Goal: Task Accomplishment & Management: Manage account settings

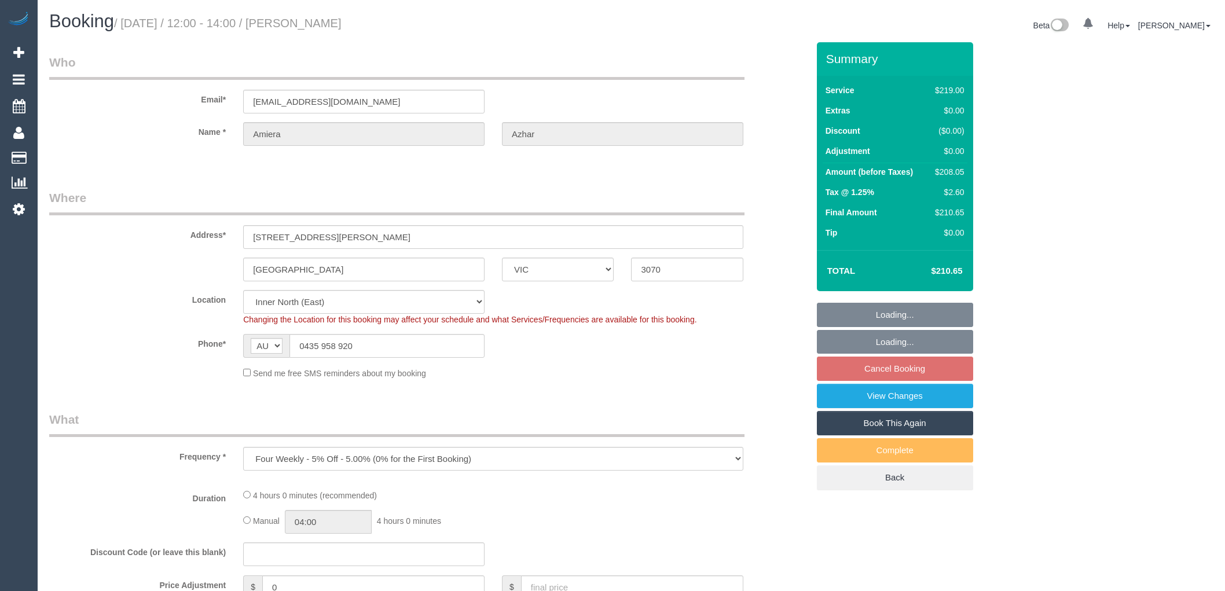
select select "VIC"
select select "object:529"
select select "string:stripe-pm_1RR2uV2GScqysDRVzdrGp45Z"
select select "number:29"
select select "number:14"
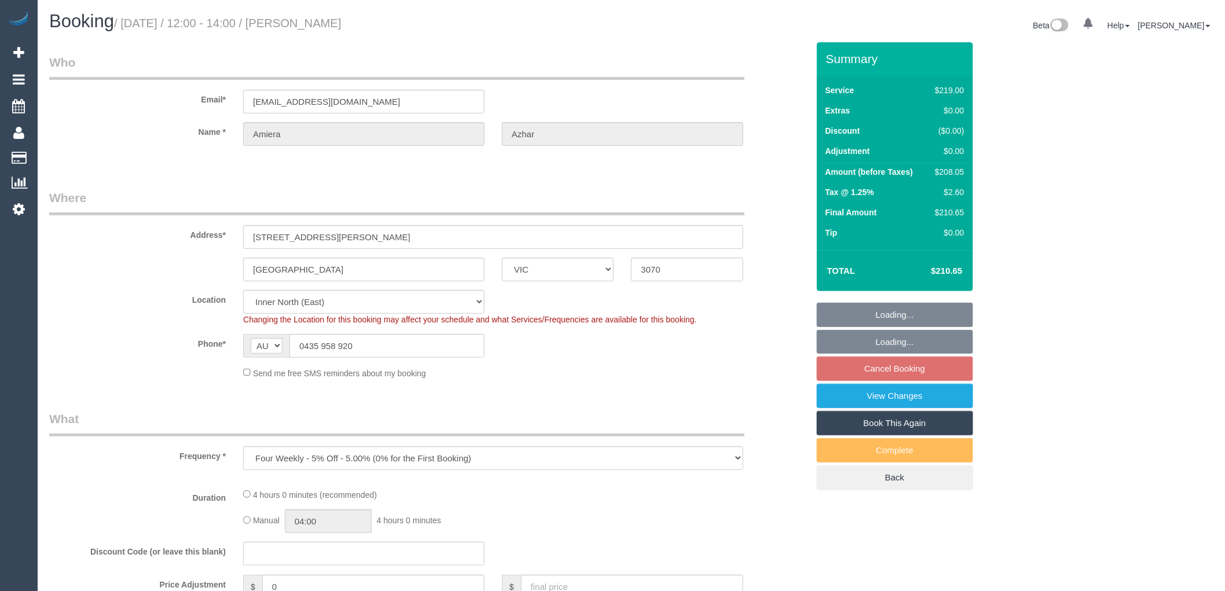
select select "number:19"
select select "number:23"
select select "number:34"
select select "number:13"
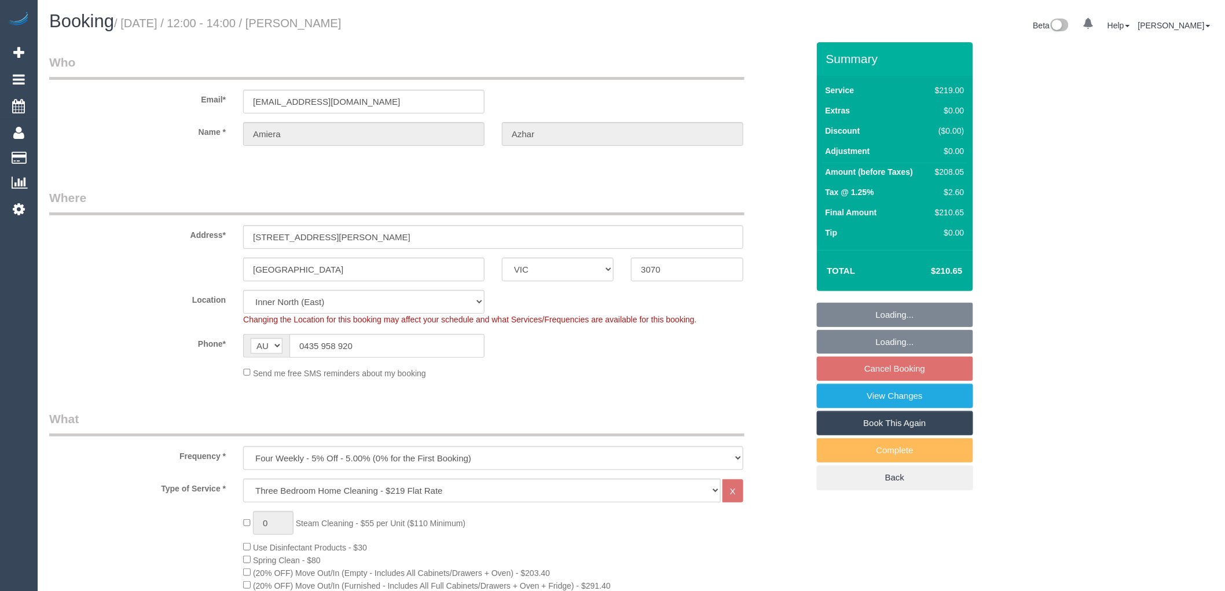
select select "spot4"
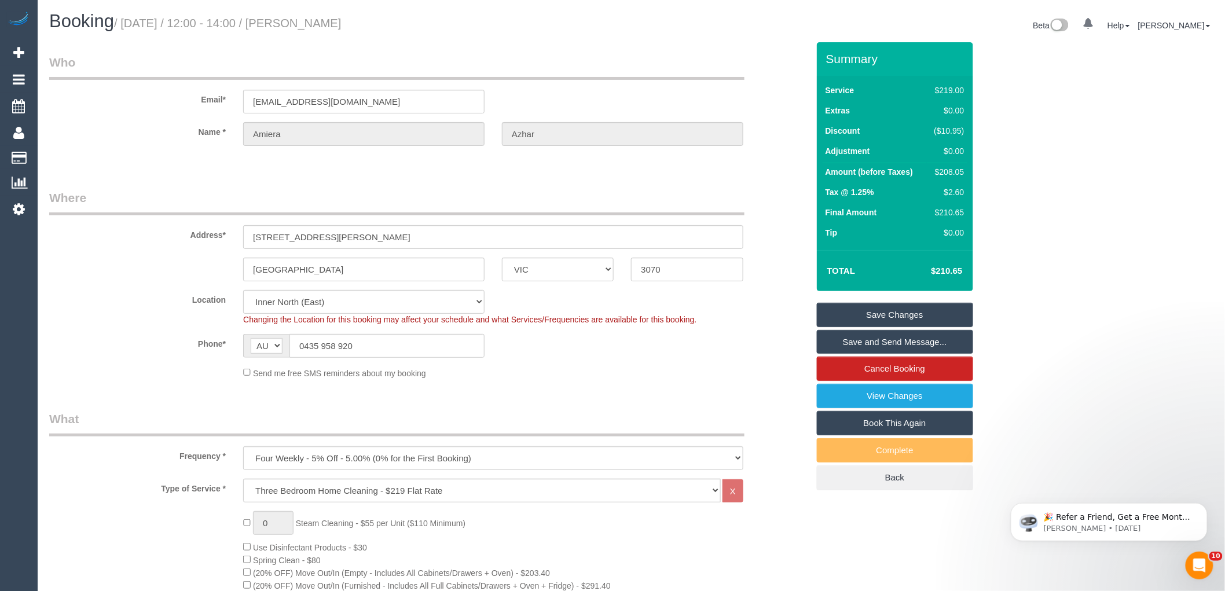
drag, startPoint x: 378, startPoint y: 24, endPoint x: 298, endPoint y: 15, distance: 81.0
click at [298, 15] on h1 "Booking / [DATE] / 12:00 - 14:00 / [PERSON_NAME]" at bounding box center [336, 22] width 574 height 20
copy small "Amiera Azhar"
click at [951, 169] on div "$208.05" at bounding box center [946, 172] width 35 height 12
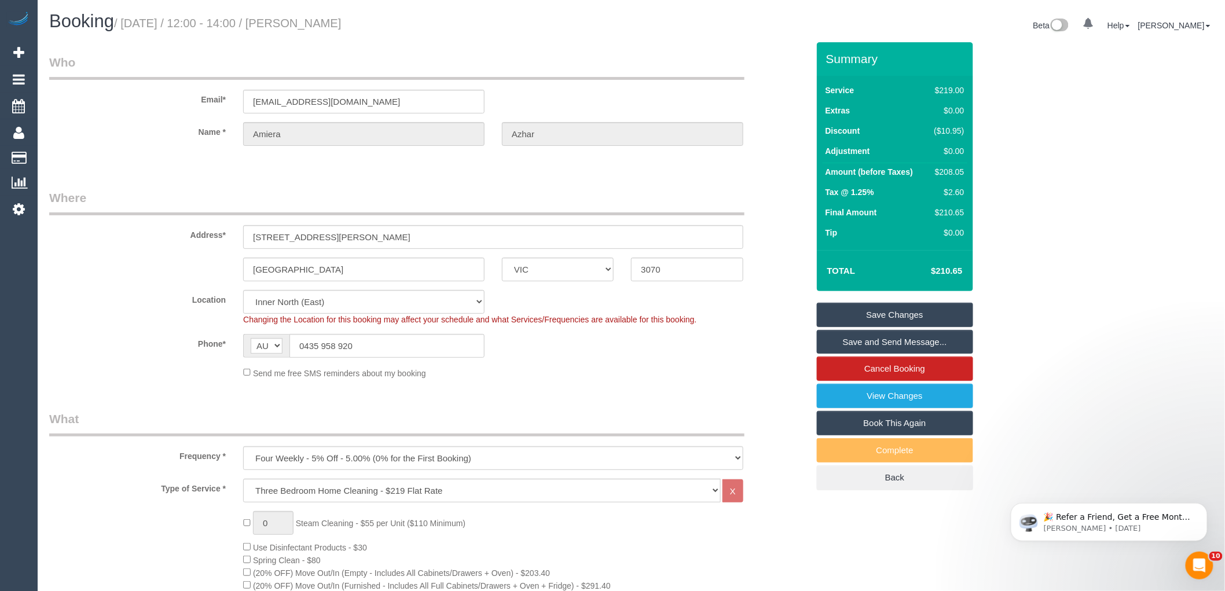
copy div "208.05"
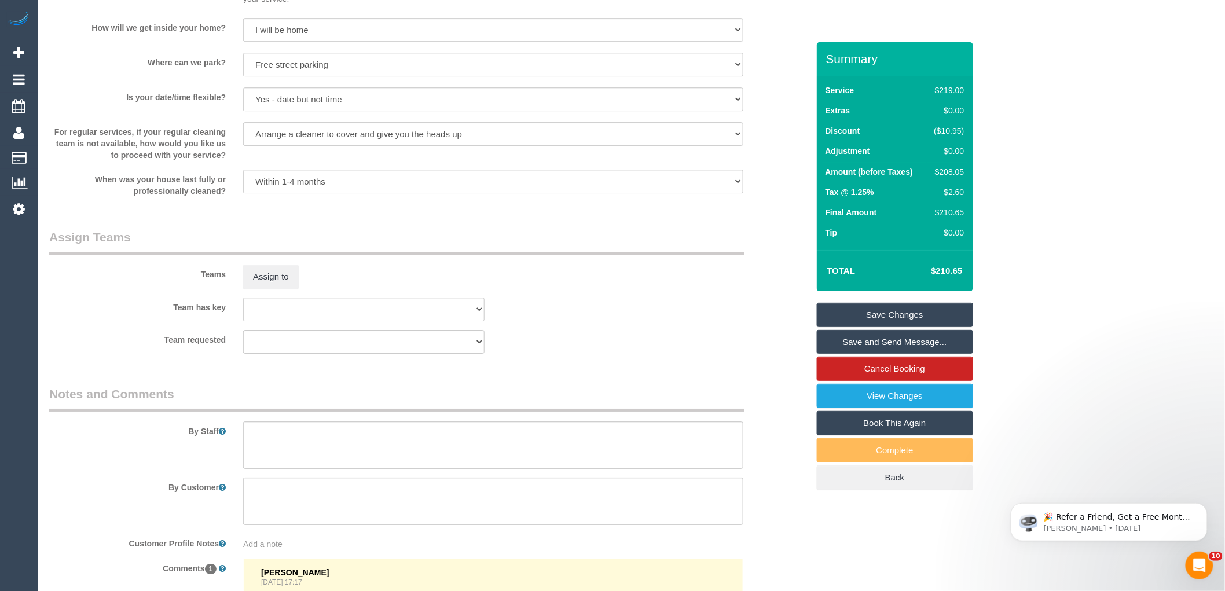
scroll to position [1671, 0]
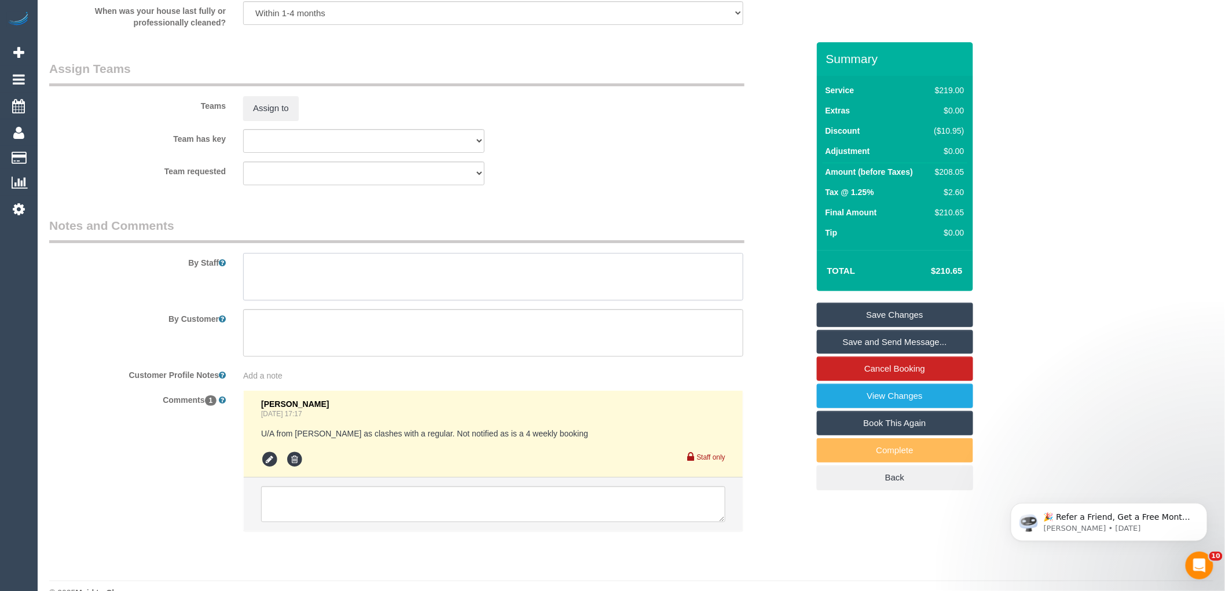
click at [360, 296] on textarea at bounding box center [493, 276] width 500 height 47
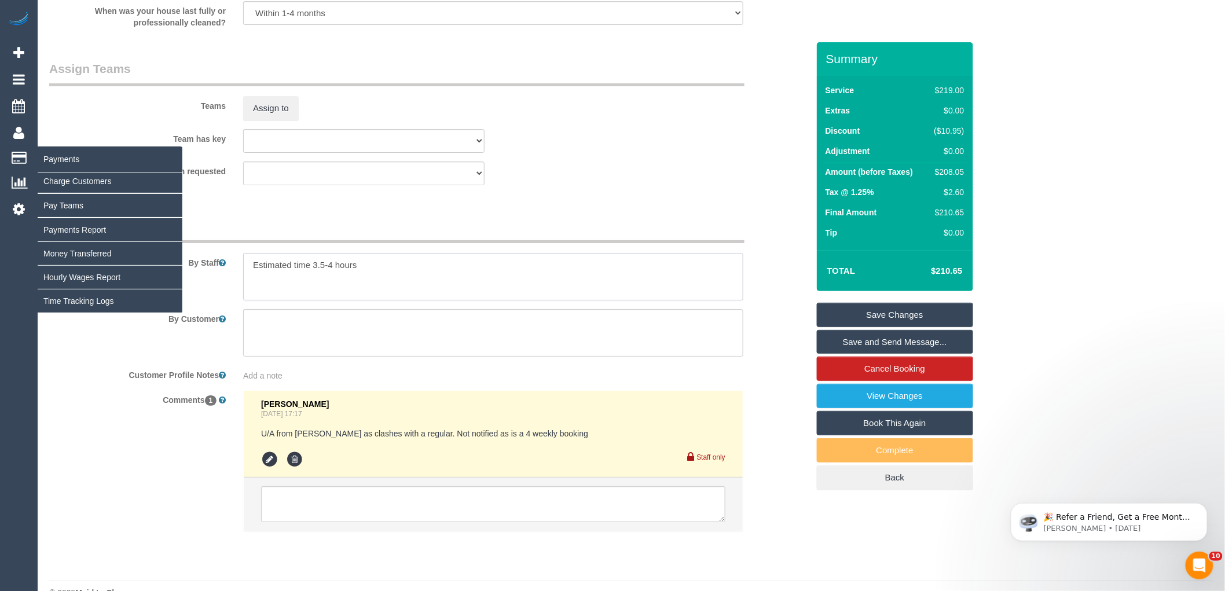
type textarea "Estimated time 3.5-4 hours"
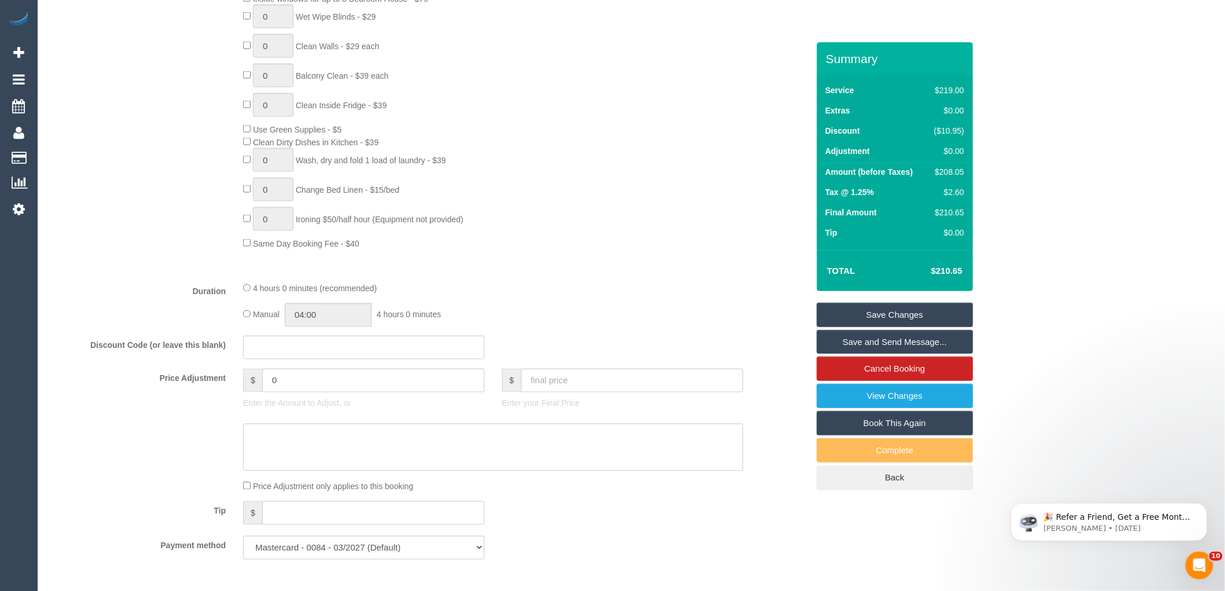
scroll to position [900, 0]
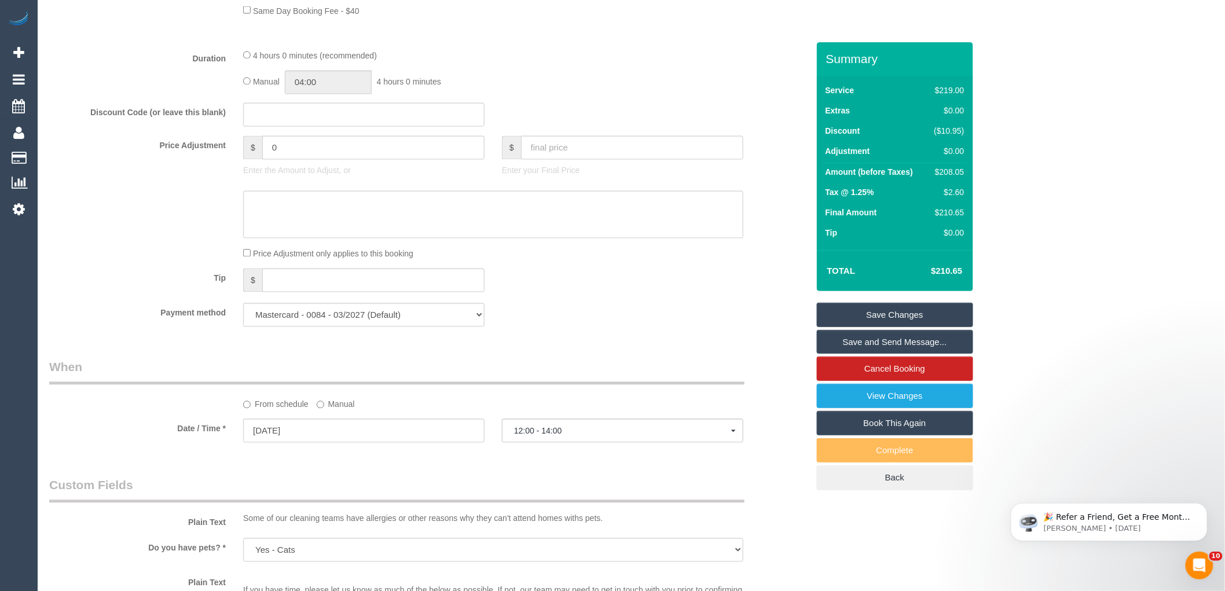
click at [618, 353] on div "Who Email* amierazhar@gmail.com Name * Amiera Azhar Where Address* 16/55 Gadd S…" at bounding box center [429, 244] width 776 height 2204
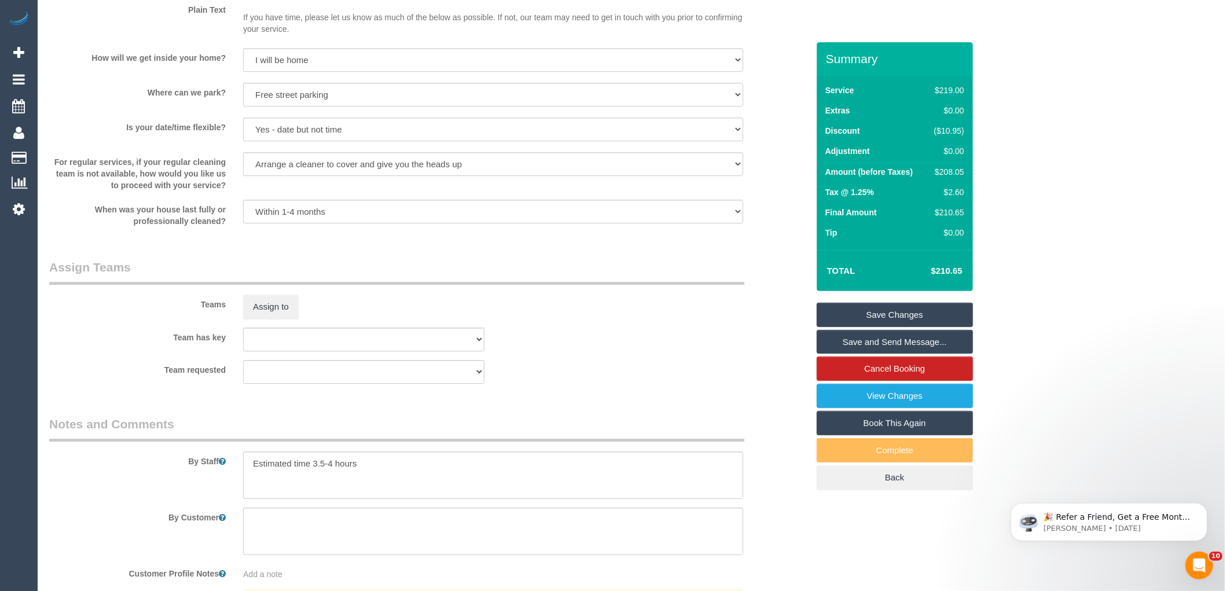
scroll to position [1543, 0]
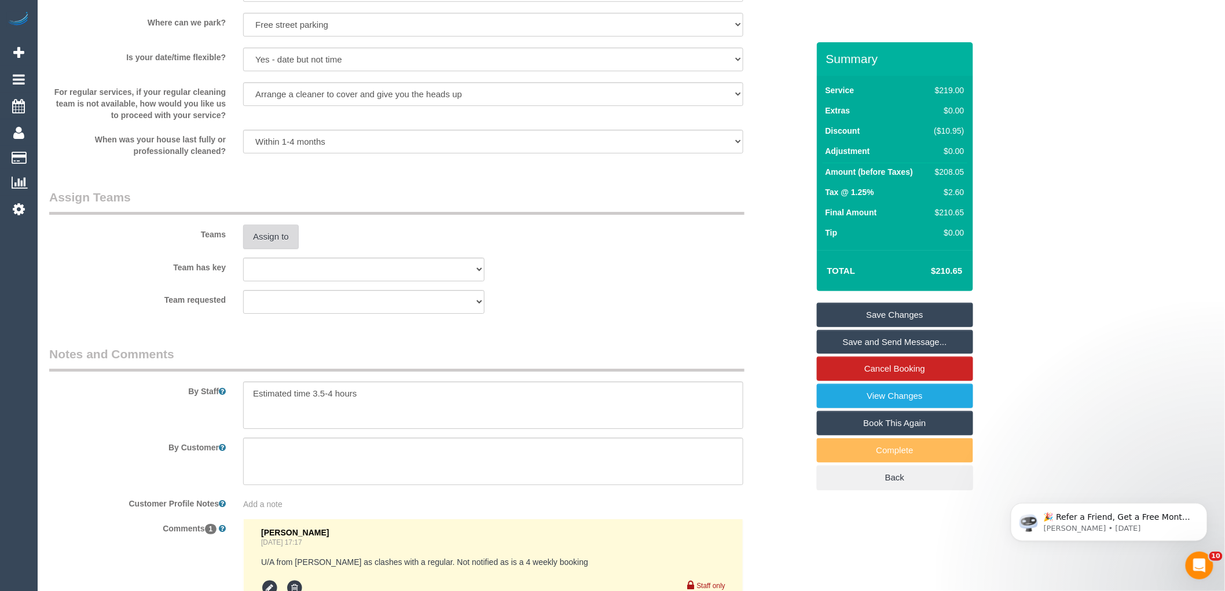
click at [274, 249] on button "Assign to" at bounding box center [271, 237] width 56 height 24
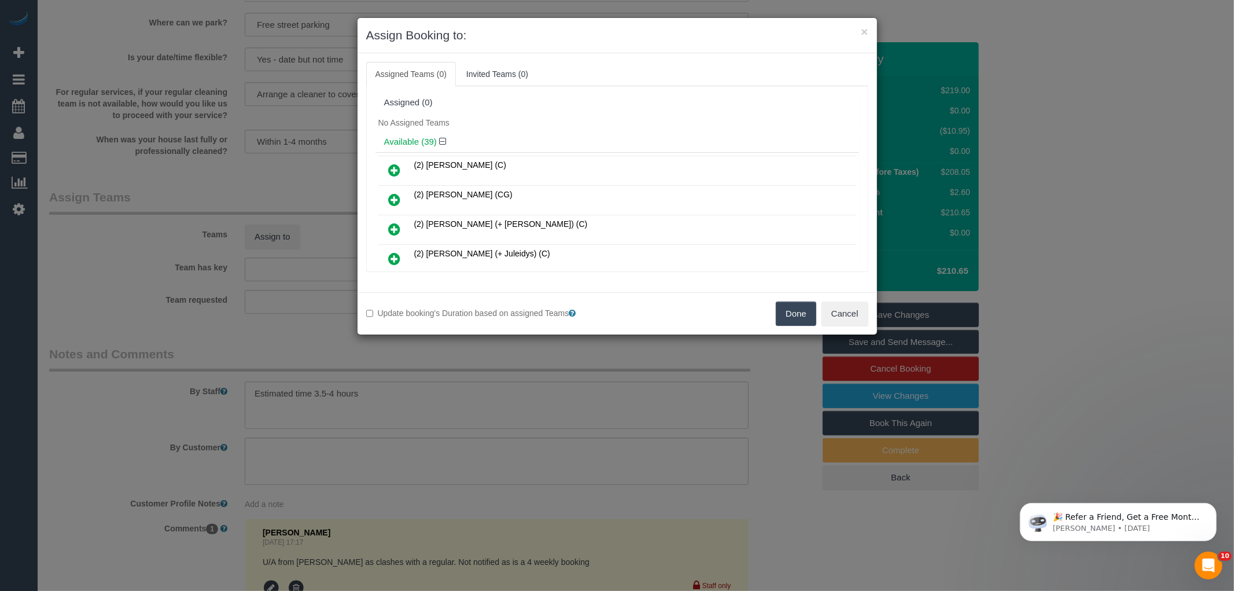
click at [395, 197] on icon at bounding box center [395, 200] width 12 height 14
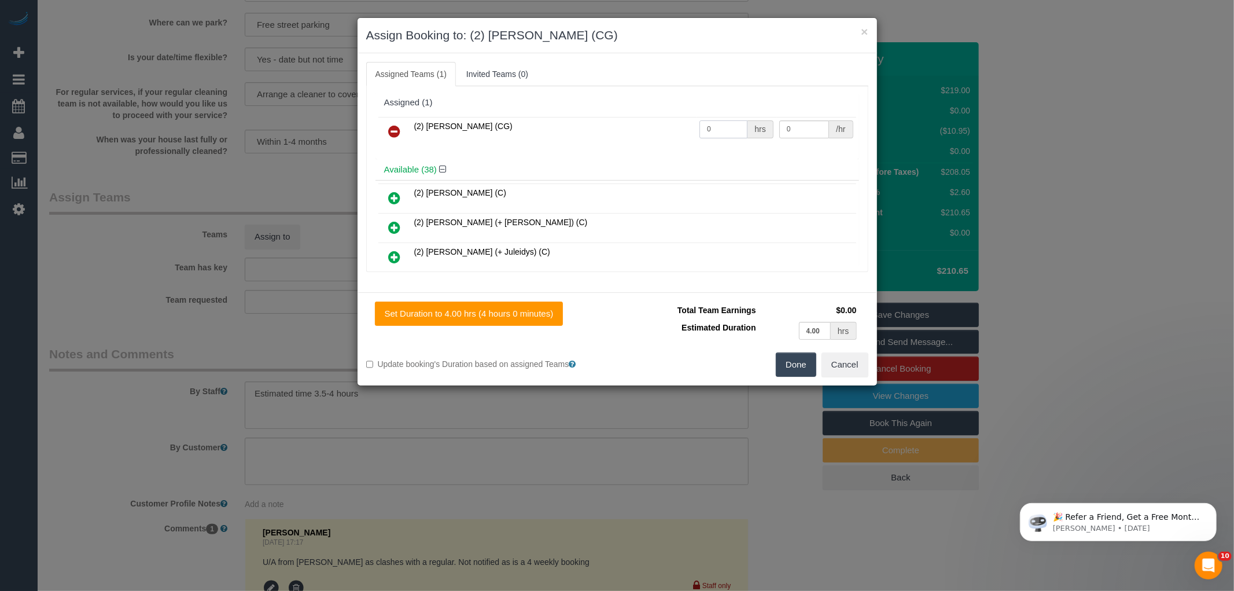
click at [716, 126] on input "0" at bounding box center [724, 129] width 48 height 18
type input "1"
click at [786, 132] on input "0" at bounding box center [805, 129] width 50 height 18
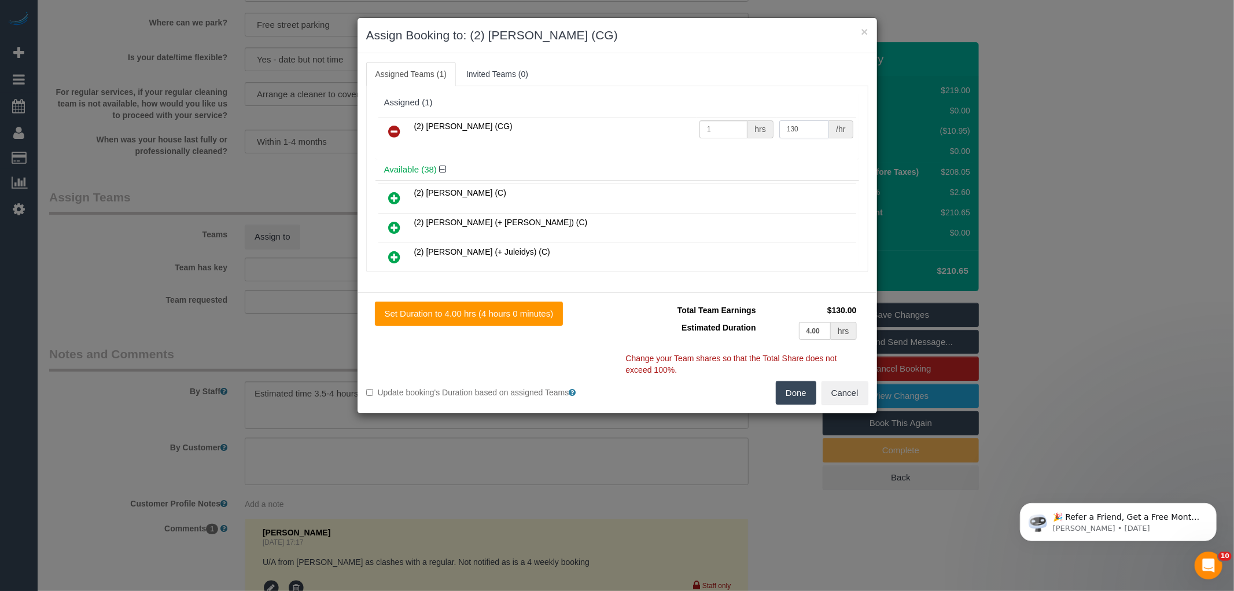
type input "130"
click at [797, 392] on button "Done" at bounding box center [796, 393] width 41 height 24
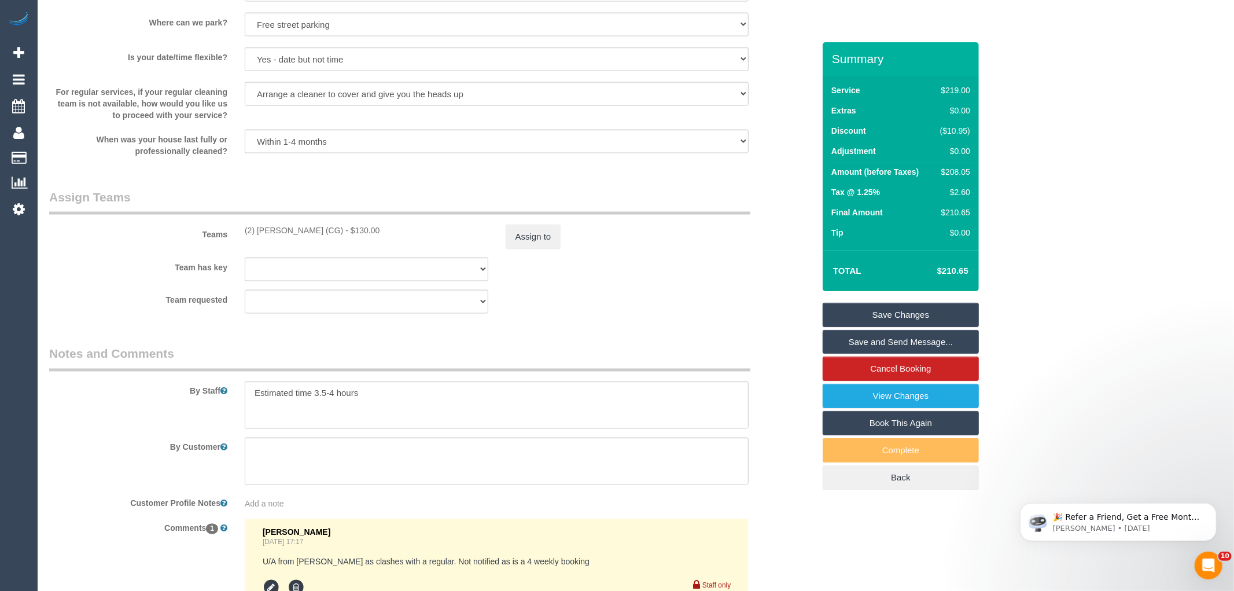
click at [791, 395] on div "× Assign Booking to: (2) Binoy Adheesha (CG) Assigned Teams (1) Invited Teams (…" at bounding box center [617, 295] width 1234 height 591
click at [764, 314] on div "Team requested (0) Office (1) Debbie Brodjanac (FT) (1) Karen Cruz (FT) (1) Kum…" at bounding box center [429, 302] width 776 height 24
click at [865, 314] on link "Save Changes" at bounding box center [895, 315] width 156 height 24
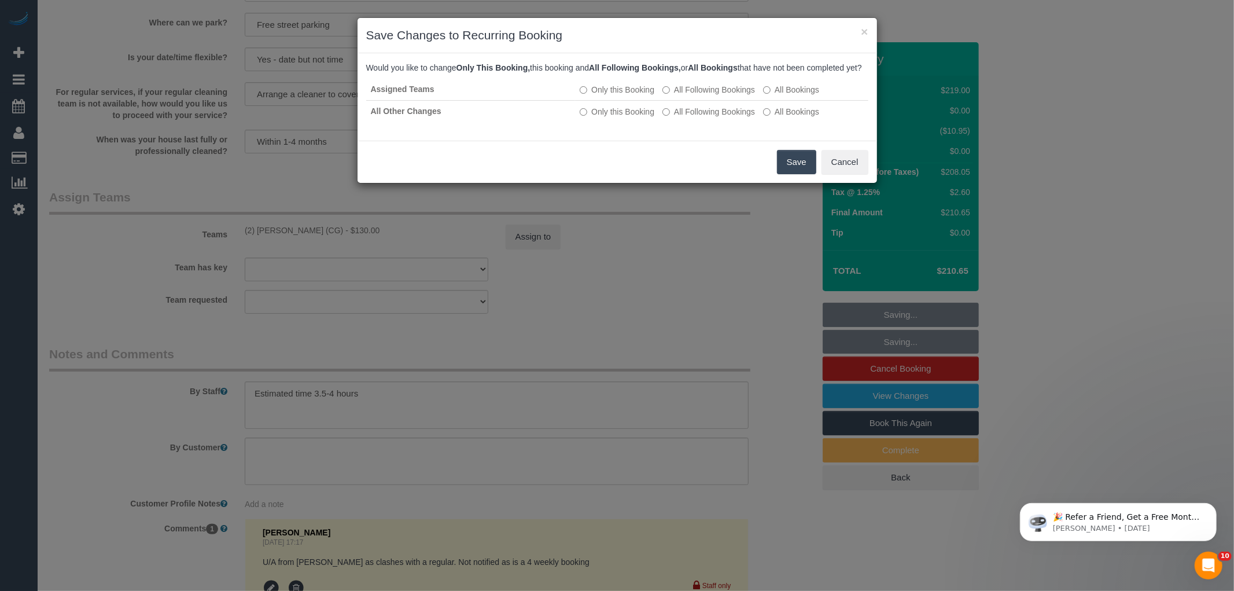
click at [793, 174] on button "Save" at bounding box center [796, 162] width 39 height 24
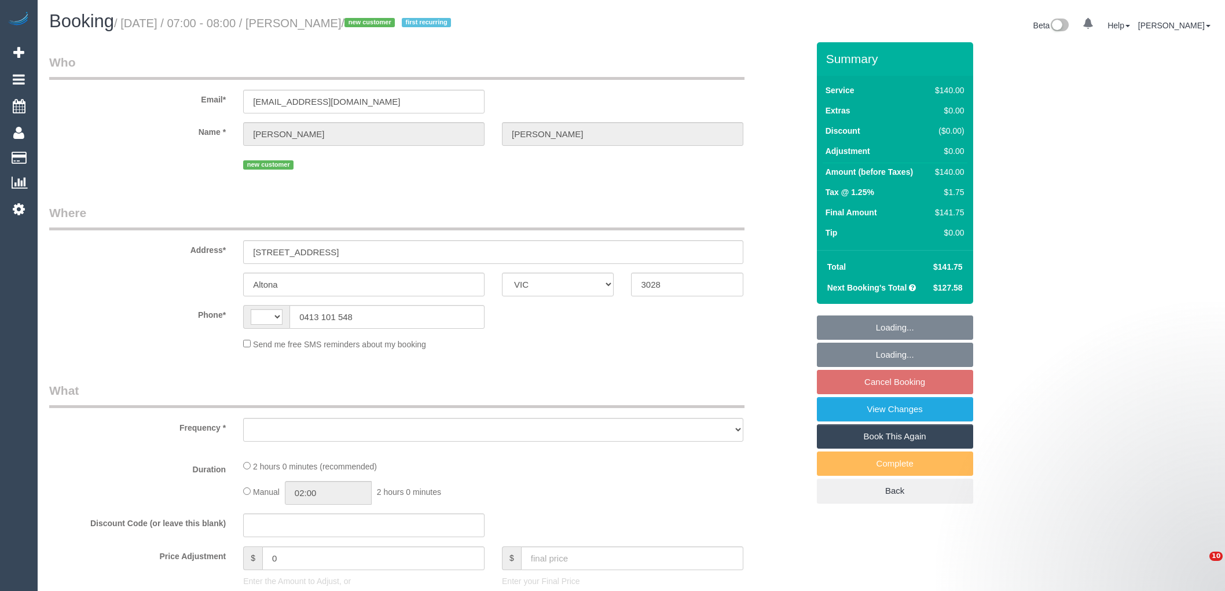
select select "VIC"
select select "string:AU"
select select "string:stripe-pm_1RwDPN2GScqysDRVNSfbyHmv"
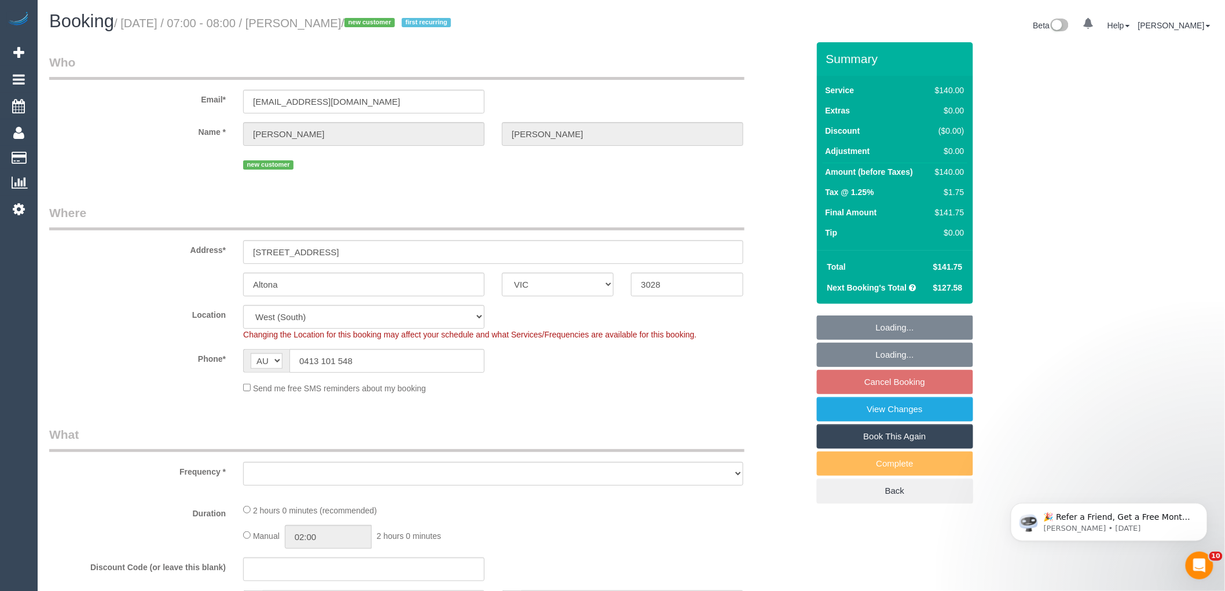
select select "object:684"
select select "spot1"
select select "number:27"
select select "number:14"
select select "number:19"
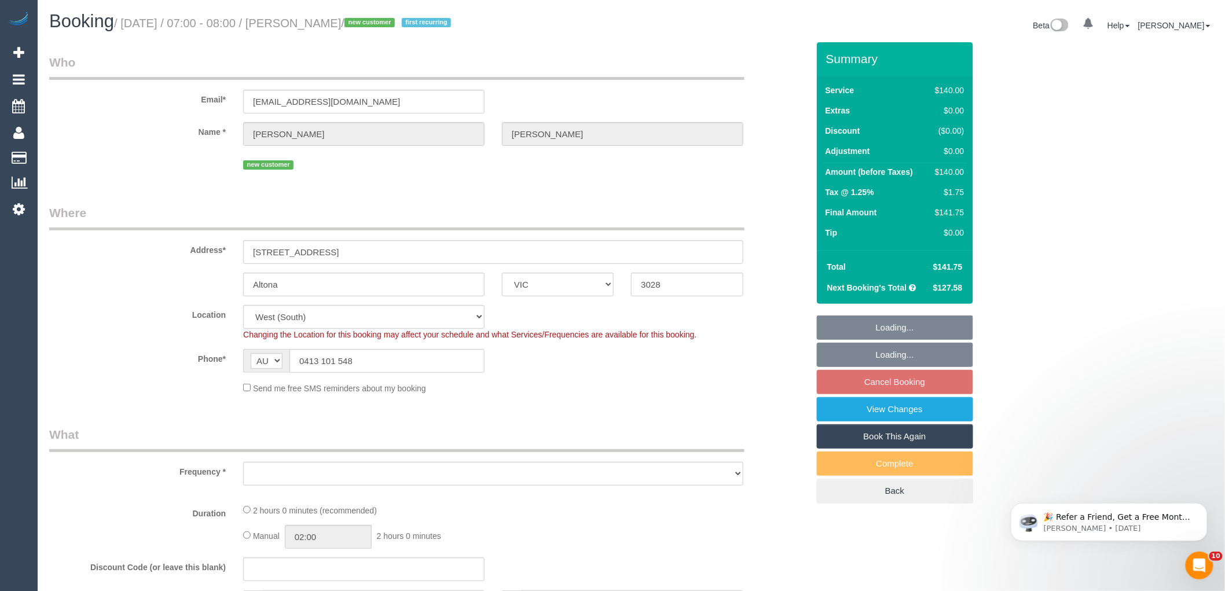
select select "number:22"
select select "number:33"
select select "number:11"
select select "object:694"
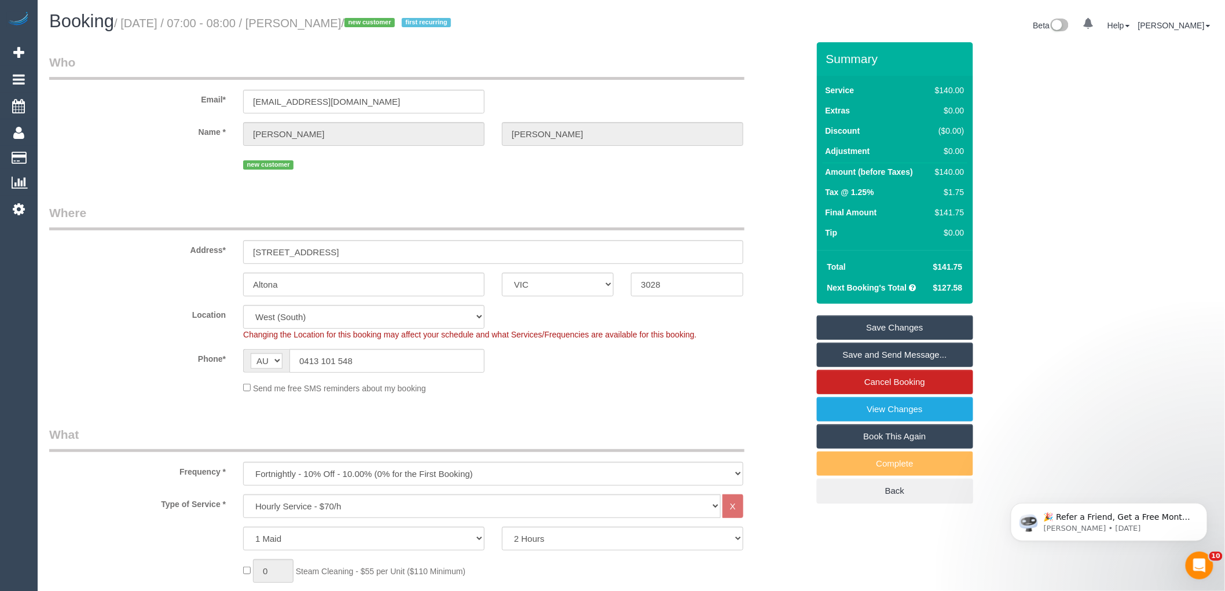
drag, startPoint x: 297, startPoint y: 20, endPoint x: 383, endPoint y: 22, distance: 85.7
click at [383, 22] on small "/ August 30, 2025 / 07:00 - 08:00 / Sabrina Caiazzo / new customer first recurr…" at bounding box center [284, 23] width 340 height 13
copy small "Sabrina Caiazzo"
click at [623, 385] on div "Send me free SMS reminders about my booking" at bounding box center [492, 387] width 517 height 13
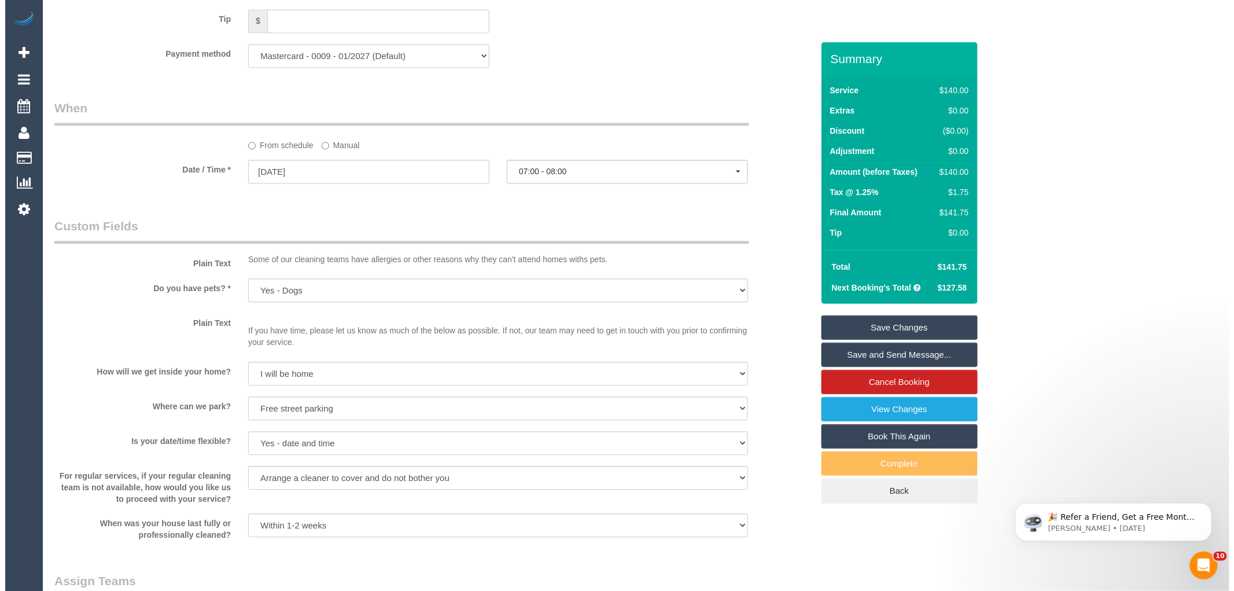
scroll to position [1350, 0]
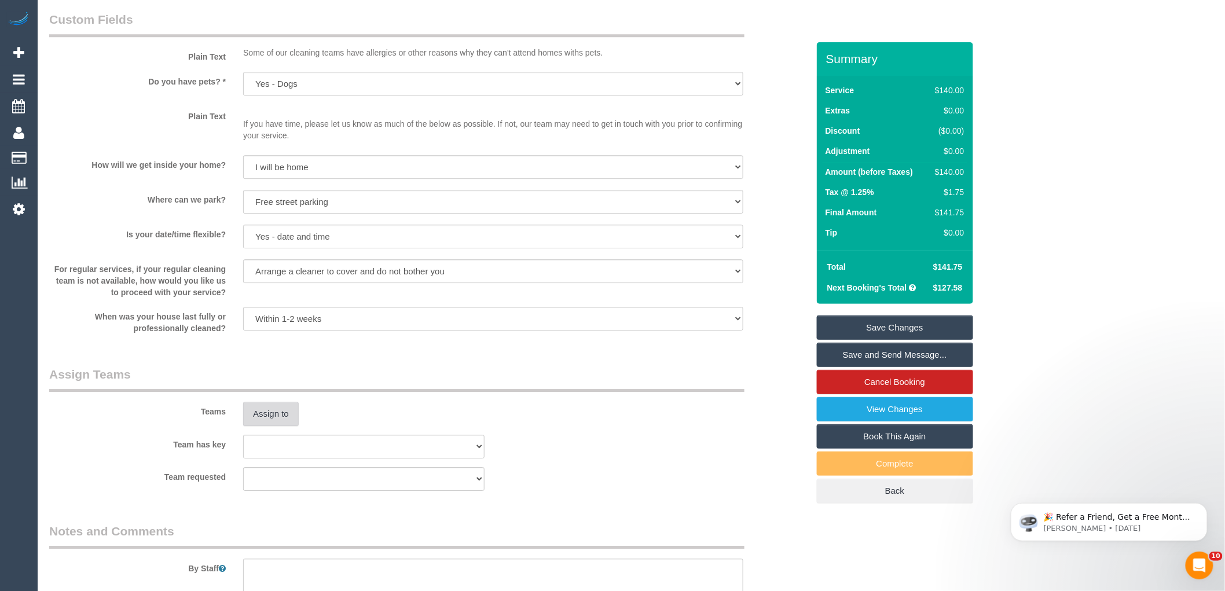
click at [270, 425] on button "Assign to" at bounding box center [271, 414] width 56 height 24
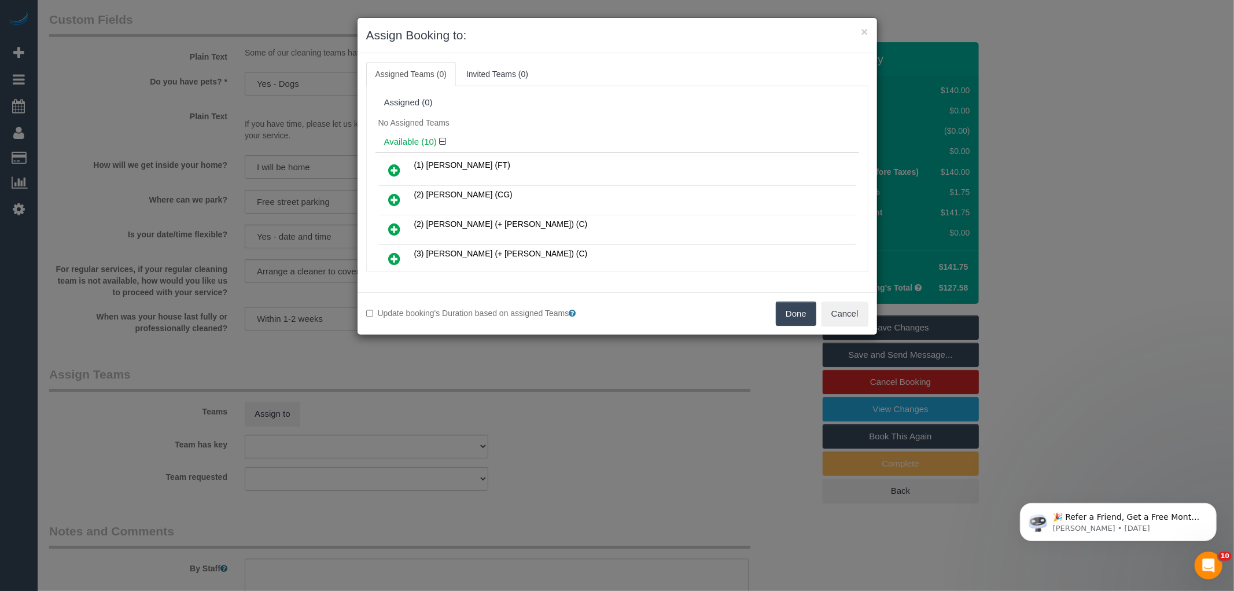
click at [568, 130] on div "No Assigned Teams" at bounding box center [618, 122] width 484 height 17
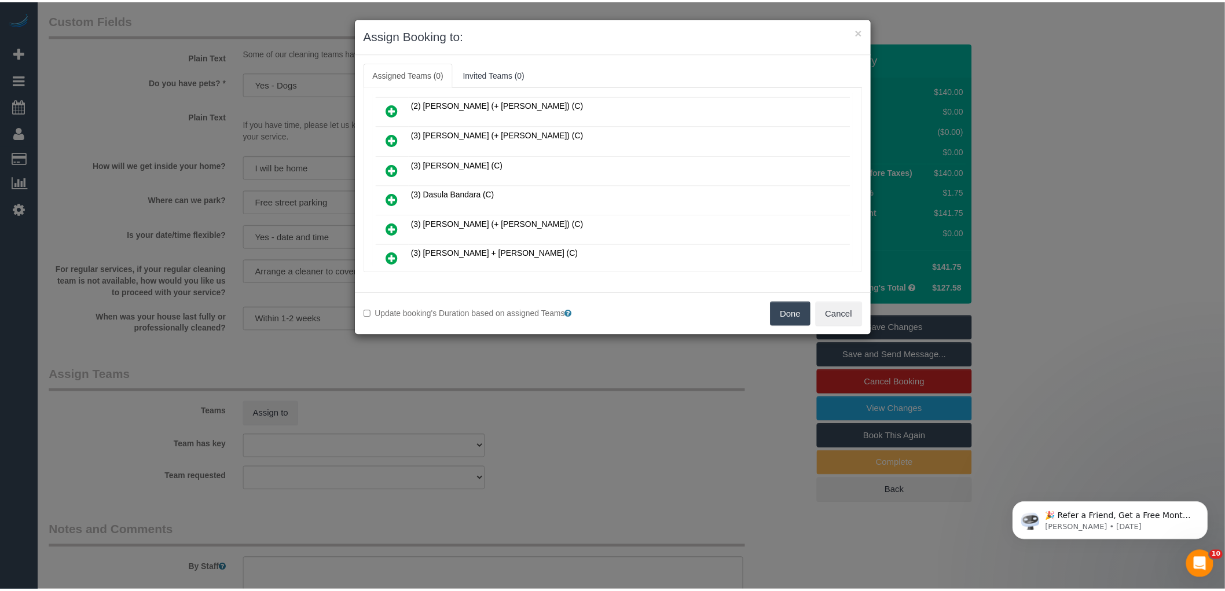
scroll to position [128, 0]
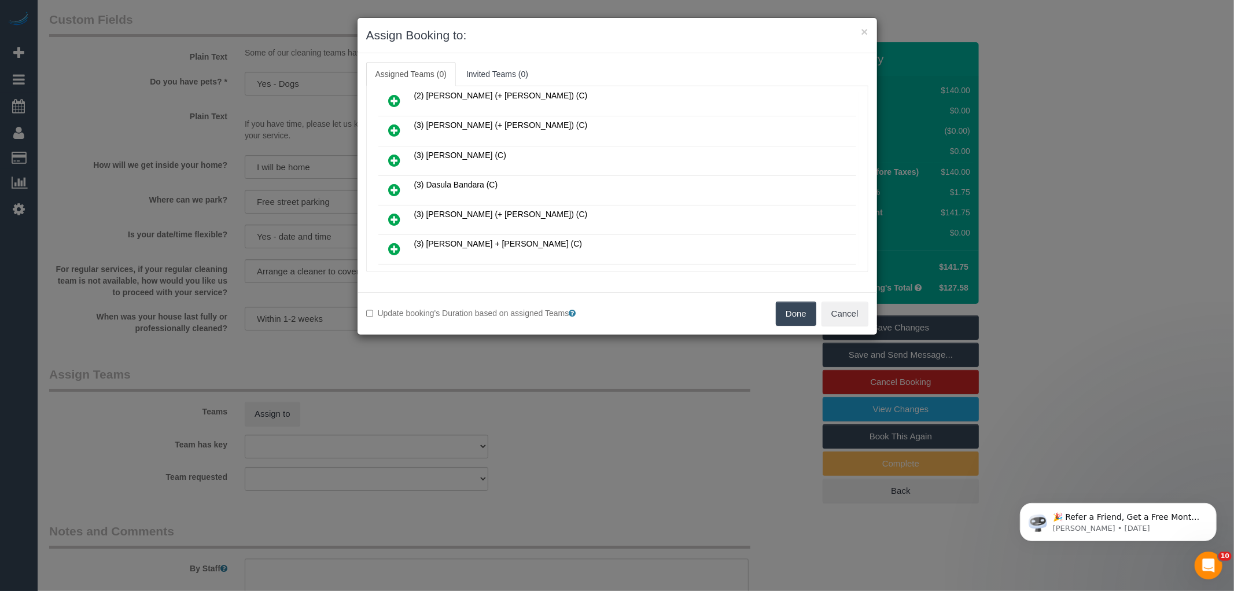
click at [639, 38] on h3 "Assign Booking to:" at bounding box center [617, 35] width 502 height 17
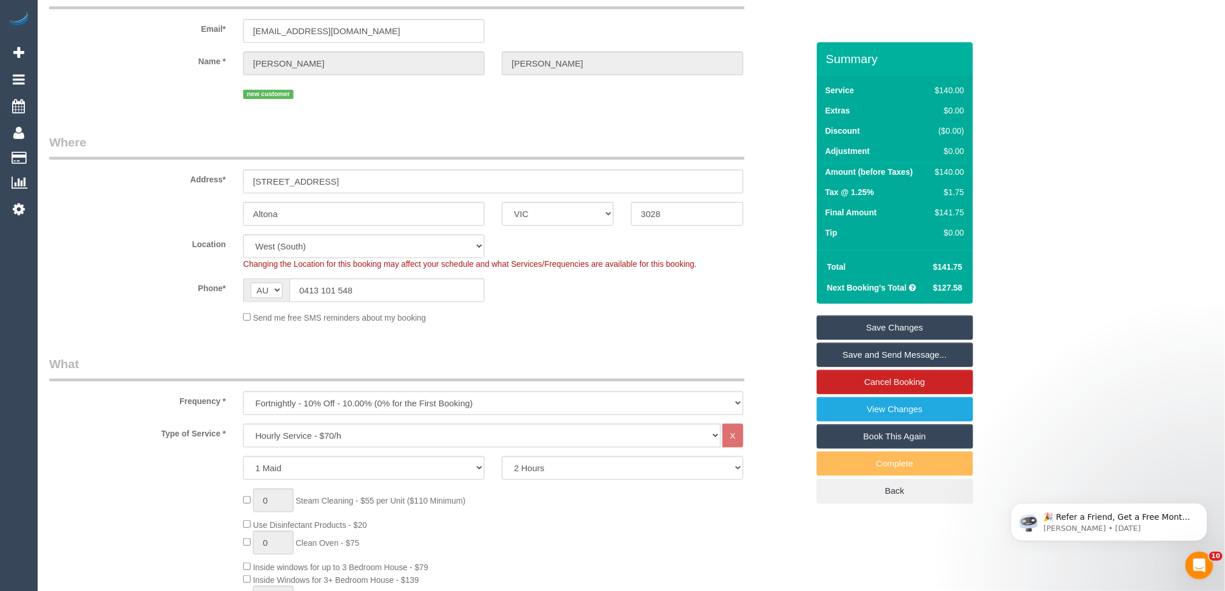
scroll to position [64, 0]
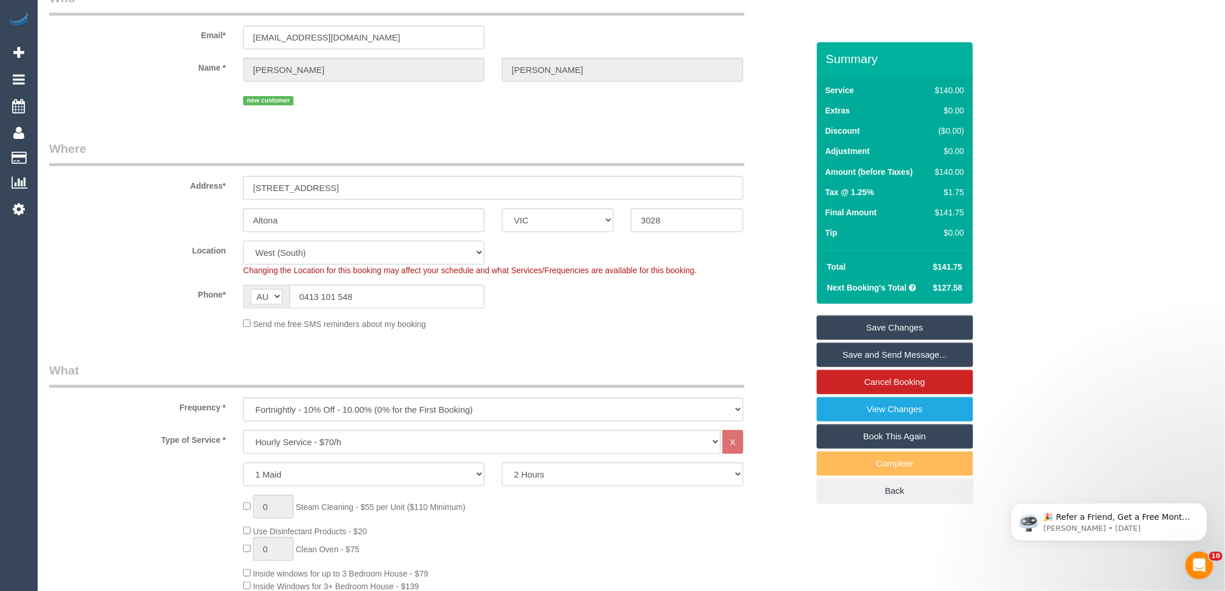
click at [292, 258] on select "Office City East (North) East (South) Inner East Inner North (East) Inner North…" at bounding box center [363, 253] width 241 height 24
select select "50"
click at [243, 241] on select "Office City East (North) East (South) Inner East Inner North (East) Inner North…" at bounding box center [363, 253] width 241 height 24
click at [187, 288] on label "Phone*" at bounding box center [138, 293] width 194 height 16
select select "object:3668"
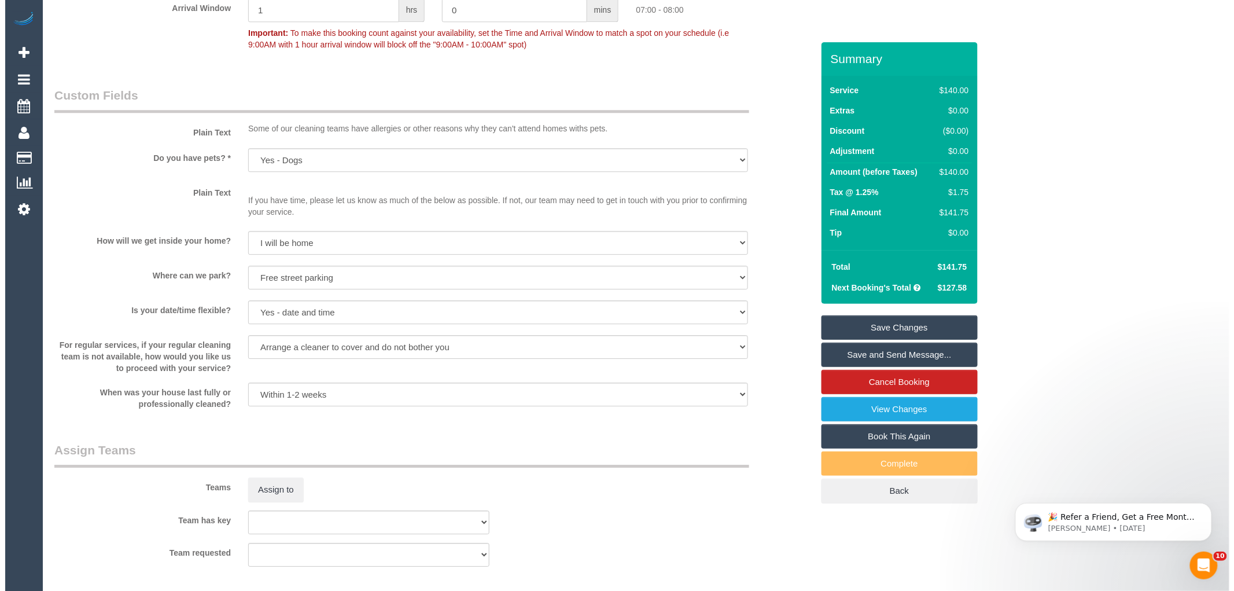
scroll to position [1350, 0]
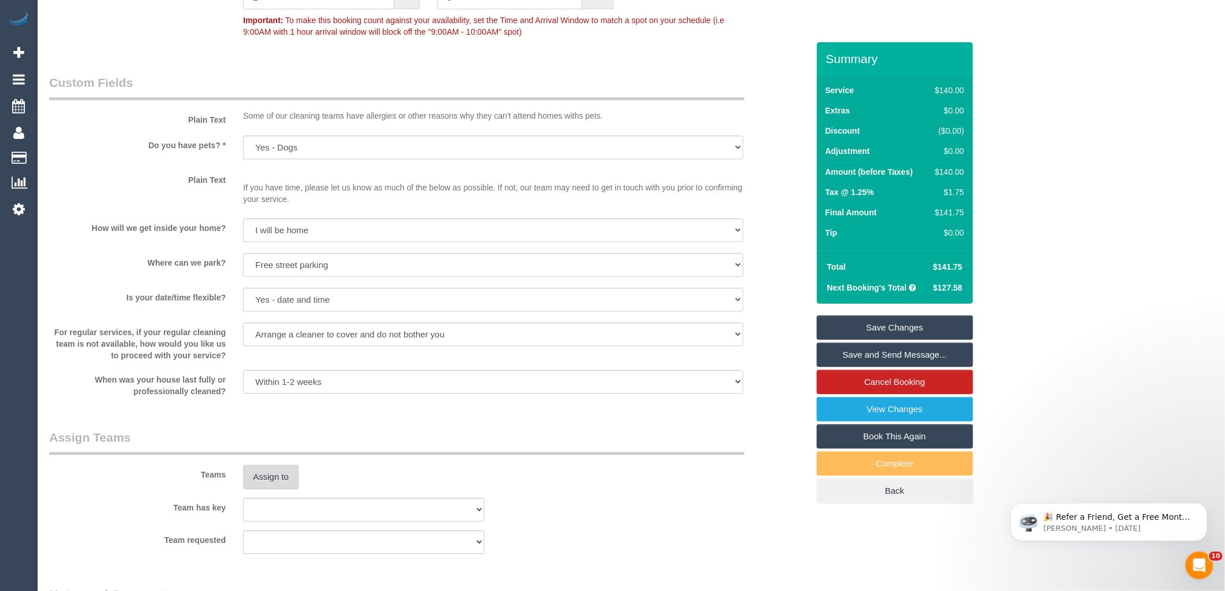
click at [263, 486] on button "Assign to" at bounding box center [271, 477] width 56 height 24
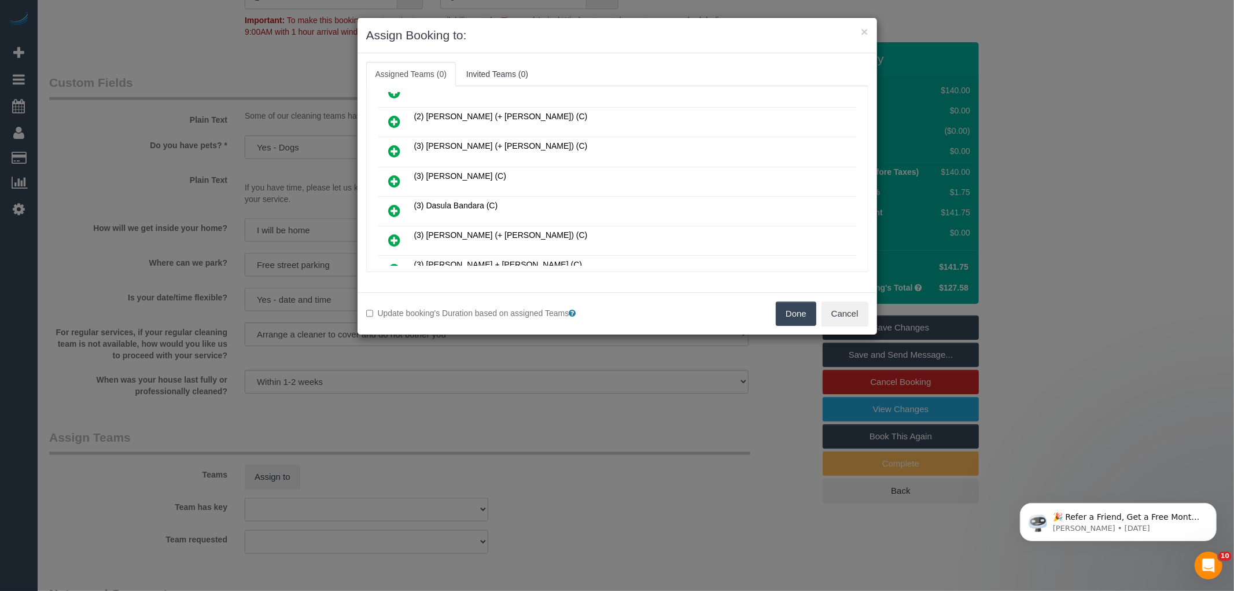
scroll to position [128, 0]
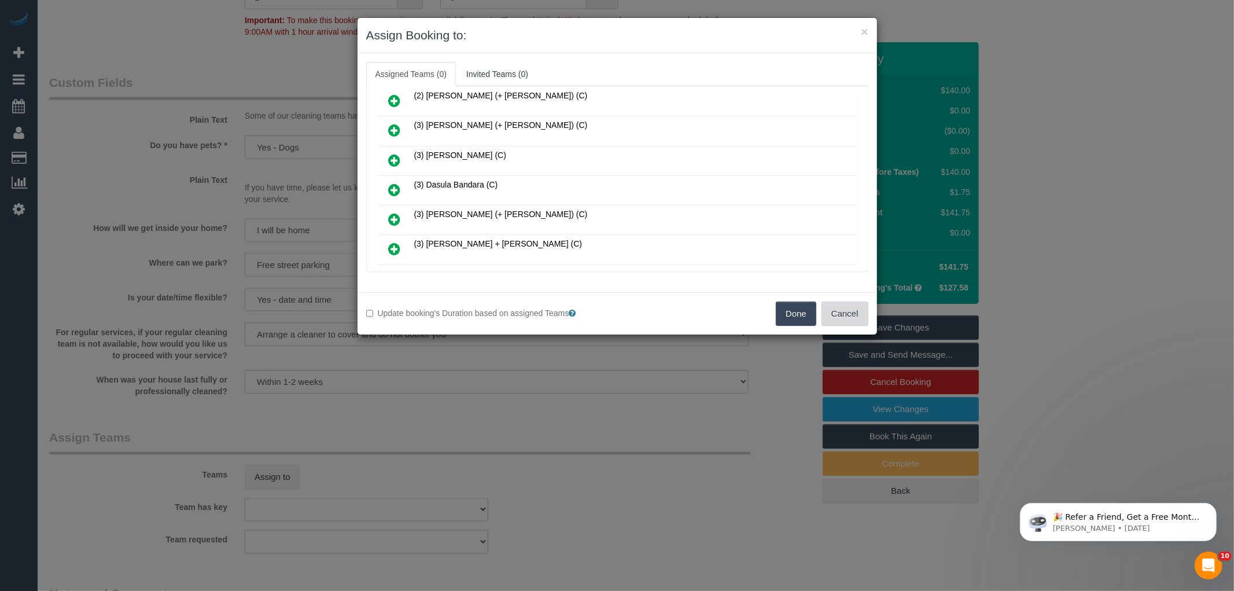
click at [842, 310] on button "Cancel" at bounding box center [845, 314] width 47 height 24
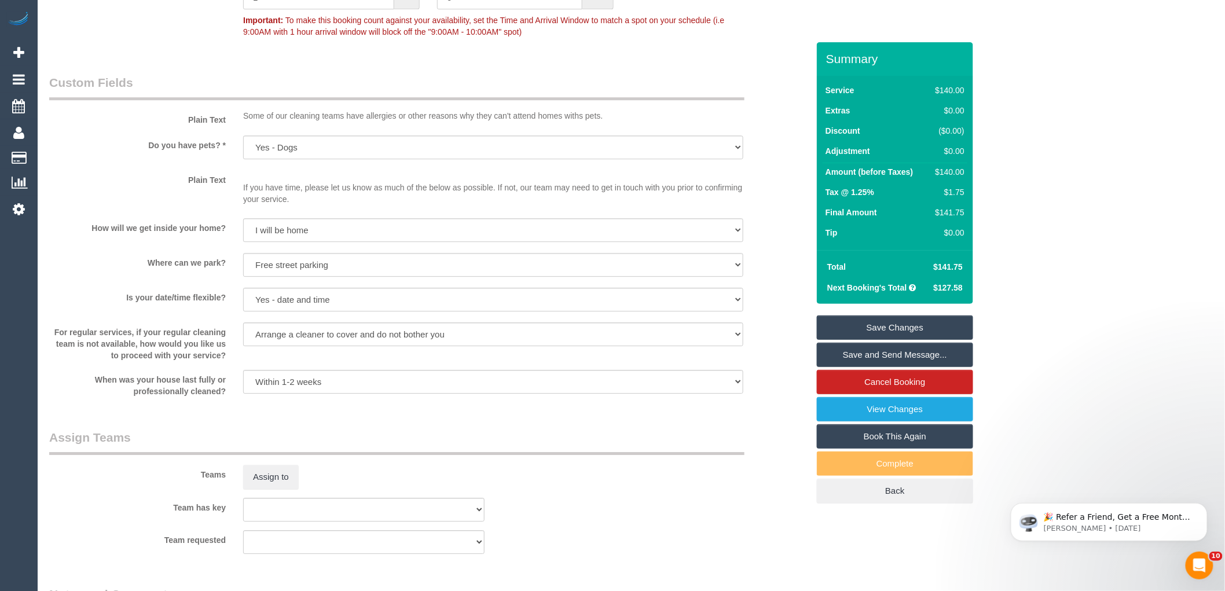
click at [638, 480] on div "Teams Assign to" at bounding box center [429, 459] width 776 height 60
click at [270, 489] on button "Assign to" at bounding box center [271, 477] width 56 height 24
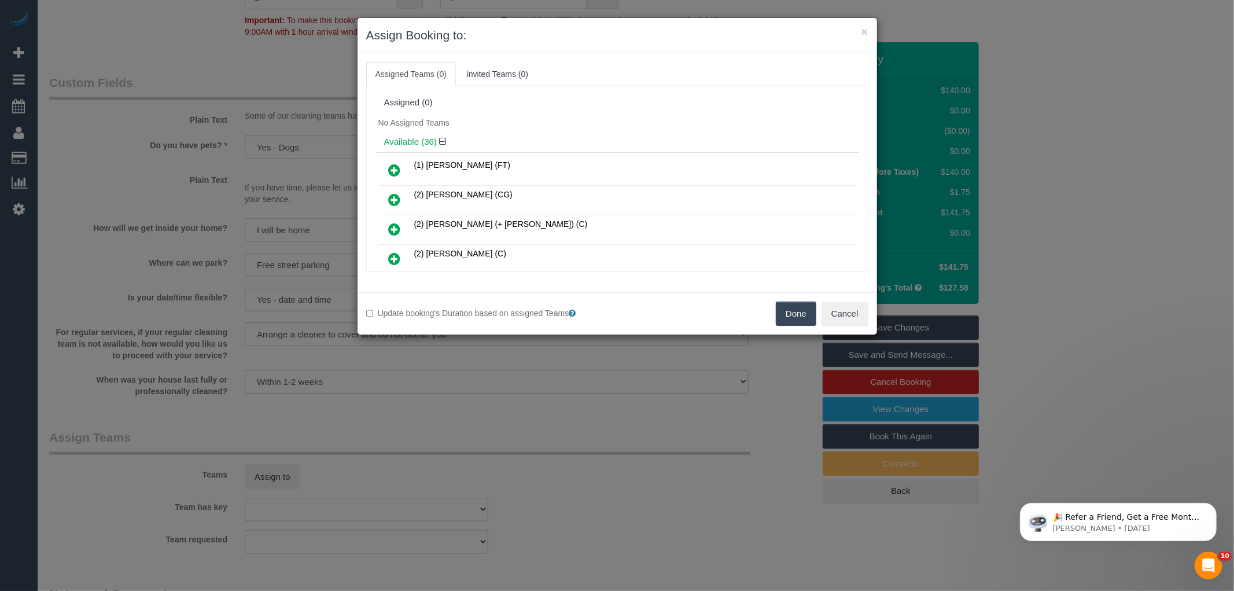
scroll to position [131, 0]
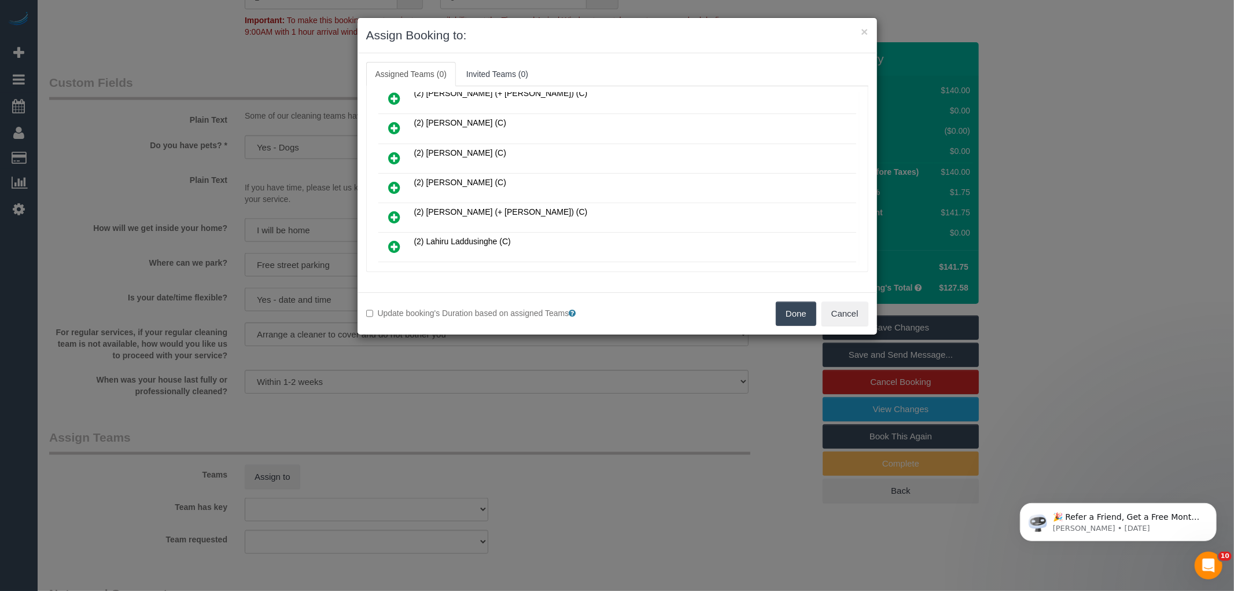
click at [398, 185] on icon at bounding box center [395, 188] width 12 height 14
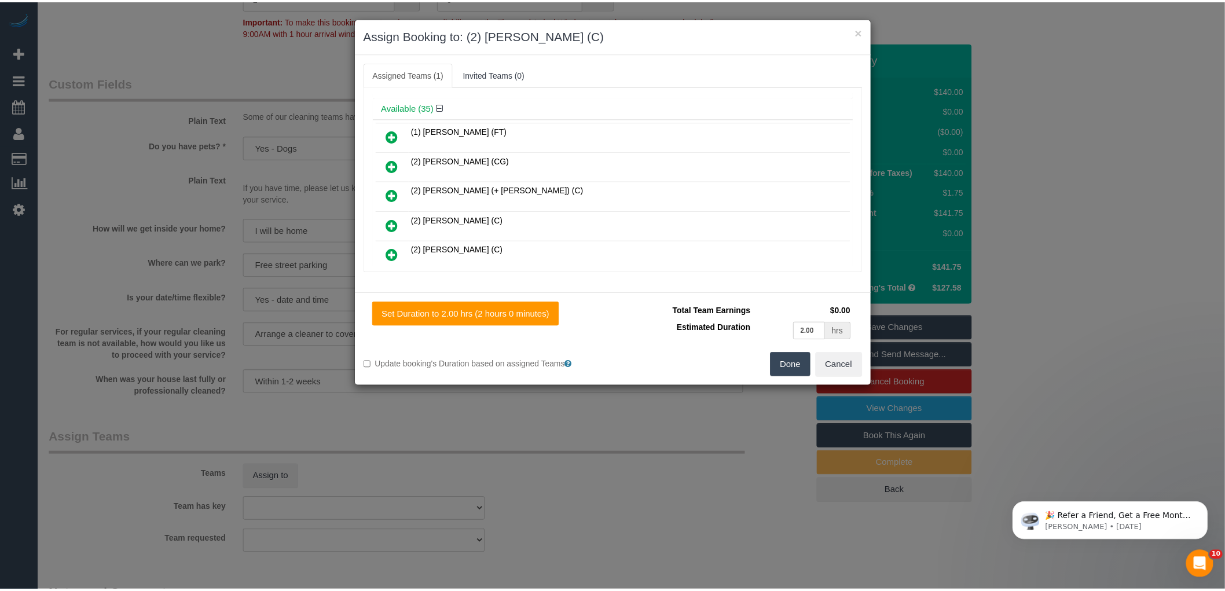
scroll to position [0, 0]
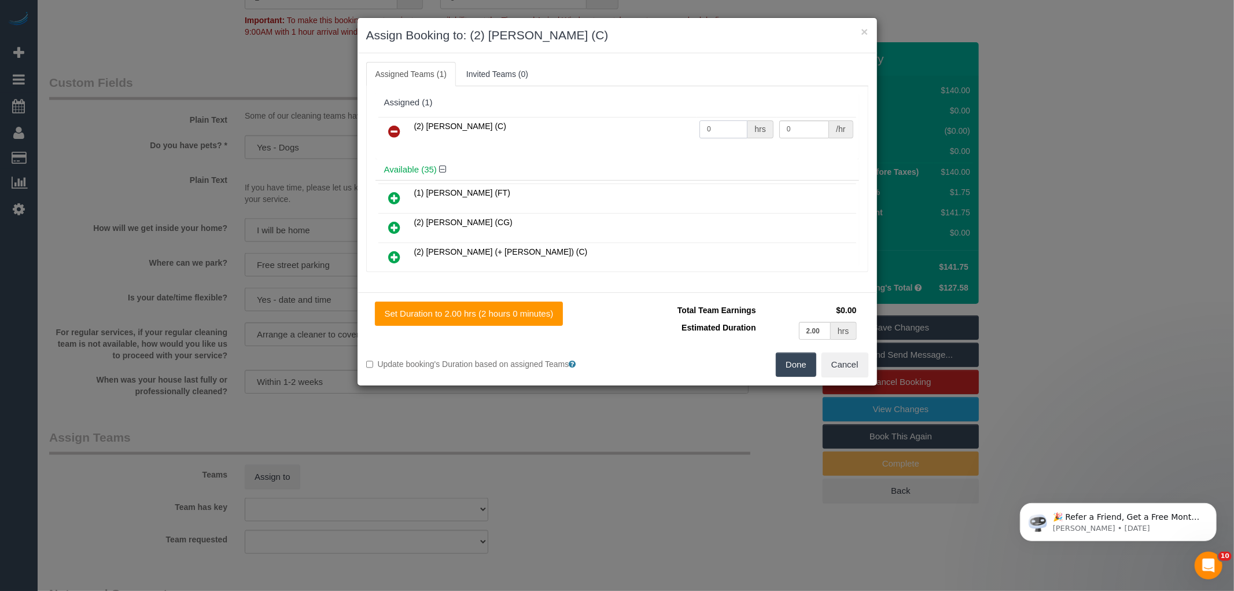
click at [720, 137] on input "0" at bounding box center [724, 129] width 48 height 18
click at [721, 131] on input "0" at bounding box center [724, 129] width 48 height 18
type input "2"
click at [794, 128] on input "0" at bounding box center [805, 129] width 50 height 18
type input "37.5"
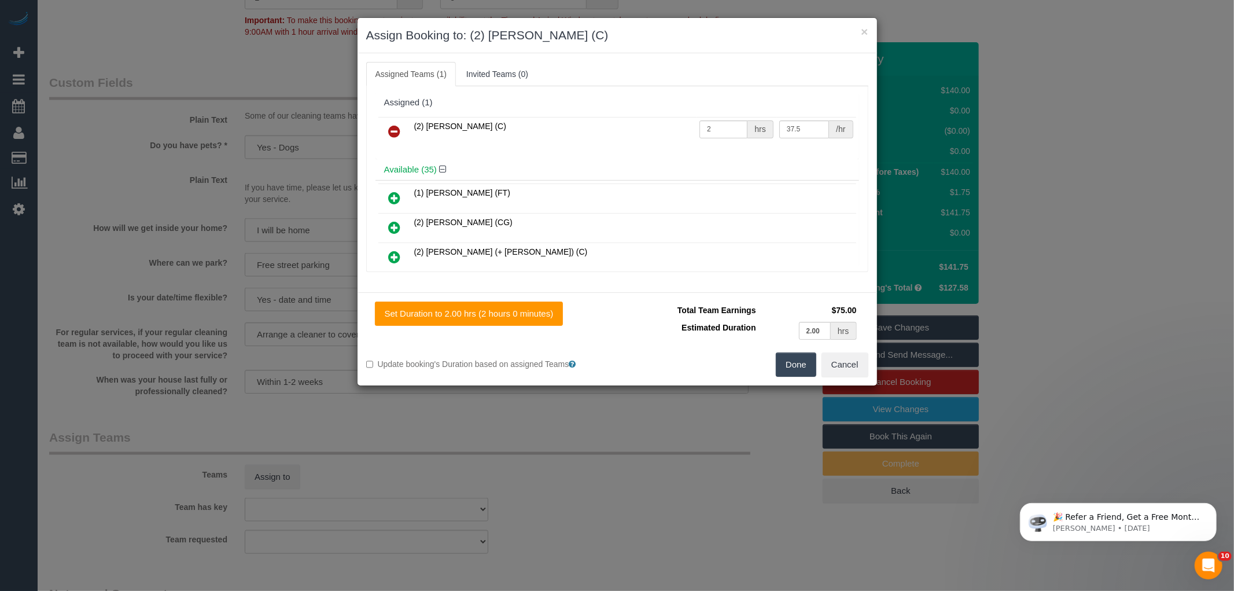
click at [794, 357] on button "Done" at bounding box center [796, 364] width 41 height 24
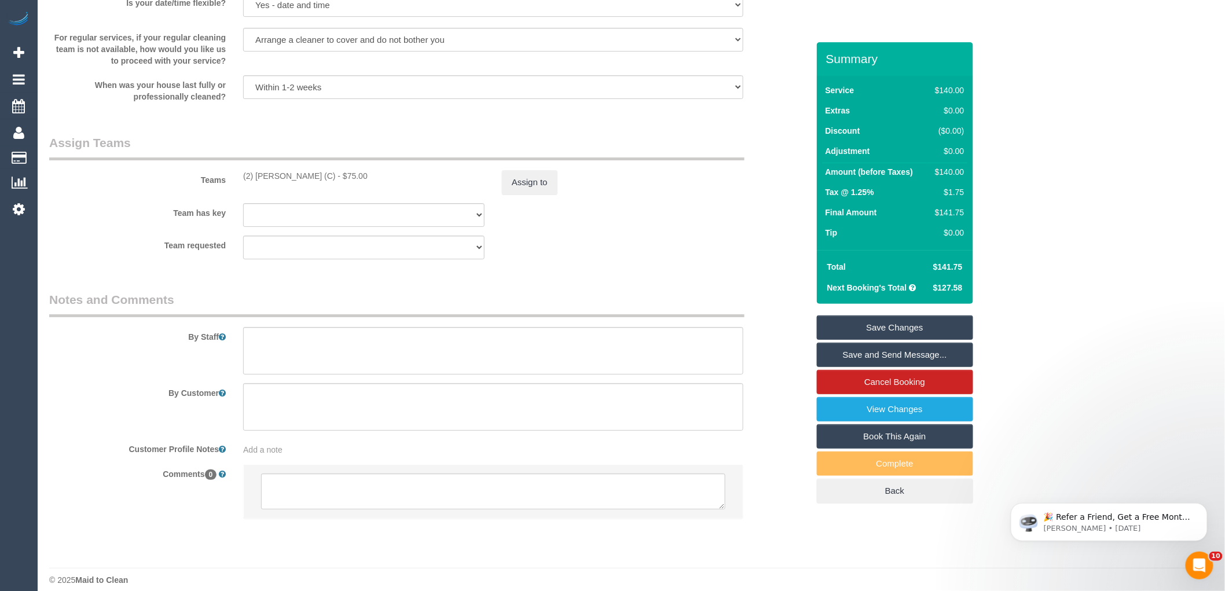
scroll to position [1664, 0]
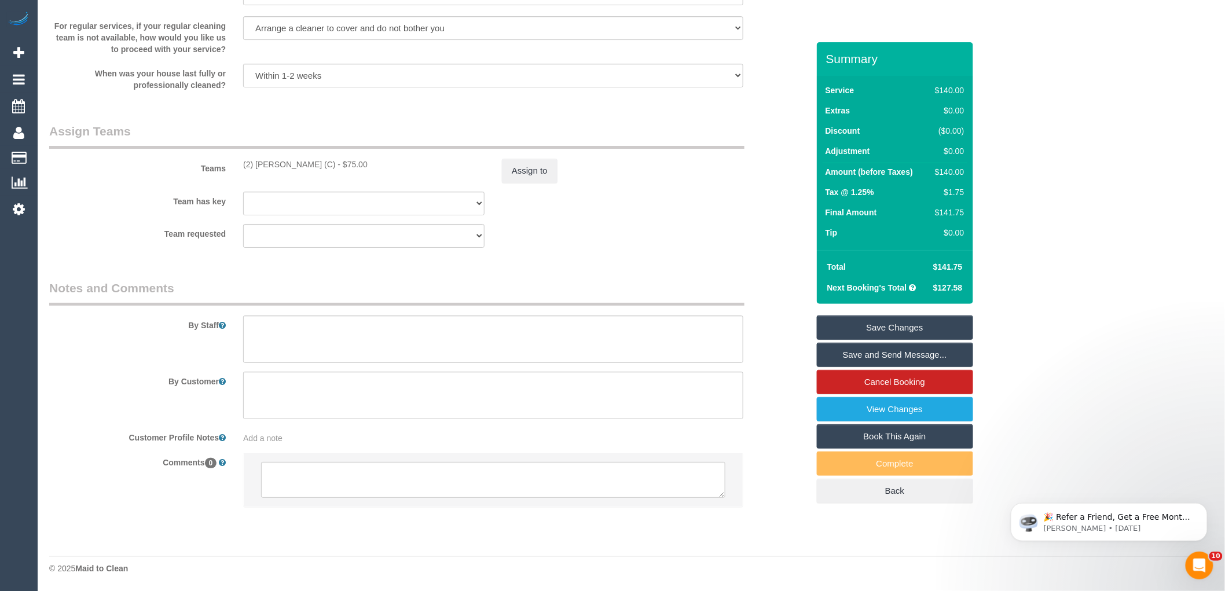
click at [881, 326] on link "Save Changes" at bounding box center [895, 327] width 156 height 24
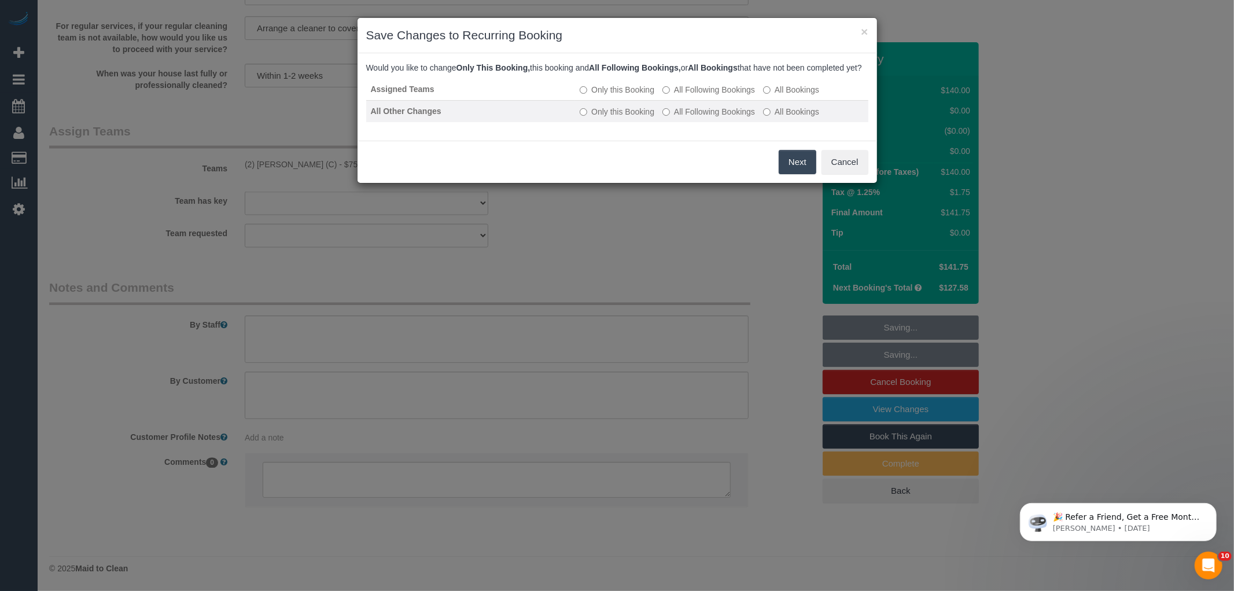
drag, startPoint x: 715, startPoint y: 99, endPoint x: 719, endPoint y: 116, distance: 17.8
click at [715, 95] on label "All Following Bookings" at bounding box center [709, 90] width 93 height 12
click at [719, 117] on label "All Following Bookings" at bounding box center [709, 112] width 93 height 12
click at [791, 172] on button "Save" at bounding box center [796, 162] width 39 height 24
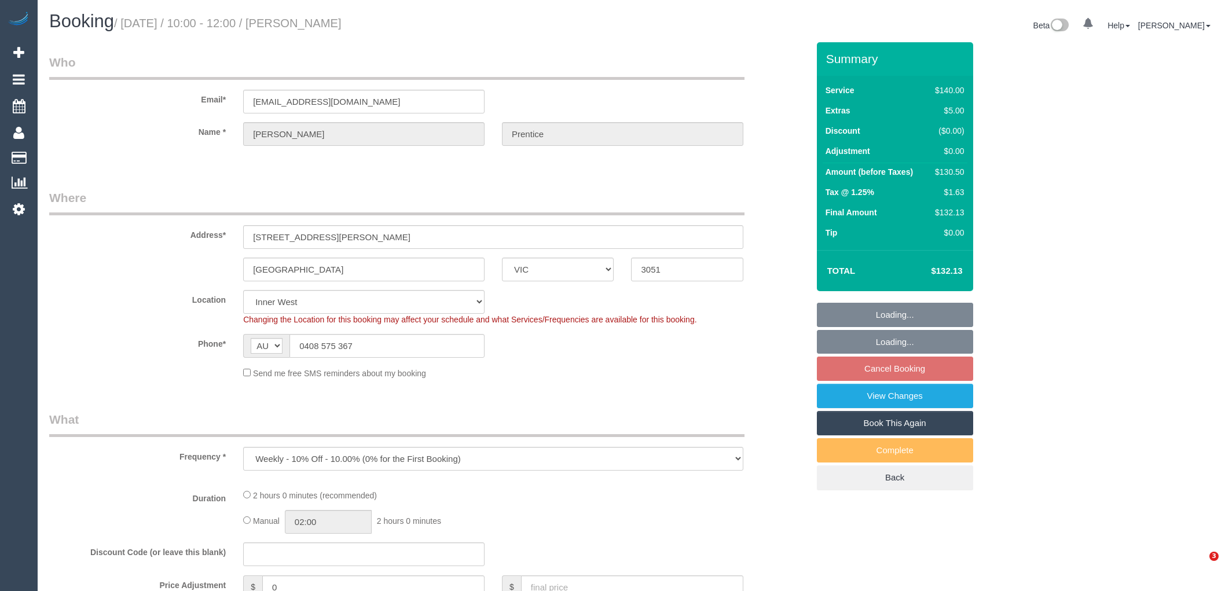
select select "VIC"
select select "string:stripe-pm_1PJlOv2GScqysDRVLmqOe7IB"
select select "number:30"
select select "number:14"
select select "number:19"
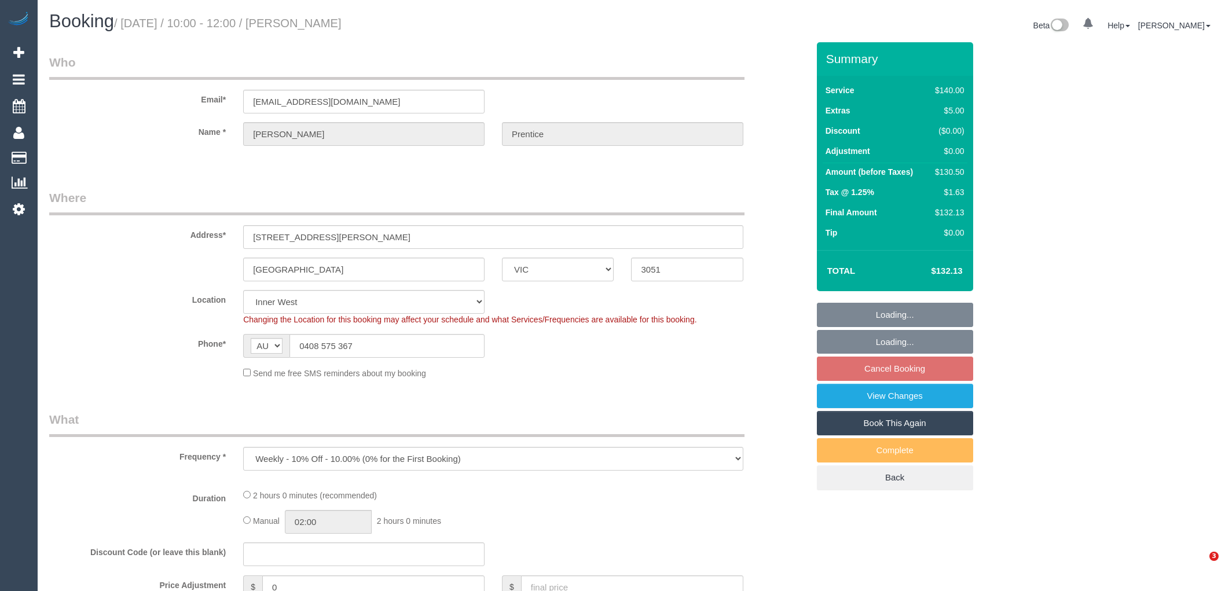
select select "number:24"
select select "number:35"
select select "number:26"
select select "object:675"
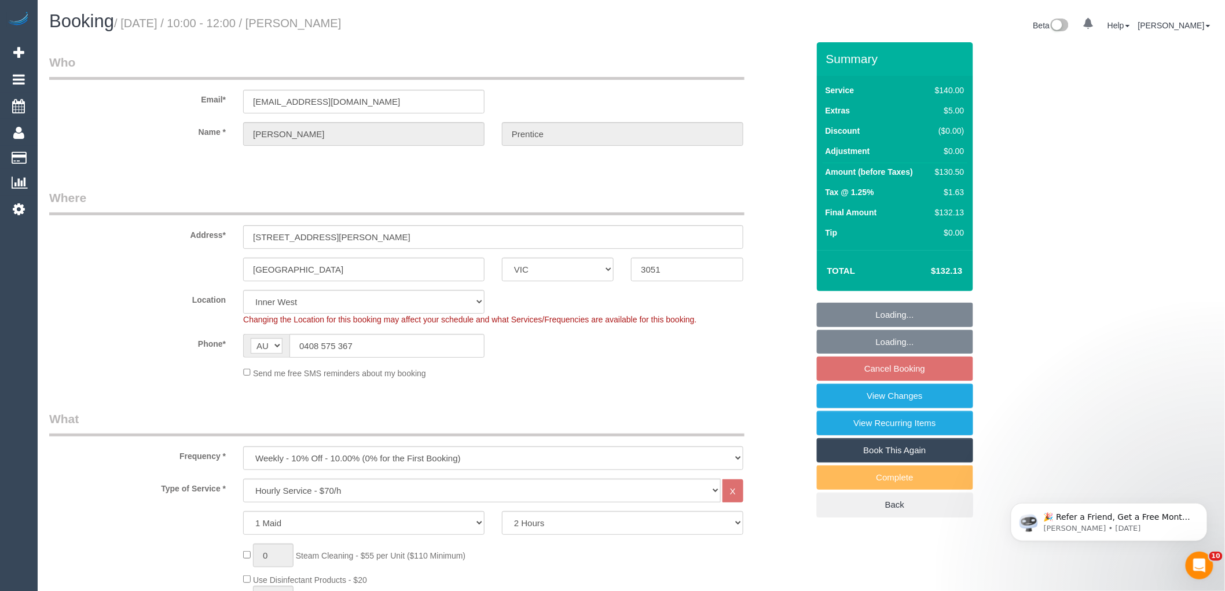
select select "spot3"
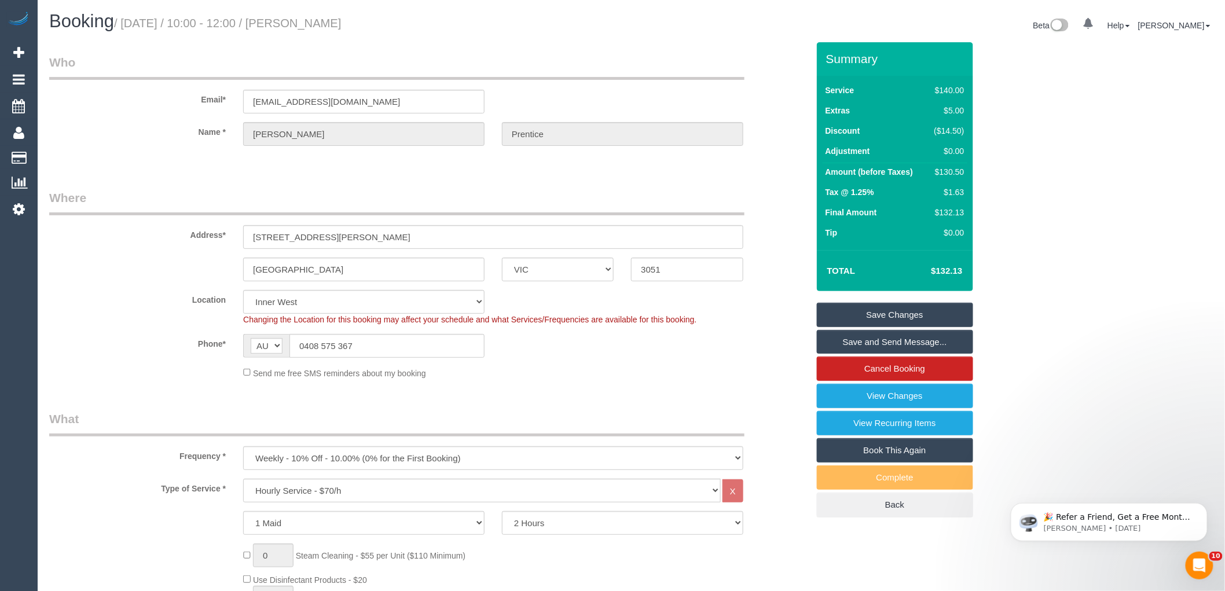
drag, startPoint x: 322, startPoint y: 25, endPoint x: 297, endPoint y: 29, distance: 25.1
click at [297, 29] on h1 "Booking / August 30, 2025 / 10:00 - 12:00 / Leon Prentice" at bounding box center [336, 22] width 574 height 20
click at [632, 380] on fieldset "Where Address* 30 Carroll St North Melbourne ACT NSW NT QLD SA TAS VIC WA 3051 …" at bounding box center [428, 288] width 759 height 199
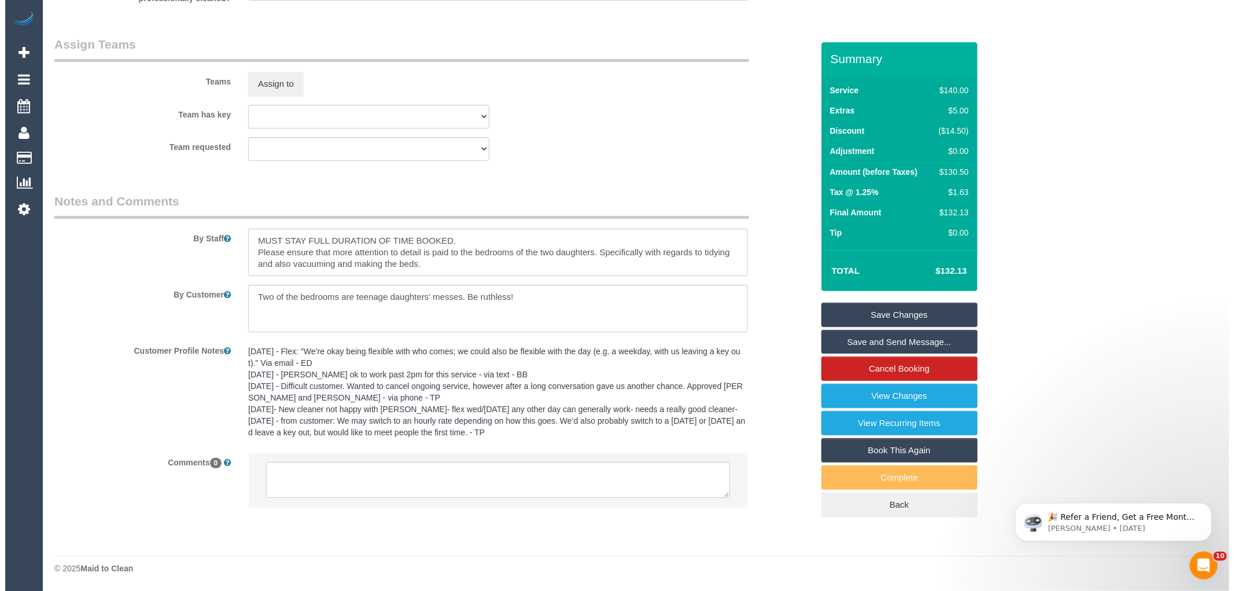
scroll to position [1479, 0]
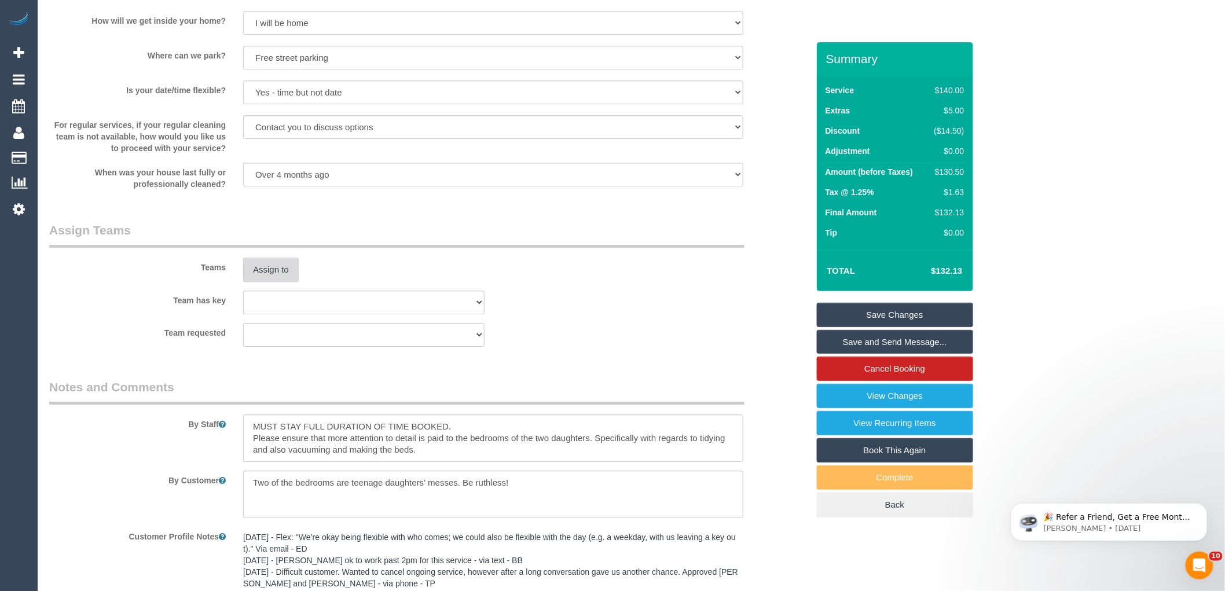
click at [264, 276] on button "Assign to" at bounding box center [271, 270] width 56 height 24
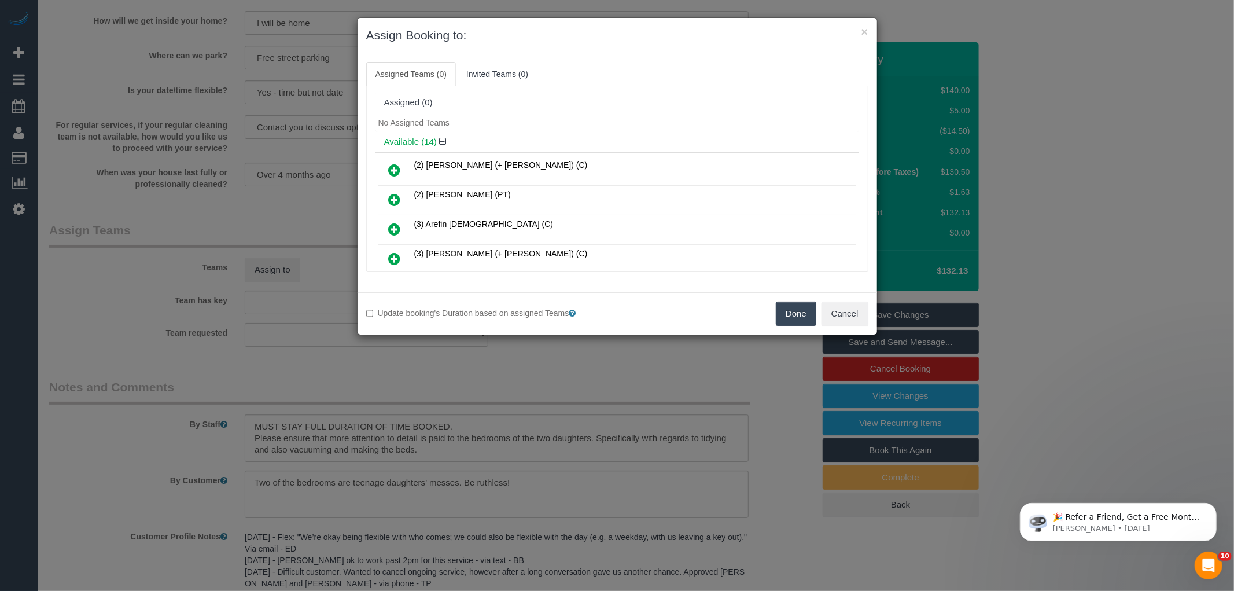
click at [536, 104] on div "Assigned (0)" at bounding box center [617, 103] width 466 height 10
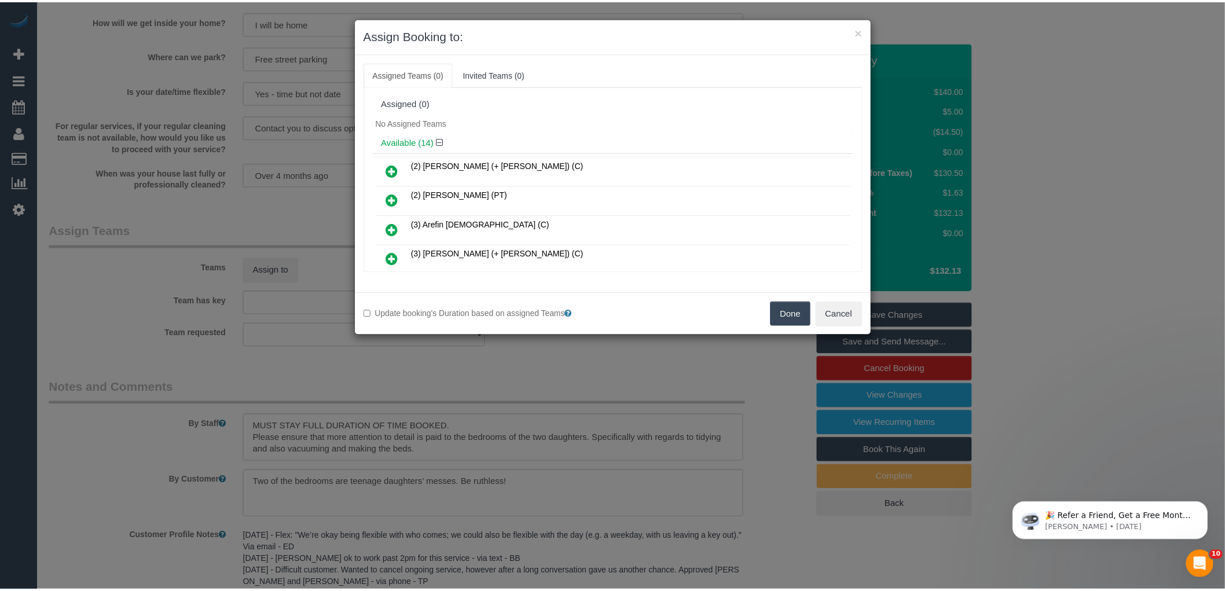
scroll to position [3123, 0]
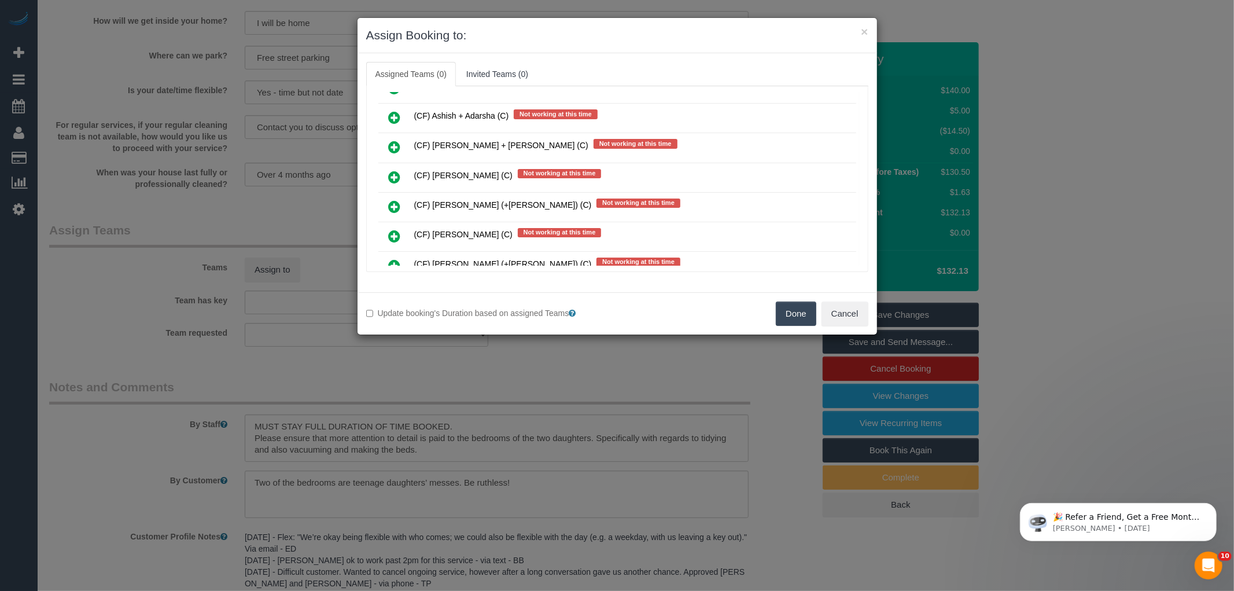
click at [691, 63] on ul "Assigned Teams (0) Invited Teams (0)" at bounding box center [617, 74] width 502 height 24
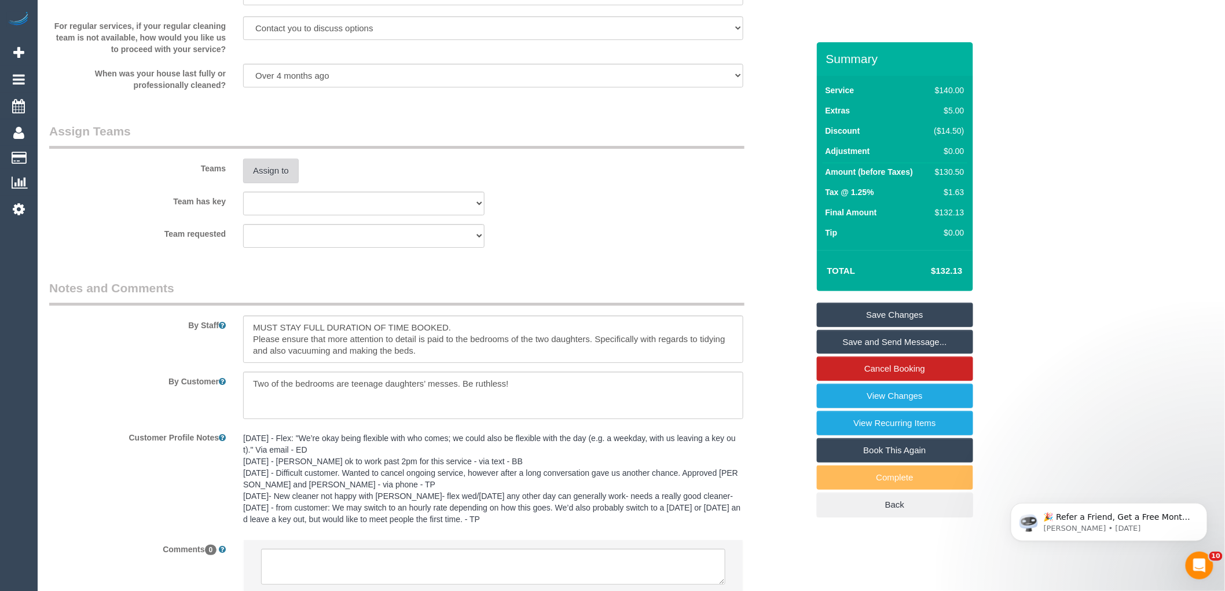
scroll to position [1607, 0]
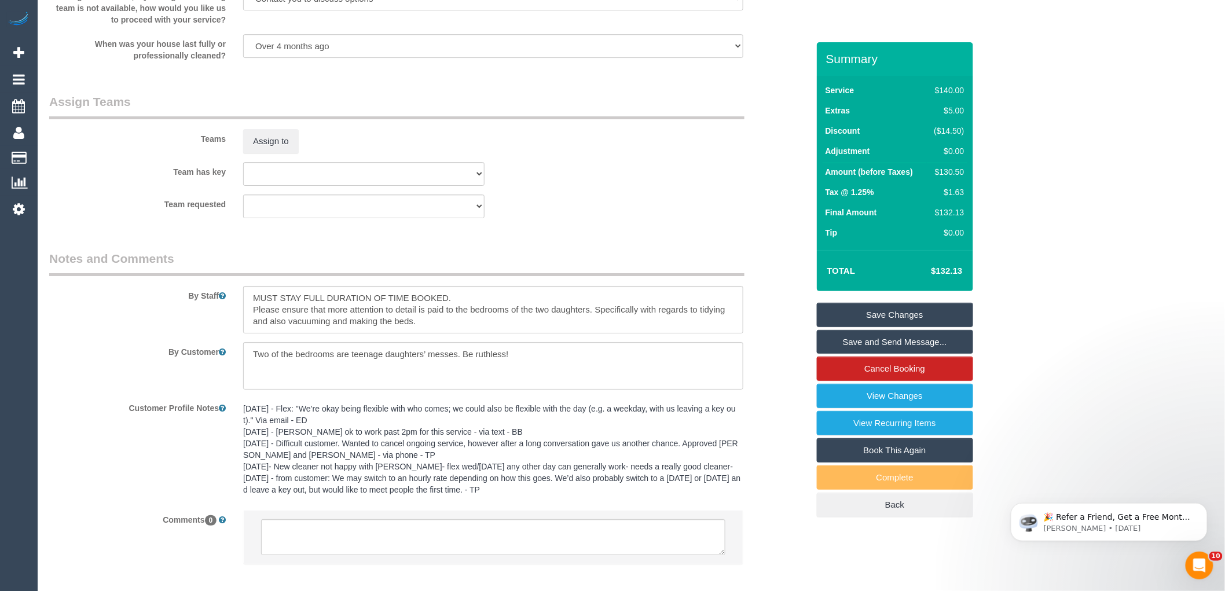
click at [589, 142] on div "Teams Assign to" at bounding box center [429, 123] width 776 height 60
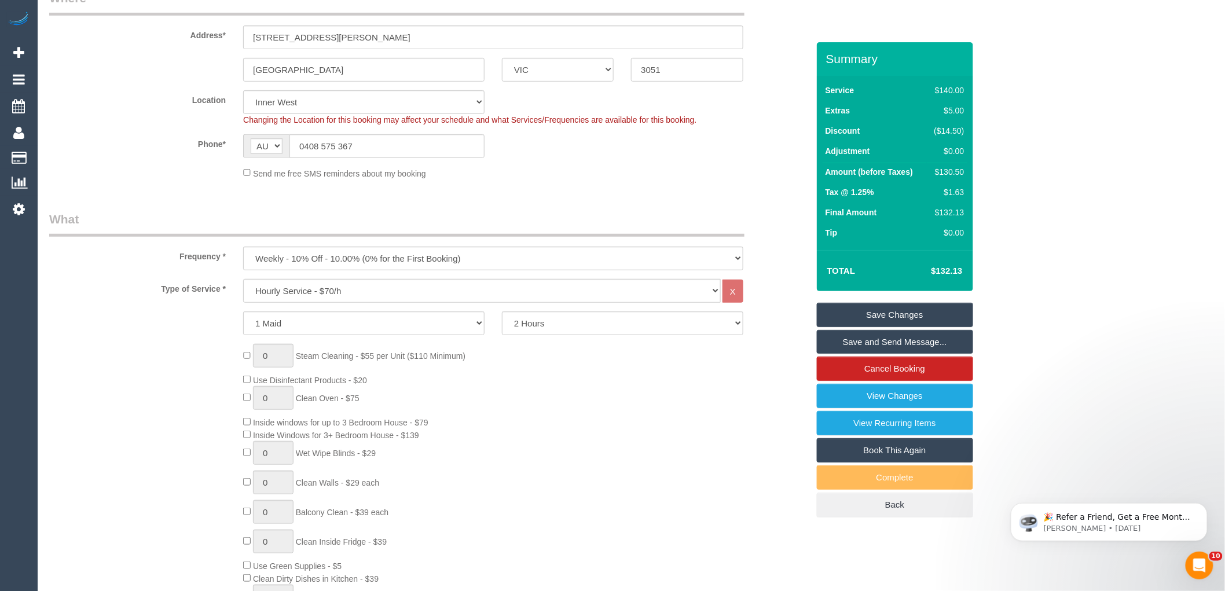
scroll to position [193, 0]
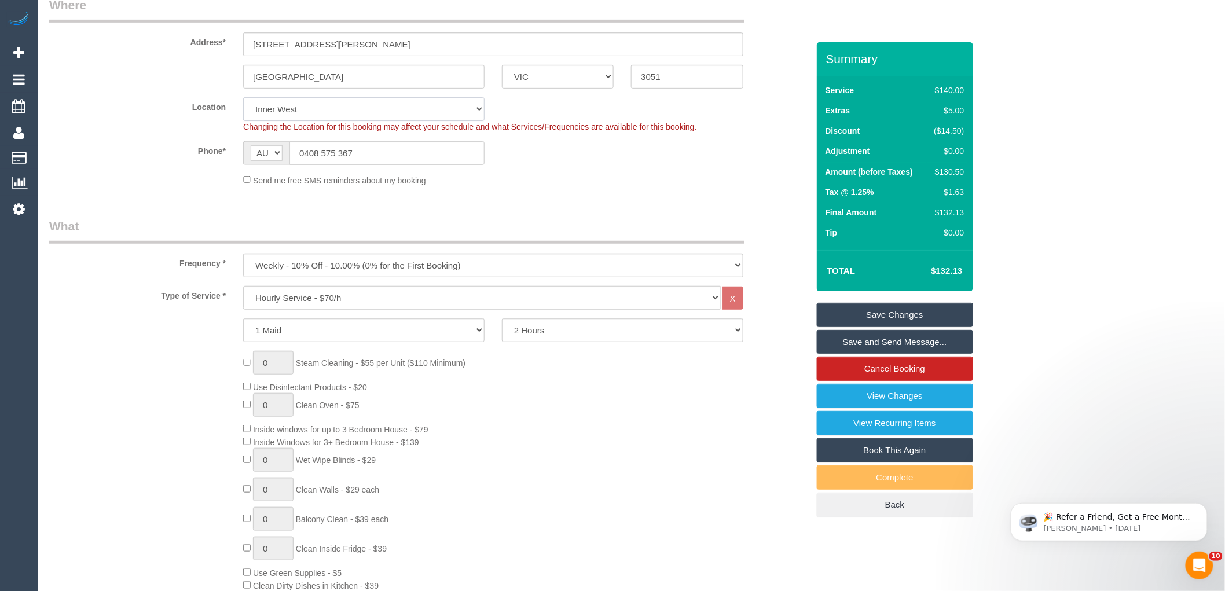
click at [285, 102] on select "Office City East (North) East (South) Inner East Inner North (East) Inner North…" at bounding box center [363, 109] width 241 height 24
select select "50"
click at [243, 97] on select "Office City East (North) East (South) Inner East Inner North (East) Inner North…" at bounding box center [363, 109] width 241 height 24
click at [200, 168] on sui-booking-location "Location Office City East (North) East (South) Inner East Inner North (East) In…" at bounding box center [428, 141] width 759 height 89
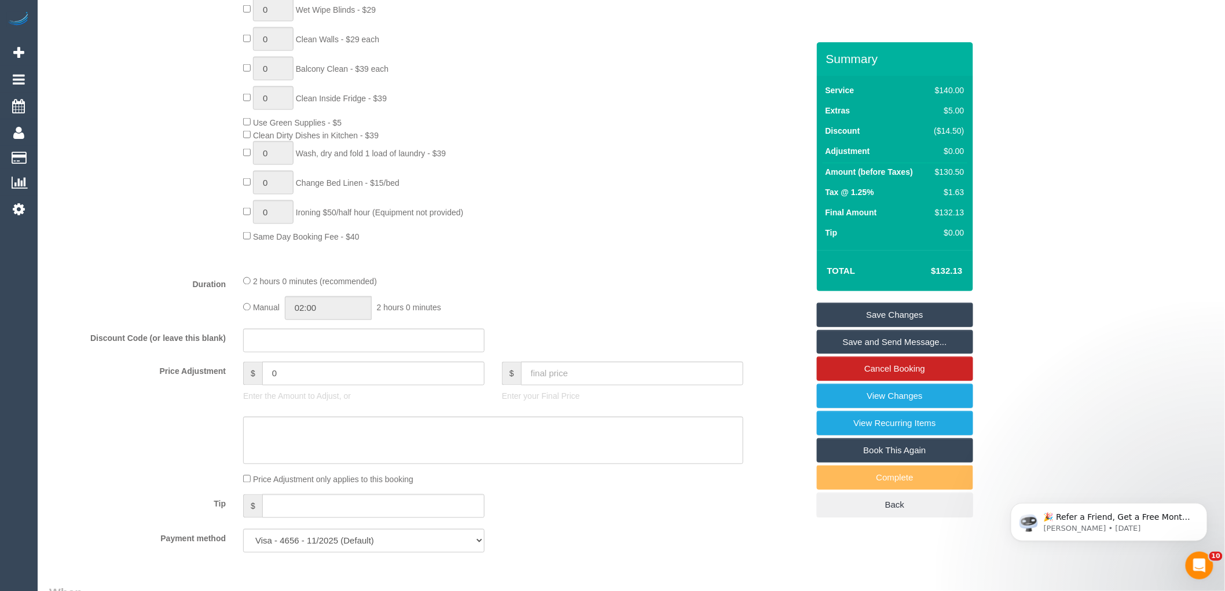
select select "object:4799"
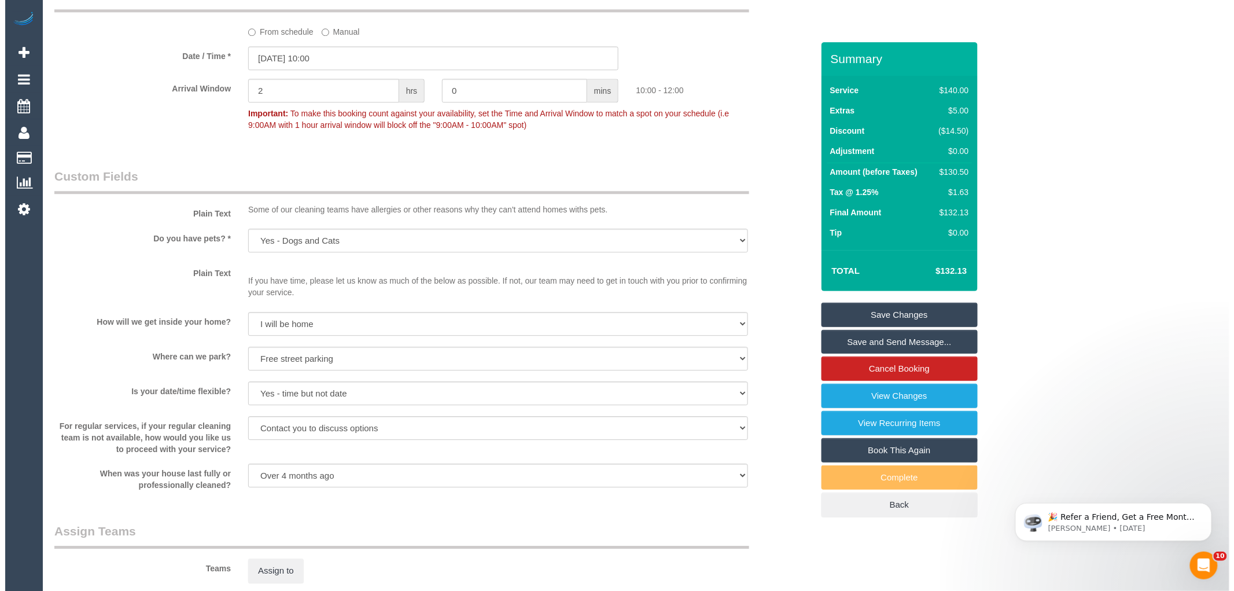
scroll to position [1380, 0]
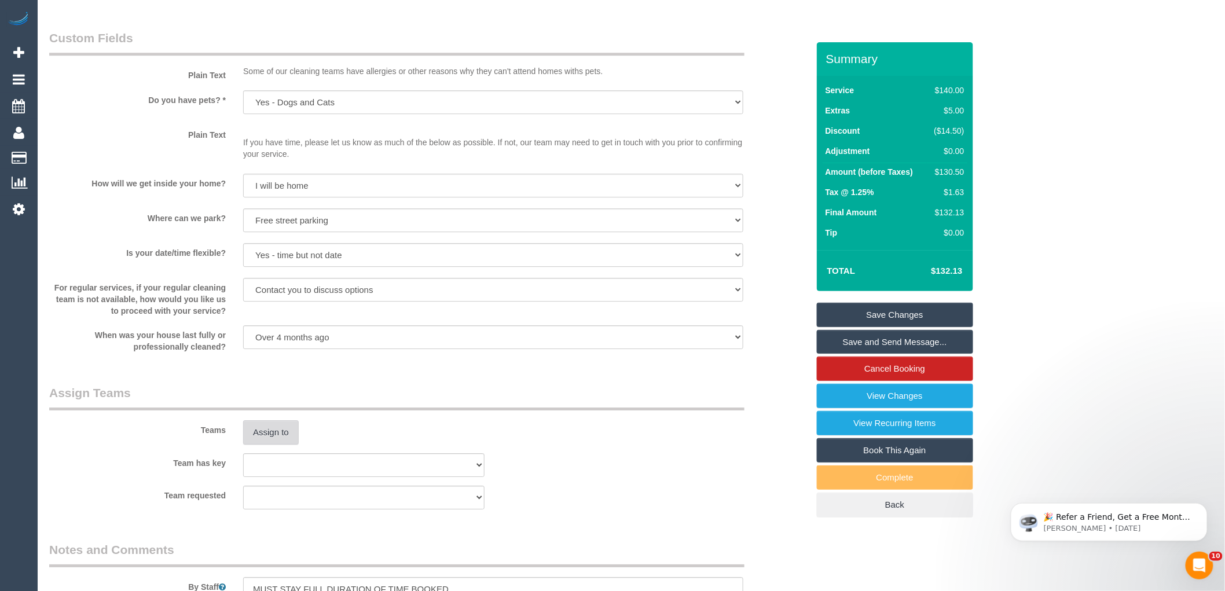
click at [258, 440] on button "Assign to" at bounding box center [271, 432] width 56 height 24
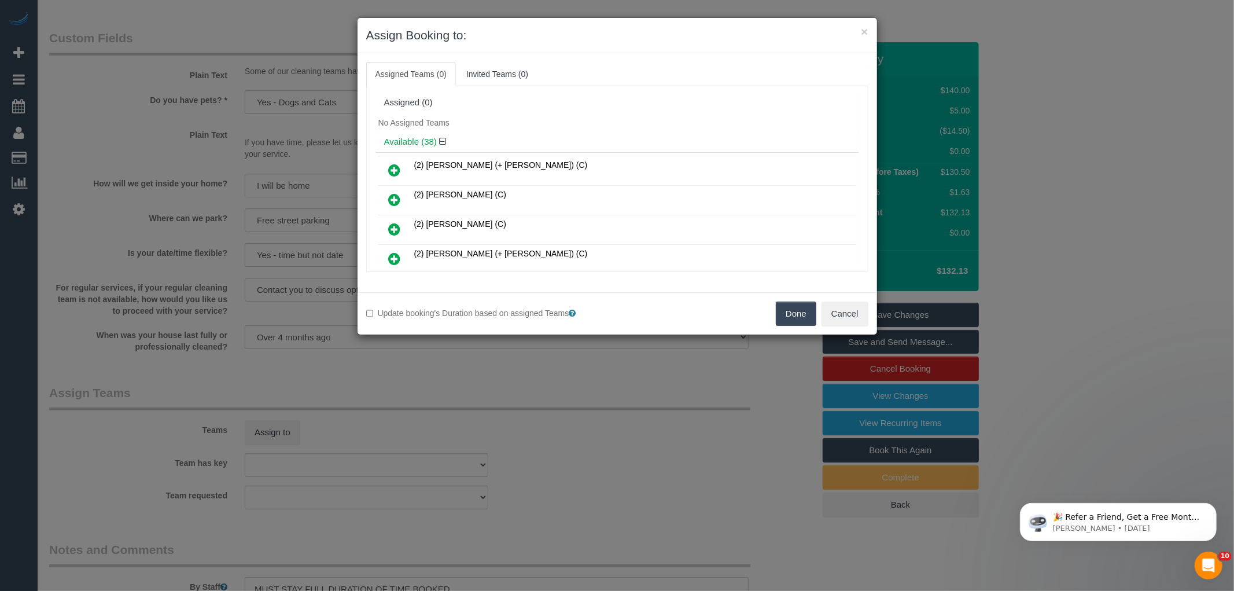
click at [536, 145] on h4 "Available (38)" at bounding box center [617, 142] width 466 height 10
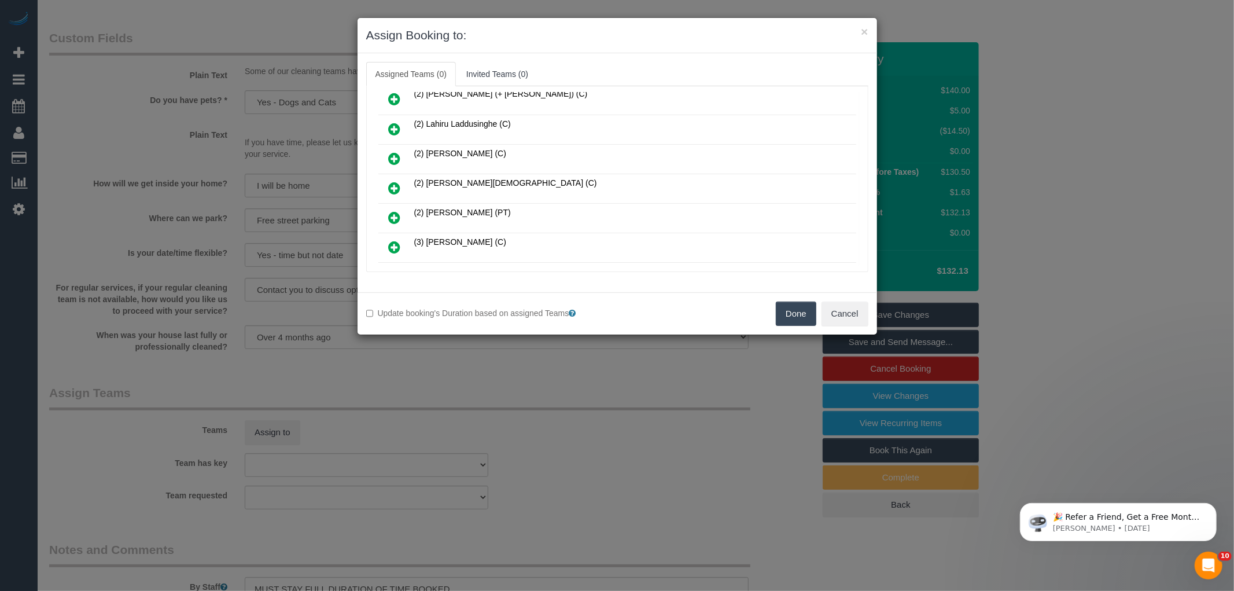
click at [389, 186] on icon at bounding box center [395, 188] width 12 height 14
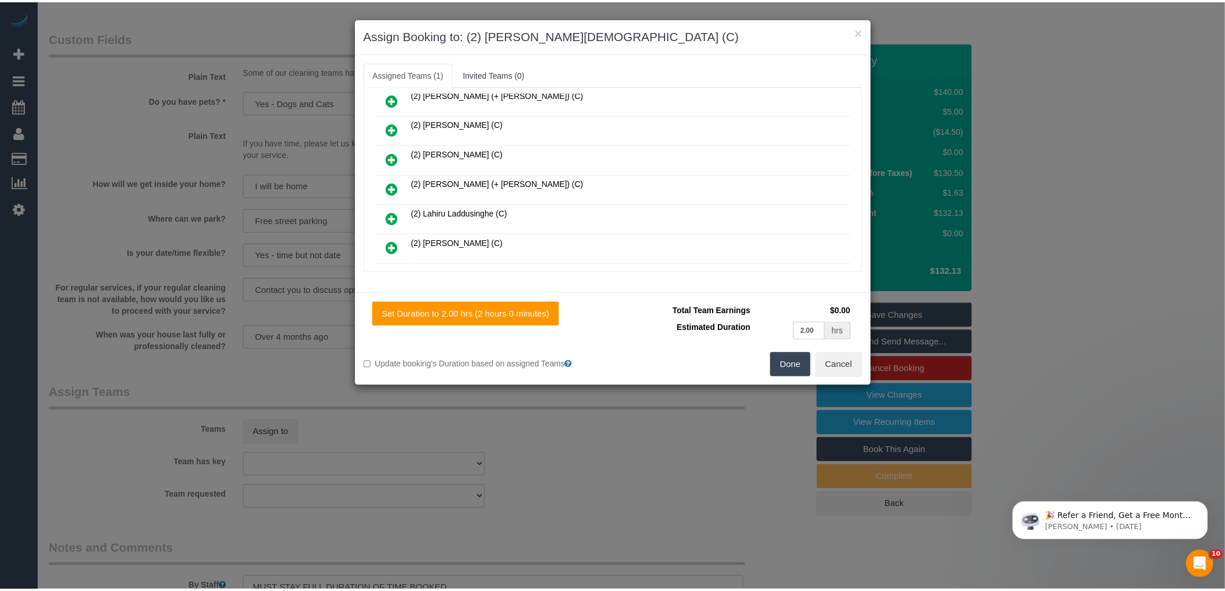
scroll to position [0, 0]
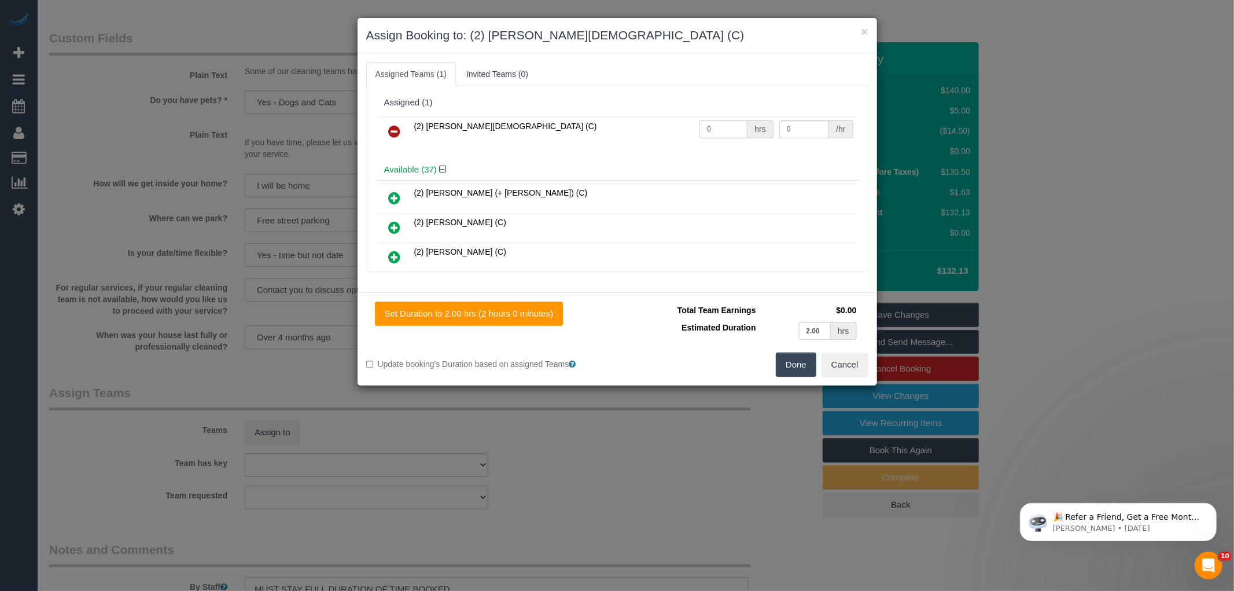
click at [716, 130] on input "0" at bounding box center [724, 129] width 48 height 18
type input "2"
click at [813, 126] on input "0" at bounding box center [805, 129] width 50 height 18
type input "37.5"
click at [797, 363] on button "Done" at bounding box center [796, 364] width 41 height 24
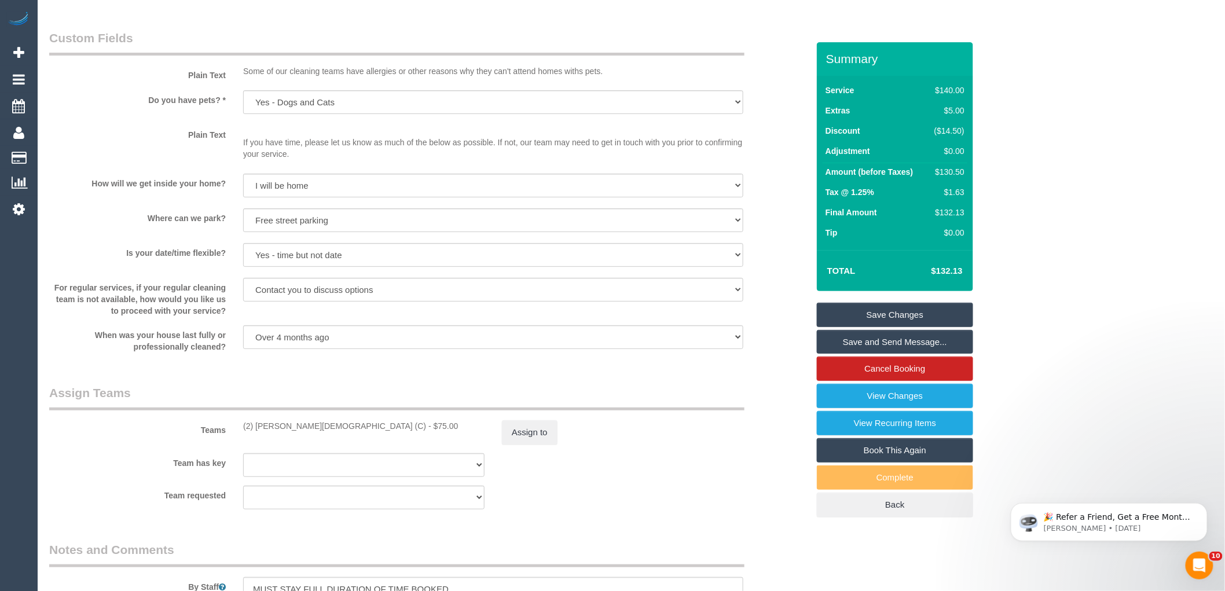
click at [766, 395] on div "× Assign Booking to: (2) Raisul Islam (C) Assigned Teams (1) Invited Teams (0) …" at bounding box center [612, 295] width 1225 height 591
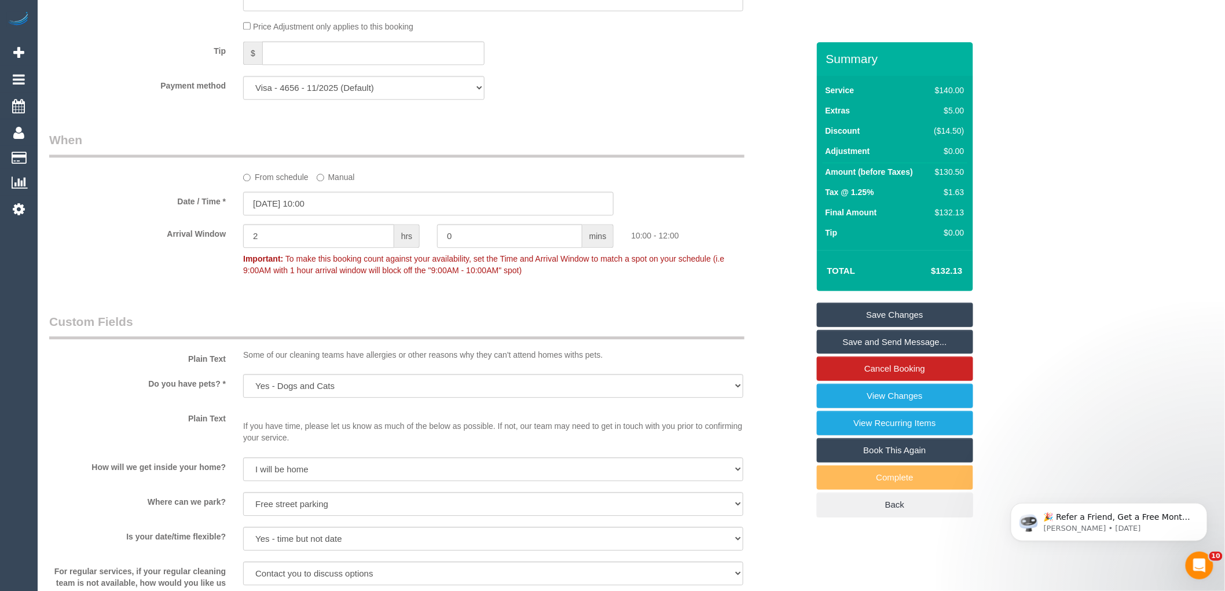
scroll to position [1222, 0]
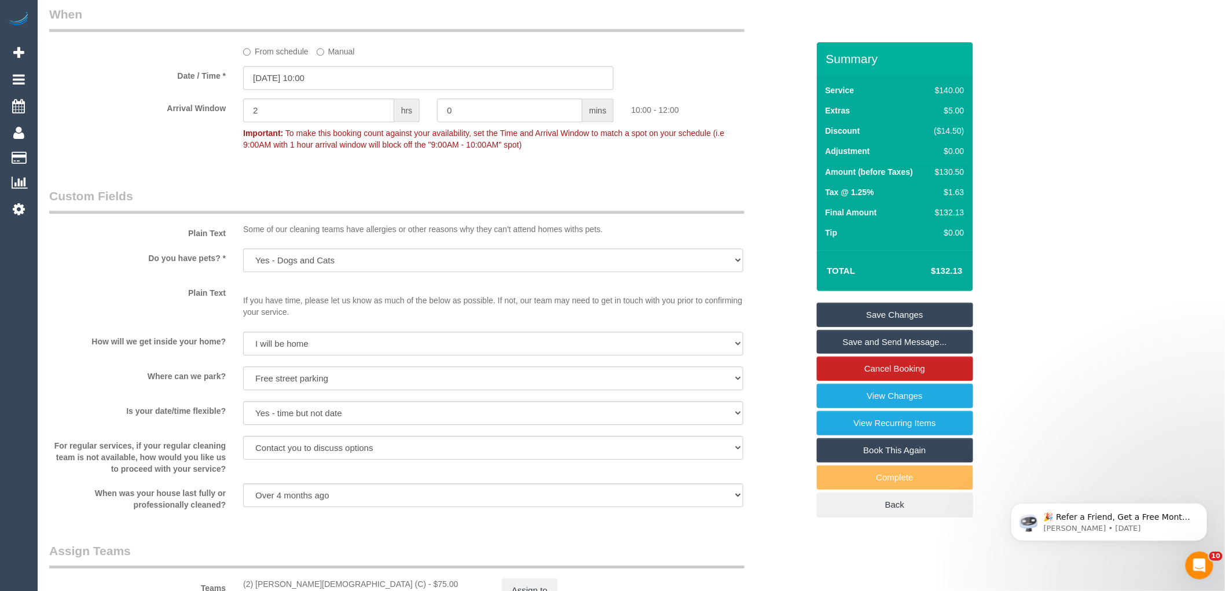
click at [769, 350] on div "How will we get inside your home? I will be home Key will be left (please provi…" at bounding box center [429, 345] width 776 height 26
click at [852, 314] on link "Save Changes" at bounding box center [895, 315] width 156 height 24
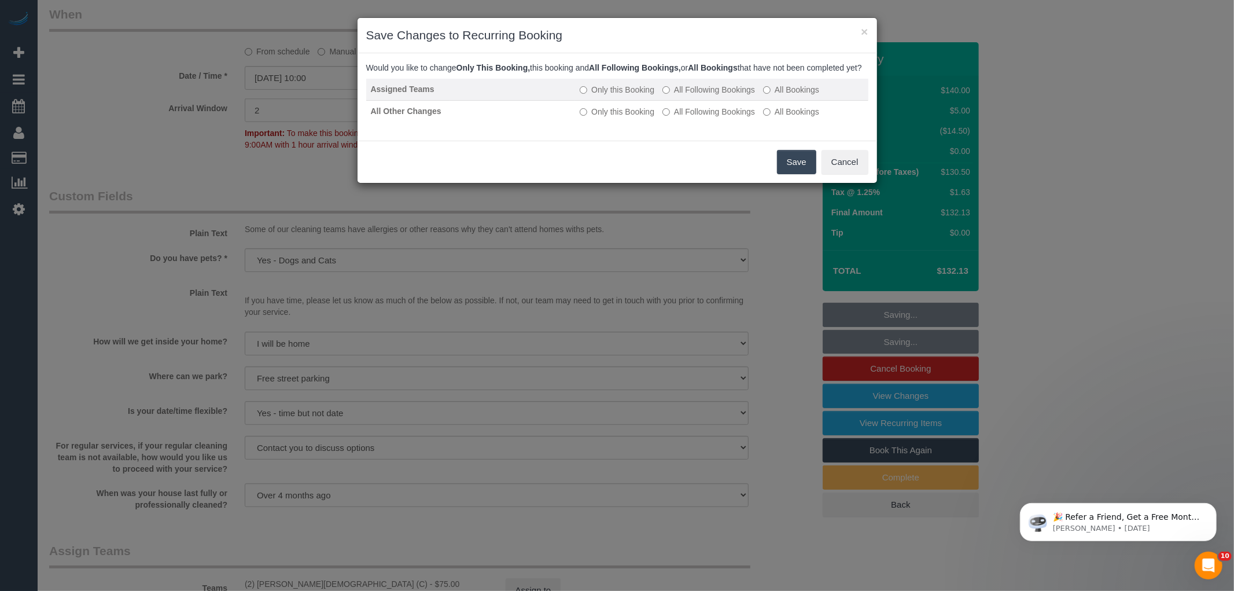
click at [722, 95] on label "All Following Bookings" at bounding box center [709, 90] width 93 height 12
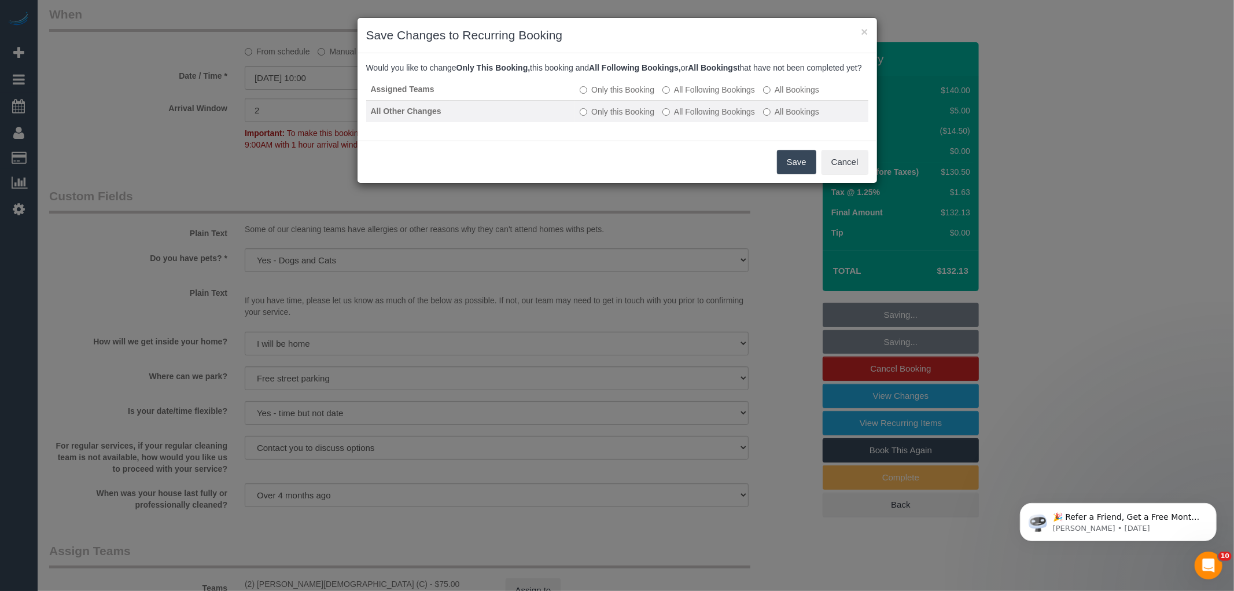
click at [729, 117] on label "All Following Bookings" at bounding box center [709, 112] width 93 height 12
click at [793, 164] on button "Save" at bounding box center [796, 162] width 39 height 24
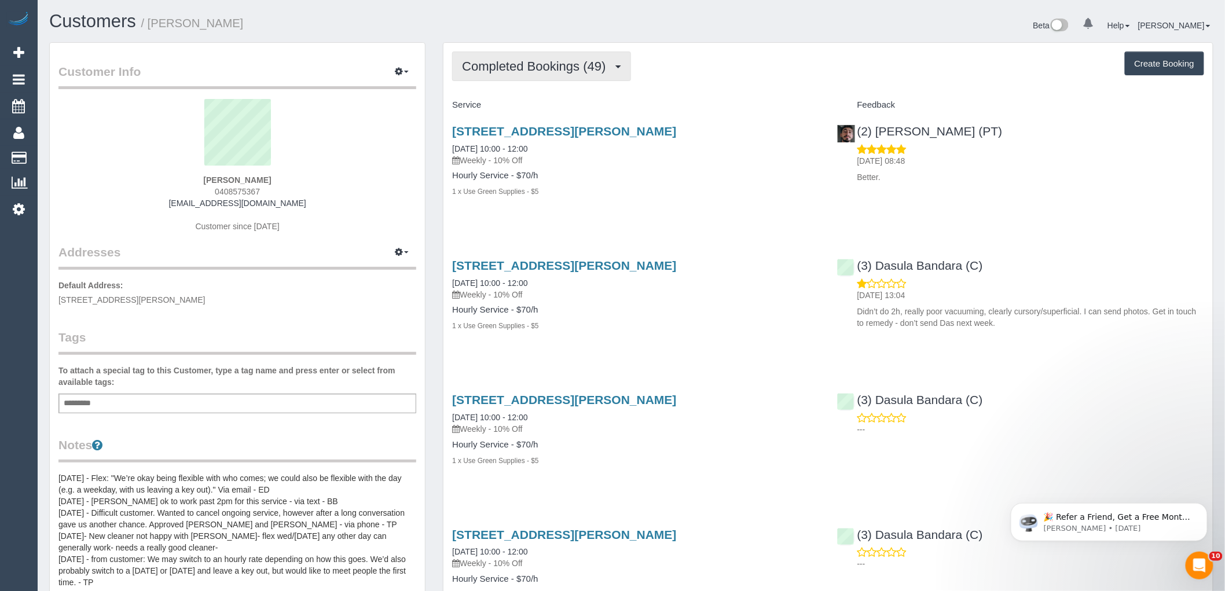
click at [560, 72] on span "Completed Bookings (49)" at bounding box center [536, 66] width 149 height 14
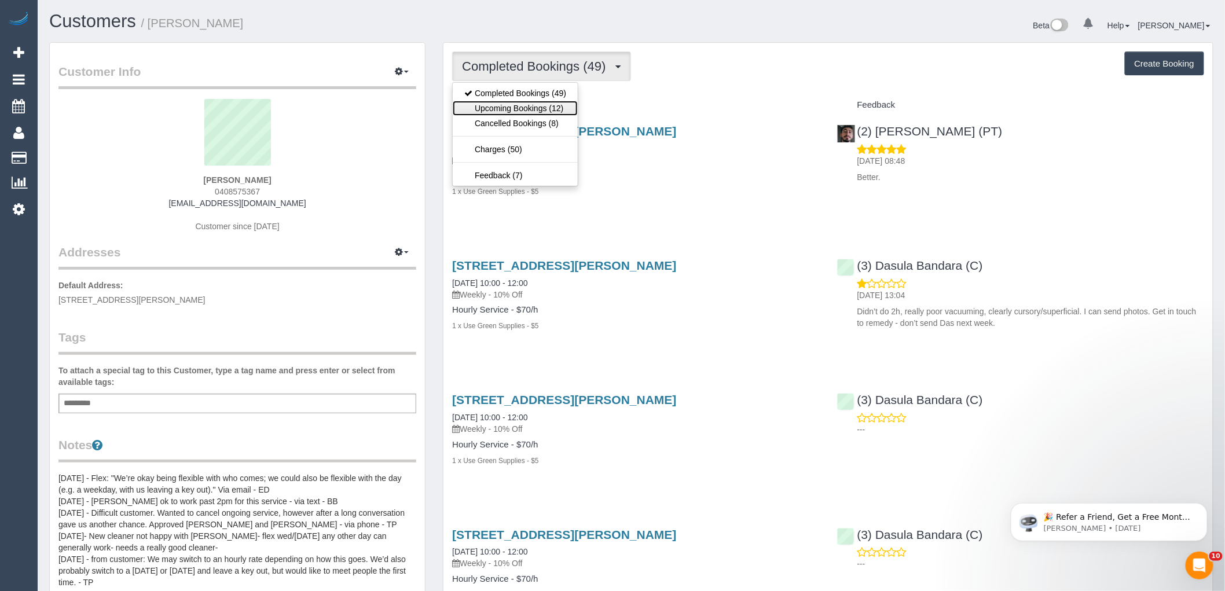
click at [542, 111] on link "Upcoming Bookings (12)" at bounding box center [515, 108] width 125 height 15
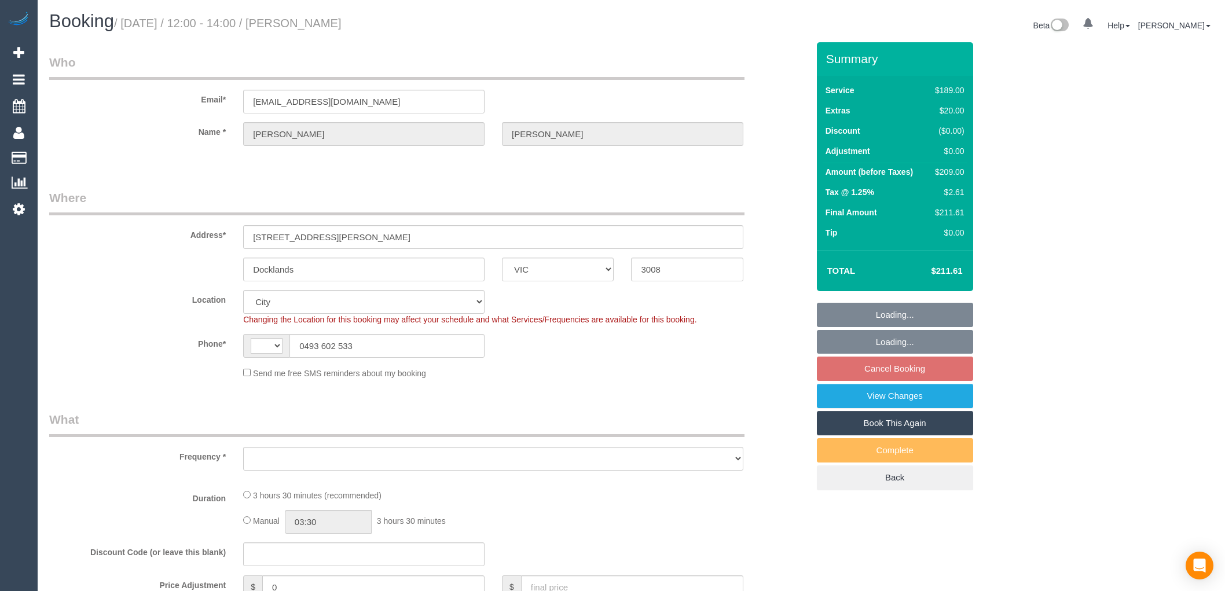
select select "VIC"
select select "number:27"
select select "number:14"
select select "number:20"
select select "number:25"
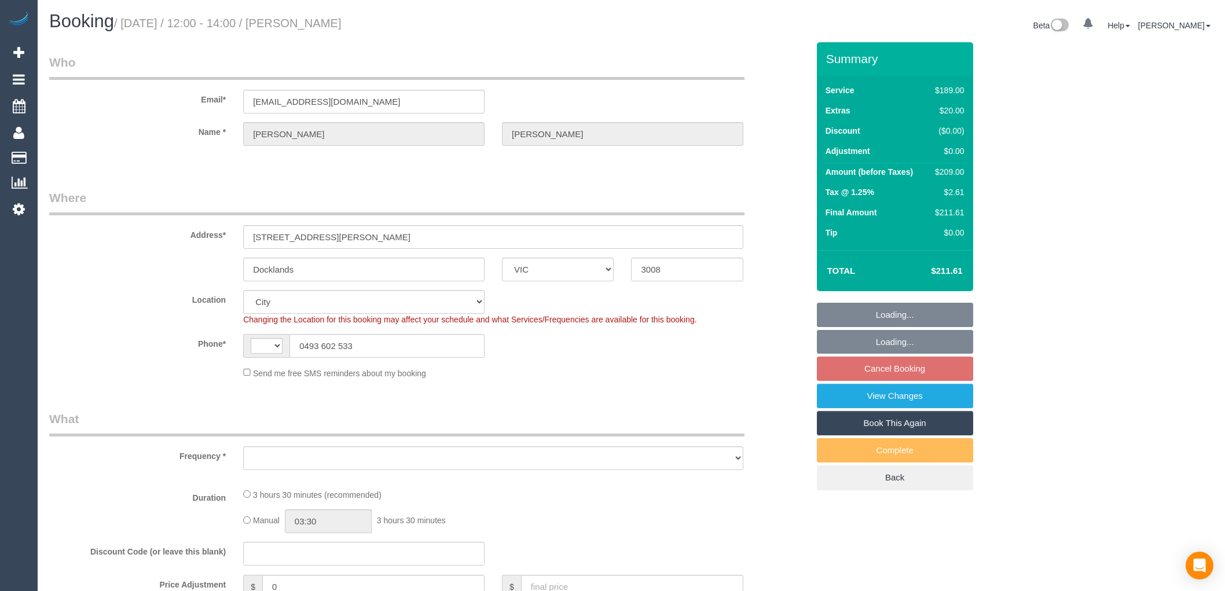
select select "number:34"
select select "number:12"
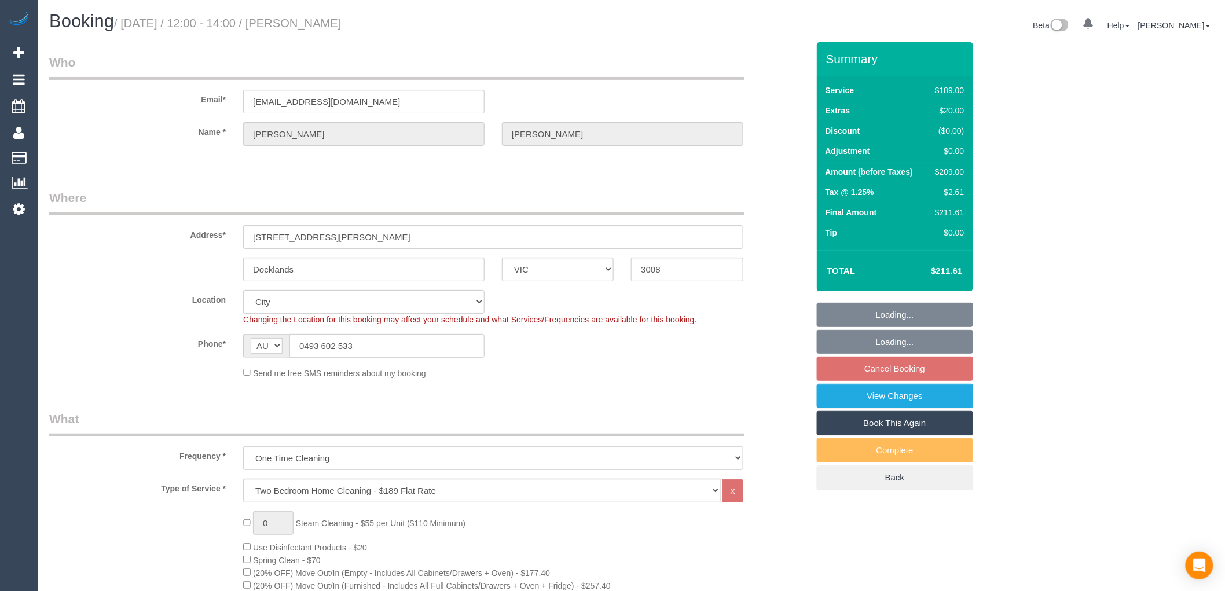
select select "string:AU"
select select "object:1186"
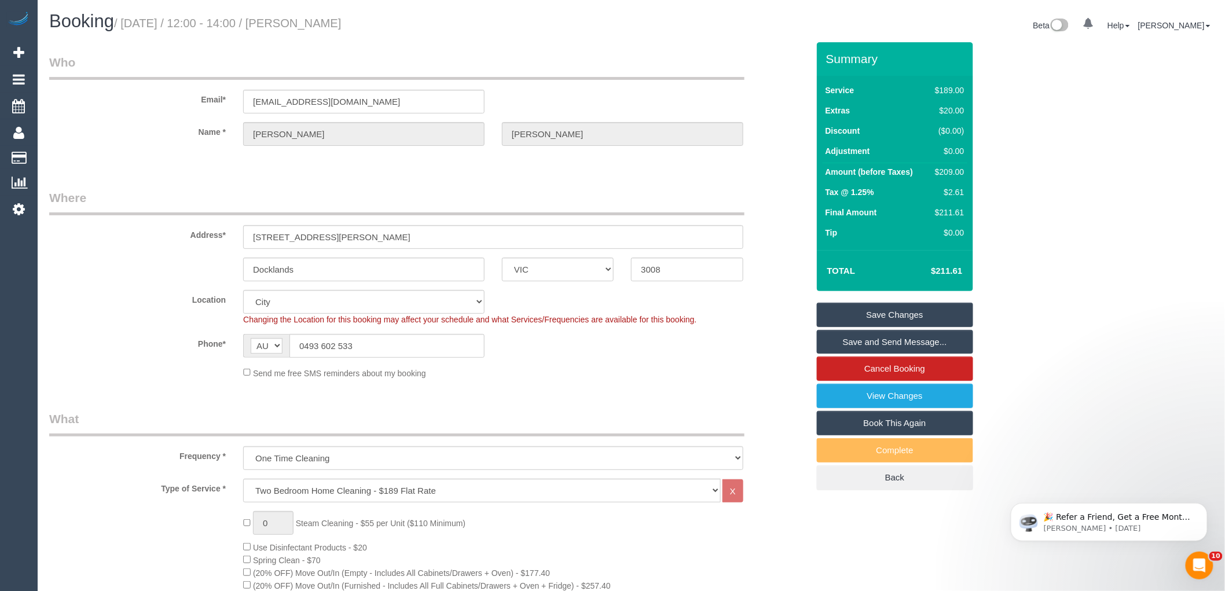
drag, startPoint x: 461, startPoint y: 24, endPoint x: 300, endPoint y: 14, distance: 161.2
click at [300, 14] on h1 "Booking / August 27, 2025 / 12:00 - 14:00 / Patrick McCurdy-Edmond" at bounding box center [336, 22] width 574 height 20
copy small "Patrick McCurdy-Edmond"
click at [586, 384] on fieldset "Where Address* 8 McCrae Street, 1003 Docklands ACT NSW NT QLD SA TAS VIC WA 300…" at bounding box center [428, 288] width 759 height 199
click at [951, 171] on div "$209.00" at bounding box center [947, 172] width 34 height 12
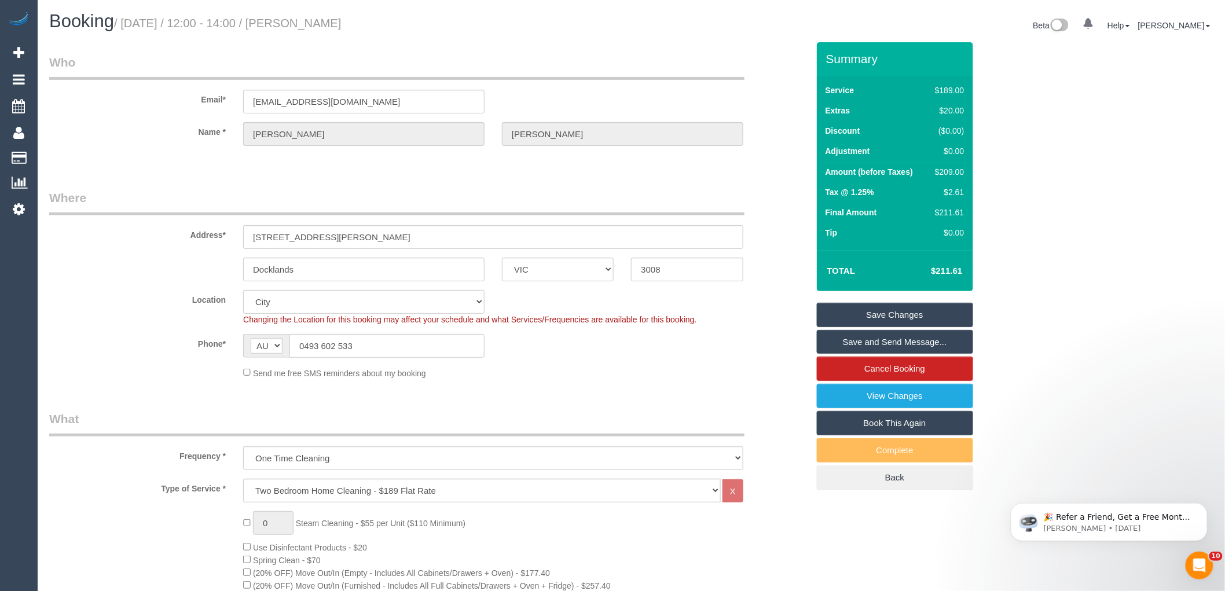
click at [951, 171] on div "$209.00" at bounding box center [947, 172] width 34 height 12
copy div "209.00"
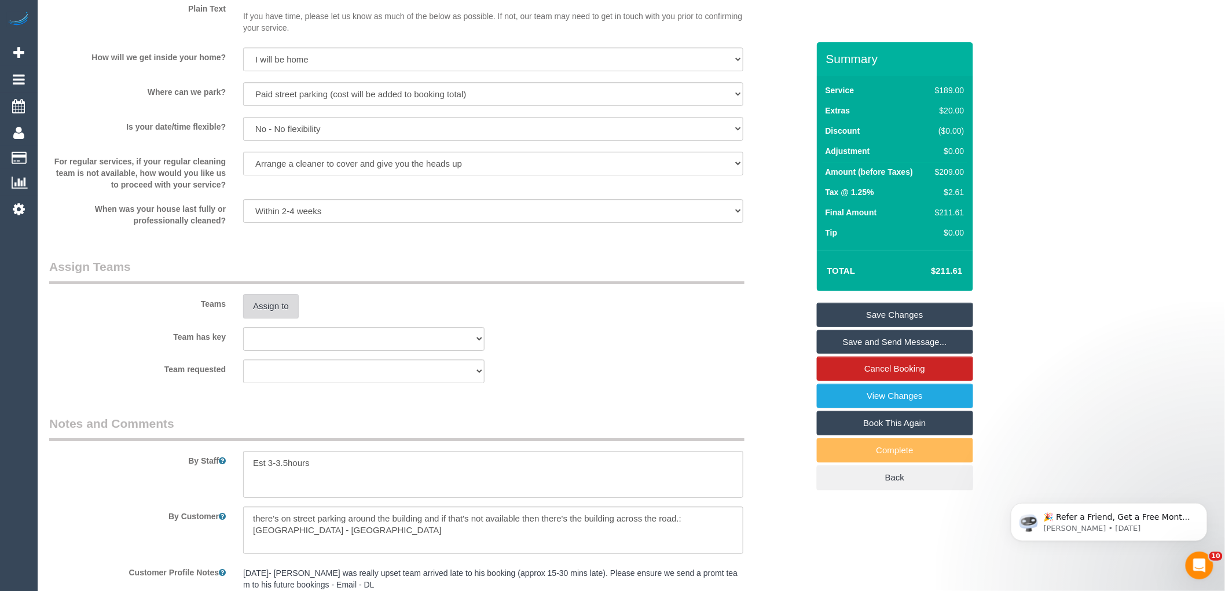
scroll to position [1702, 0]
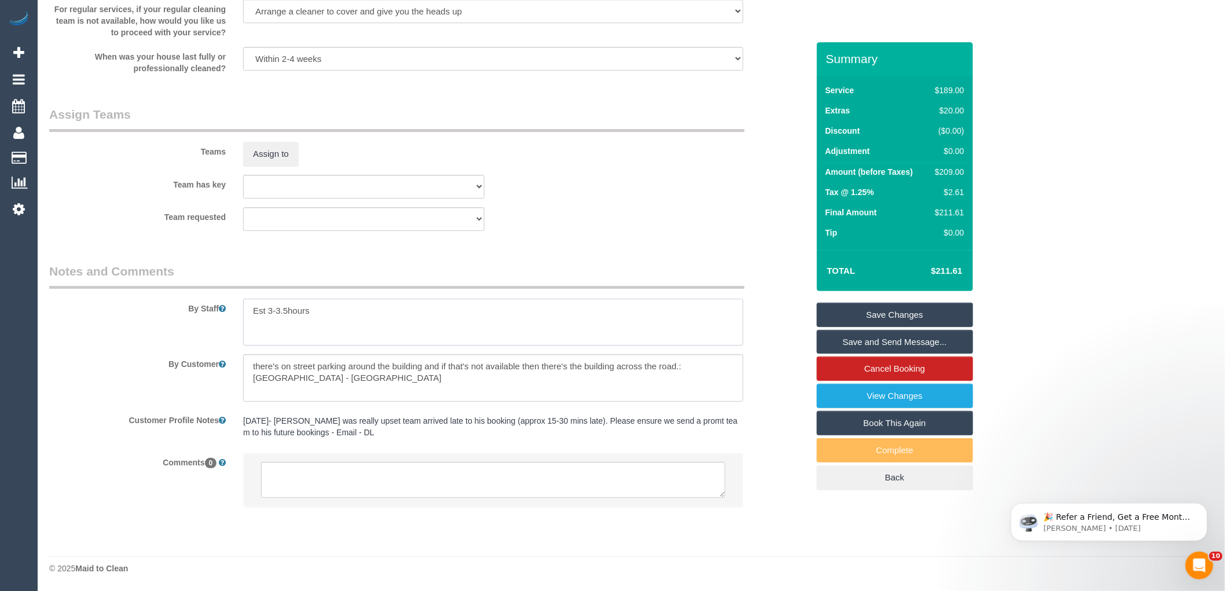
drag, startPoint x: 321, startPoint y: 306, endPoint x: 275, endPoint y: 303, distance: 45.8
click at [275, 303] on textarea at bounding box center [493, 322] width 500 height 47
click at [274, 310] on textarea at bounding box center [493, 322] width 500 height 47
click at [278, 310] on textarea at bounding box center [493, 322] width 500 height 47
click at [280, 311] on textarea at bounding box center [493, 322] width 500 height 47
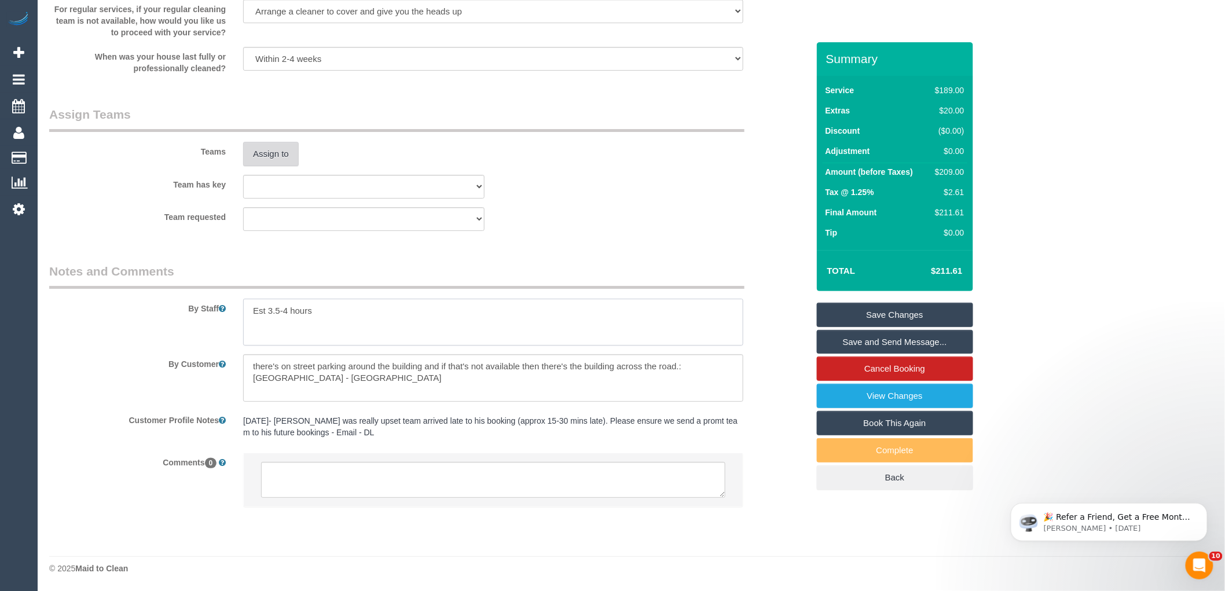
type textarea "Est 3.5-4 hours"
click at [262, 157] on button "Assign to" at bounding box center [271, 154] width 56 height 24
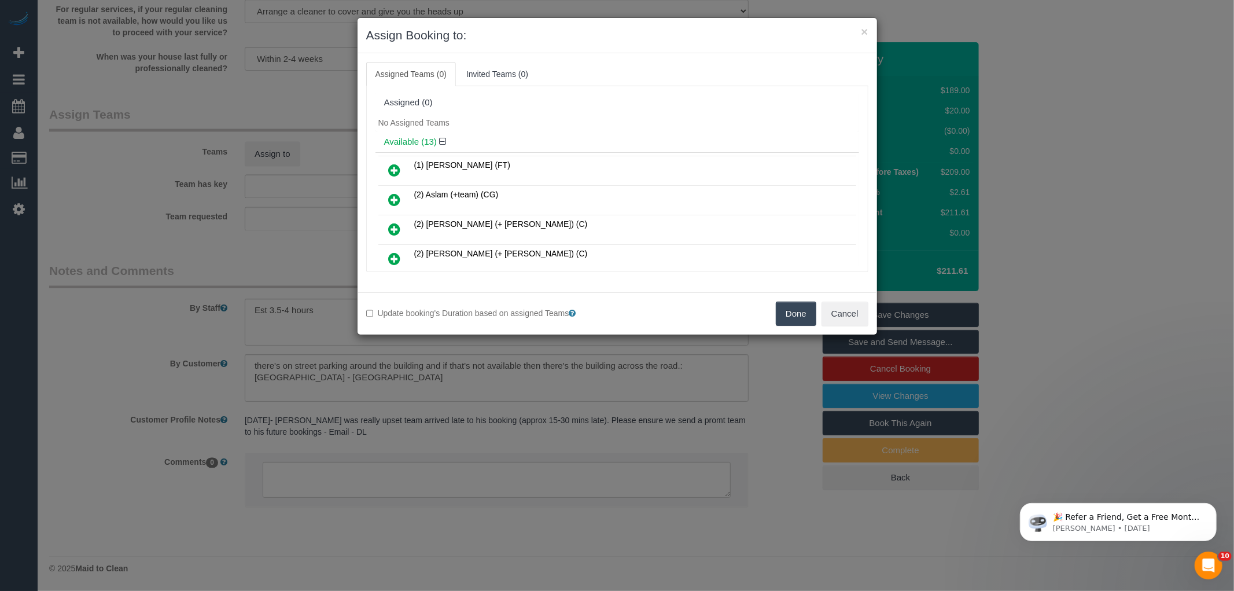
click at [394, 225] on icon at bounding box center [395, 229] width 12 height 14
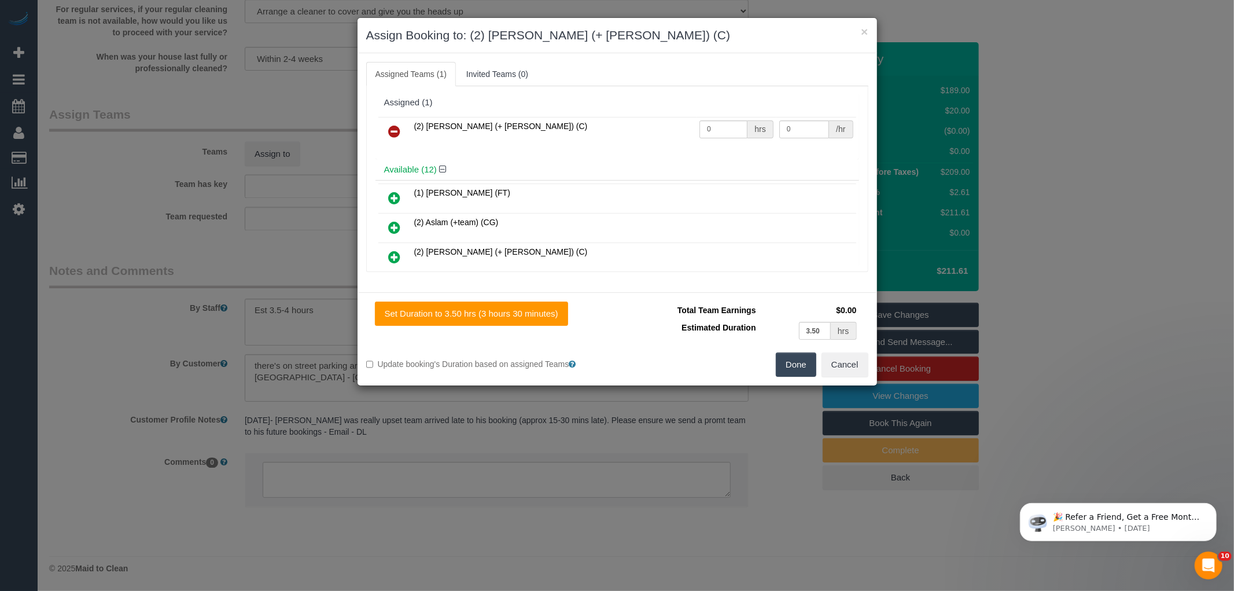
click at [395, 255] on icon at bounding box center [395, 257] width 12 height 14
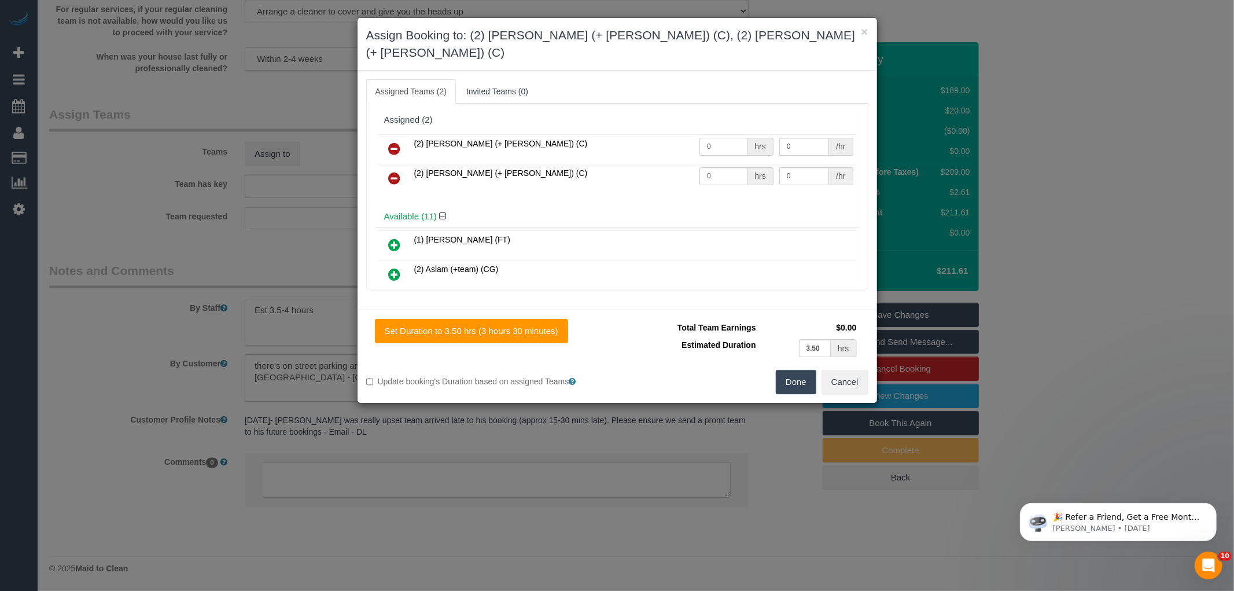
click at [722, 138] on input "0" at bounding box center [724, 147] width 48 height 18
type input "1"
click at [715, 167] on input "0" at bounding box center [724, 176] width 48 height 18
type input "1"
click at [797, 138] on input "0" at bounding box center [805, 147] width 50 height 18
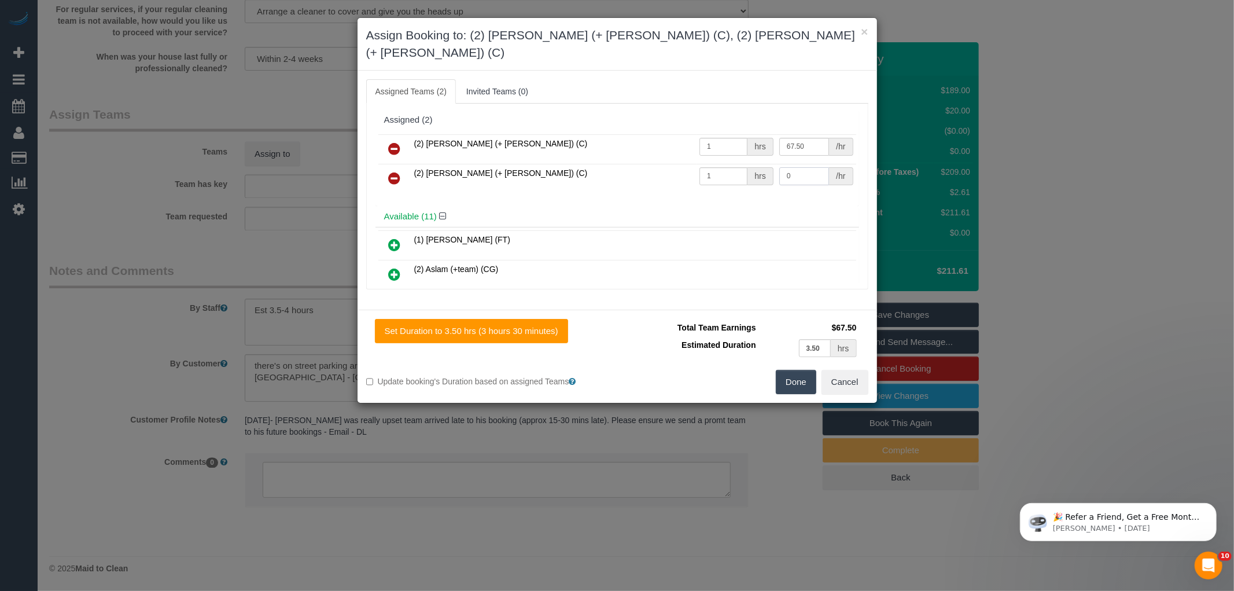
type input "67.5"
click at [799, 167] on input "0" at bounding box center [805, 176] width 50 height 18
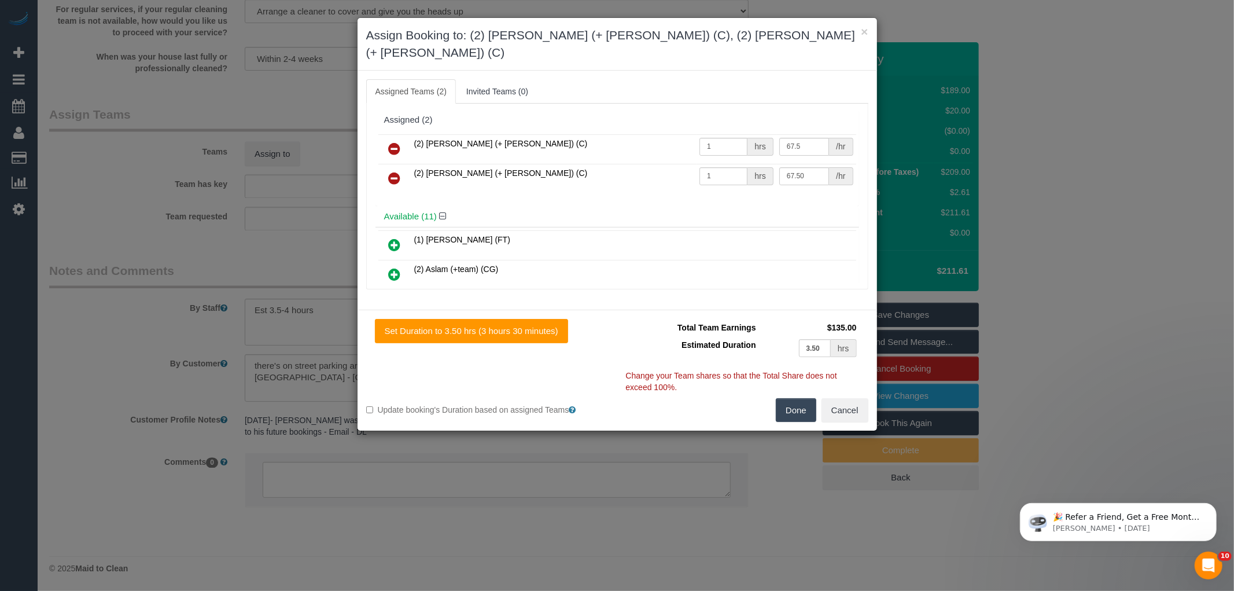
type input "67.5"
click at [796, 398] on button "Done" at bounding box center [796, 410] width 41 height 24
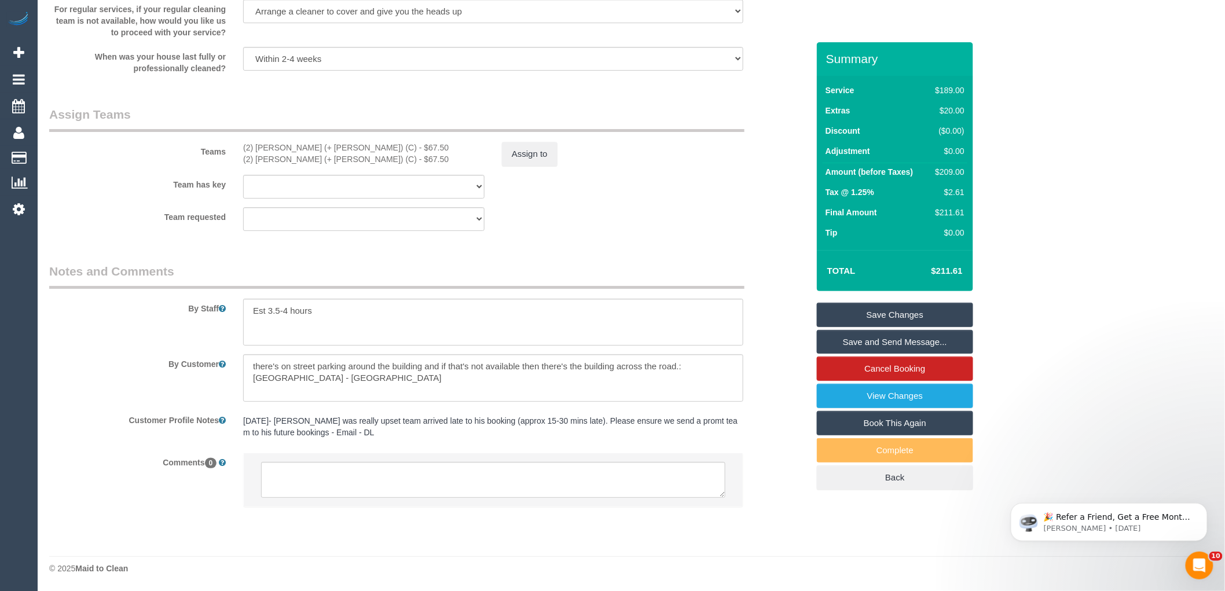
click at [777, 422] on div "× Assign Booking to: (2) Daniela (+ Kevin) (C), (2) Kevin (+ Daniela) (C) Assig…" at bounding box center [612, 295] width 1225 height 591
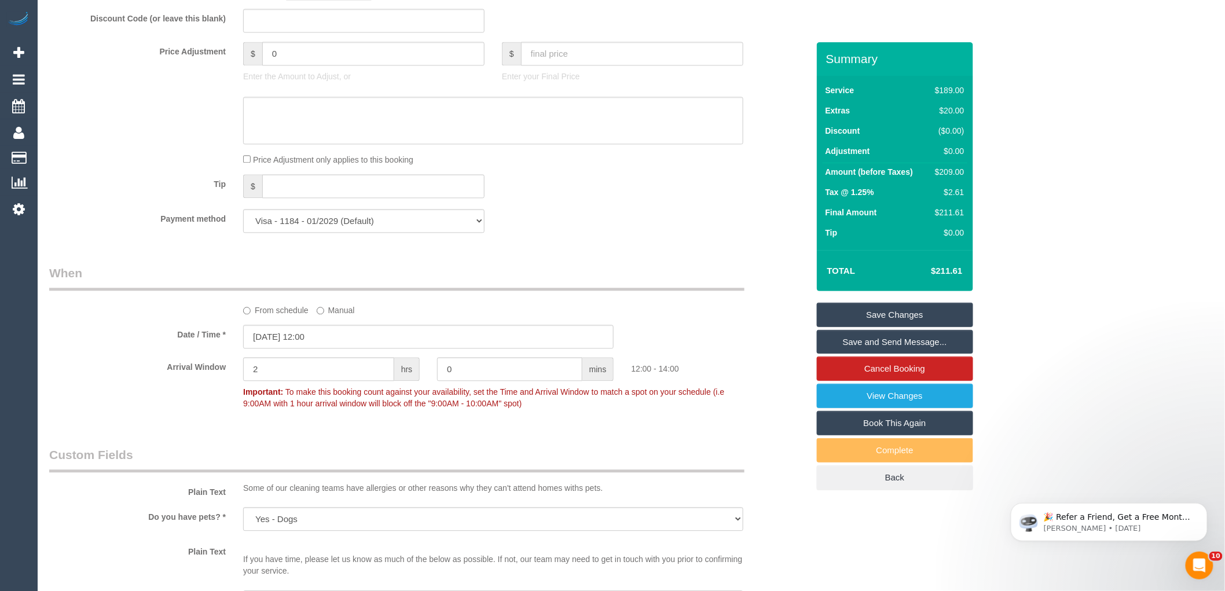
scroll to position [609, 0]
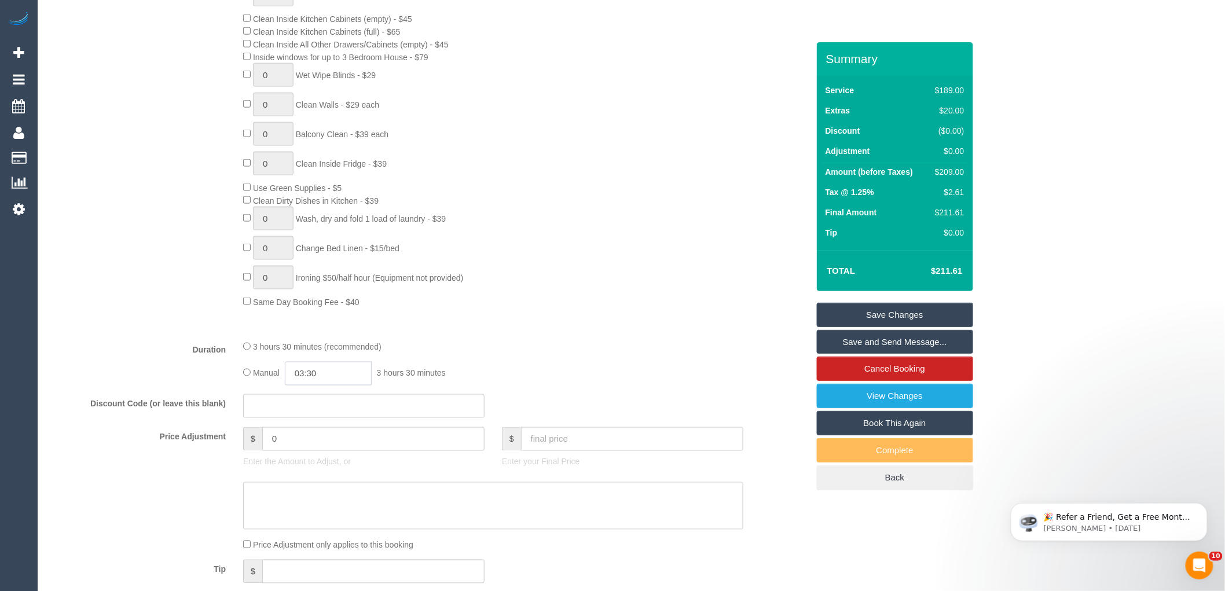
click at [325, 385] on input "03:30" at bounding box center [328, 374] width 87 height 24
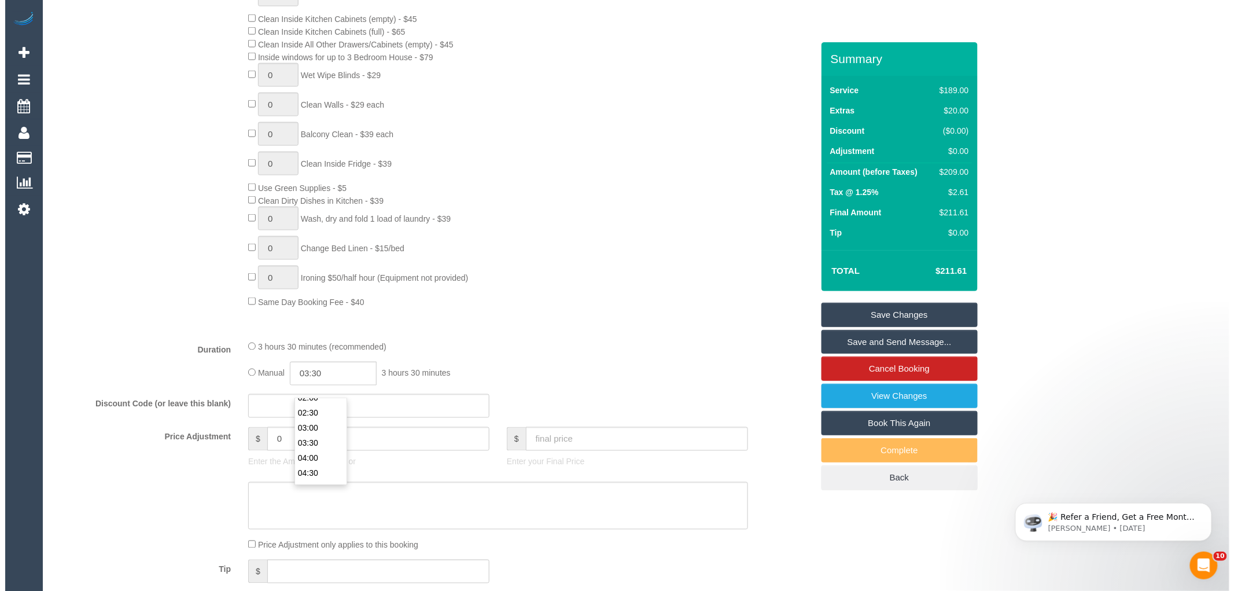
scroll to position [38, 0]
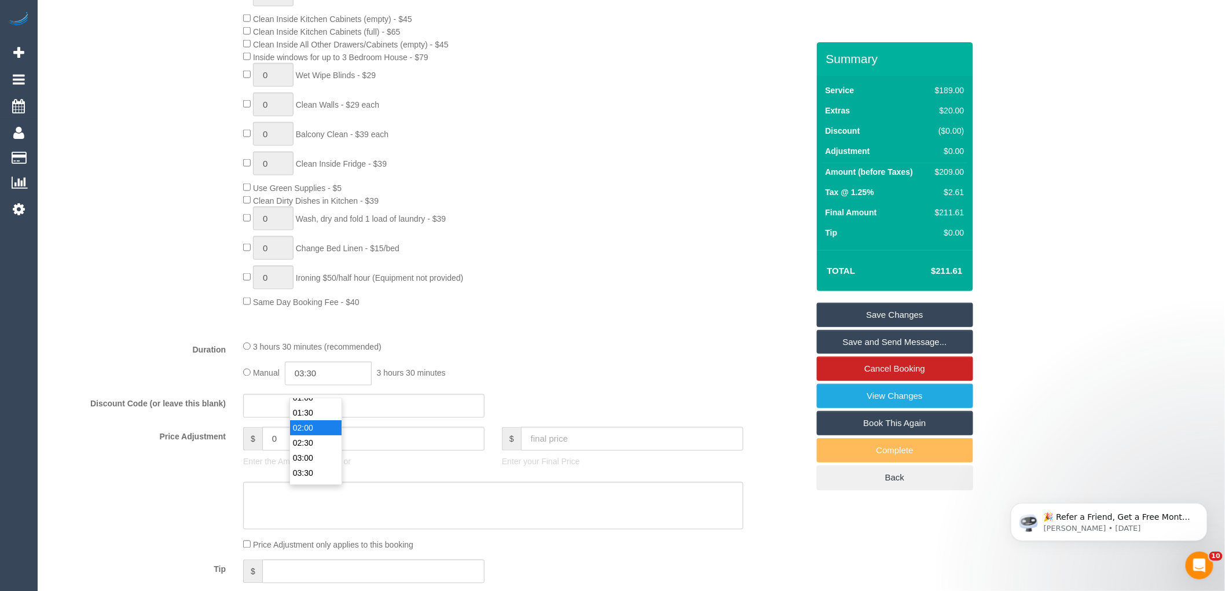
type input "02:00"
click at [313, 424] on li "02:00" at bounding box center [316, 428] width 52 height 15
click at [549, 326] on div "Type of Service * Hourly Service - $70/h Hourly Service - $65/h Hourly Service …" at bounding box center [428, 100] width 759 height 461
click at [841, 341] on link "Save and Send Message..." at bounding box center [895, 342] width 156 height 24
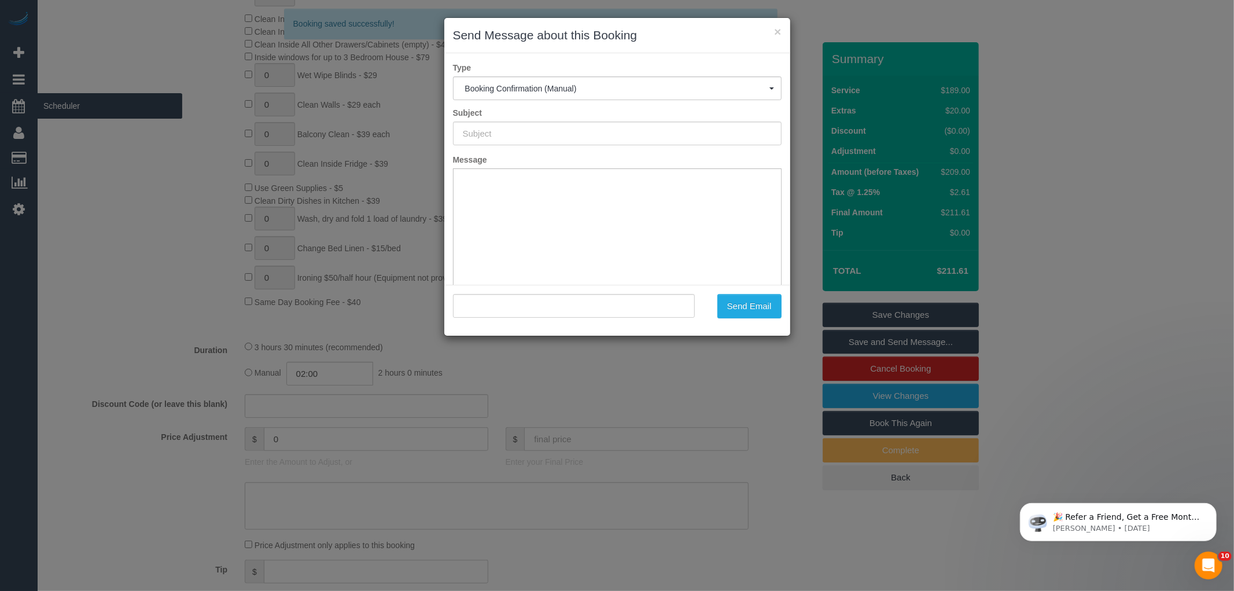
scroll to position [0, 0]
type input "Booking Confirmed"
type input ""Patrick McCurdy-Edmond" <patrickcmccurdy@gmail.com>"
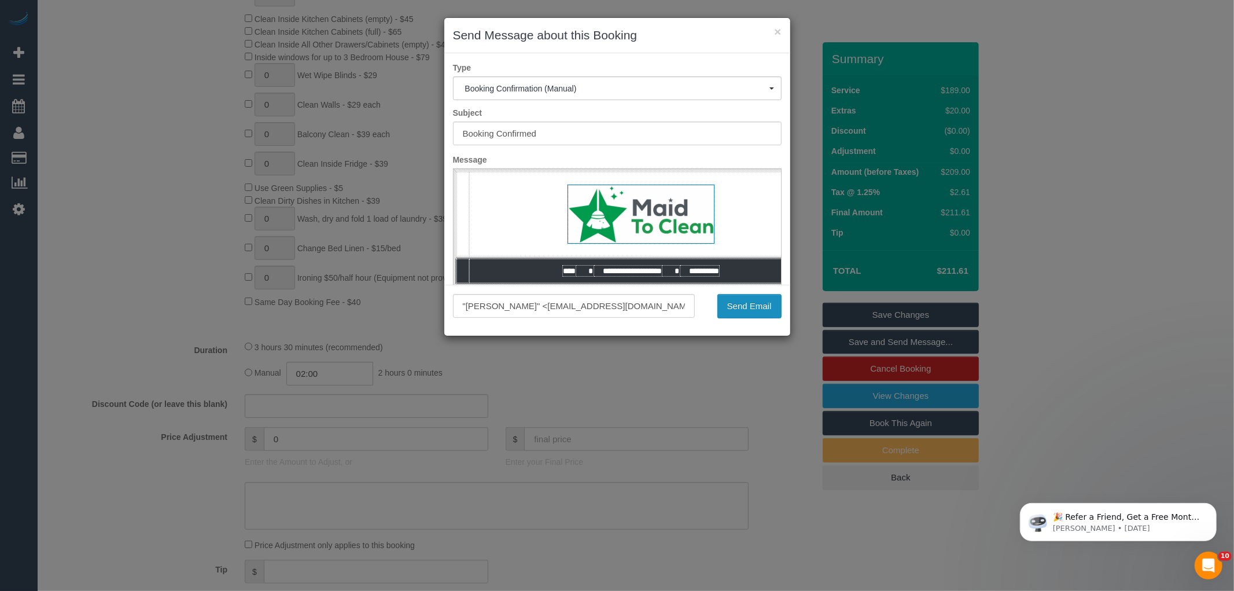
click at [753, 308] on button "Send Email" at bounding box center [750, 306] width 64 height 24
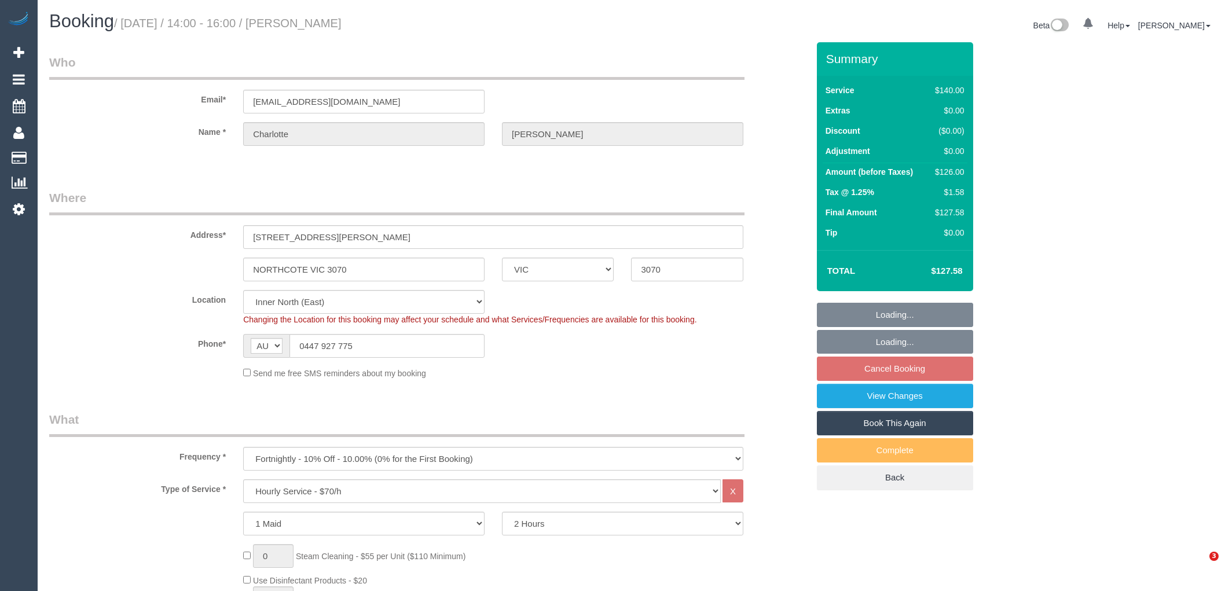
select select "VIC"
select select "number:29"
select select "number:16"
select select "number:19"
select select "number:24"
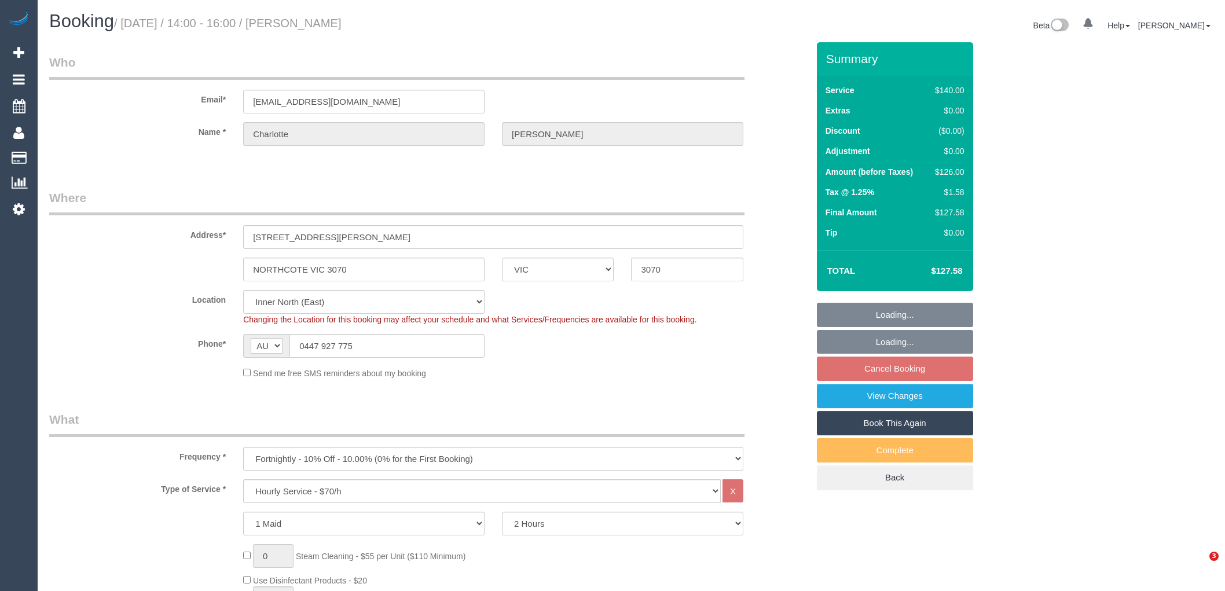
select select "number:35"
select select "number:26"
select select "object:862"
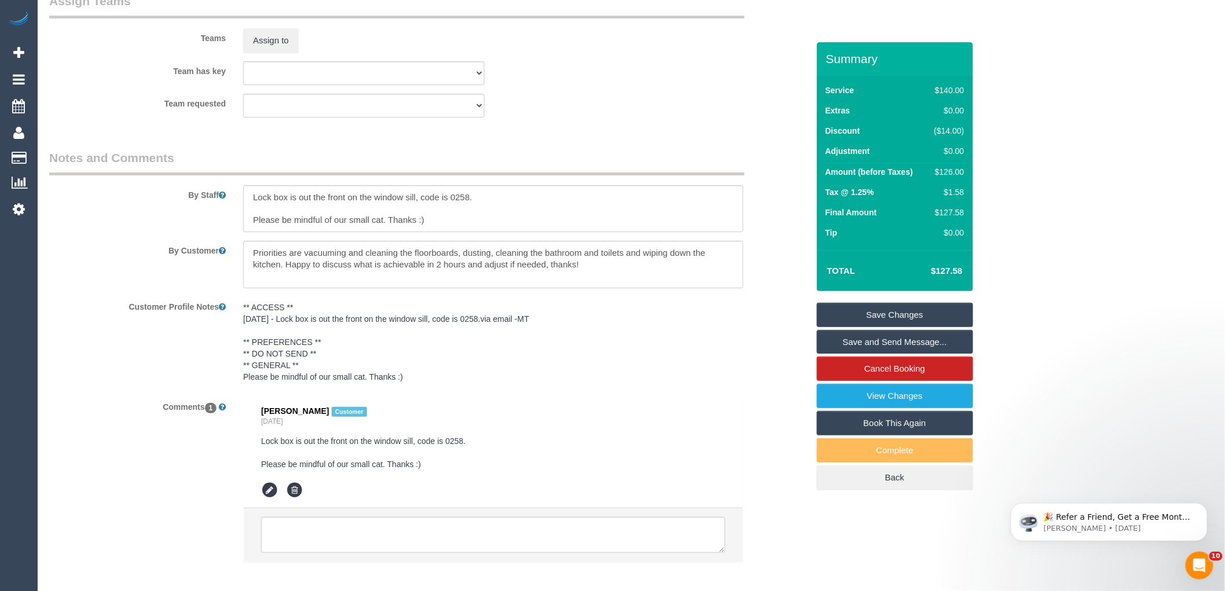
scroll to position [1833, 0]
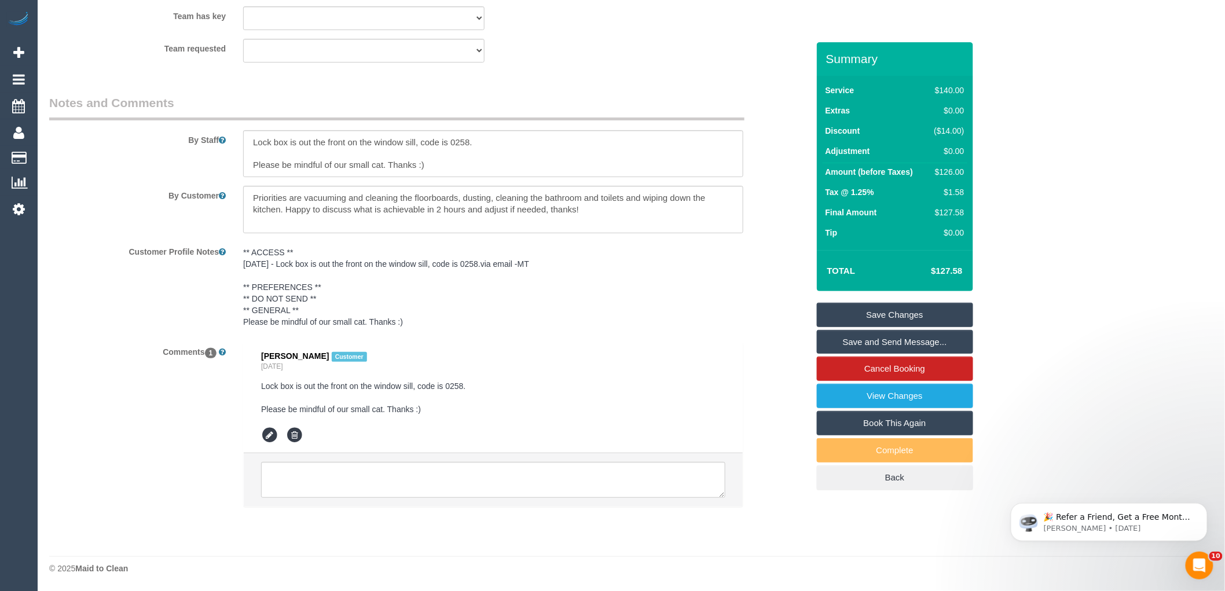
click at [637, 392] on pre "Lock box is out the front on the window sill, code is 0258. Please be mindful o…" at bounding box center [493, 397] width 464 height 35
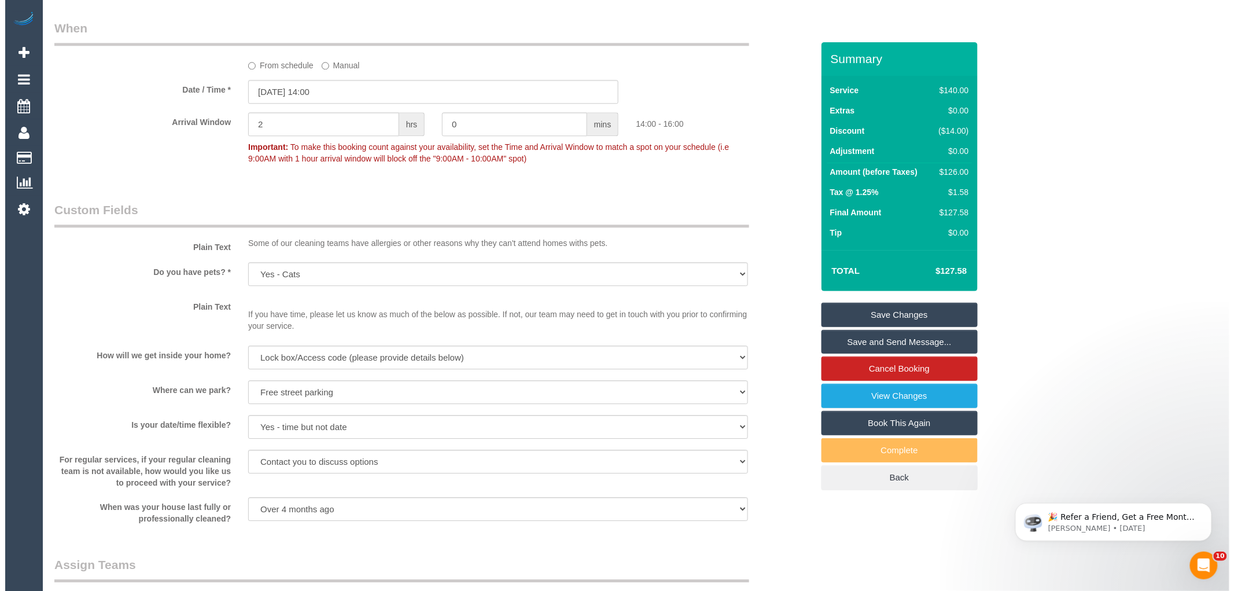
scroll to position [1350, 0]
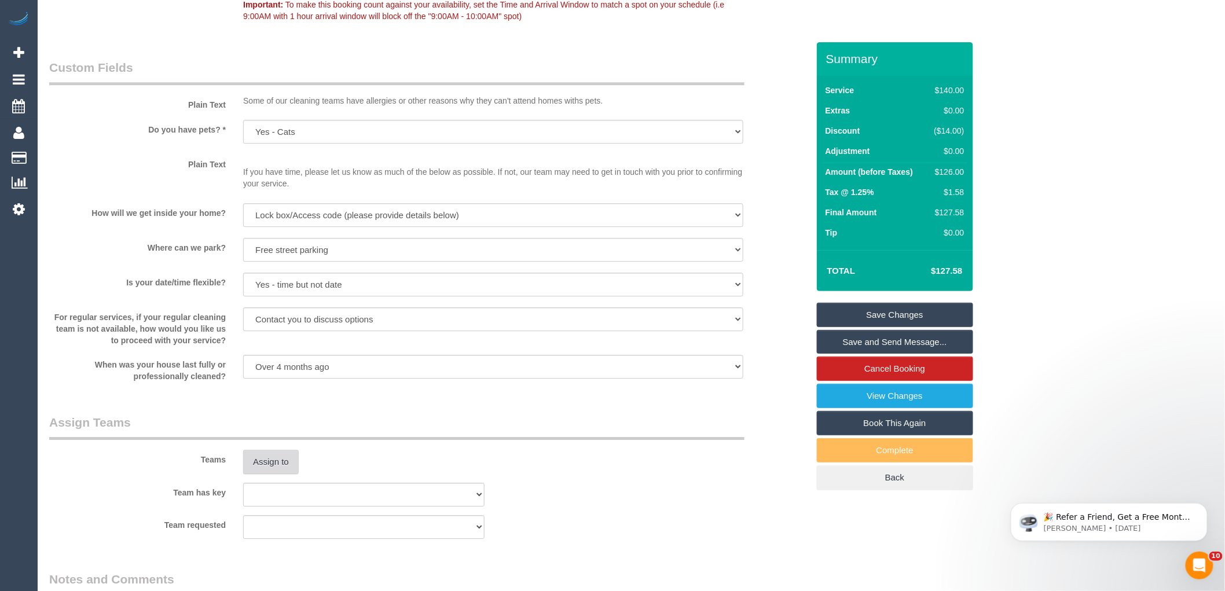
click at [275, 466] on button "Assign to" at bounding box center [271, 462] width 56 height 24
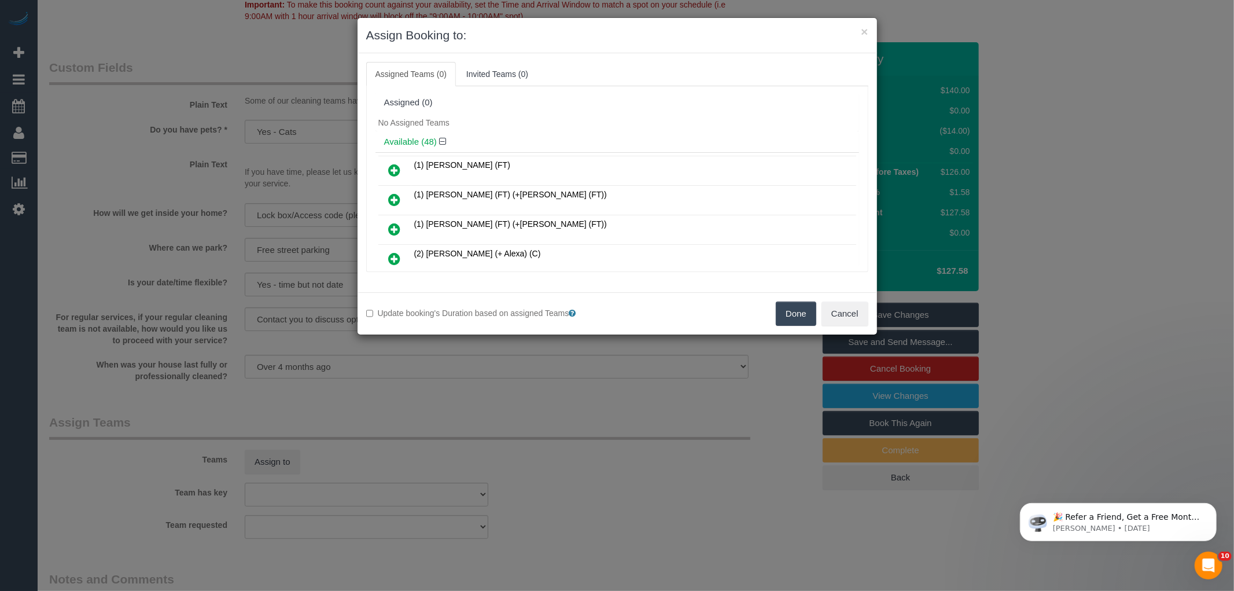
click at [557, 123] on div "No Assigned Teams" at bounding box center [618, 122] width 484 height 17
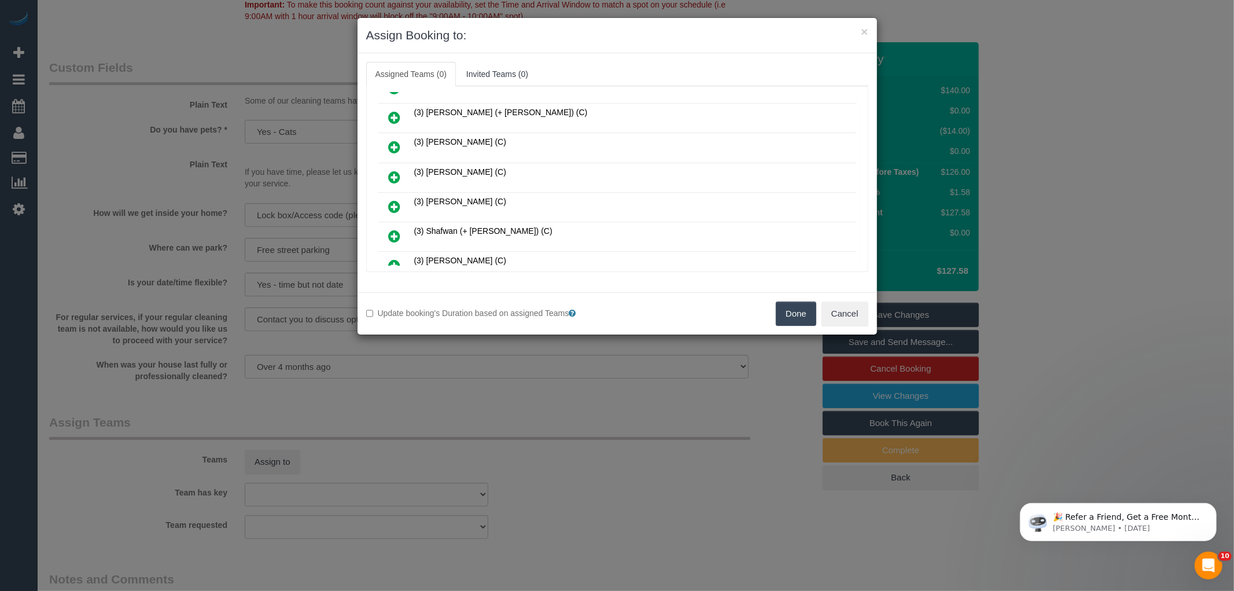
click at [399, 200] on icon at bounding box center [395, 207] width 12 height 14
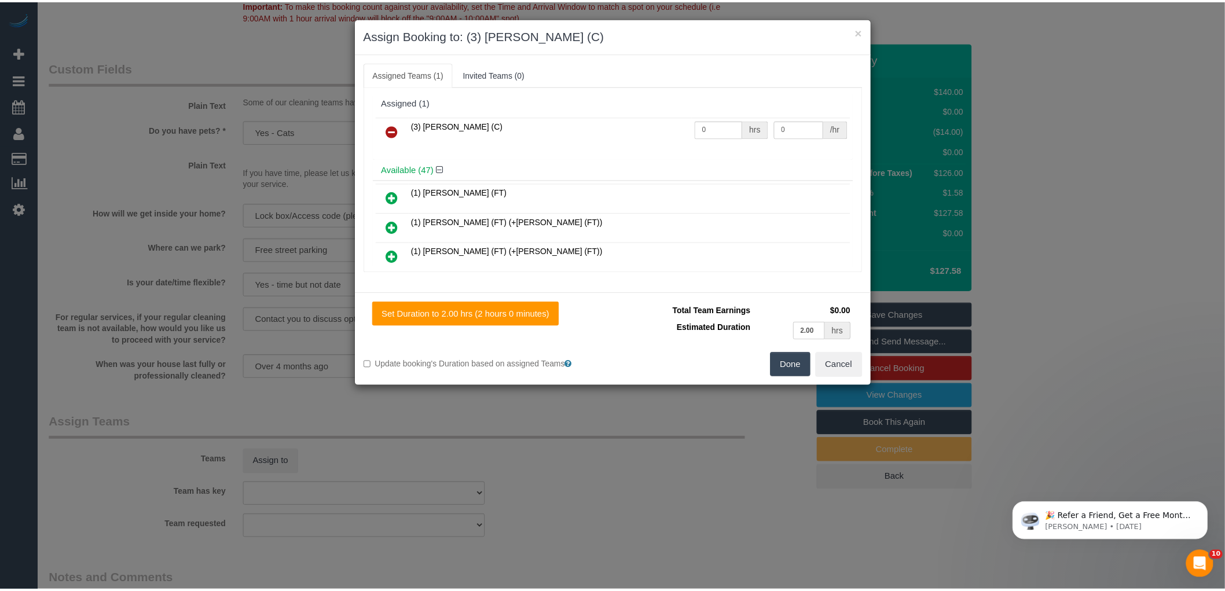
scroll to position [0, 0]
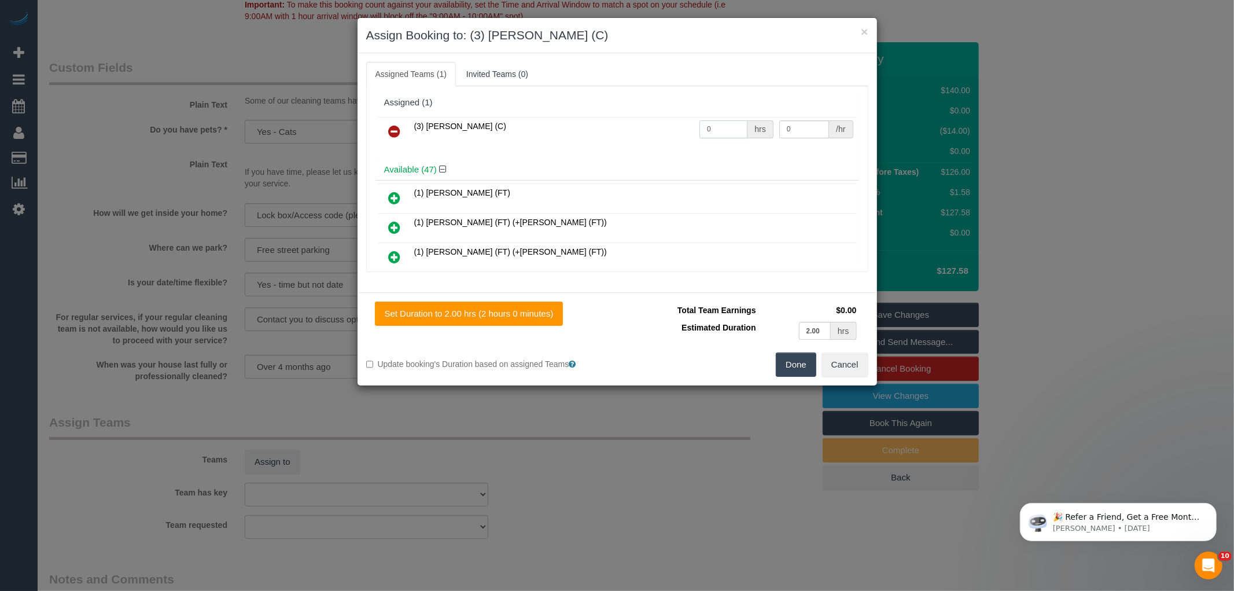
click at [719, 131] on input "0" at bounding box center [724, 129] width 48 height 18
type input "2"
click at [785, 130] on input "0" at bounding box center [805, 129] width 50 height 18
type input "35"
click at [779, 366] on button "Done" at bounding box center [796, 364] width 41 height 24
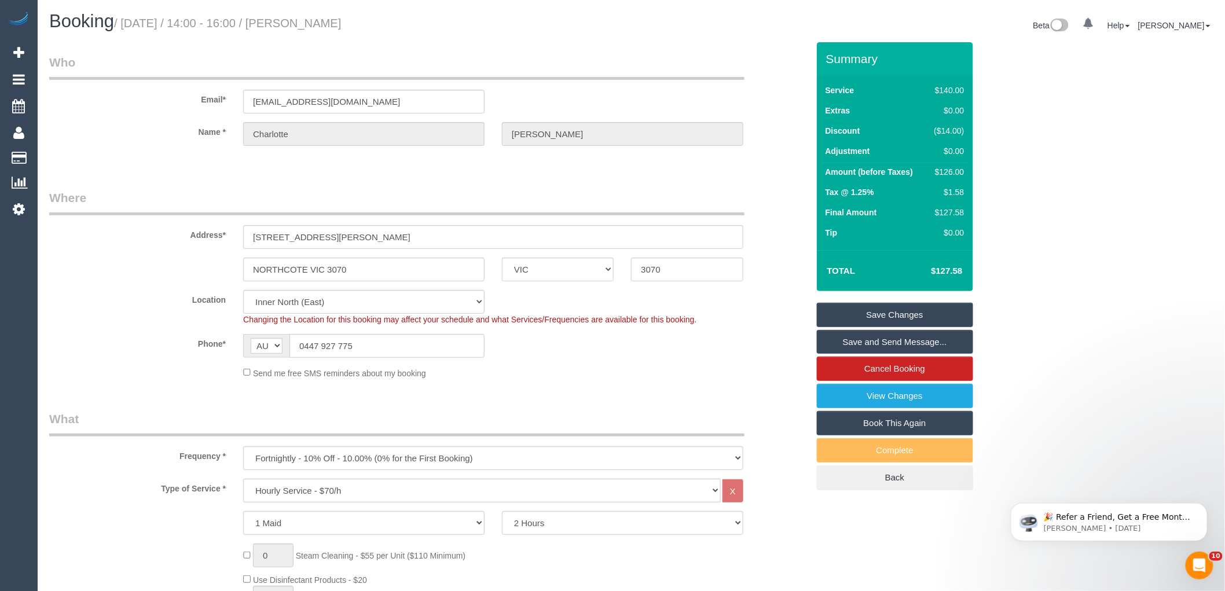
click at [604, 365] on sui-booking-location "Location [GEOGRAPHIC_DATA] (North) East (South) [GEOGRAPHIC_DATA] (East) [GEOGR…" at bounding box center [428, 334] width 759 height 89
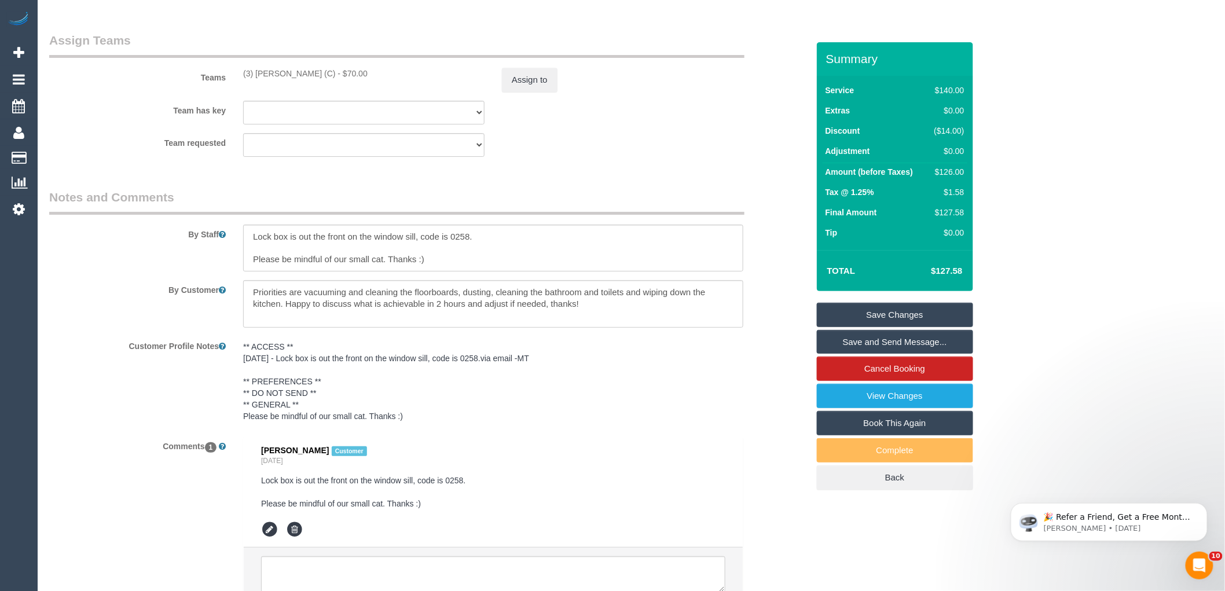
scroll to position [1833, 0]
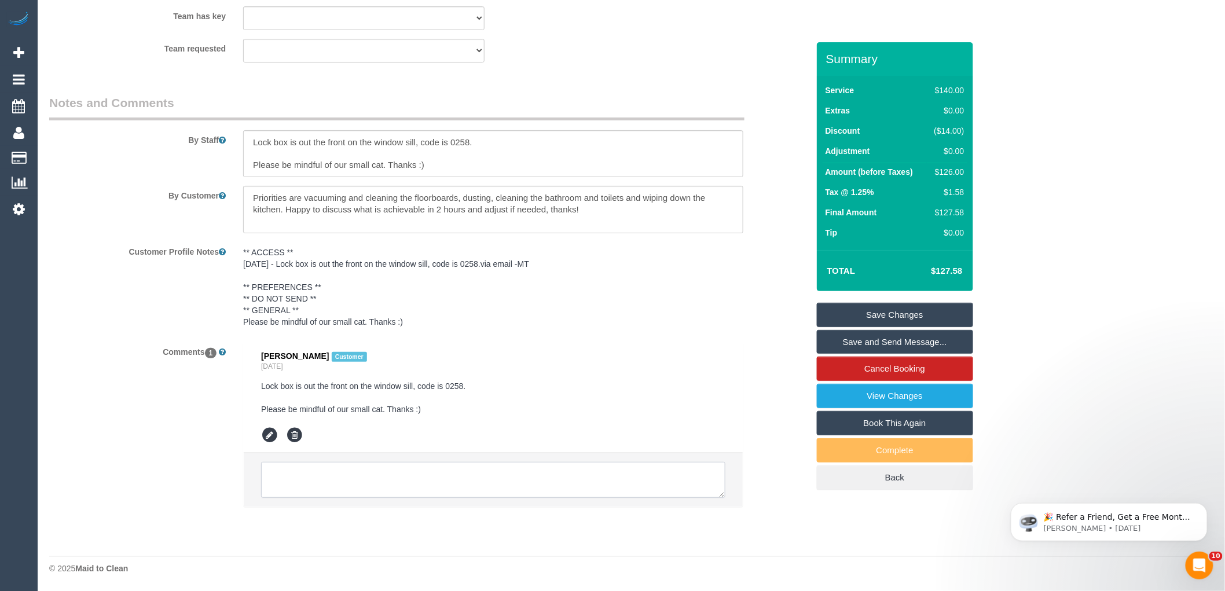
click at [333, 480] on textarea at bounding box center [493, 480] width 464 height 36
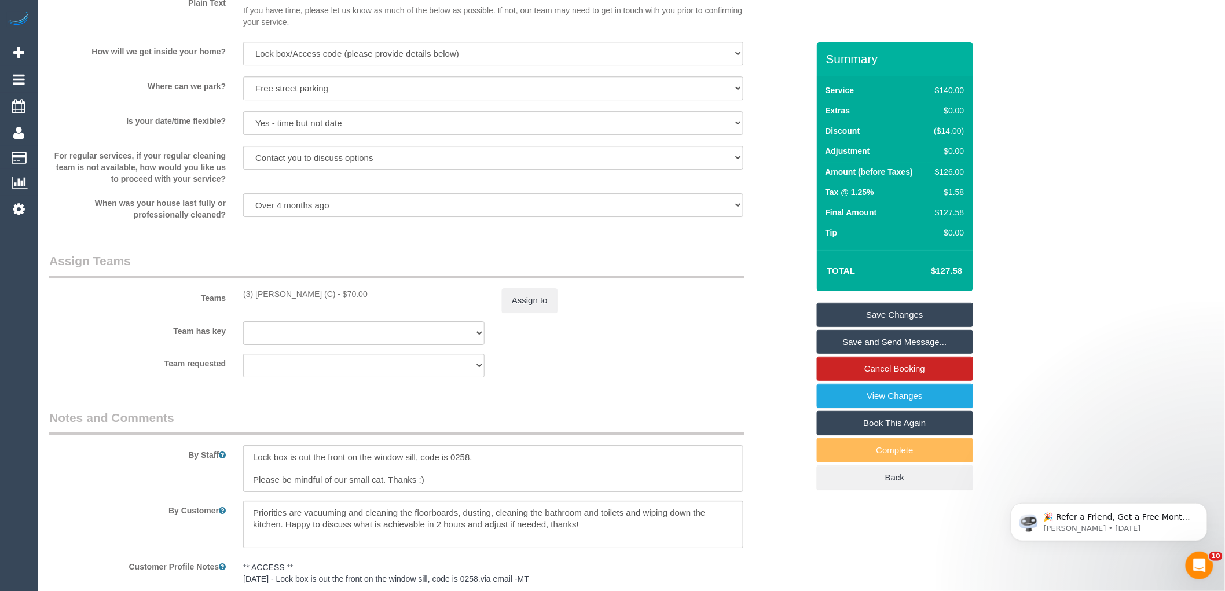
scroll to position [1881, 0]
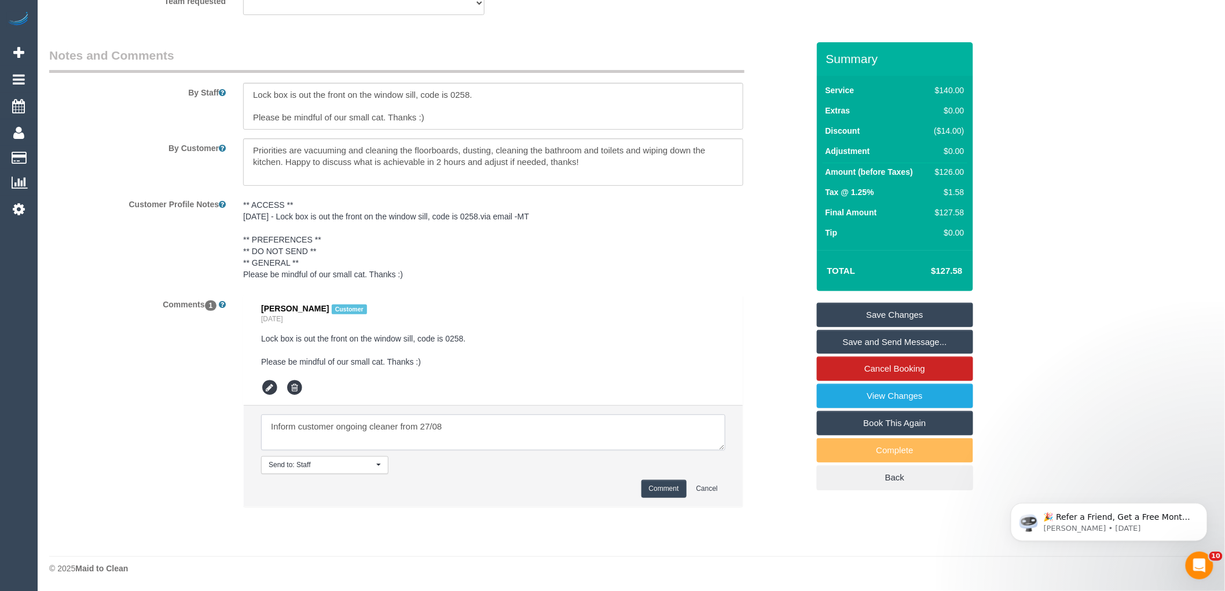
type textarea "Inform customer ongoing cleaner from 27/08"
click at [647, 477] on li "Send to: Staff Nothing selected Send to: Staff Send to: Customer Send to: Team …" at bounding box center [493, 456] width 499 height 101
click at [651, 485] on button "Comment" at bounding box center [663, 489] width 45 height 18
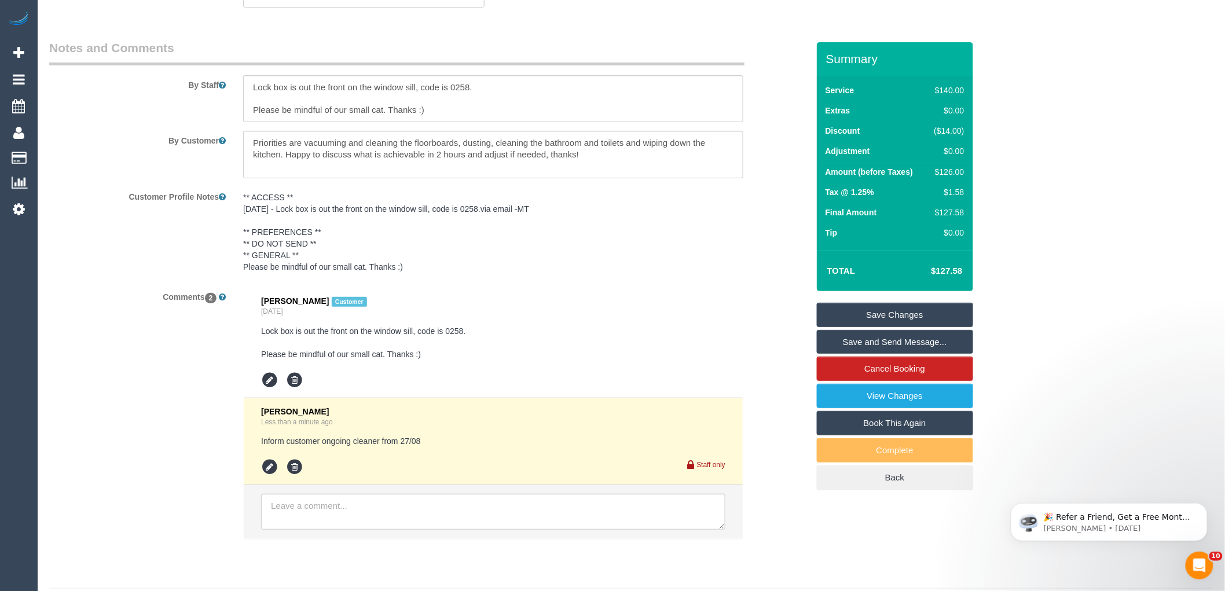
click at [603, 367] on div "[PERSON_NAME] Customer [DATE] Lock box is out the front on the window sill, cod…" at bounding box center [493, 342] width 464 height 93
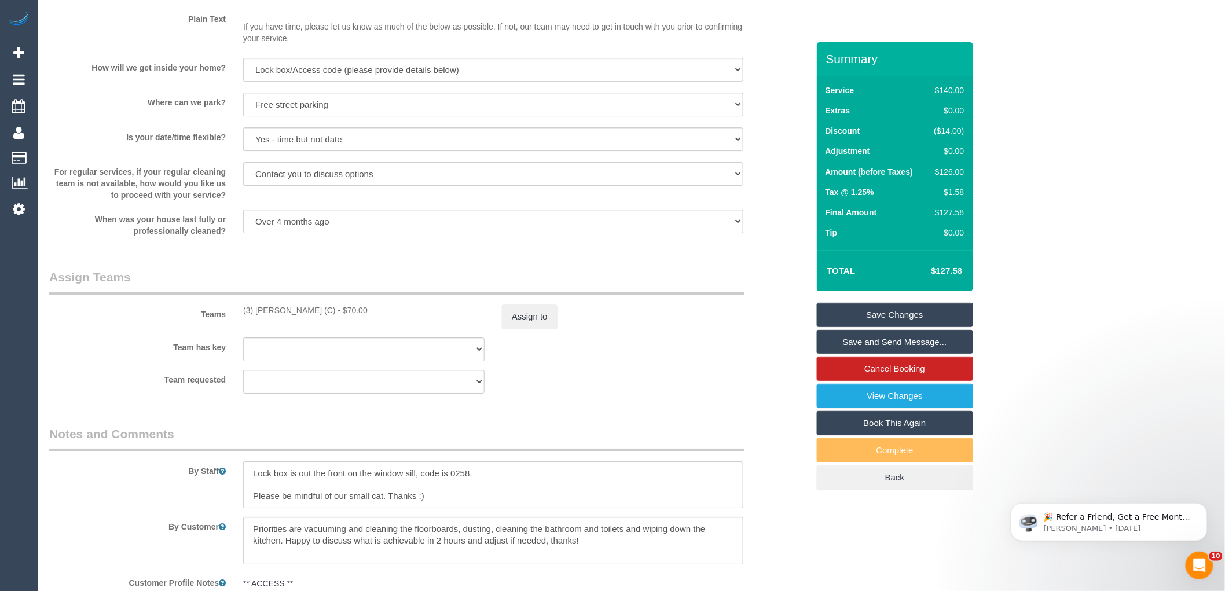
click at [859, 310] on link "Save Changes" at bounding box center [895, 315] width 156 height 24
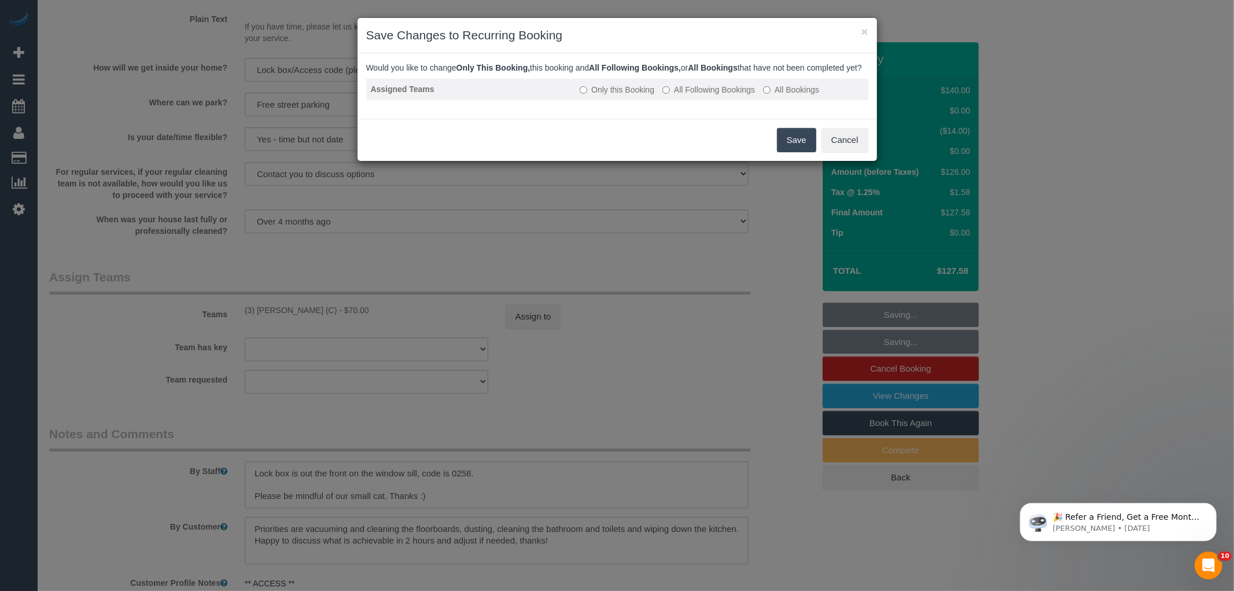
click at [714, 95] on label "All Following Bookings" at bounding box center [709, 90] width 93 height 12
click at [795, 152] on button "Save" at bounding box center [796, 140] width 39 height 24
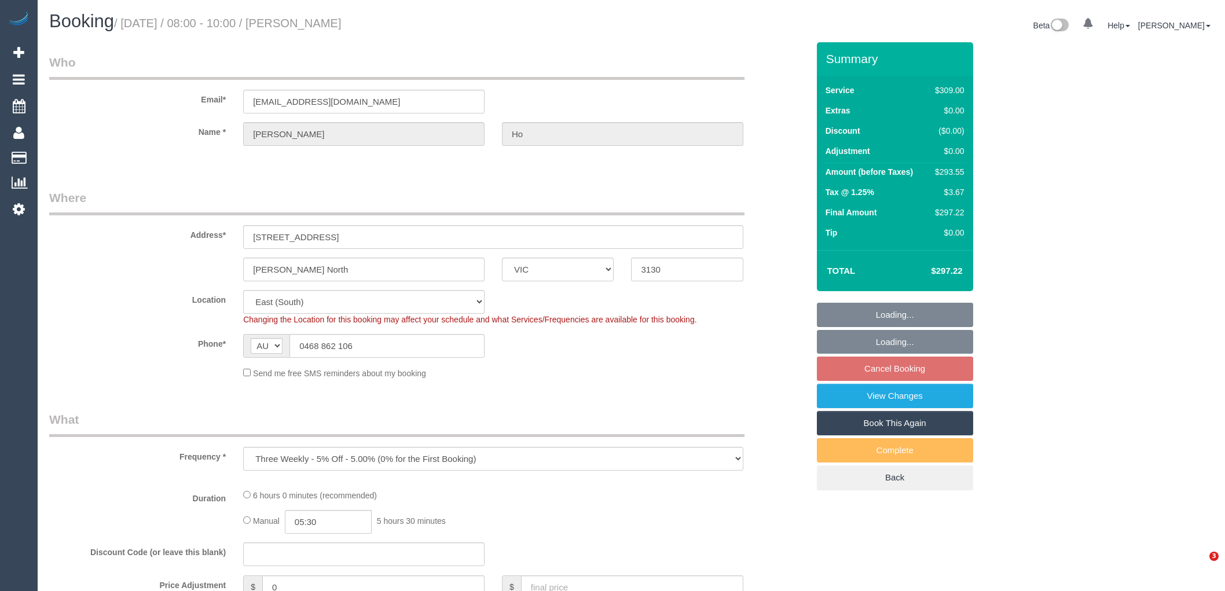
select select "VIC"
select select "string:stripe-pm_1KP0CW2GScqysDRVD6FFb54k"
select select "number:27"
select select "number:17"
select select "number:19"
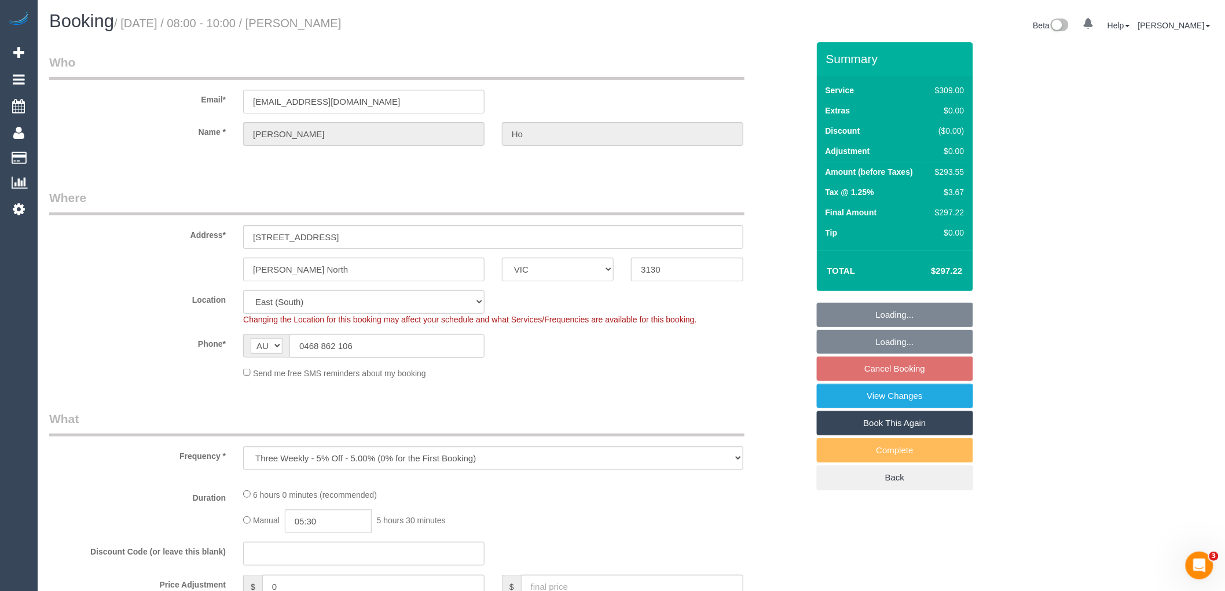
select select "number:22"
select select "number:12"
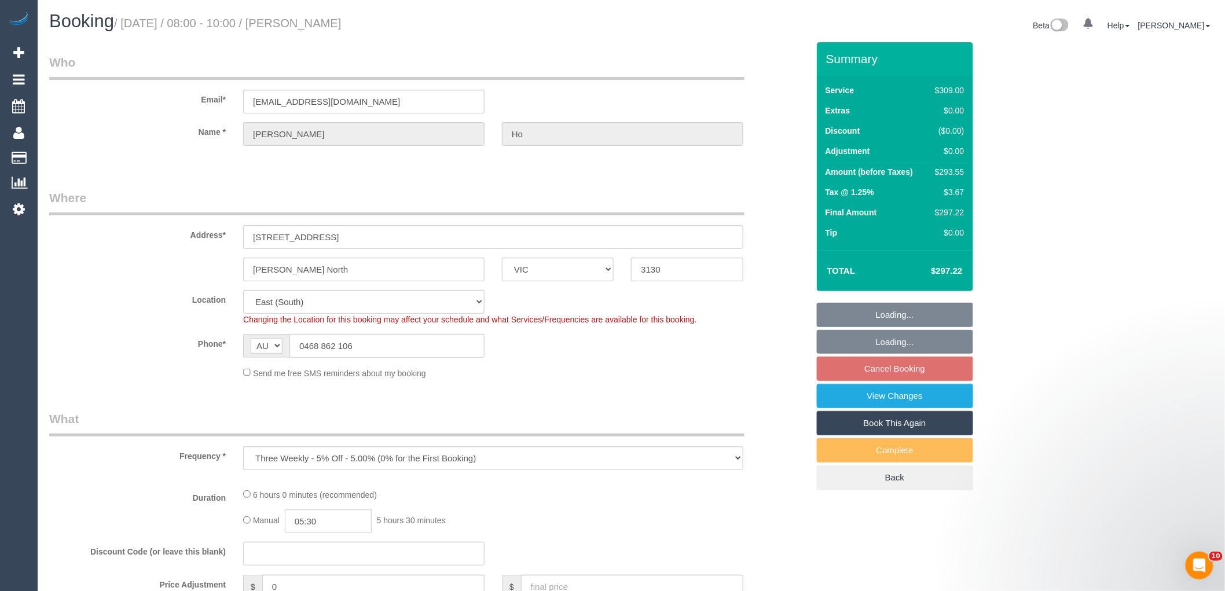
select select "object:1145"
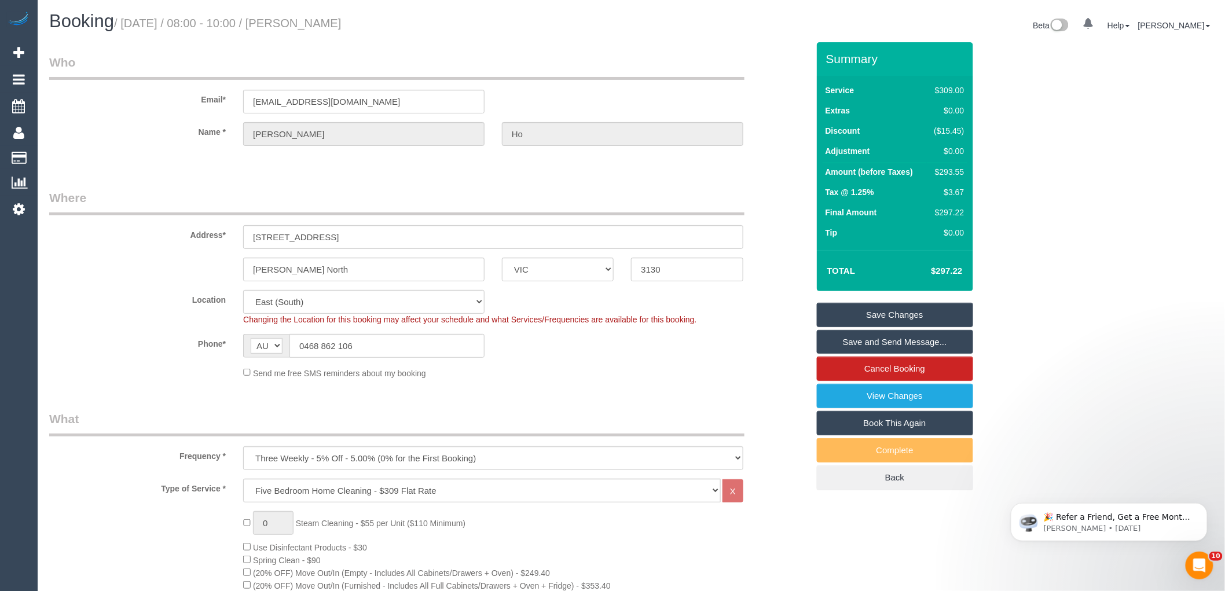
drag, startPoint x: 346, startPoint y: 28, endPoint x: 299, endPoint y: 22, distance: 47.2
click at [299, 22] on h1 "Booking / August 27, 2025 / 08:00 - 10:00 / Cynthia Ho" at bounding box center [336, 22] width 574 height 20
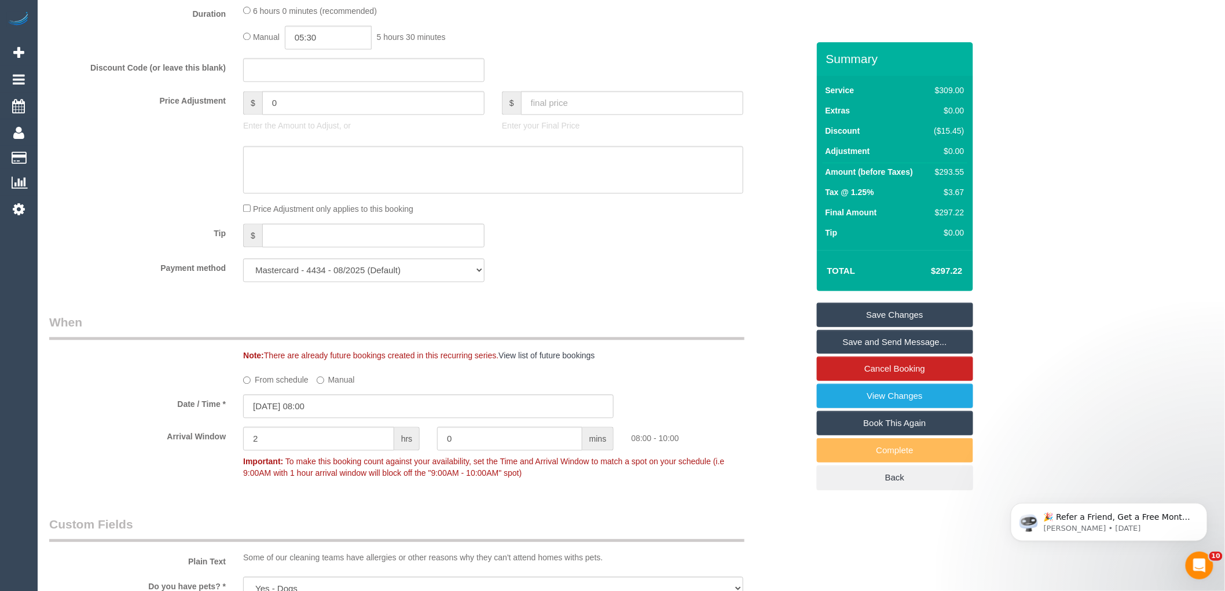
scroll to position [964, 0]
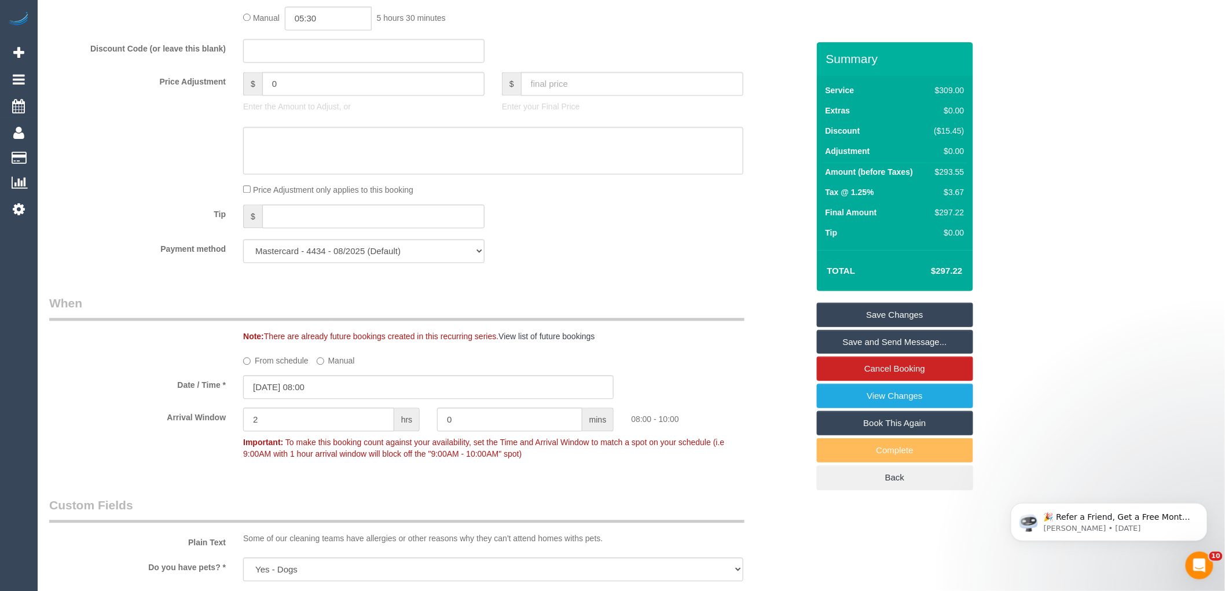
click at [962, 170] on div "$293.55" at bounding box center [946, 172] width 35 height 12
drag, startPoint x: 962, startPoint y: 170, endPoint x: 951, endPoint y: 170, distance: 10.4
click at [951, 170] on div "$293.55" at bounding box center [946, 172] width 35 height 12
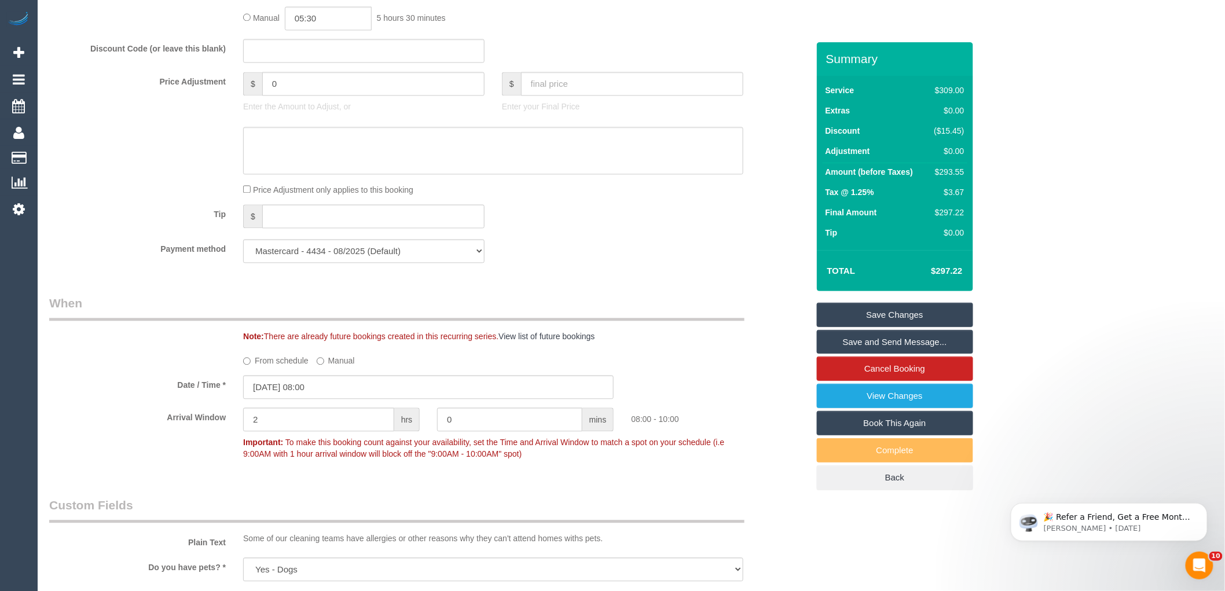
copy div "293.55"
click at [1028, 182] on div "Who Email* ureshi.mi@hotmail.com Name * Cynthia Ho Where Address* 52 Junction R…" at bounding box center [631, 436] width 1164 height 2717
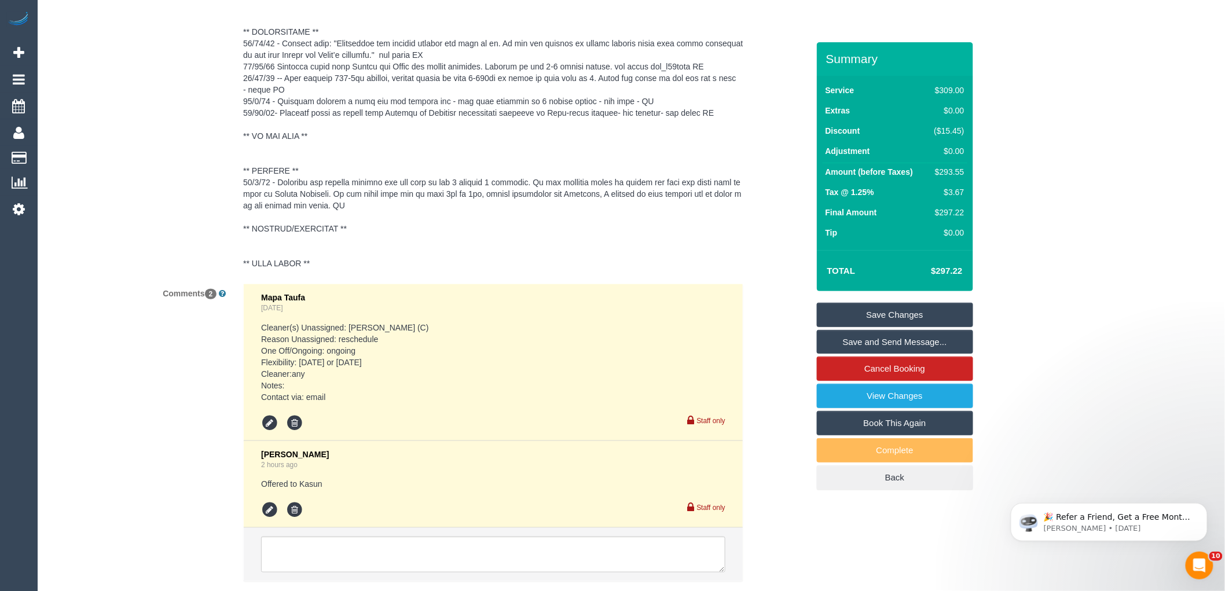
scroll to position [2219, 0]
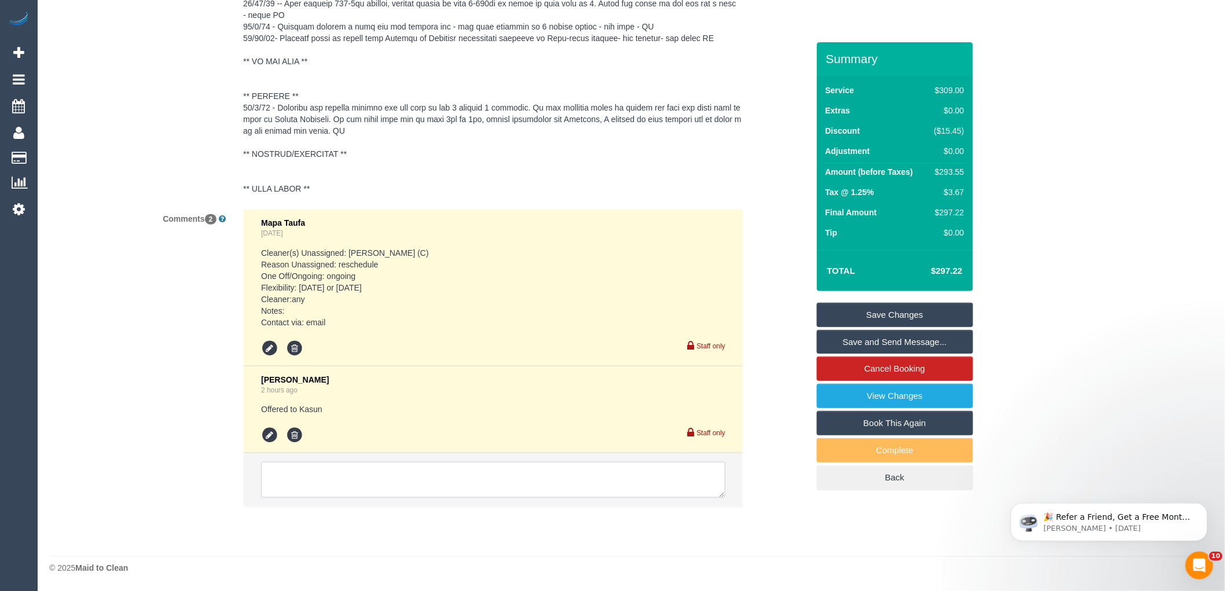
click at [284, 476] on textarea at bounding box center [493, 480] width 464 height 36
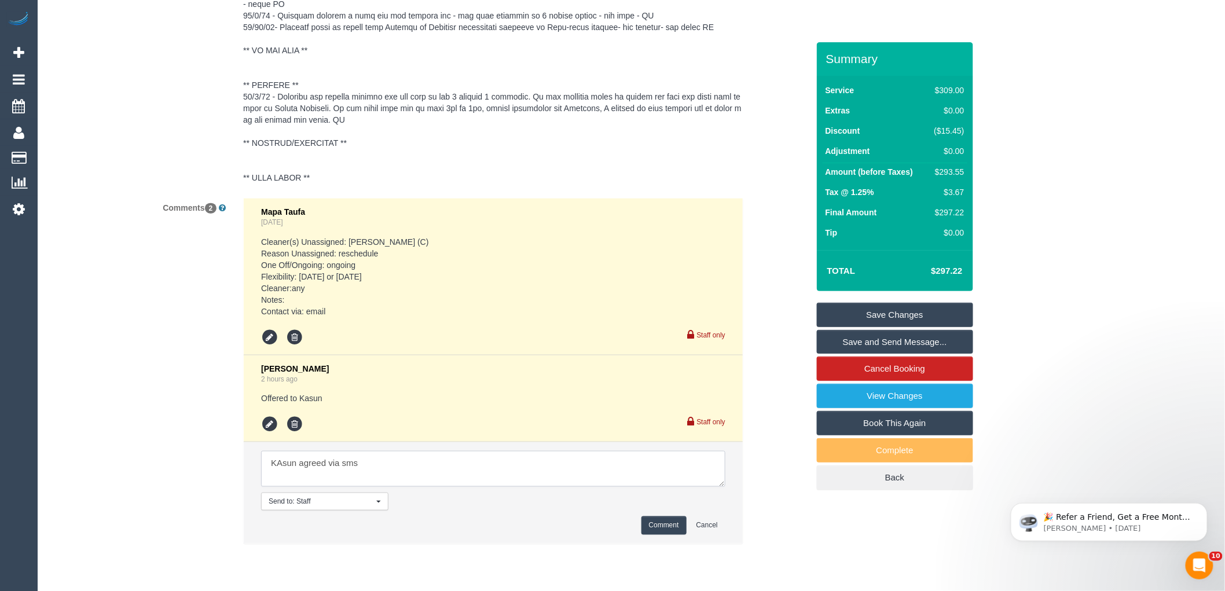
click at [281, 473] on textarea at bounding box center [493, 469] width 464 height 36
click at [403, 481] on textarea at bounding box center [493, 469] width 464 height 36
type textarea "Kasun agreed via sms ^"
click at [648, 534] on button "Comment" at bounding box center [663, 525] width 45 height 18
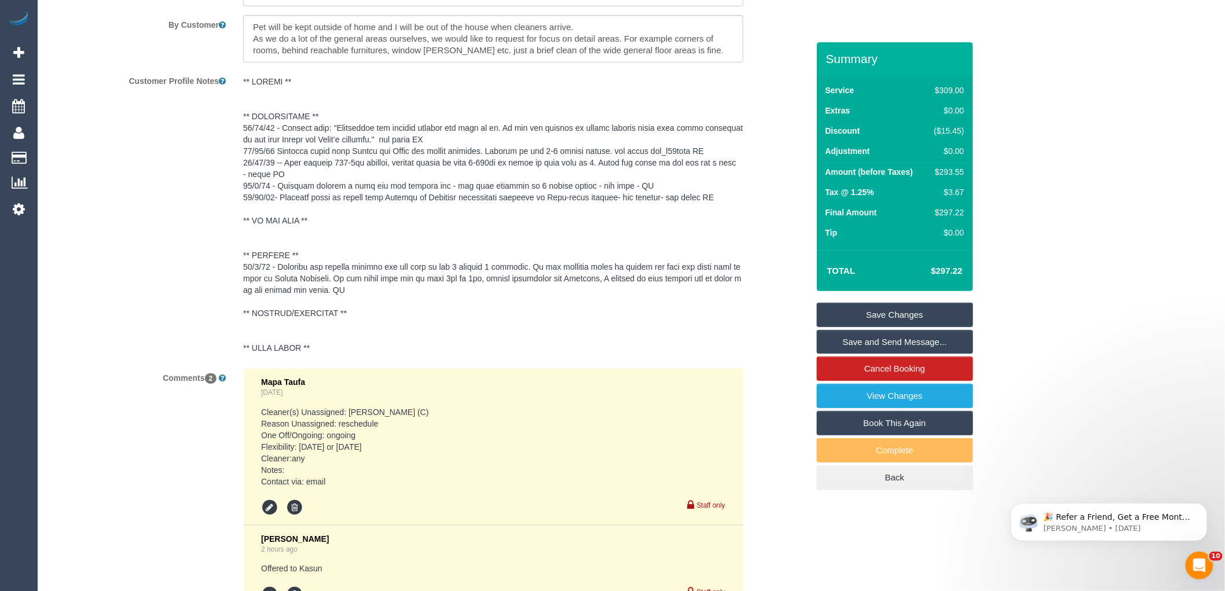
scroll to position [1833, 0]
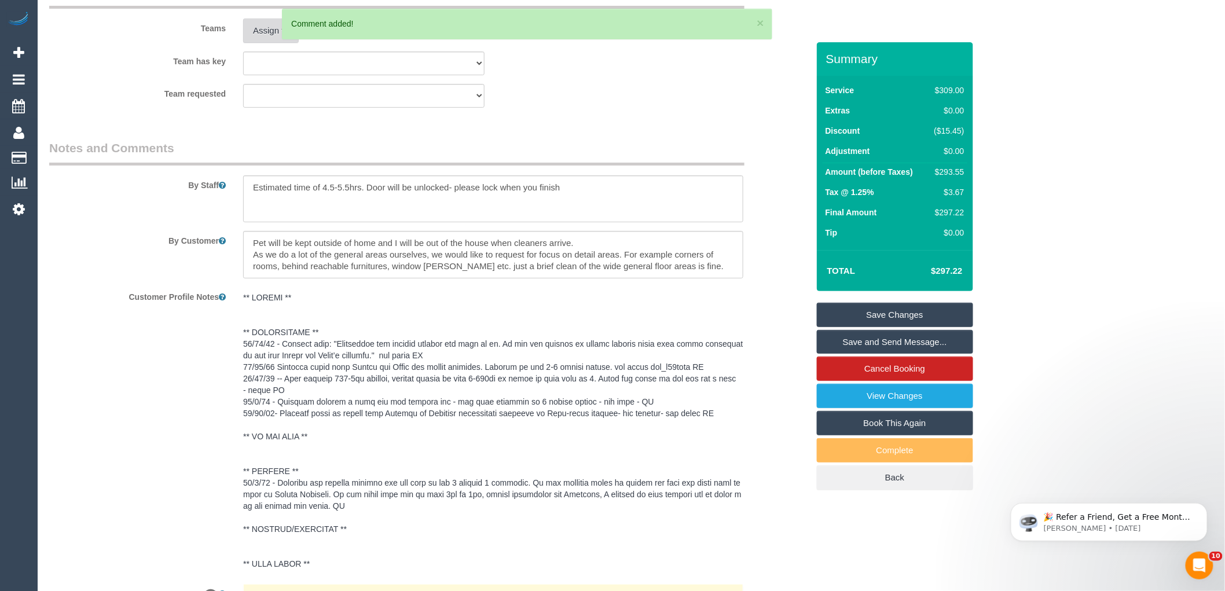
click at [258, 43] on button "Assign to" at bounding box center [271, 31] width 56 height 24
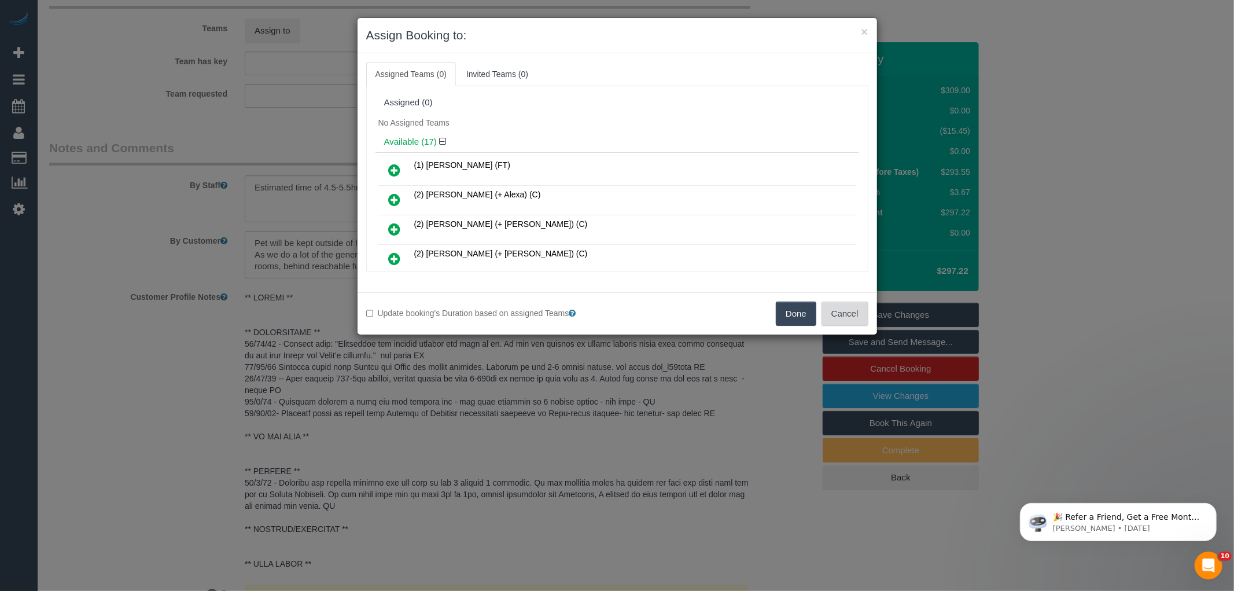
click at [850, 318] on button "Cancel" at bounding box center [845, 314] width 47 height 24
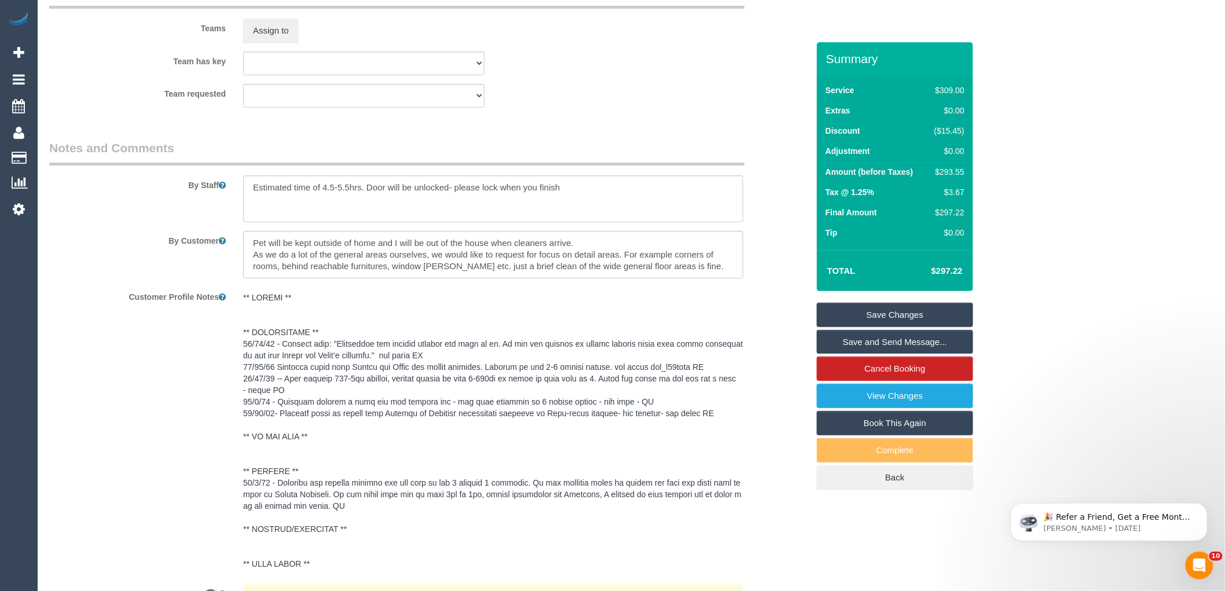
click at [623, 108] on div "Team requested (0) Office (1) Helen Trickett (FT) (1) Jeremy Law (FT) (1) Karen…" at bounding box center [429, 96] width 776 height 24
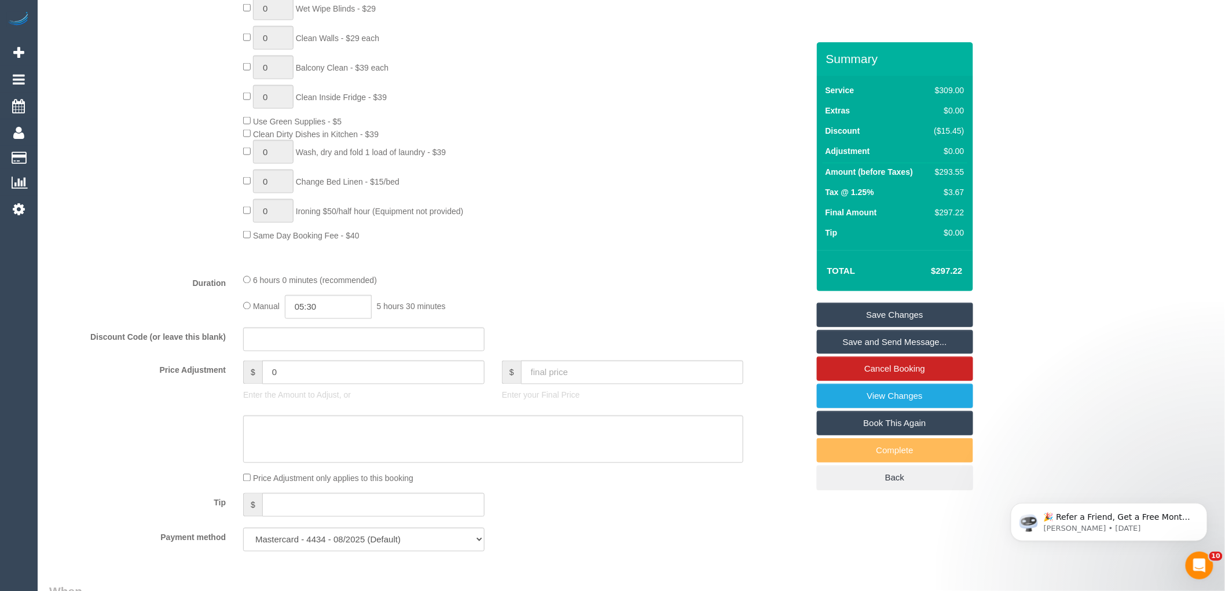
scroll to position [290, 0]
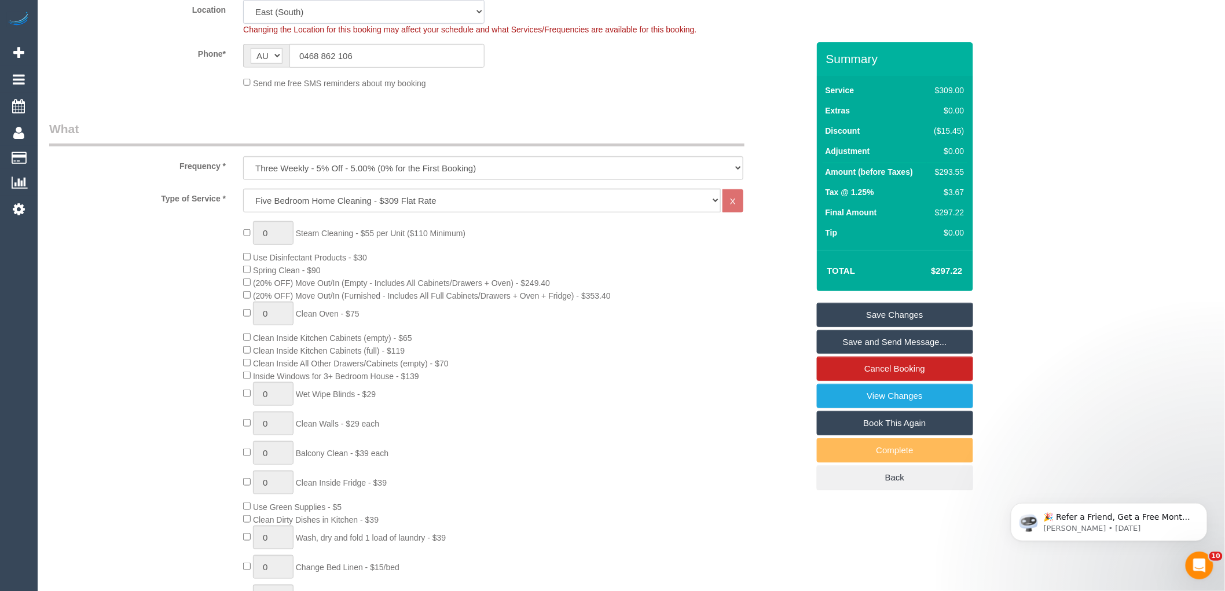
click at [282, 9] on select "Office City East (North) East (South) Inner East Inner North (East) Inner North…" at bounding box center [363, 12] width 241 height 24
select select "50"
click at [243, 0] on select "Office City East (North) East (South) Inner East Inner North (East) Inner North…" at bounding box center [363, 12] width 241 height 24
click at [562, 83] on div "Send me free SMS reminders about my booking" at bounding box center [492, 82] width 517 height 13
select select "object:3281"
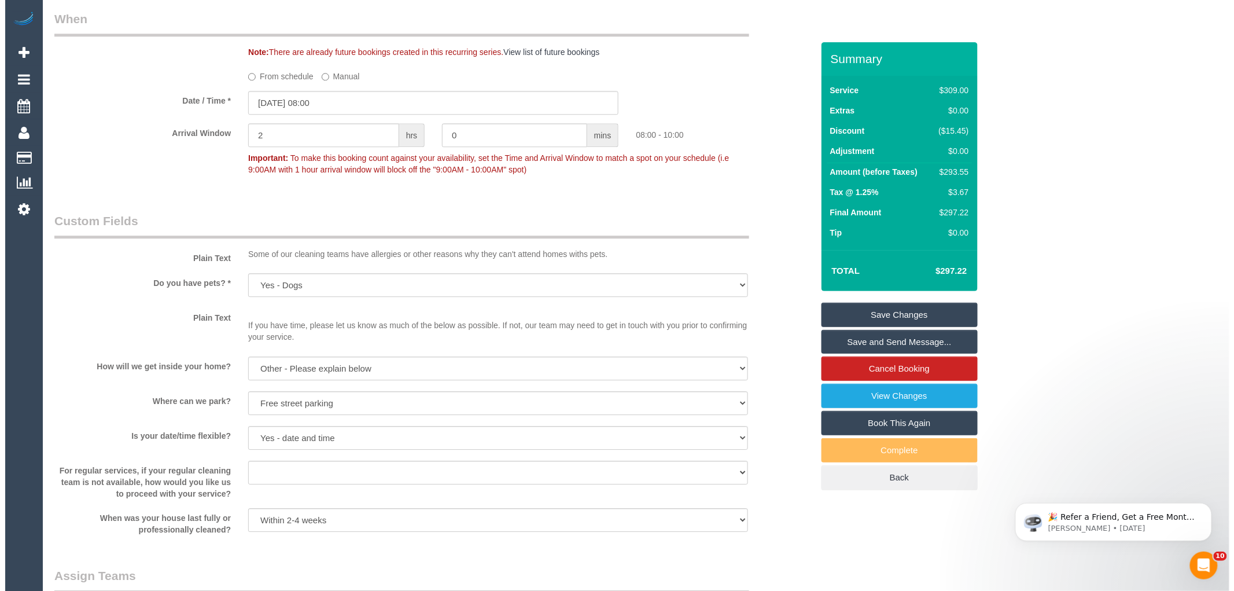
scroll to position [1512, 0]
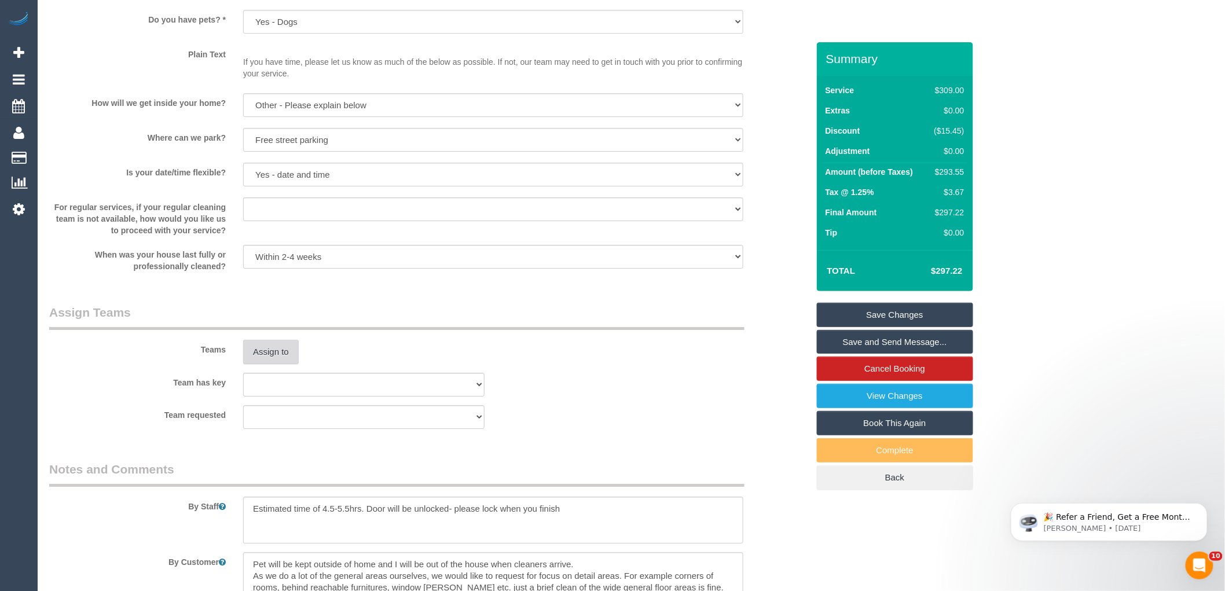
click at [268, 364] on button "Assign to" at bounding box center [271, 352] width 56 height 24
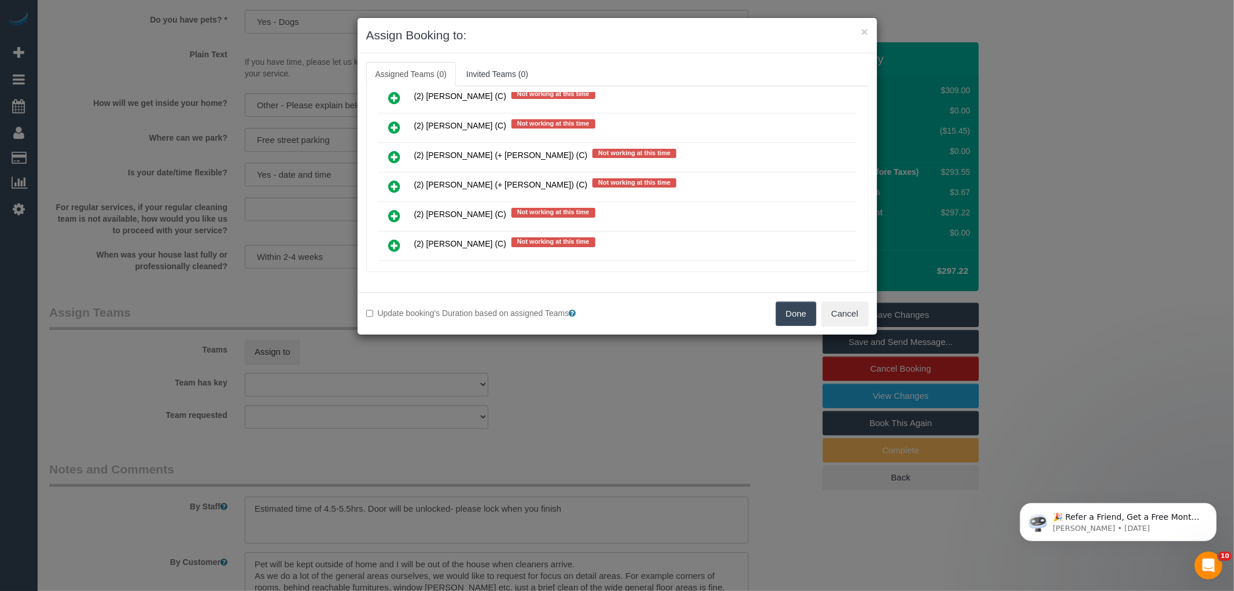
scroll to position [848, 0]
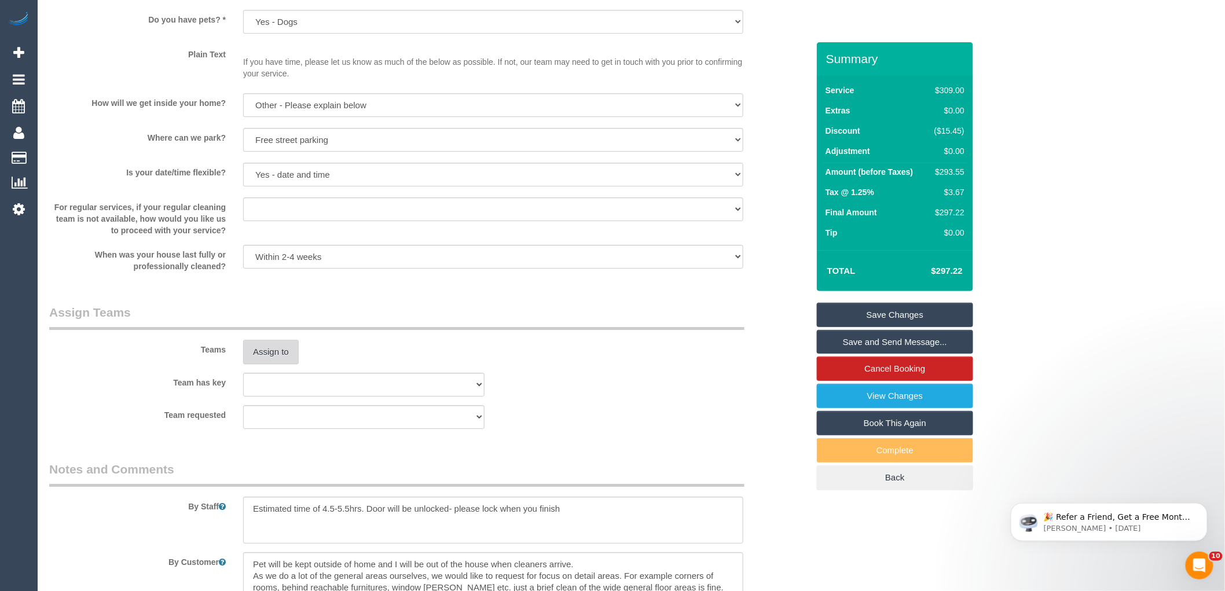
click at [258, 359] on button "Assign to" at bounding box center [271, 352] width 56 height 24
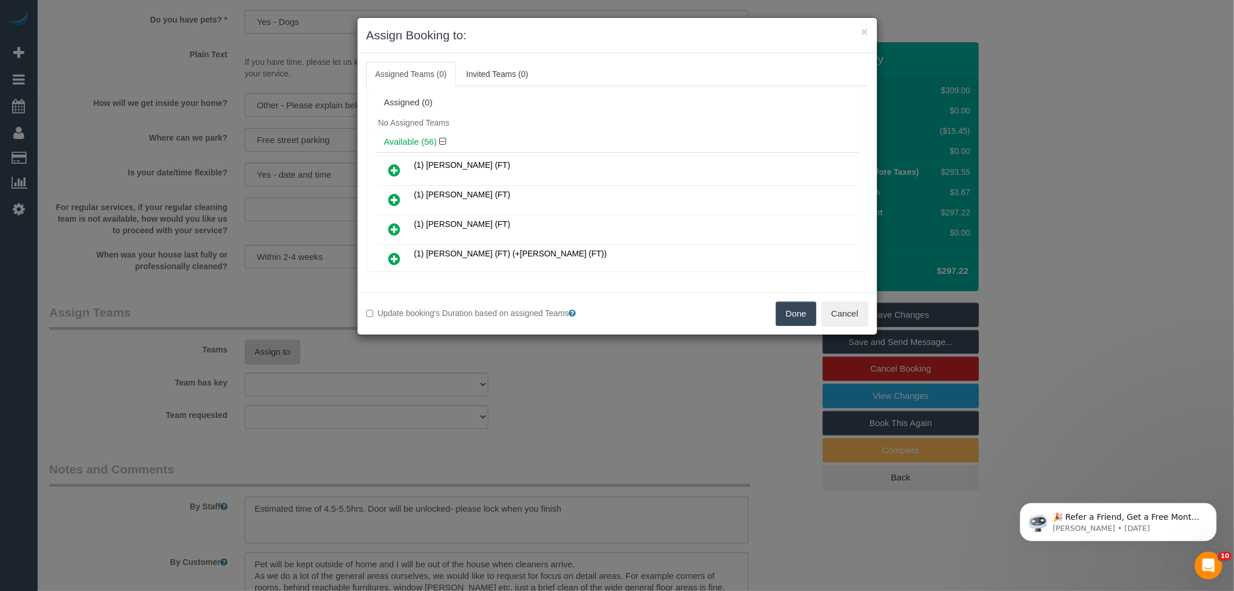
scroll to position [5129, 0]
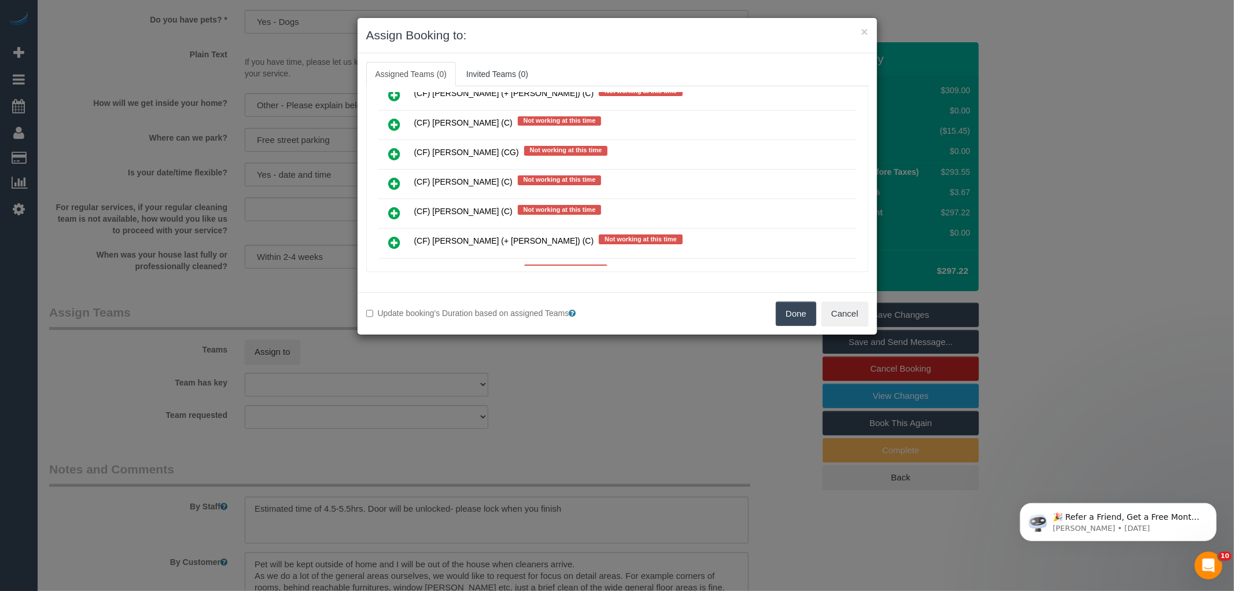
click at [396, 266] on icon at bounding box center [395, 273] width 12 height 14
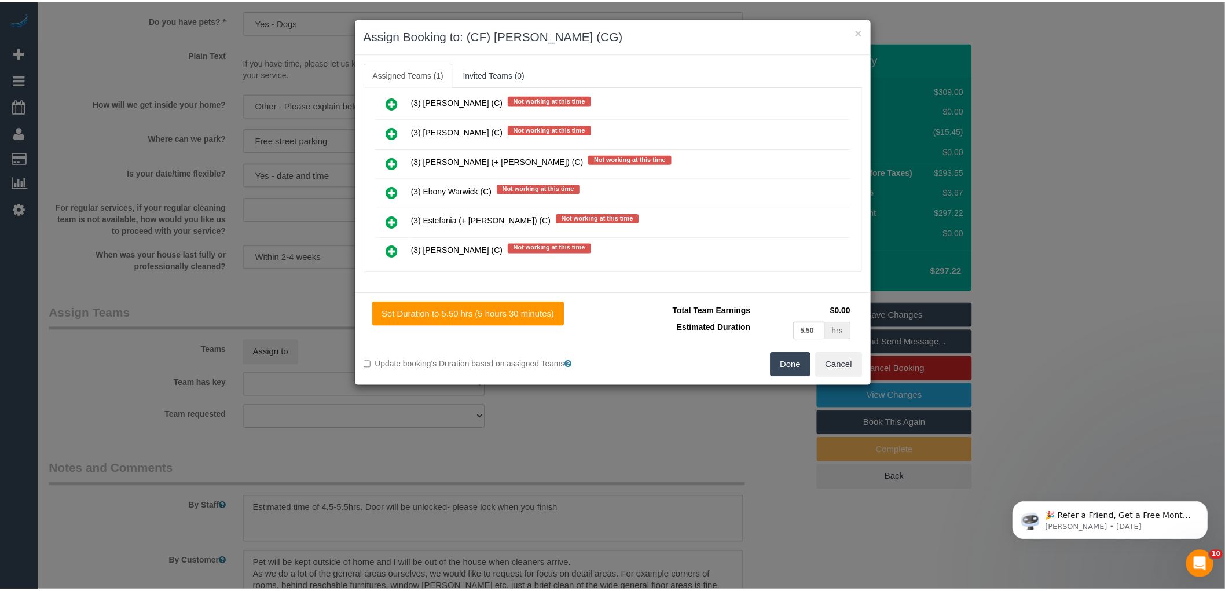
scroll to position [0, 0]
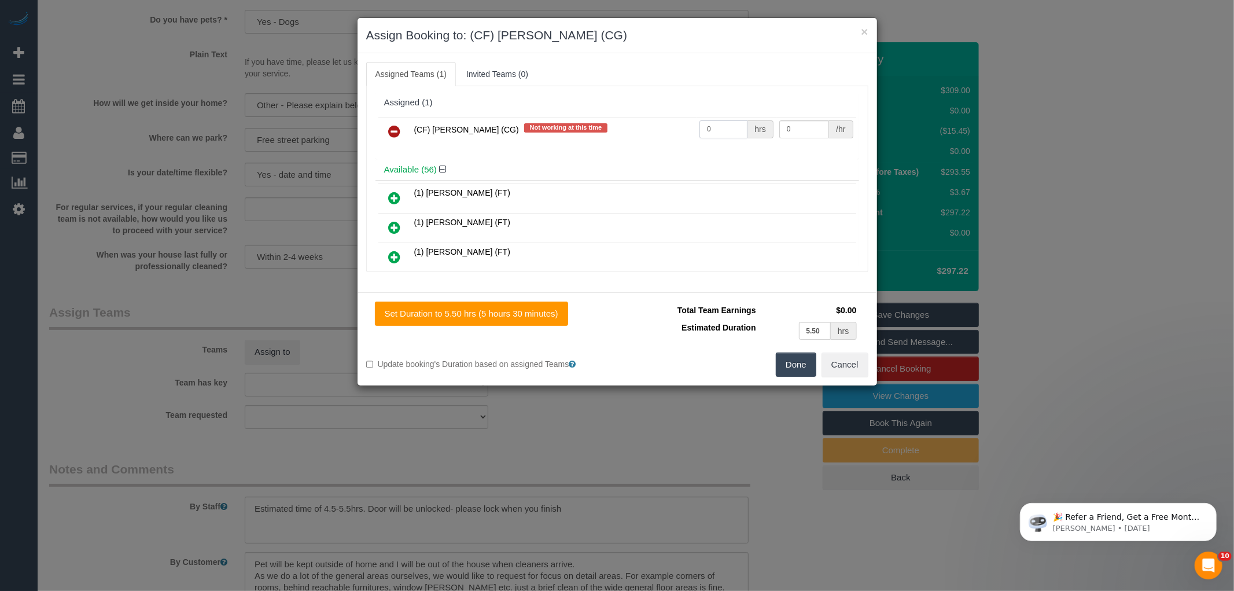
click at [730, 127] on input "0" at bounding box center [724, 129] width 48 height 18
type input "1"
click at [805, 117] on td "0 /hr" at bounding box center [817, 132] width 80 height 30
click at [807, 122] on input "0" at bounding box center [805, 129] width 50 height 18
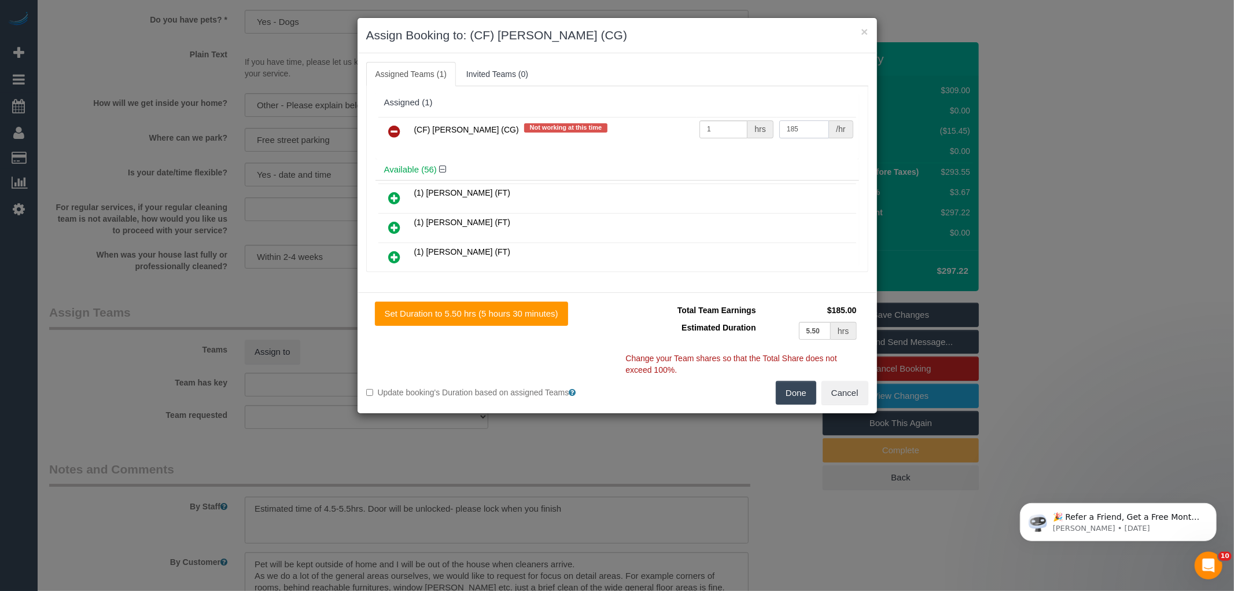
type input "185"
click at [789, 405] on button "Done" at bounding box center [796, 393] width 41 height 24
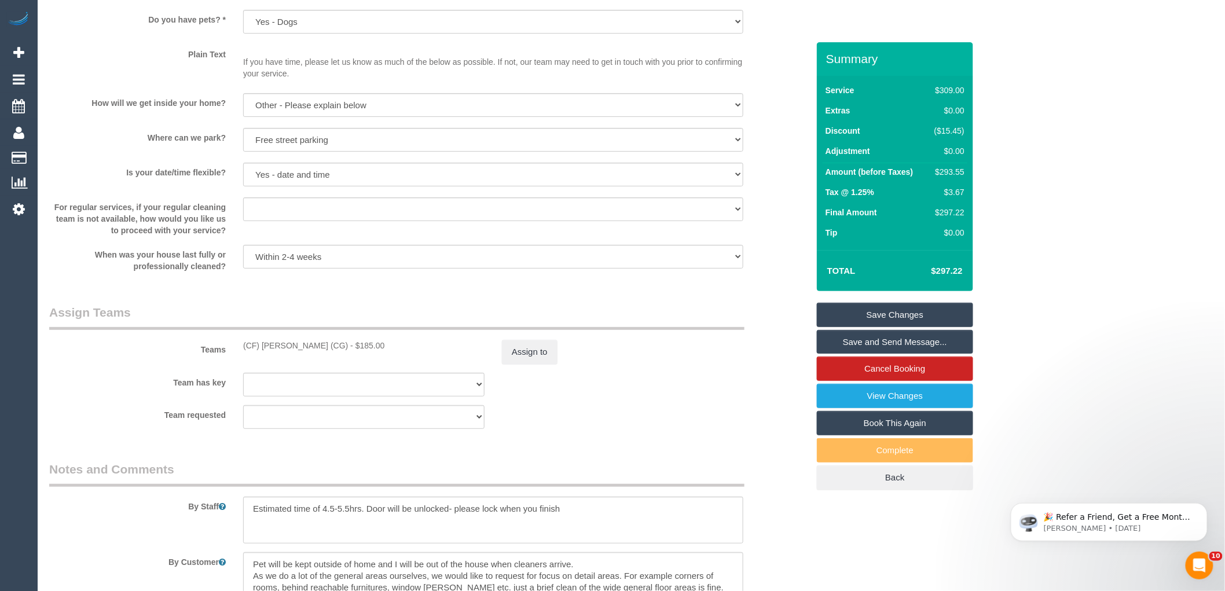
click at [770, 432] on div "× Assign Booking to: (CF) Kasun De Silva (CG) Assigned Teams (1) Invited Teams …" at bounding box center [612, 295] width 1225 height 591
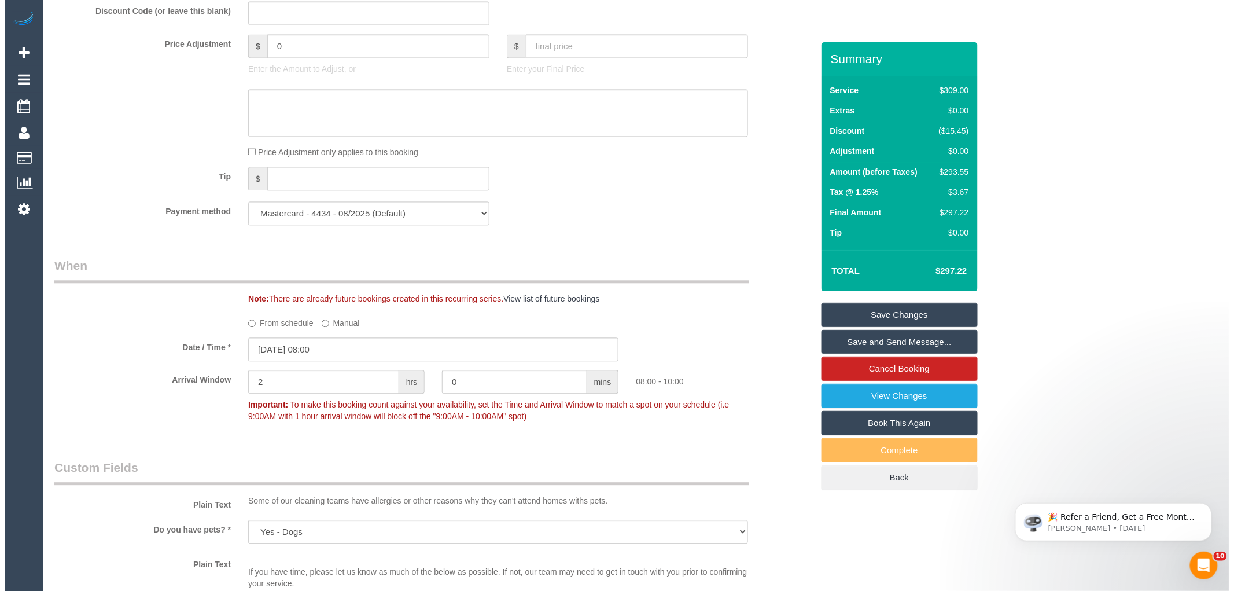
scroll to position [804, 0]
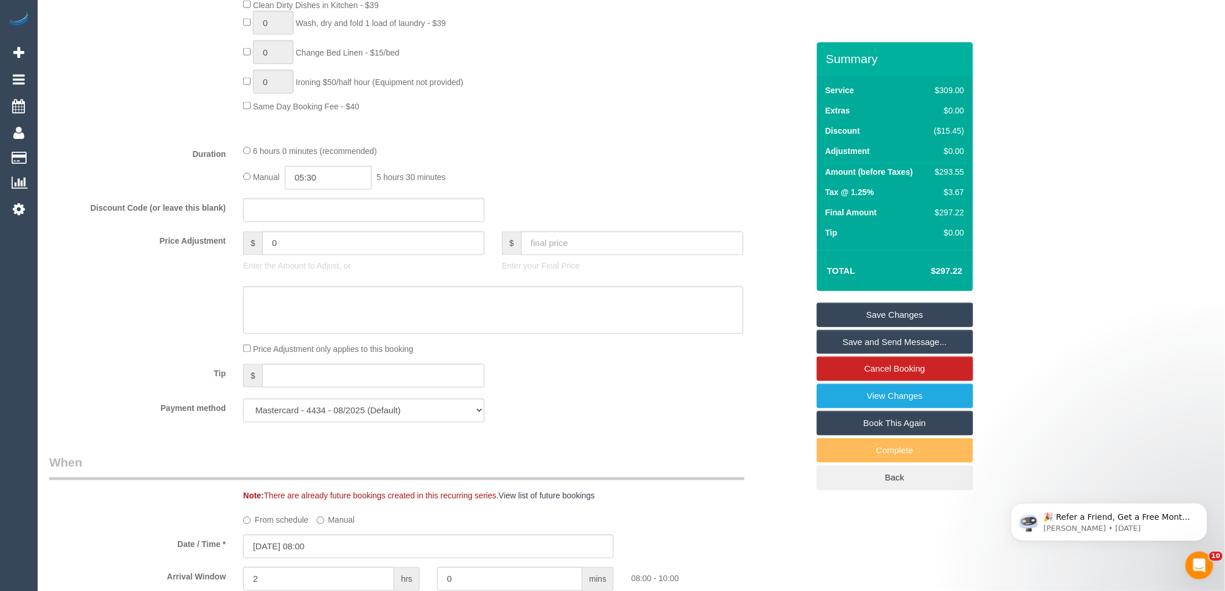
click at [947, 341] on link "Save and Send Message..." at bounding box center [895, 342] width 156 height 24
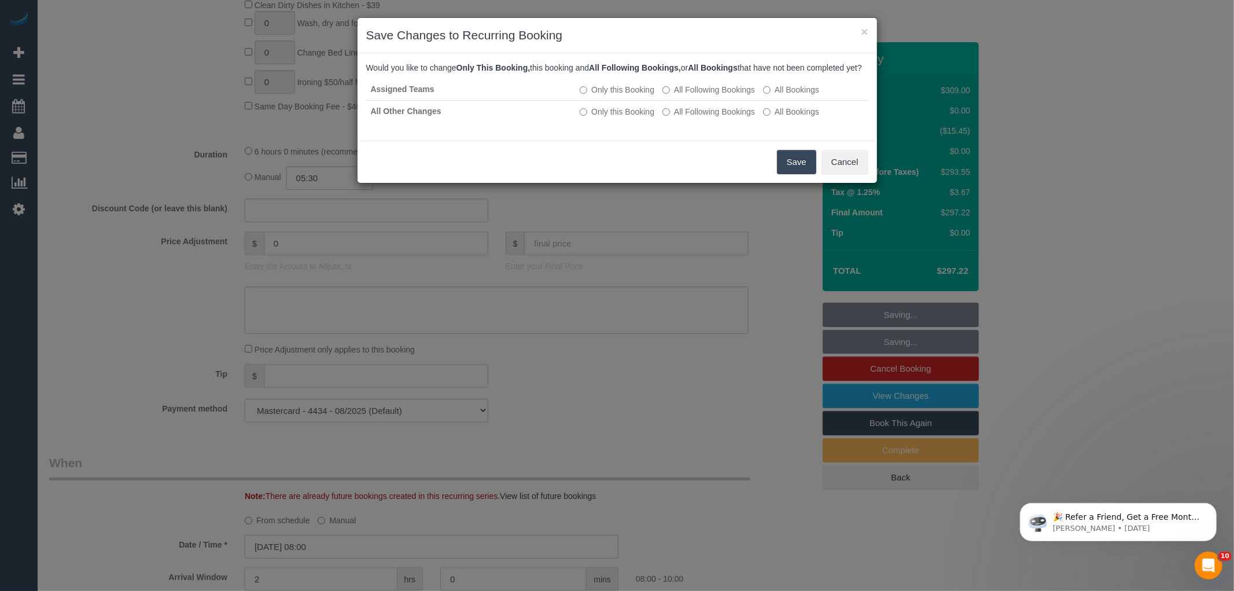
click at [785, 170] on button "Save" at bounding box center [796, 162] width 39 height 24
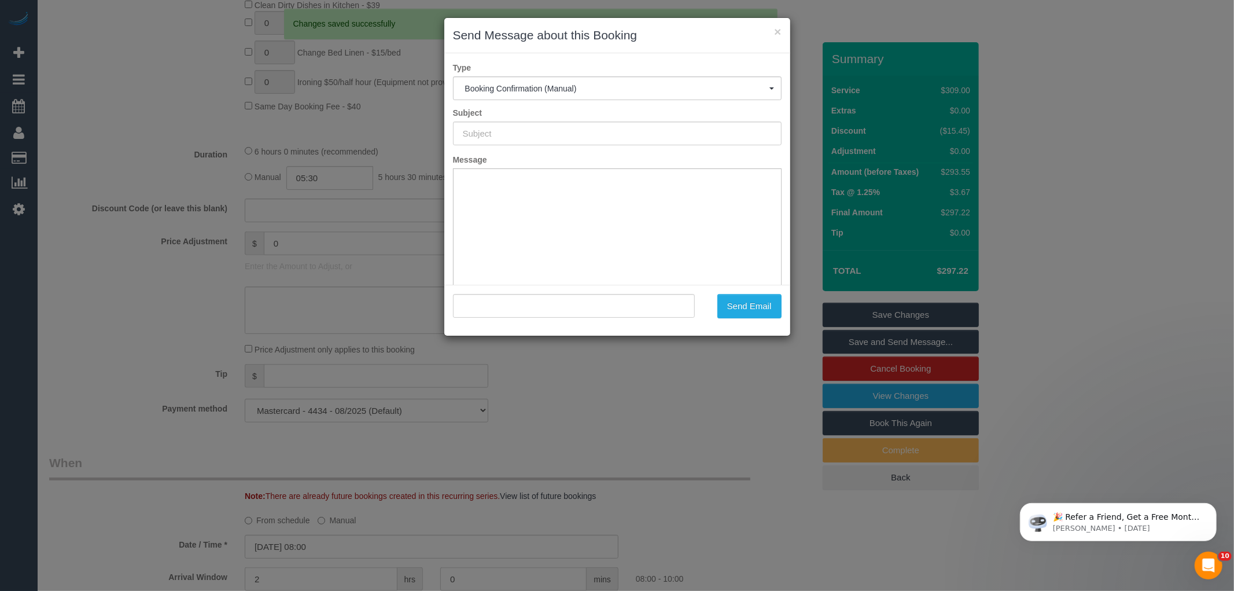
type input "Booking Confirmed"
type input ""Cynthia Ho" <ureshi.mi@hotmail.com>"
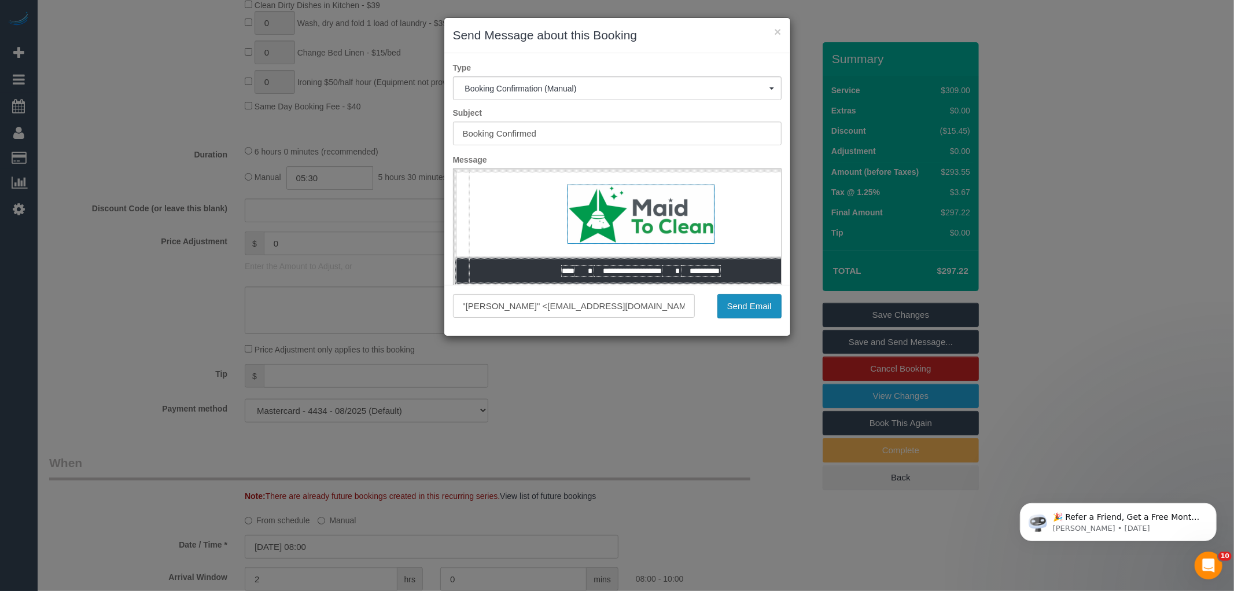
click at [755, 311] on button "Send Email" at bounding box center [750, 306] width 64 height 24
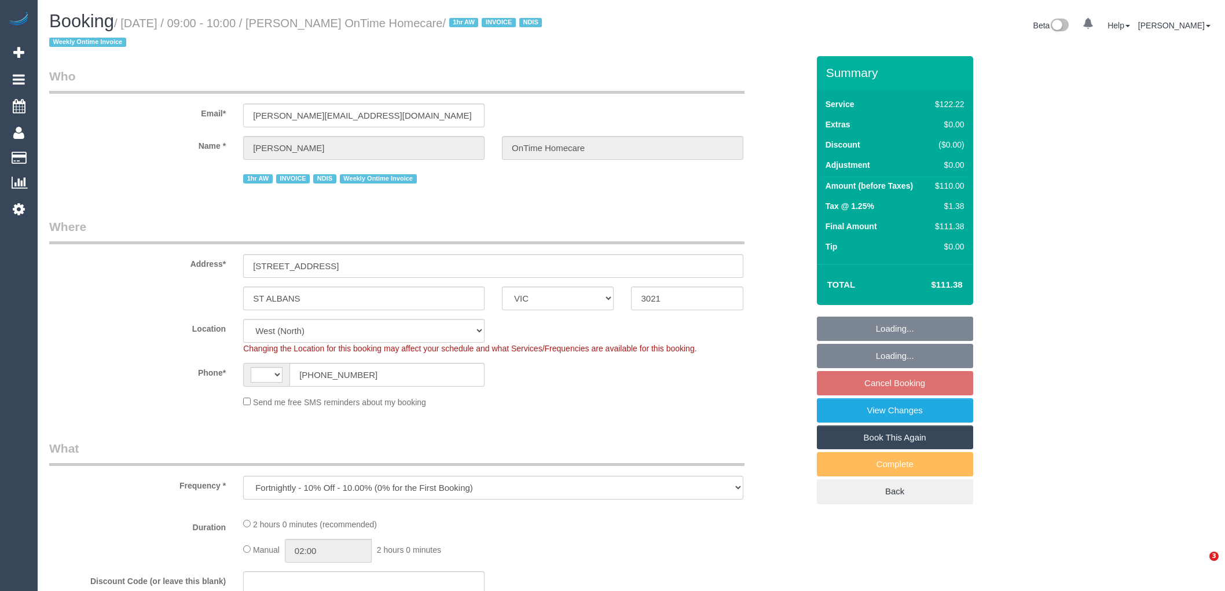
select select "VIC"
select select "string:AU"
select select "number:28"
select select "number:14"
select select "number:19"
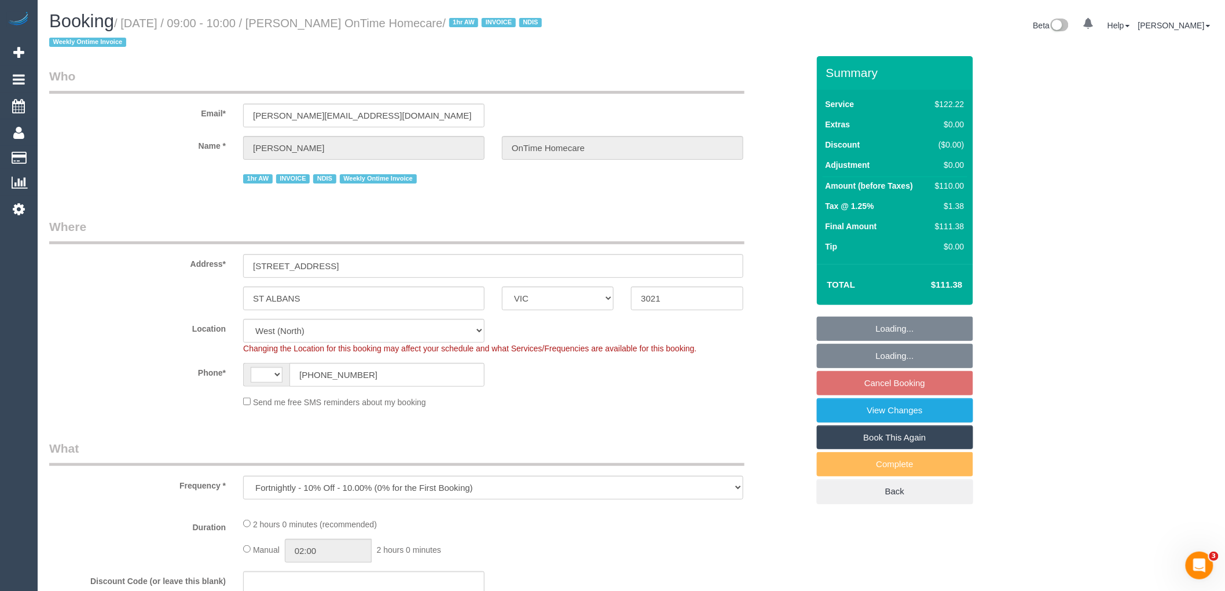
select select "number:25"
select select "number:35"
select select "number:11"
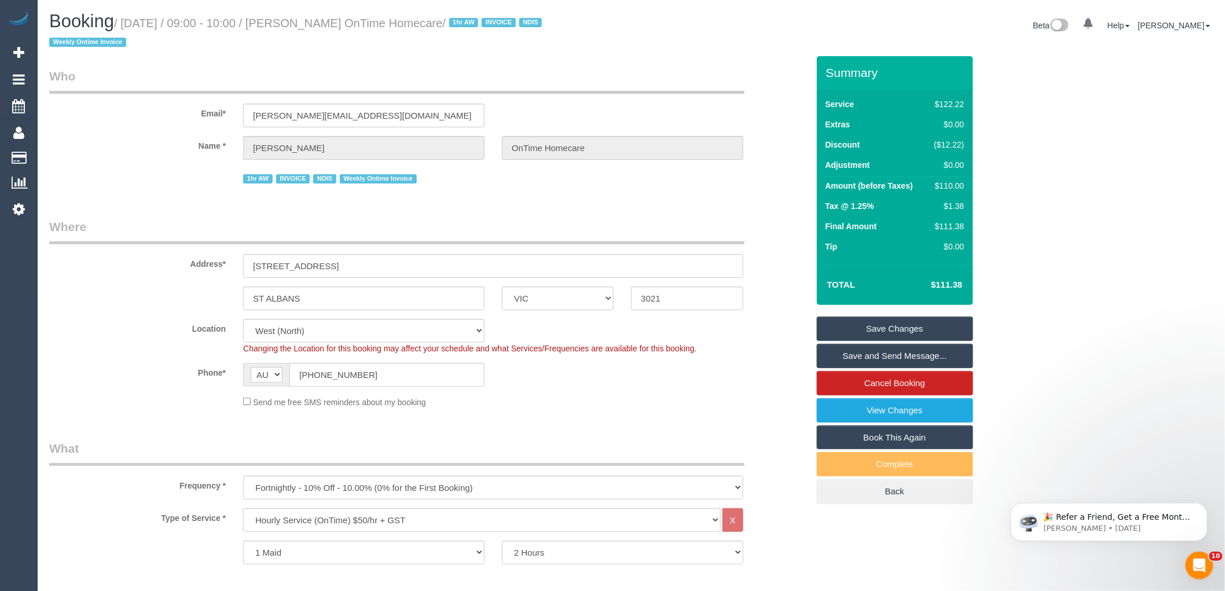
drag, startPoint x: 298, startPoint y: 24, endPoint x: 477, endPoint y: 25, distance: 179.4
click at [477, 25] on small "/ August 27, 2025 / 09:00 - 10:00 / Xavier Micallef OnTime Homecare / 1hr AW IN…" at bounding box center [297, 33] width 496 height 32
copy small "Xavier Micallef OnTime Homecare"
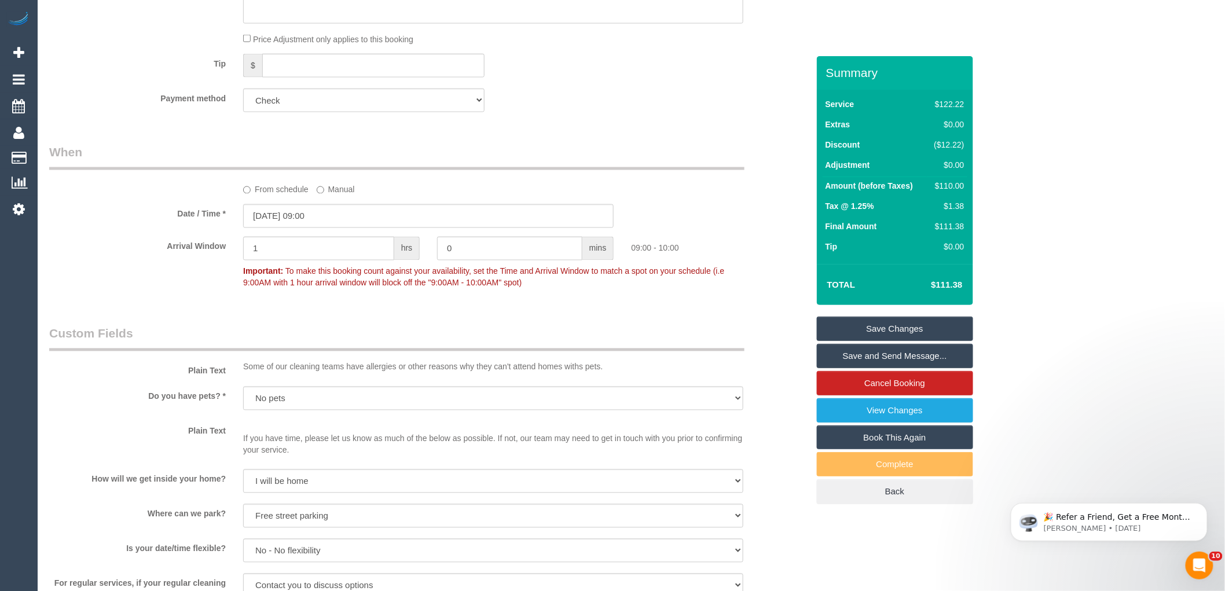
scroll to position [514, 0]
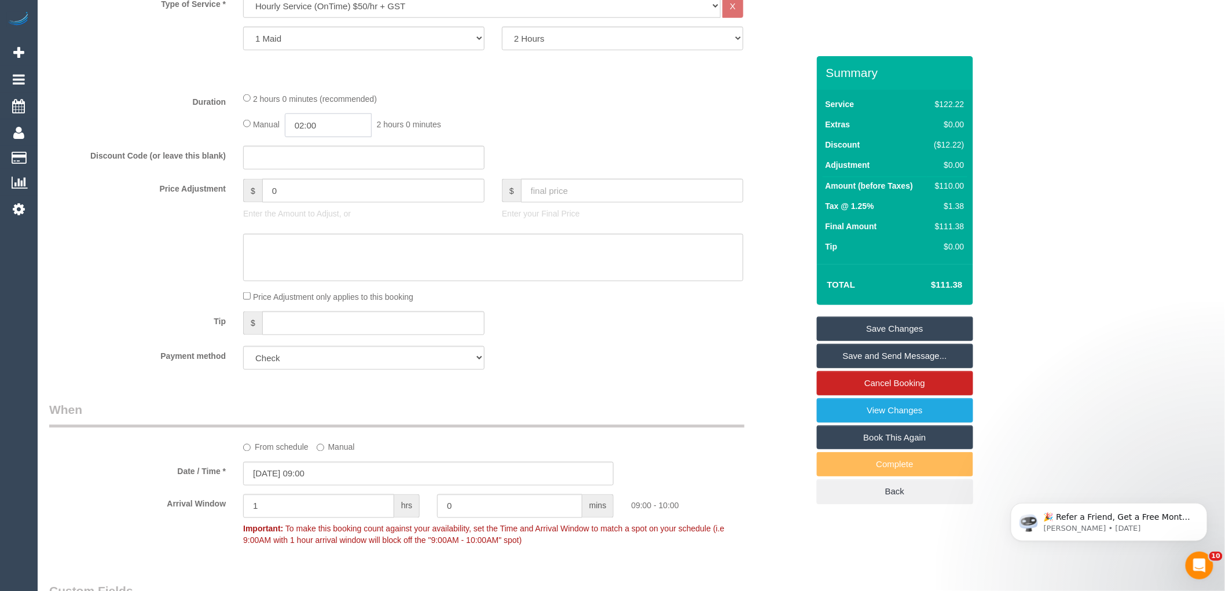
click at [340, 126] on input "02:00" at bounding box center [328, 125] width 87 height 24
type input "01:00"
drag, startPoint x: 324, startPoint y: 154, endPoint x: 565, endPoint y: 101, distance: 246.6
click at [325, 154] on li "01:00" at bounding box center [316, 158] width 52 height 15
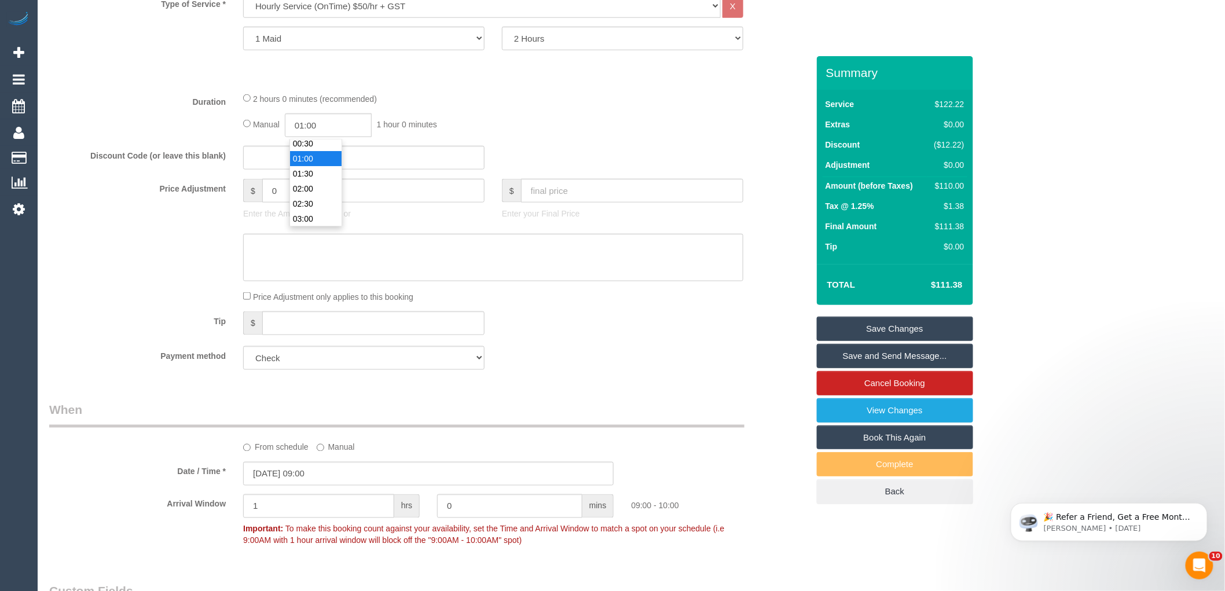
click at [565, 101] on div "2 hours 0 minutes (recommended)" at bounding box center [493, 98] width 500 height 13
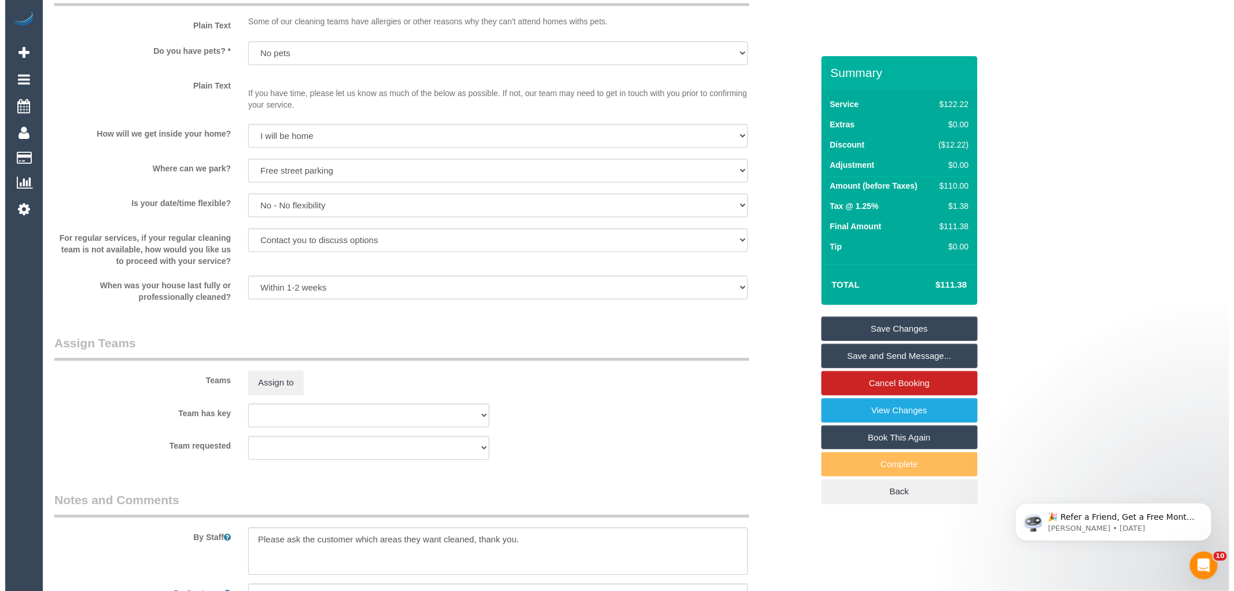
scroll to position [1222, 0]
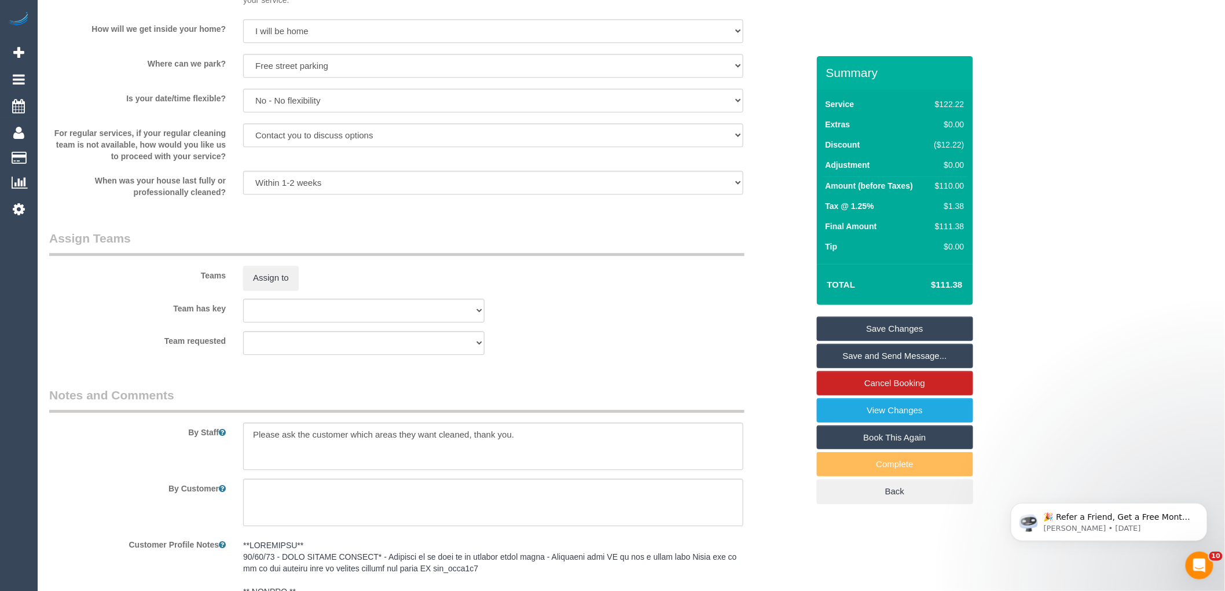
click at [288, 293] on sui-booking-teams "Teams Assign to Team has key (0) Office (1) Debbie Brodjanac (FT) (1) Karen Cru…" at bounding box center [428, 292] width 759 height 125
click at [285, 281] on button "Assign to" at bounding box center [271, 278] width 56 height 24
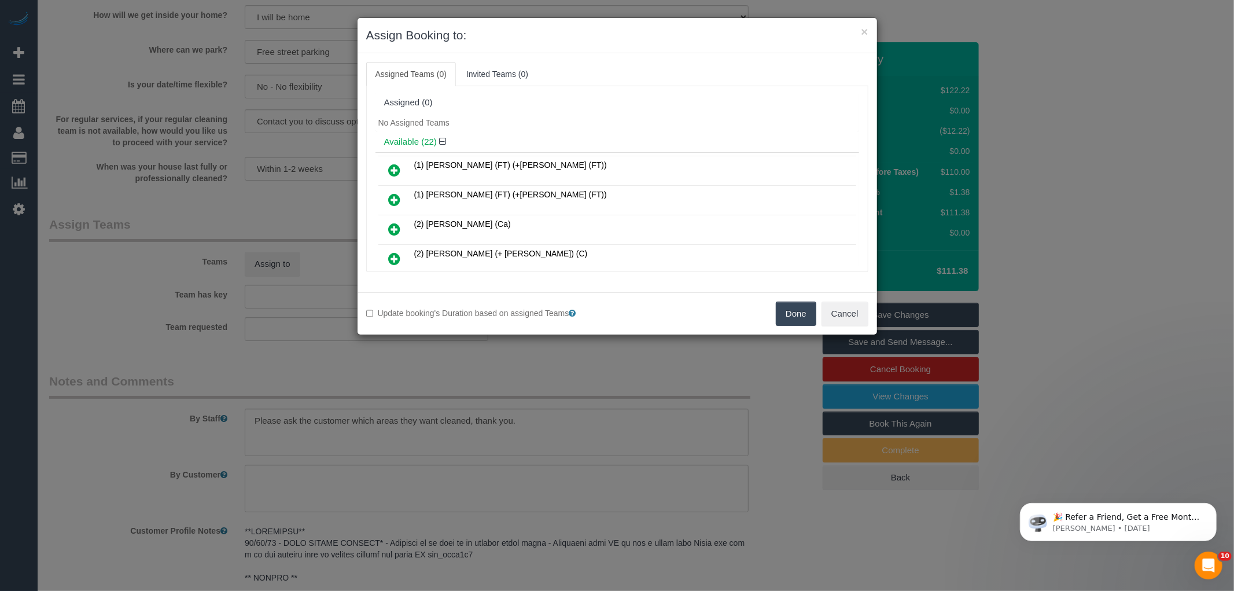
click at [499, 112] on div "Assigned (0)" at bounding box center [618, 103] width 484 height 22
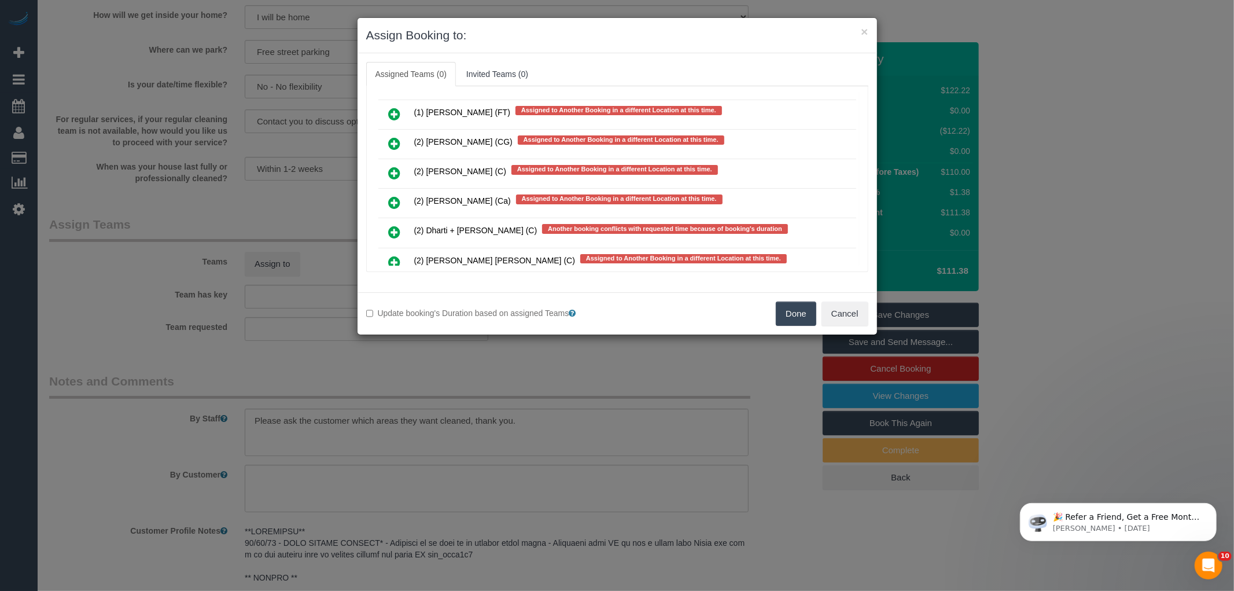
click at [397, 225] on icon at bounding box center [395, 232] width 12 height 14
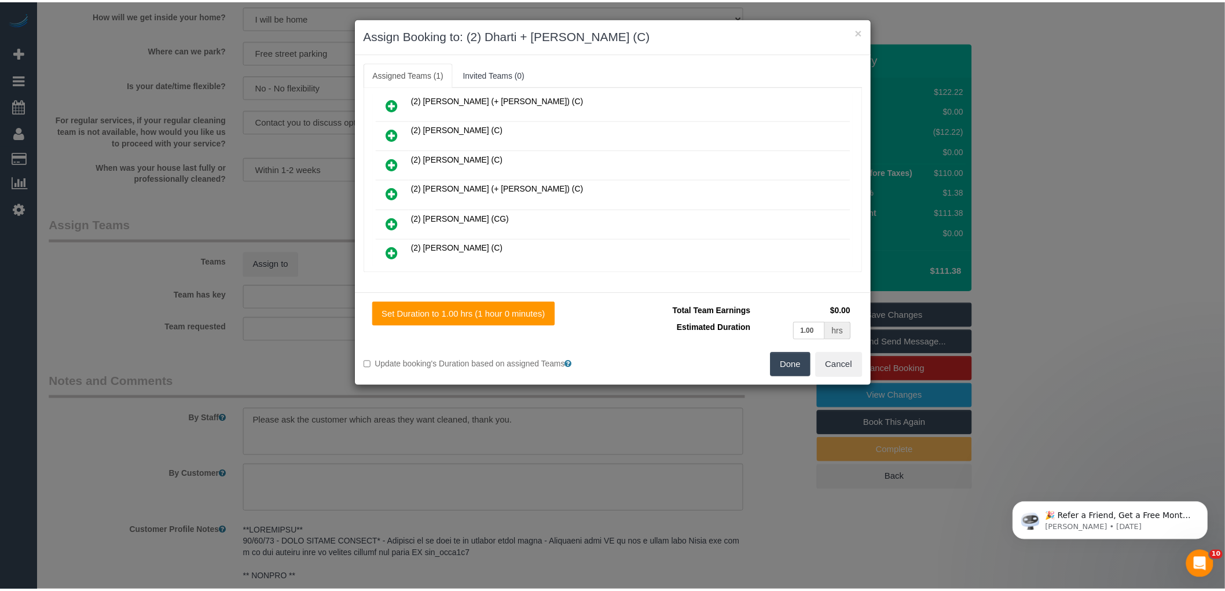
scroll to position [0, 0]
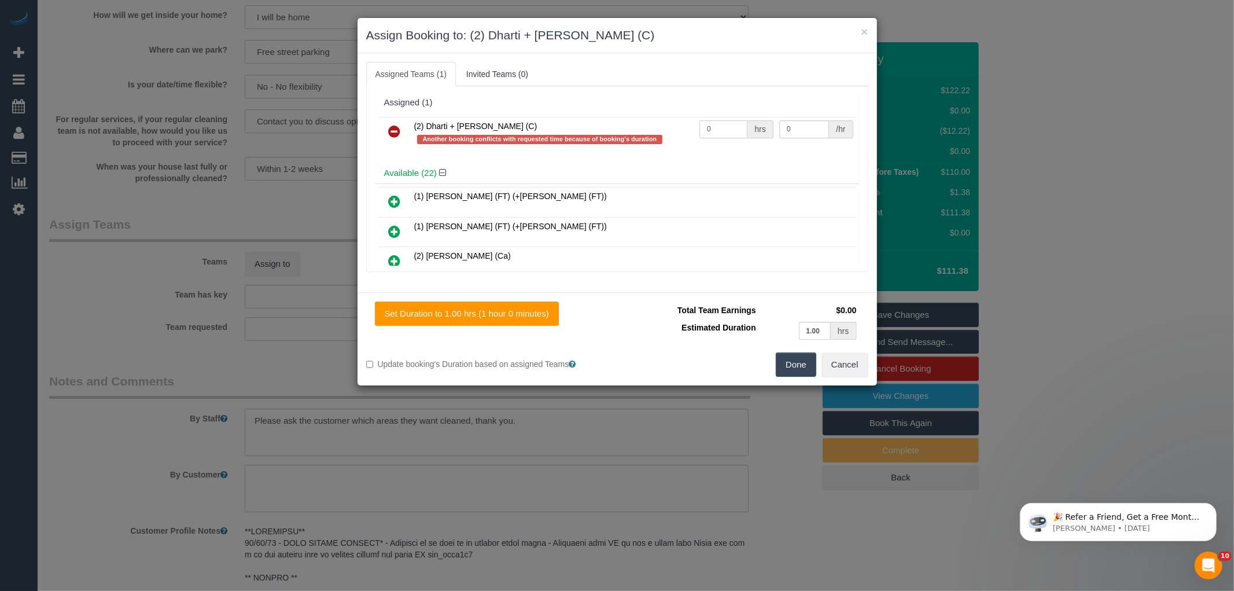
click at [720, 126] on input "0" at bounding box center [724, 129] width 48 height 18
type input "2"
click at [802, 130] on input "0" at bounding box center [805, 129] width 50 height 18
type input "37.5"
click at [795, 361] on button "Done" at bounding box center [796, 364] width 41 height 24
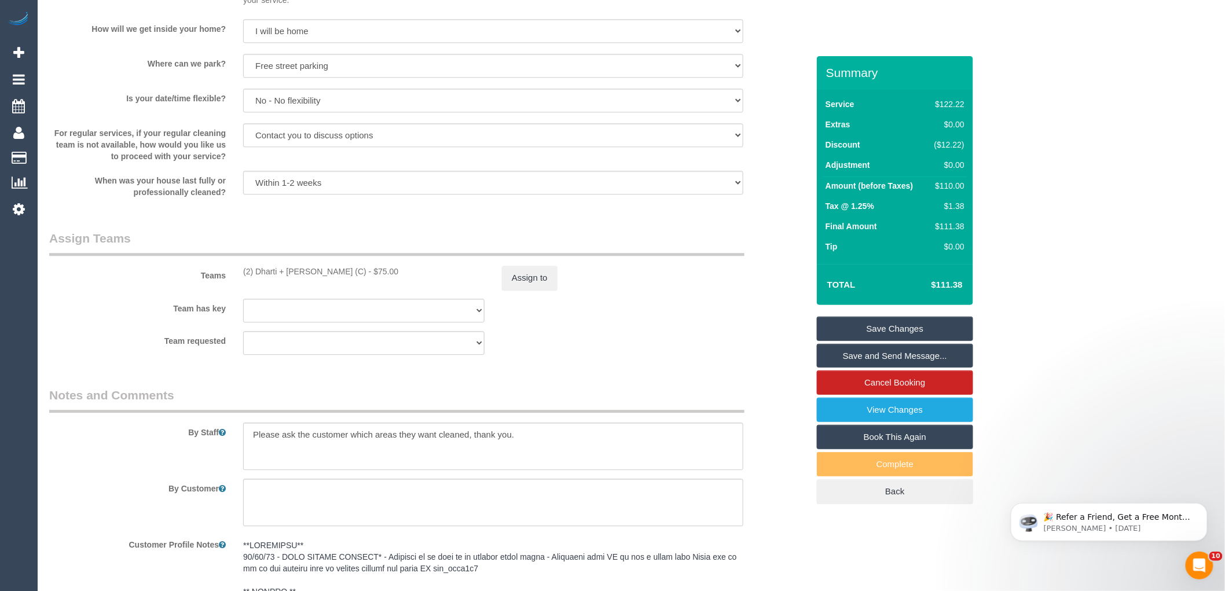
click at [721, 392] on legend "Notes and Comments" at bounding box center [396, 400] width 695 height 26
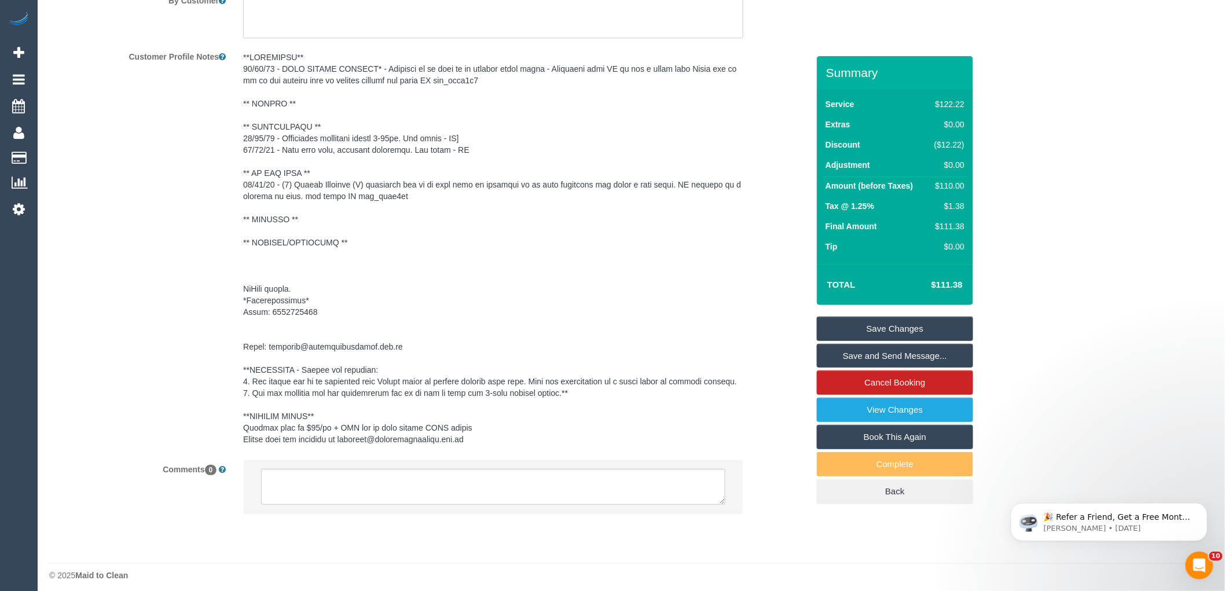
scroll to position [1729, 0]
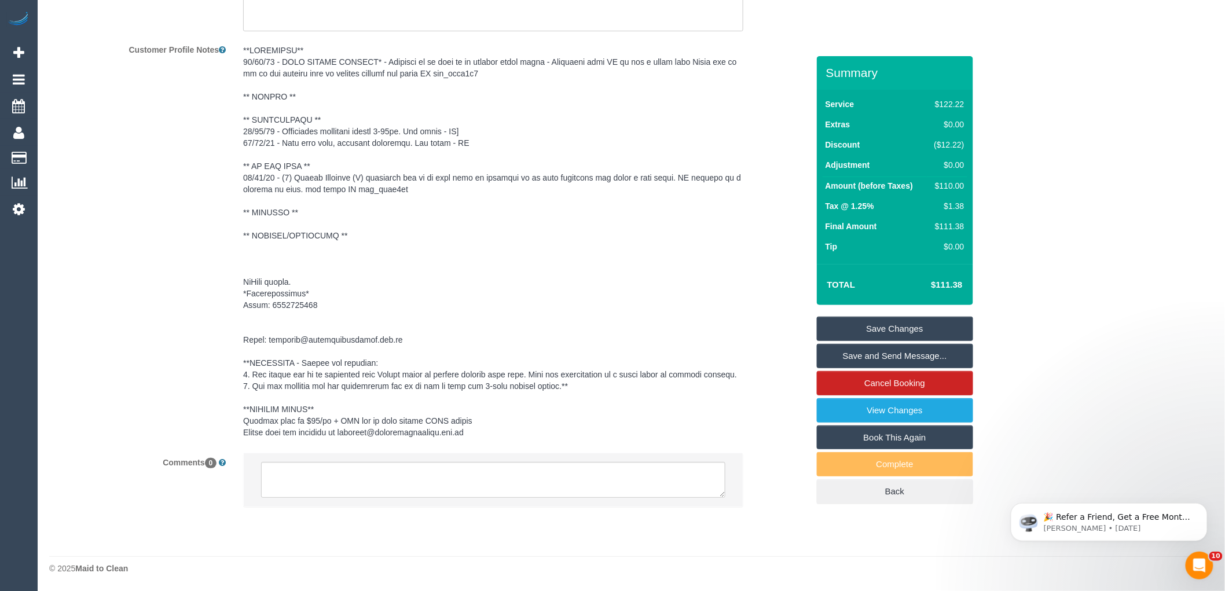
click at [602, 247] on pre at bounding box center [493, 242] width 500 height 394
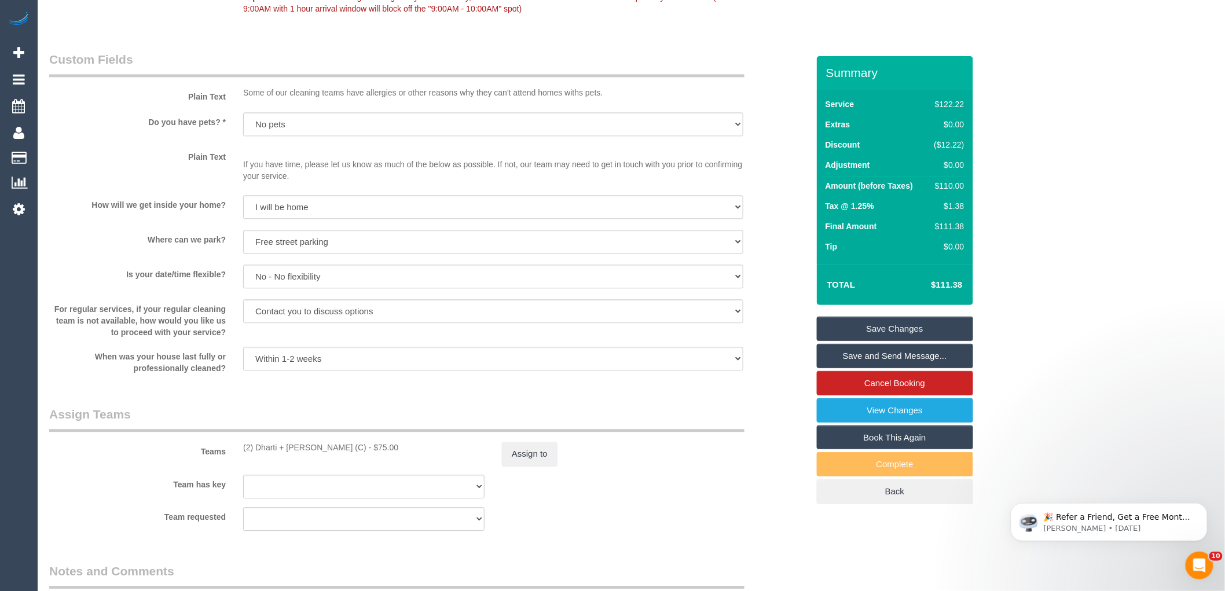
scroll to position [1157, 0]
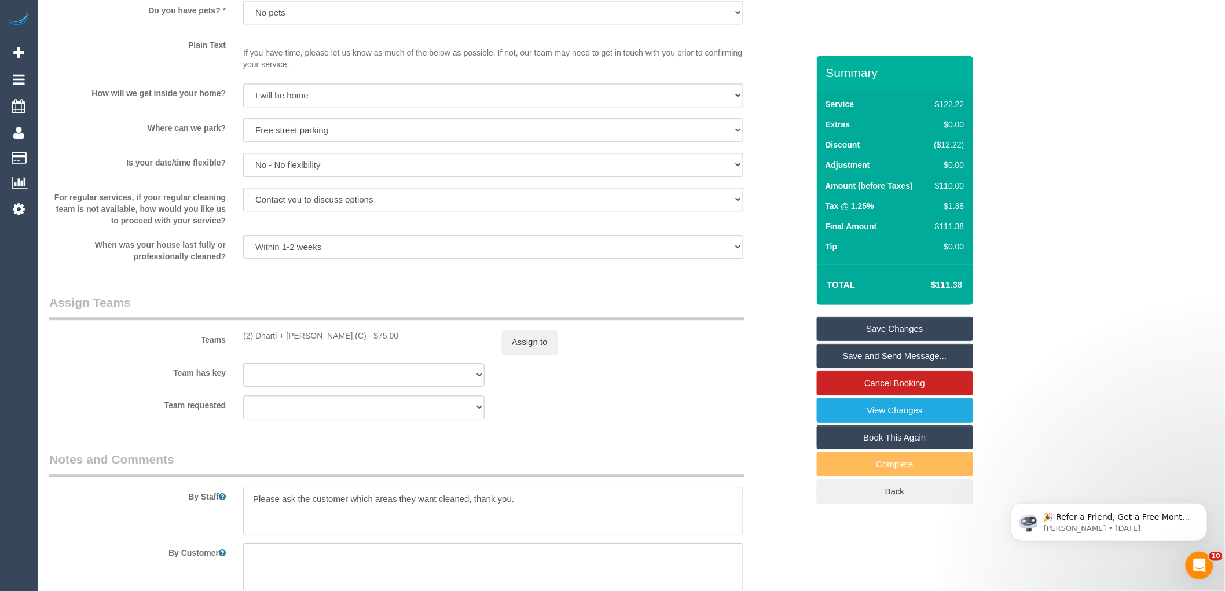
click at [251, 502] on textarea at bounding box center [493, 510] width 500 height 47
type textarea "*cover* Please ask the customer which areas they want cleaned, thank you."
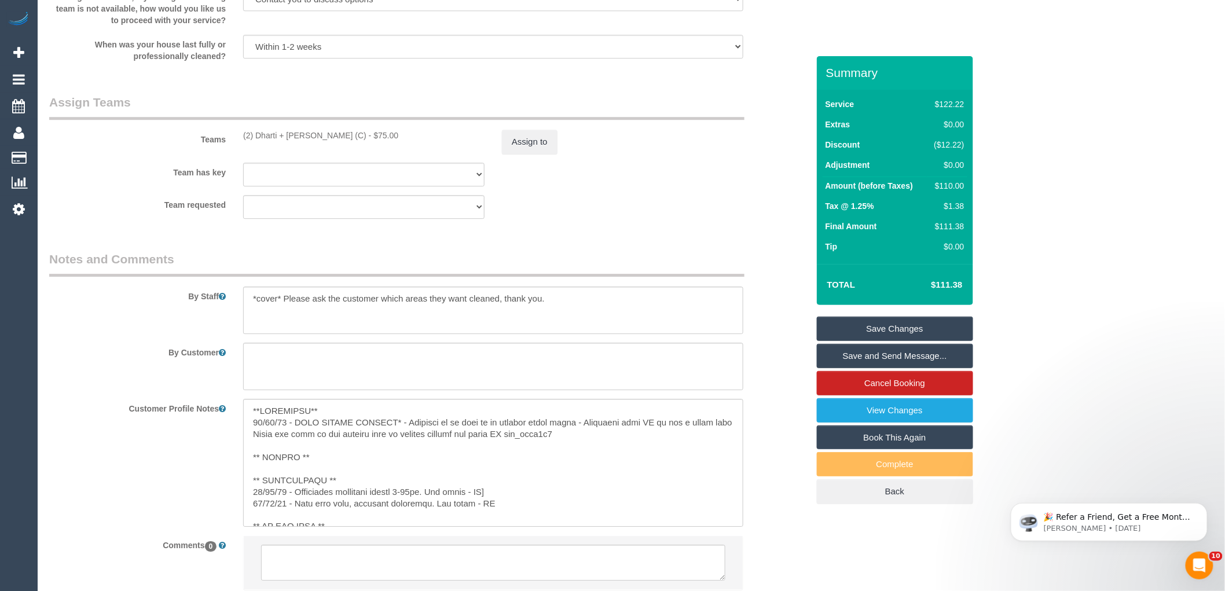
scroll to position [1443, 0]
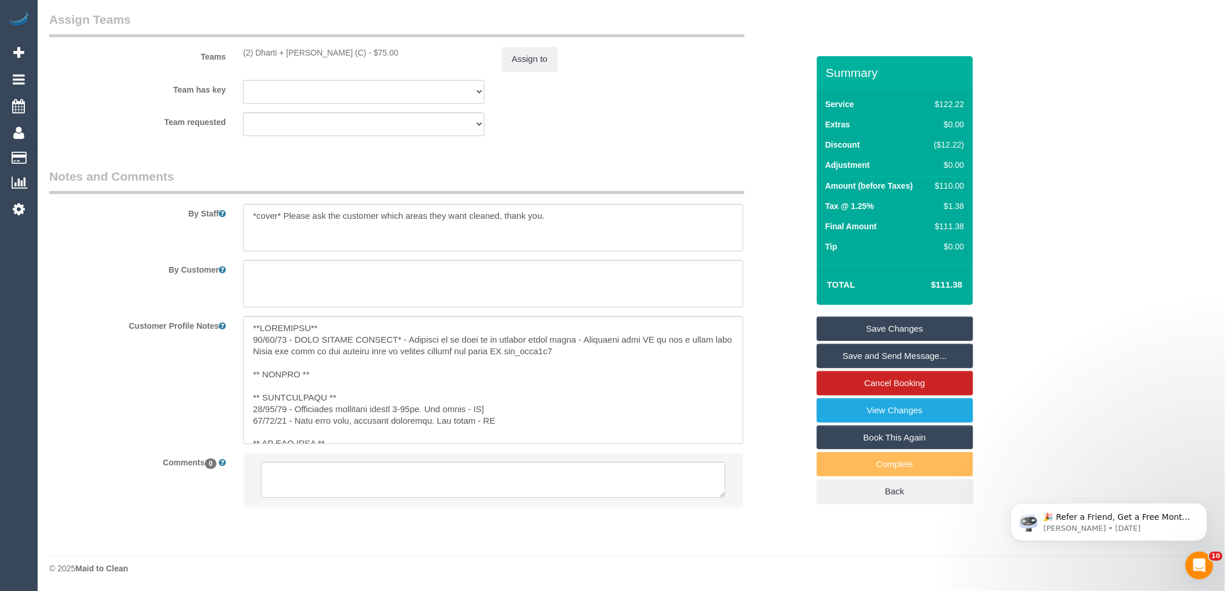
click at [723, 114] on div "Team requested (0) Office (1) Debbie Brodjanac (FT) (1) Karen Cruz (FT) (1) Sar…" at bounding box center [429, 124] width 776 height 24
click at [887, 331] on link "Save Changes" at bounding box center [895, 329] width 156 height 24
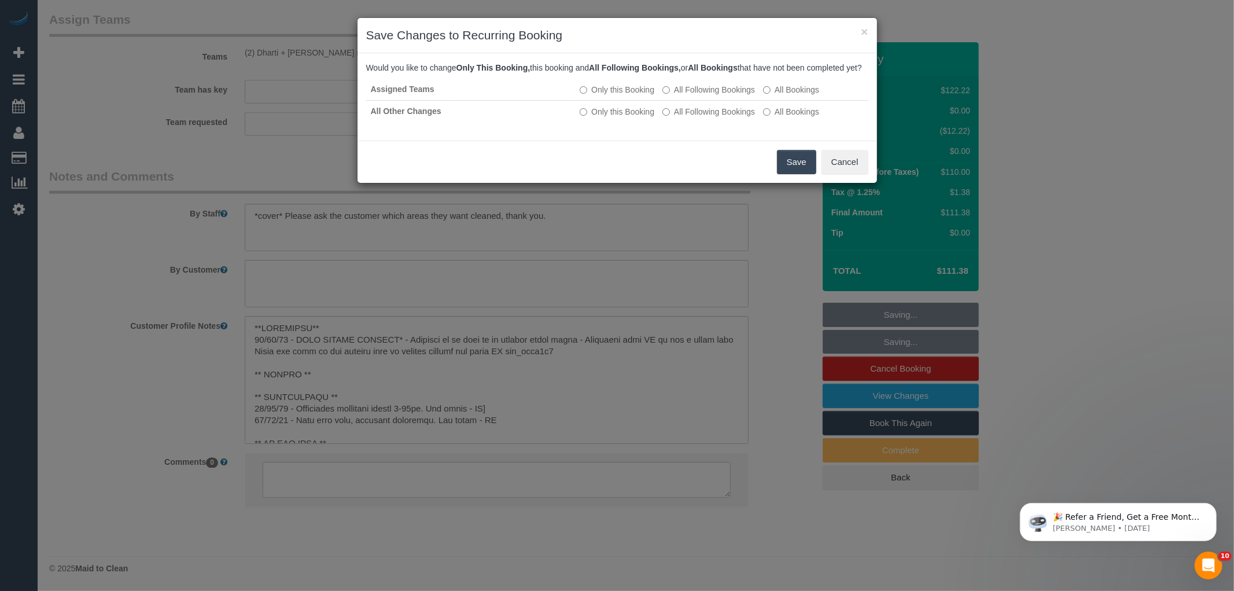
click at [802, 174] on button "Save" at bounding box center [796, 162] width 39 height 24
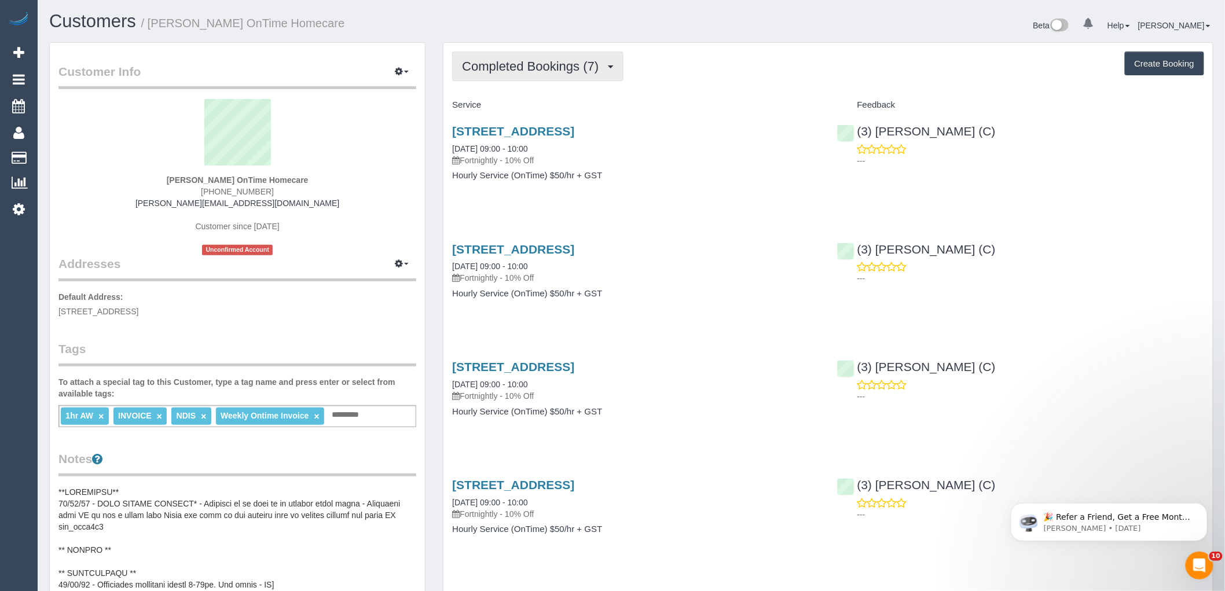
drag, startPoint x: 505, startPoint y: 70, endPoint x: 508, endPoint y: 76, distance: 6.2
click at [505, 70] on span "Completed Bookings (7)" at bounding box center [533, 66] width 142 height 14
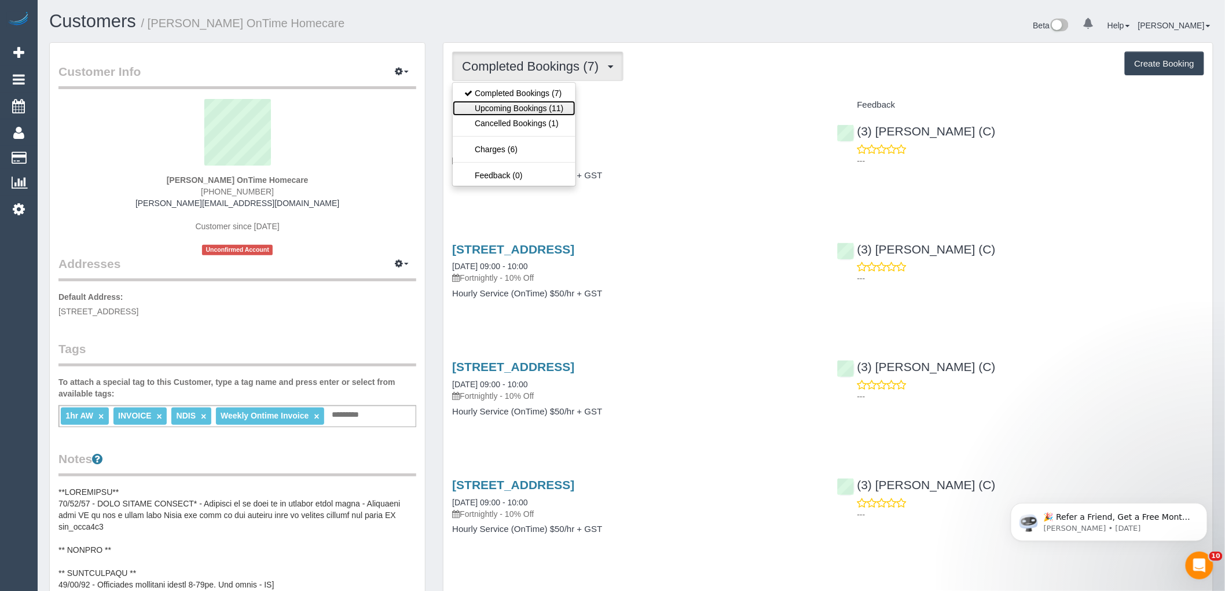
click at [505, 108] on link "Upcoming Bookings (11)" at bounding box center [514, 108] width 122 height 15
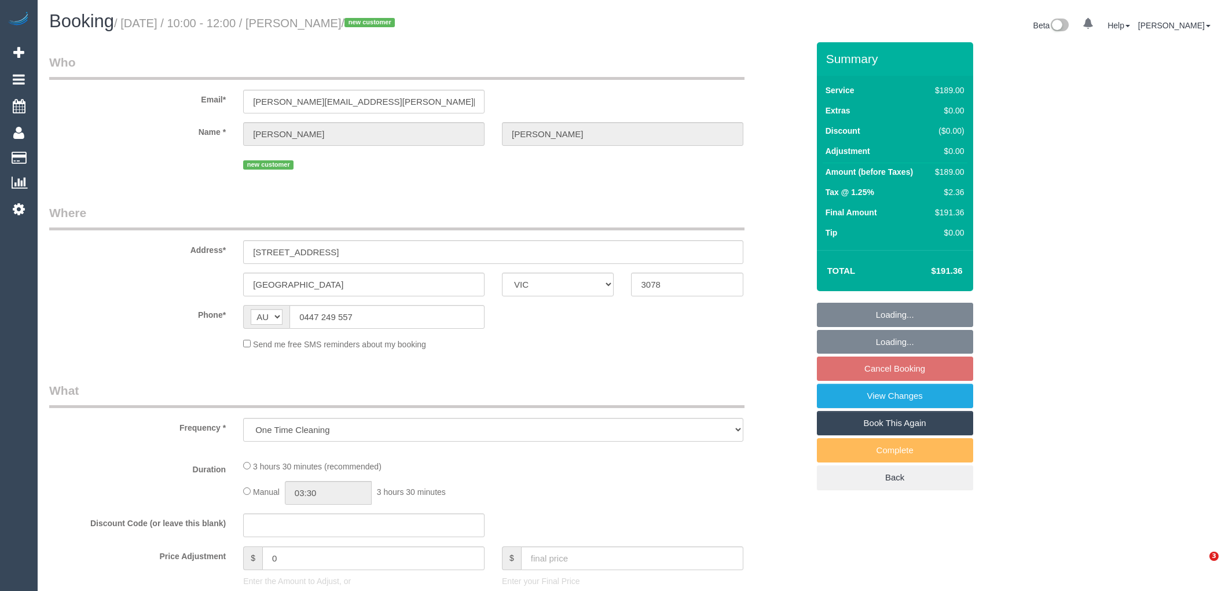
select select "VIC"
select select "string:stripe-pm_1Ry6M12GScqysDRVv6f7NpAY"
select select "number:28"
select select "number:14"
select select "number:19"
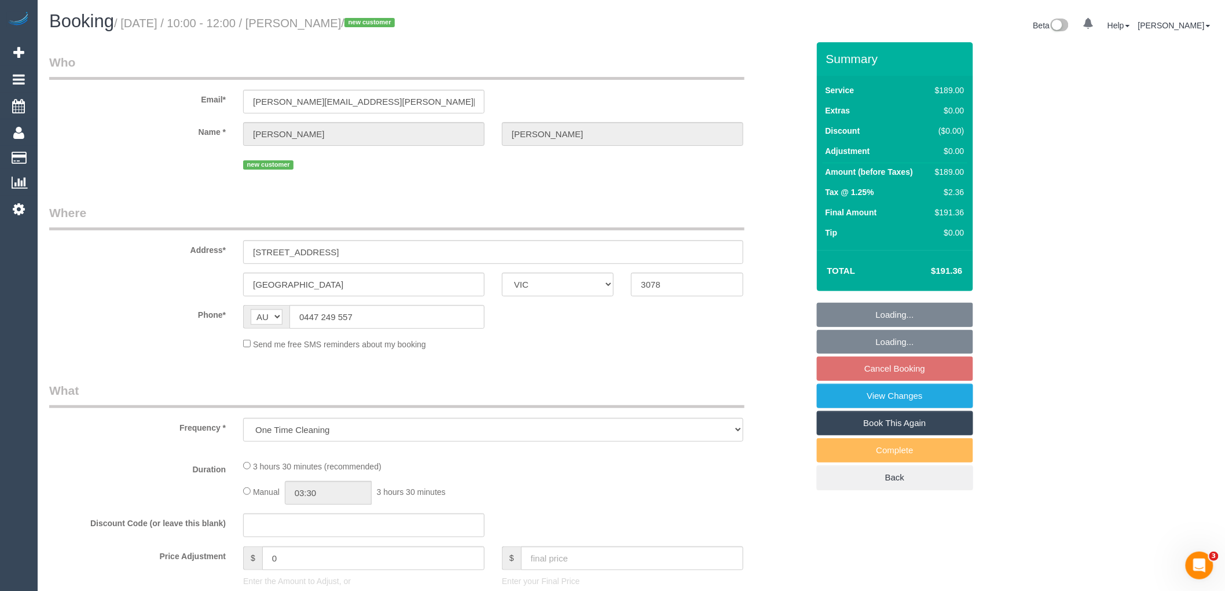
select select "number:36"
select select "number:26"
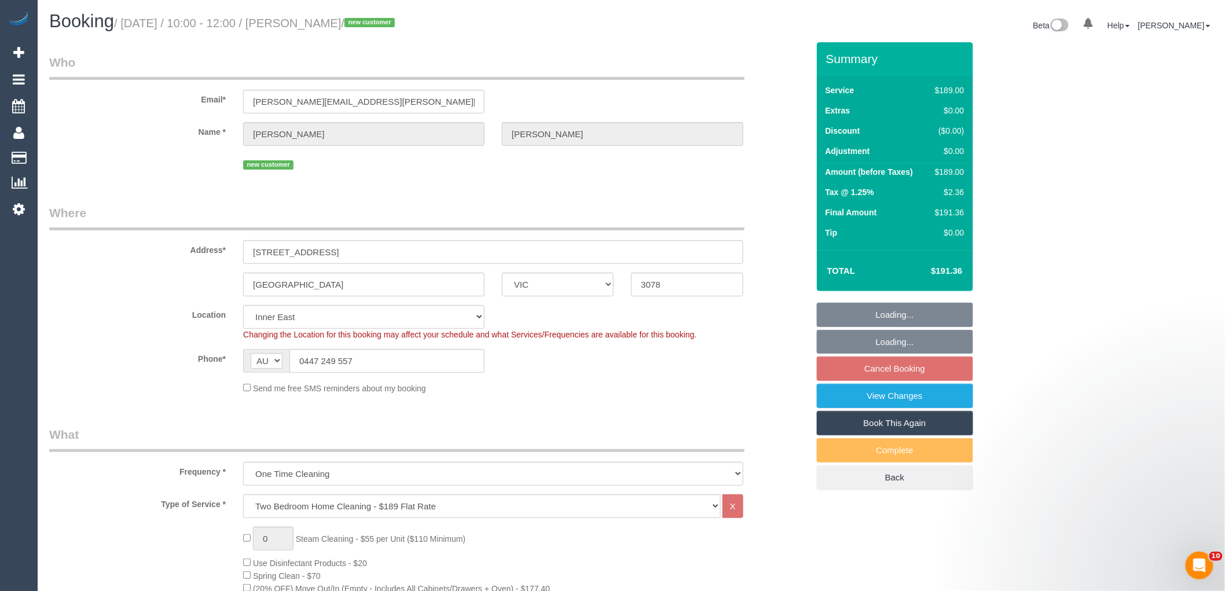
select select "object:1386"
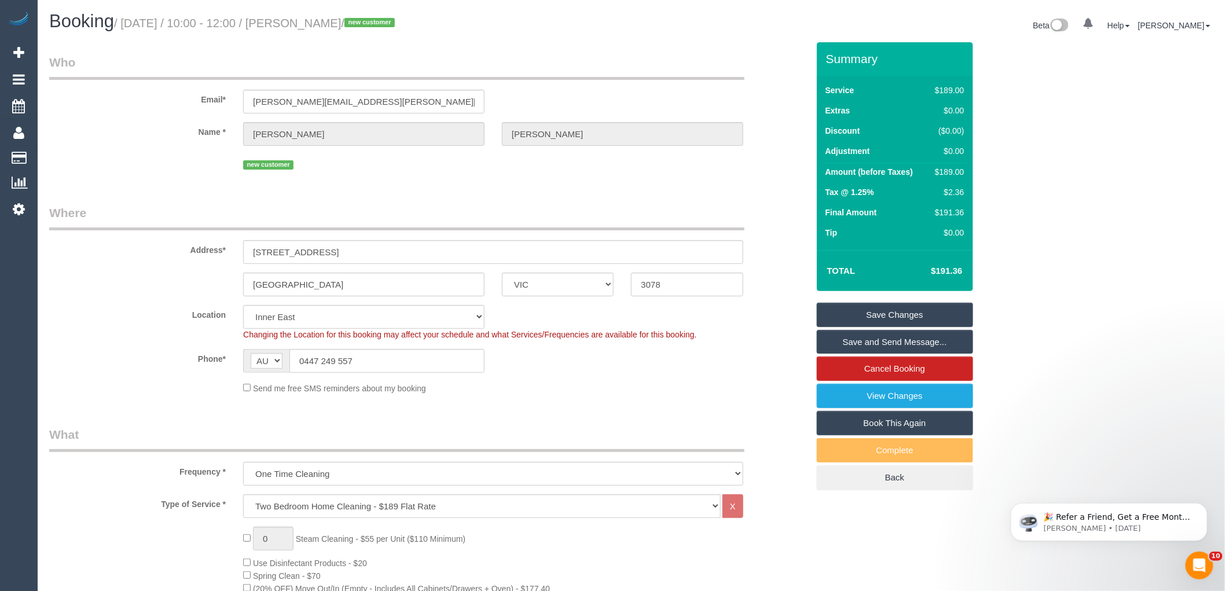
drag, startPoint x: 385, startPoint y: 24, endPoint x: 301, endPoint y: 19, distance: 84.6
click at [301, 19] on small "/ [DATE] / 10:00 - 12:00 / [PERSON_NAME] / new customer" at bounding box center [256, 23] width 284 height 13
click at [701, 401] on fieldset "Where Address* [STREET_ADDRESS] [GEOGRAPHIC_DATA] ACT [GEOGRAPHIC_DATA] NT [GEO…" at bounding box center [428, 303] width 759 height 199
click at [949, 168] on div "$189.00" at bounding box center [947, 172] width 34 height 12
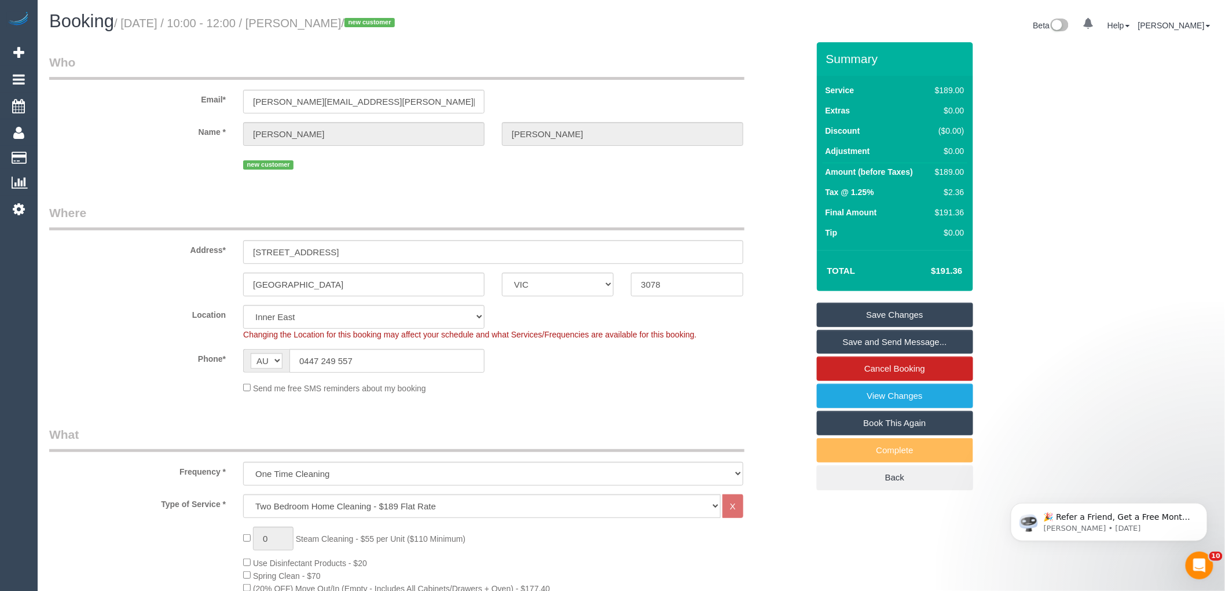
copy div "189.00"
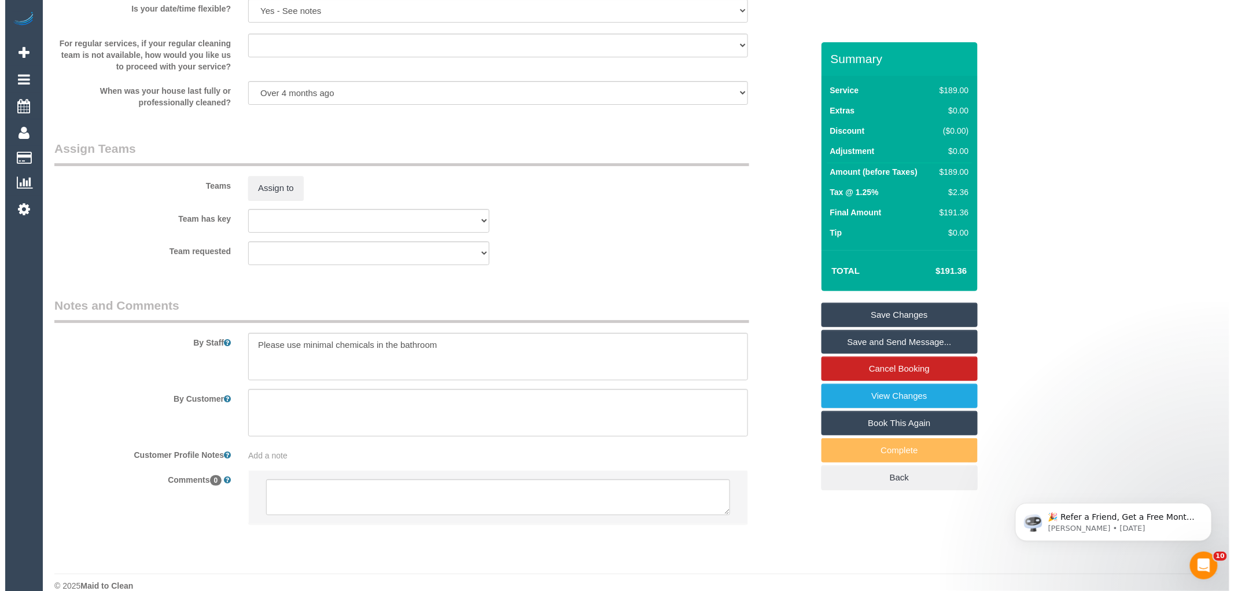
scroll to position [1671, 0]
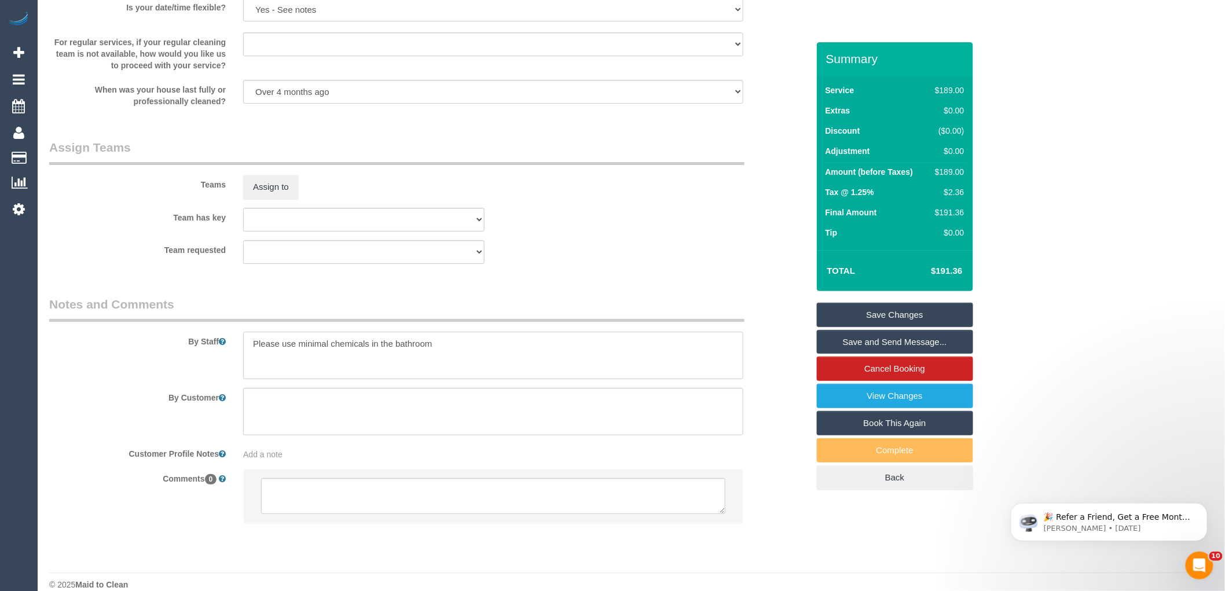
click at [246, 362] on textarea at bounding box center [493, 355] width 500 height 47
type textarea "Estimated time 3-3.5 hours Please use minimal chemicals in the bathroom"
click at [279, 190] on button "Assign to" at bounding box center [271, 187] width 56 height 24
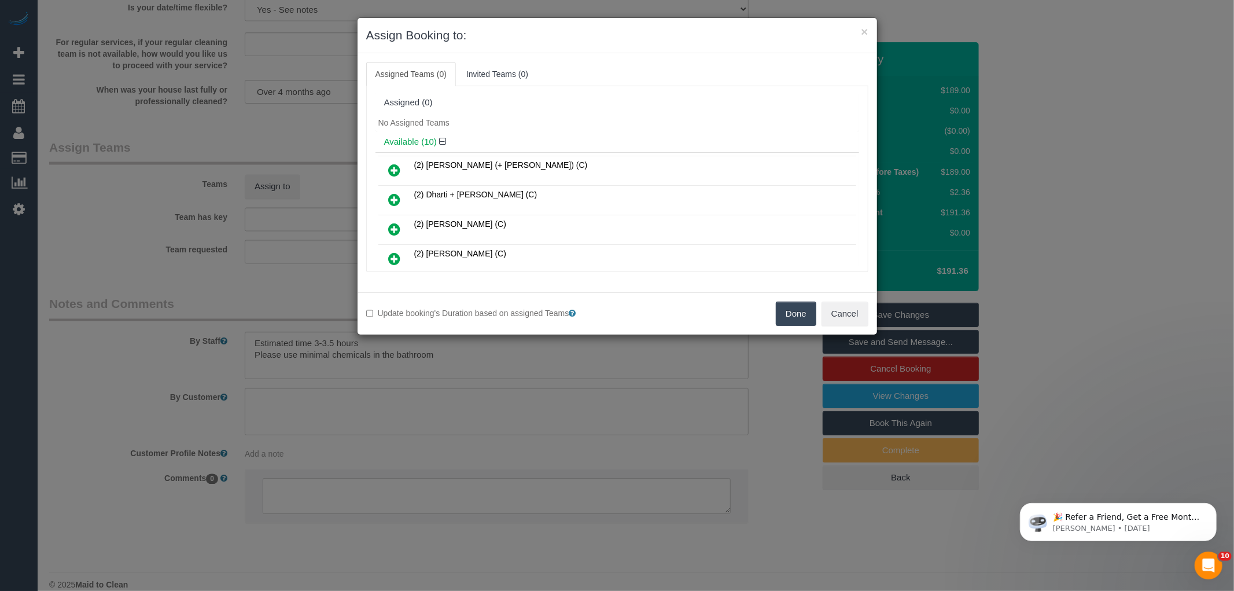
scroll to position [2125, 0]
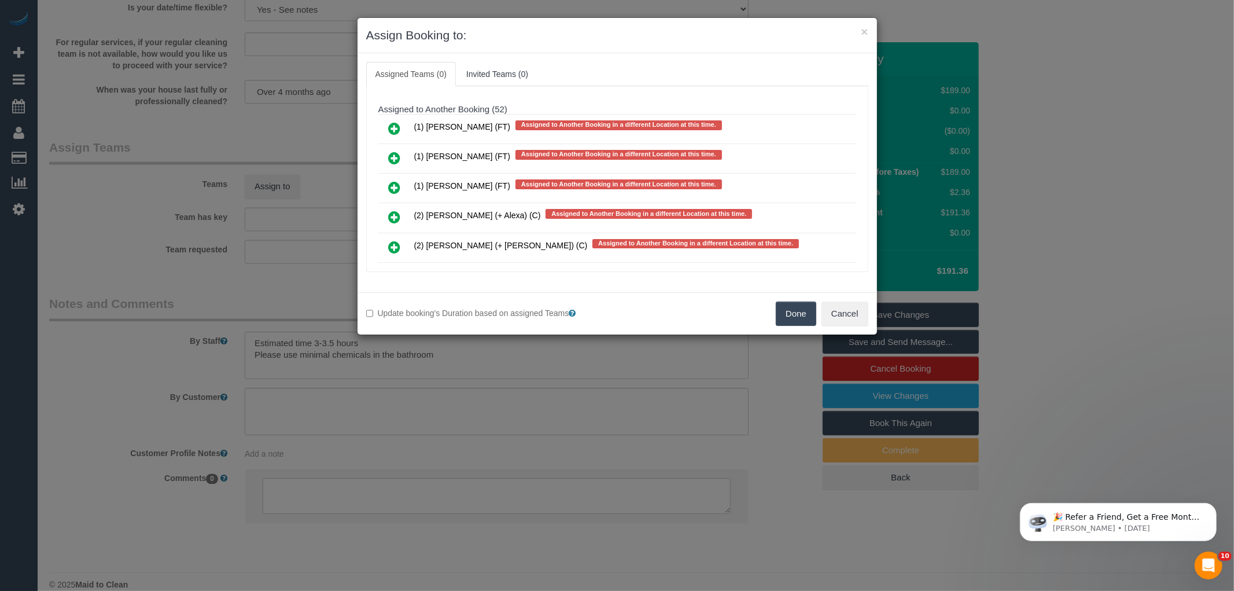
click at [397, 210] on icon at bounding box center [395, 217] width 12 height 14
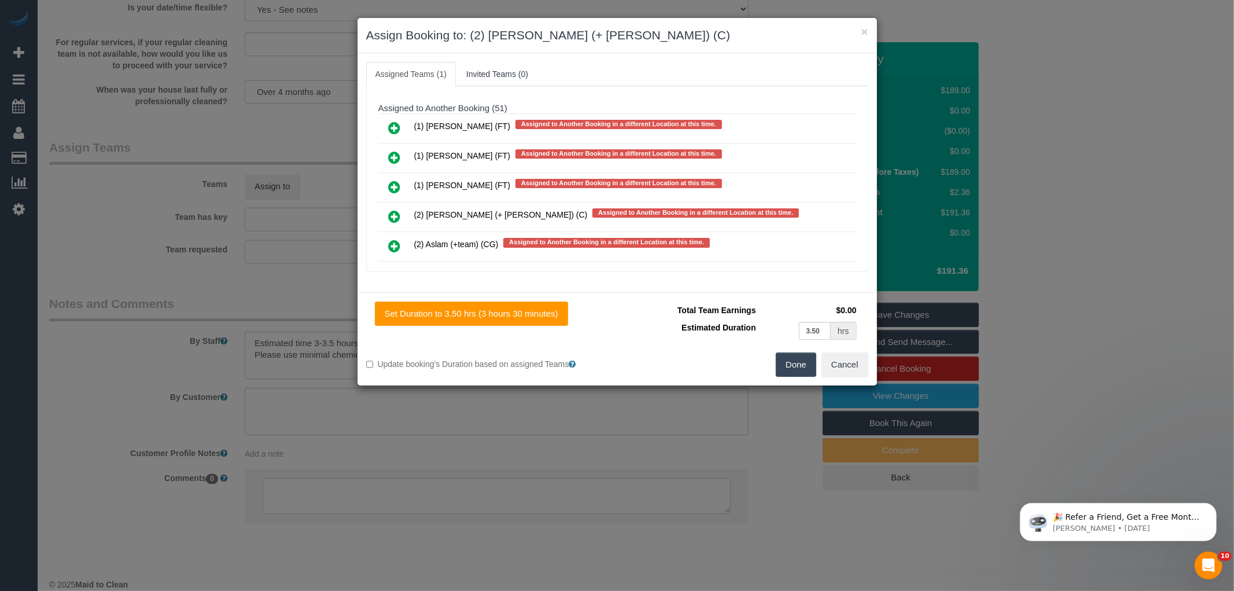
click at [392, 210] on icon at bounding box center [395, 217] width 12 height 14
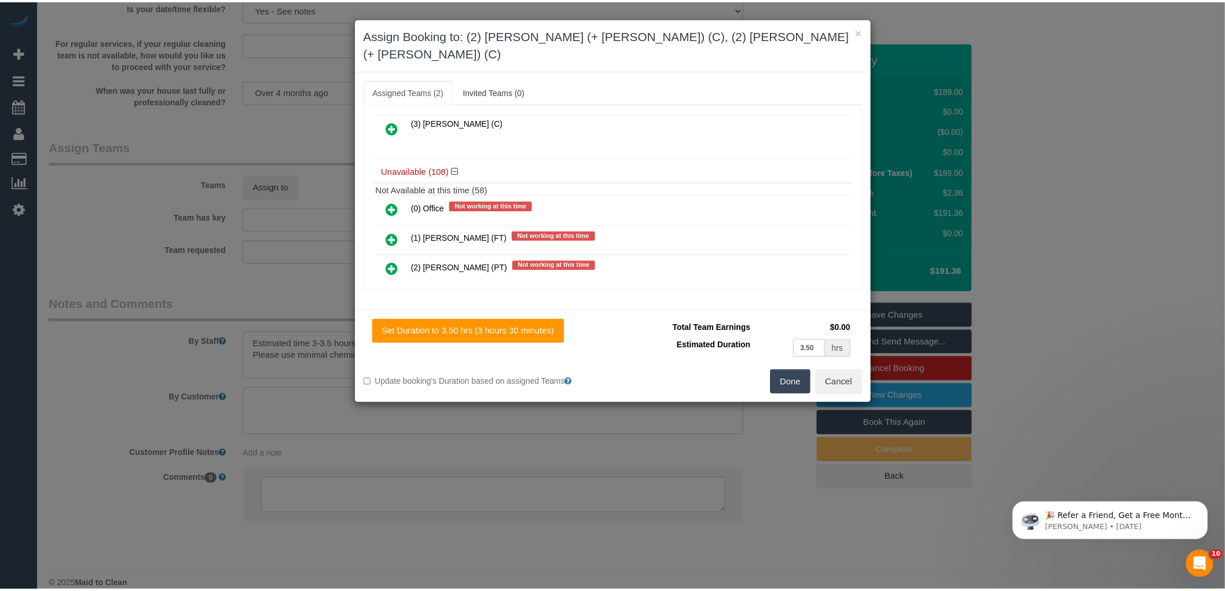
scroll to position [0, 0]
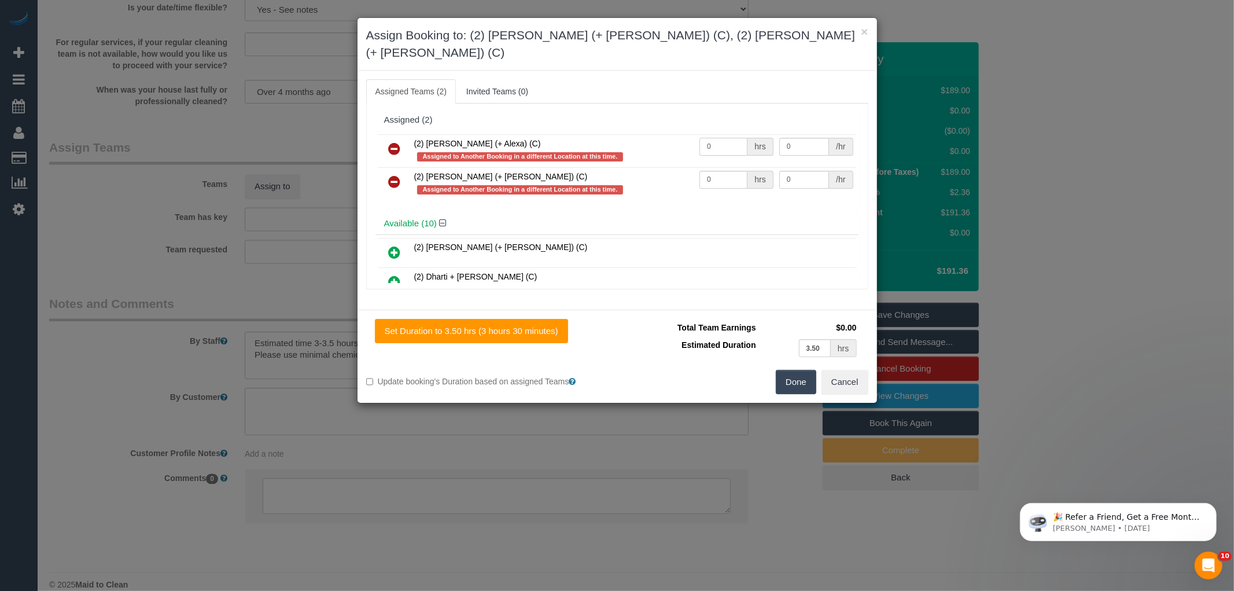
click at [726, 138] on input "0" at bounding box center [724, 147] width 48 height 18
type input "1"
click at [726, 171] on input "0" at bounding box center [724, 180] width 48 height 18
type input "1"
click at [797, 138] on input "0" at bounding box center [805, 147] width 50 height 18
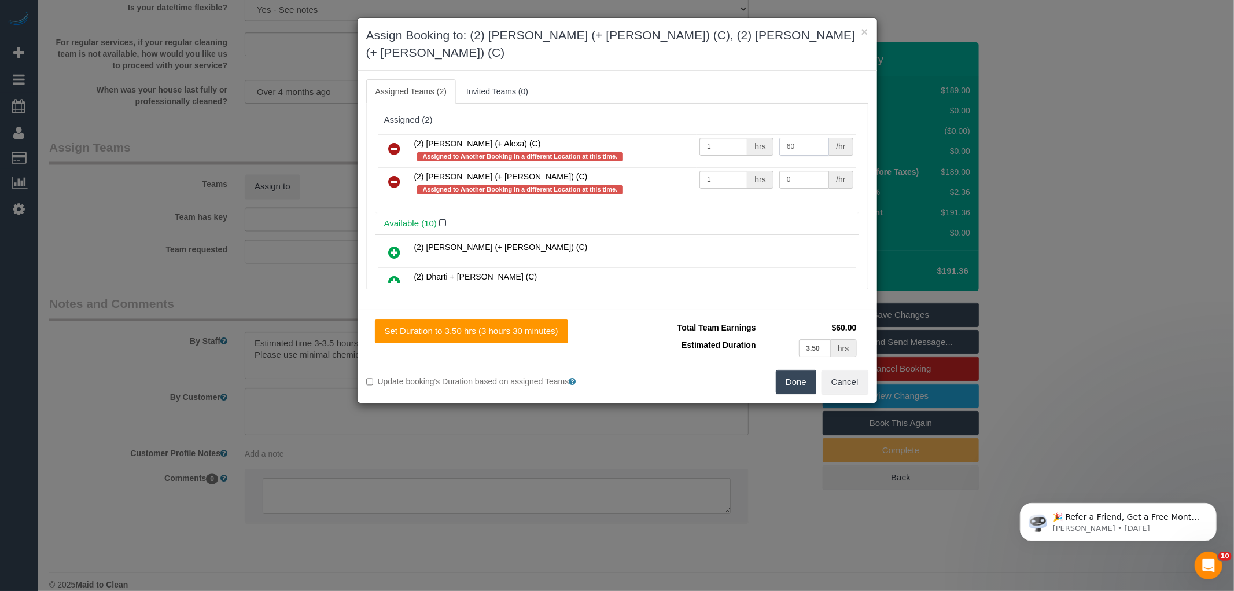
type input "60"
click at [802, 172] on td "0 /hr" at bounding box center [817, 183] width 80 height 33
click at [801, 171] on input "0" at bounding box center [805, 180] width 50 height 18
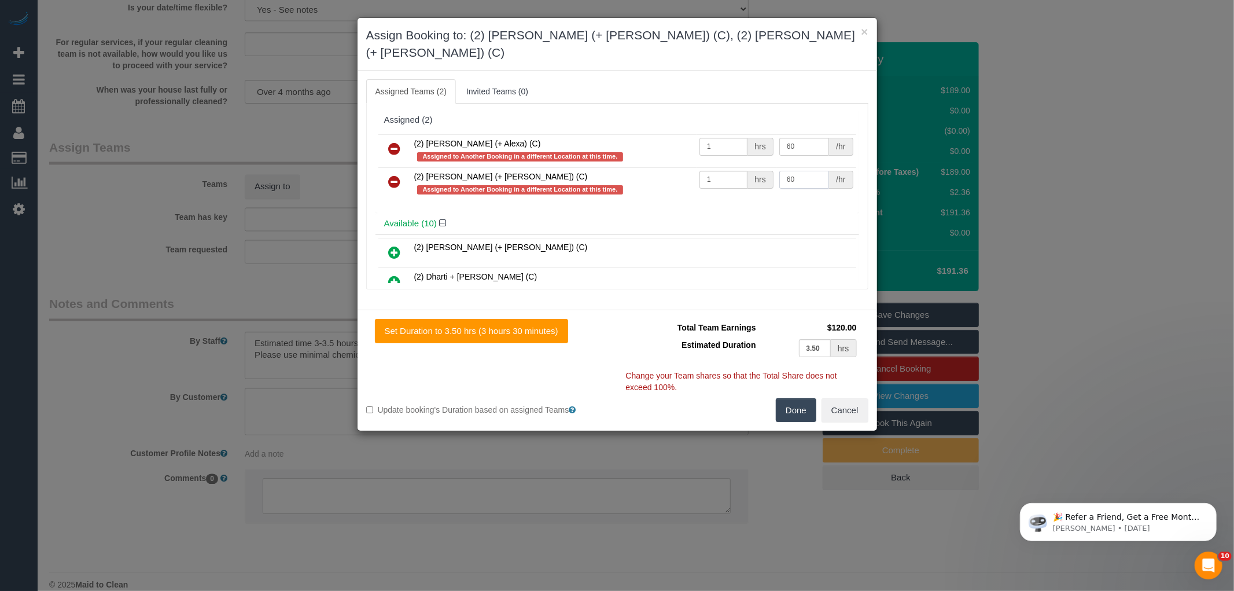
type input "60"
click at [795, 398] on button "Done" at bounding box center [796, 410] width 41 height 24
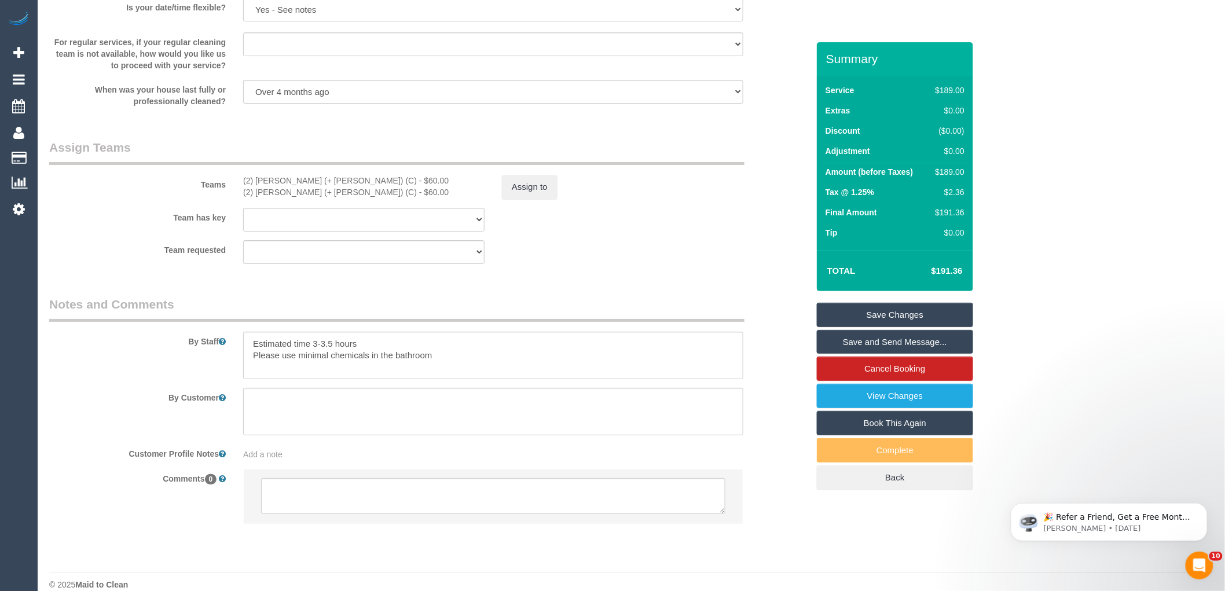
click at [784, 382] on div "× Assign Booking to: (2) [PERSON_NAME] (+ [PERSON_NAME]) (C), (2) [PERSON_NAME]…" at bounding box center [612, 295] width 1225 height 591
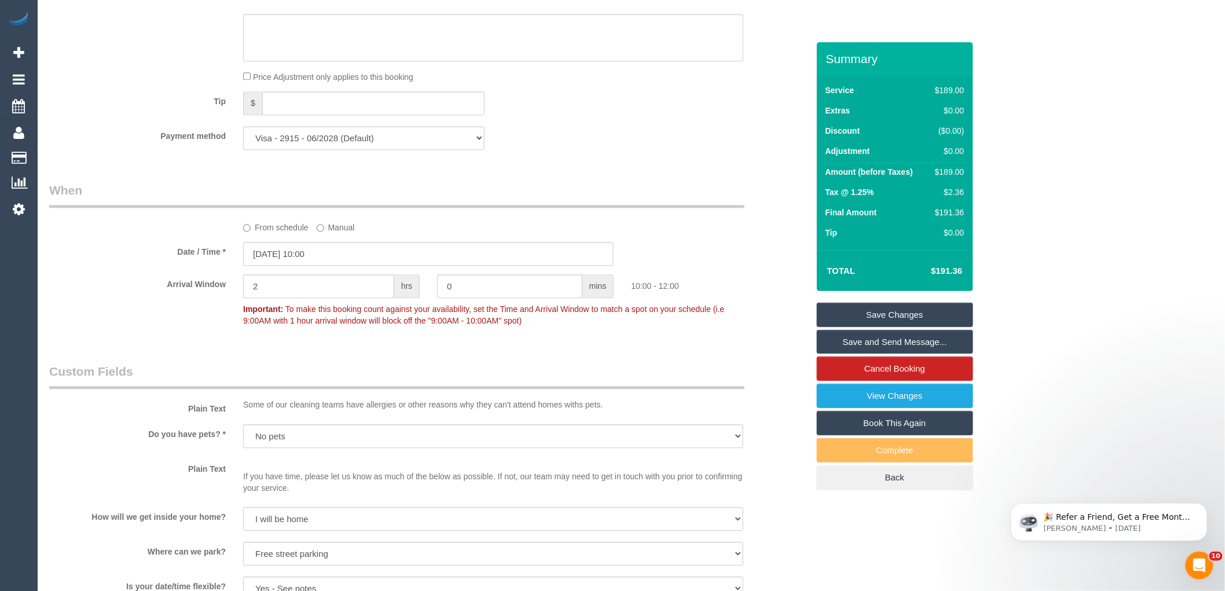
scroll to position [836, 0]
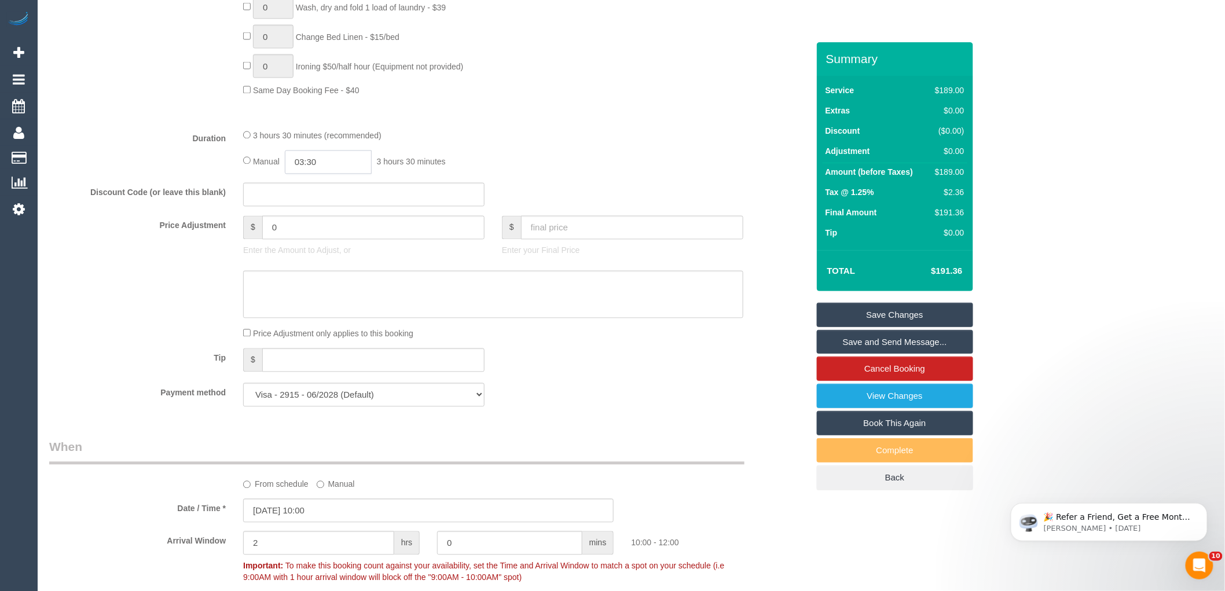
click at [325, 174] on input "03:30" at bounding box center [328, 162] width 87 height 24
click at [315, 199] on li "01:30" at bounding box center [316, 202] width 52 height 15
click at [342, 174] on input "01:30" at bounding box center [328, 162] width 87 height 24
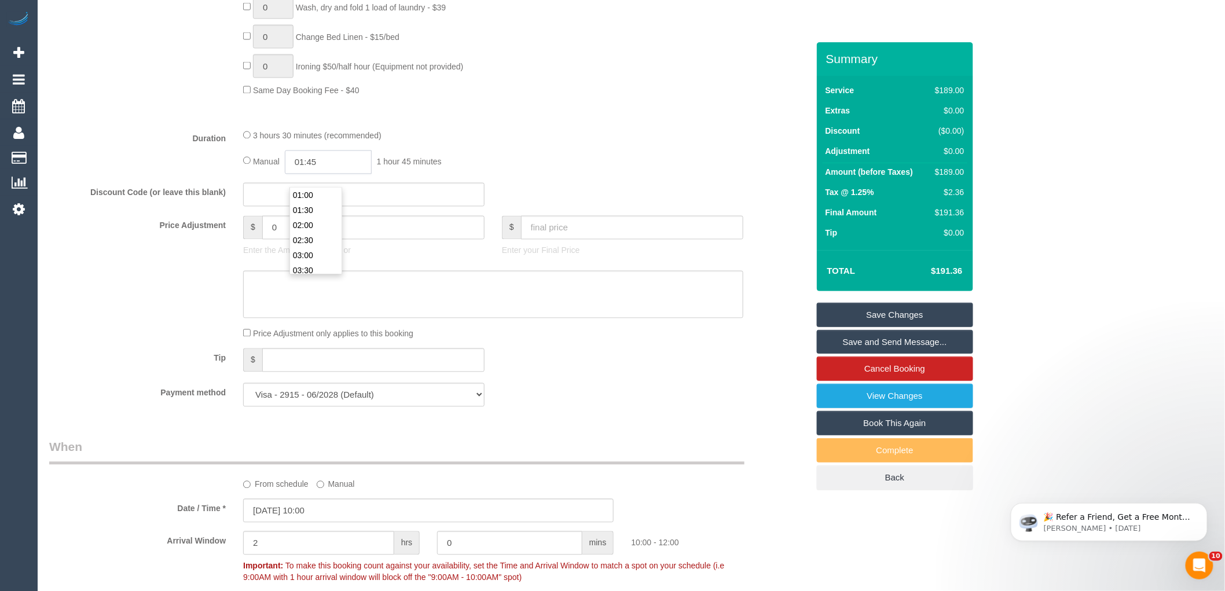
type input "01:45"
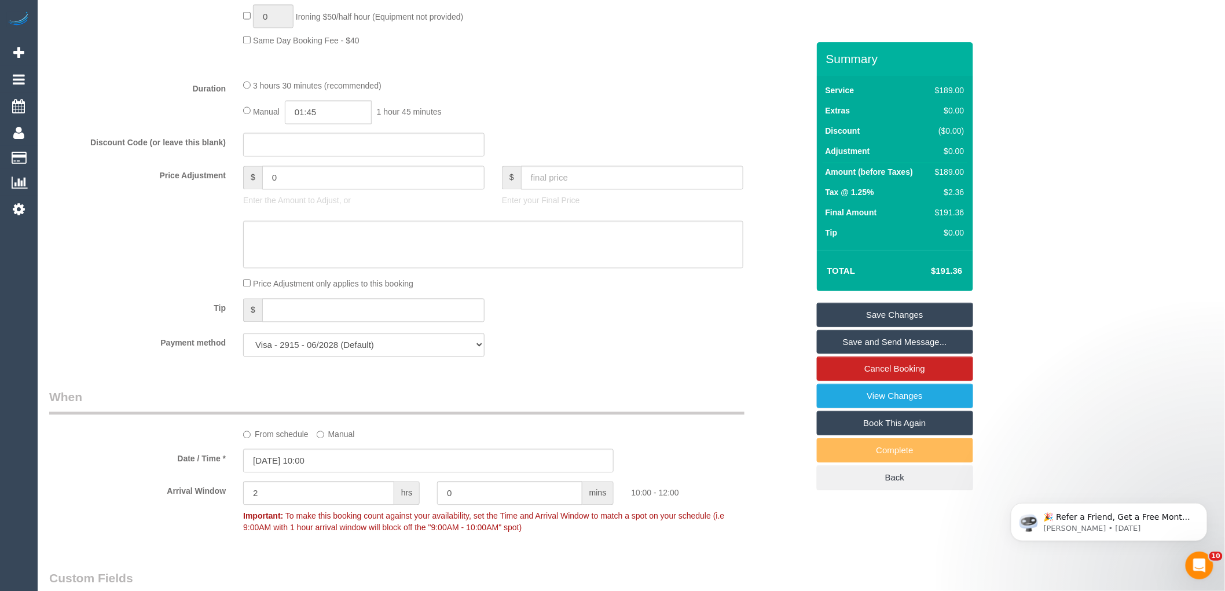
scroll to position [1286, 0]
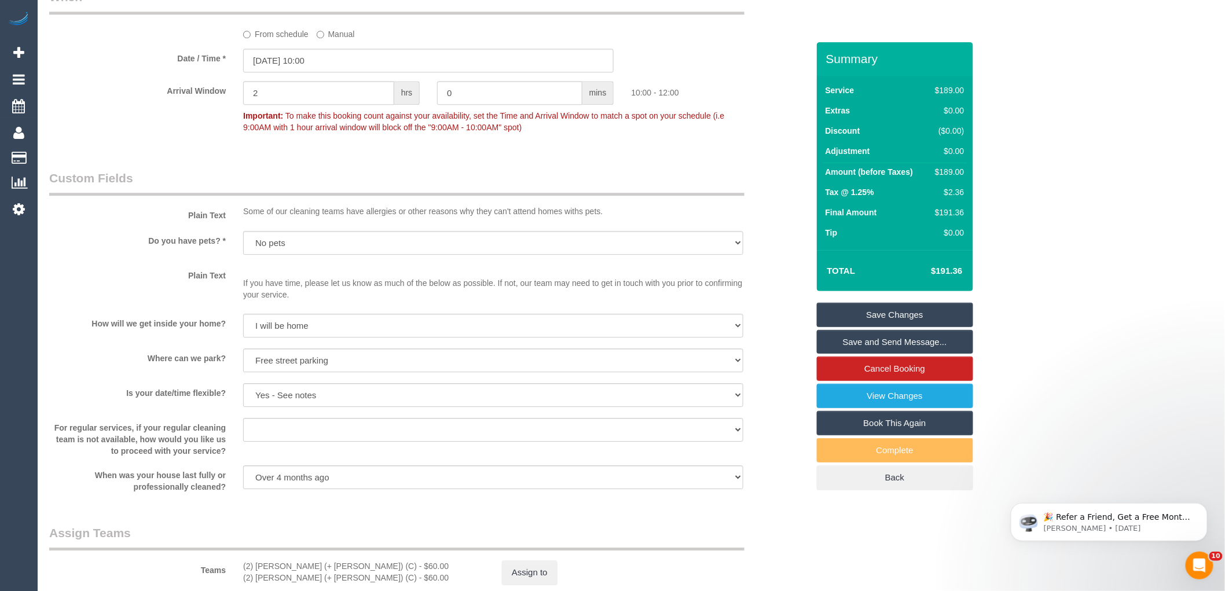
click at [703, 183] on legend "Custom Fields" at bounding box center [396, 183] width 695 height 26
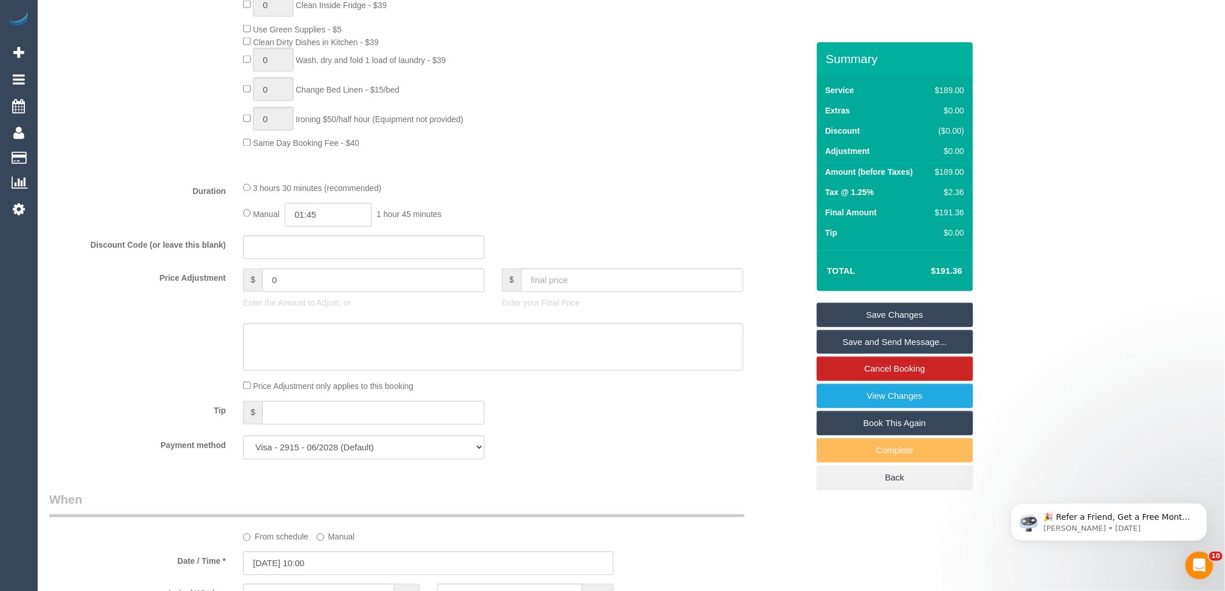
scroll to position [1028, 0]
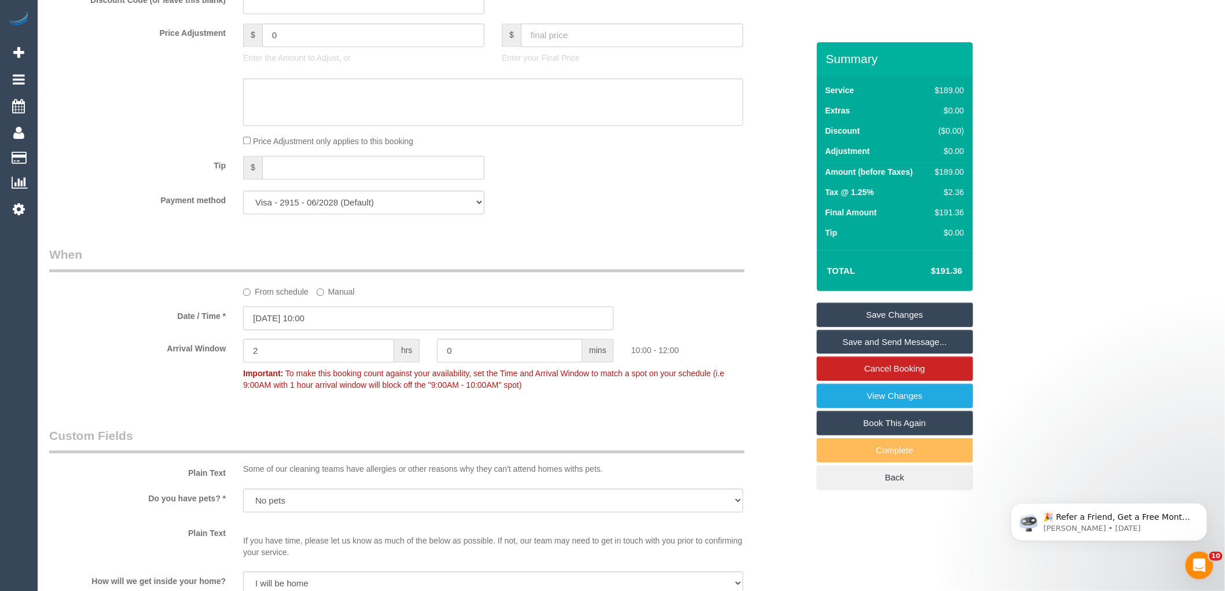
click at [310, 330] on input "[DATE] 10:00" at bounding box center [428, 318] width 370 height 24
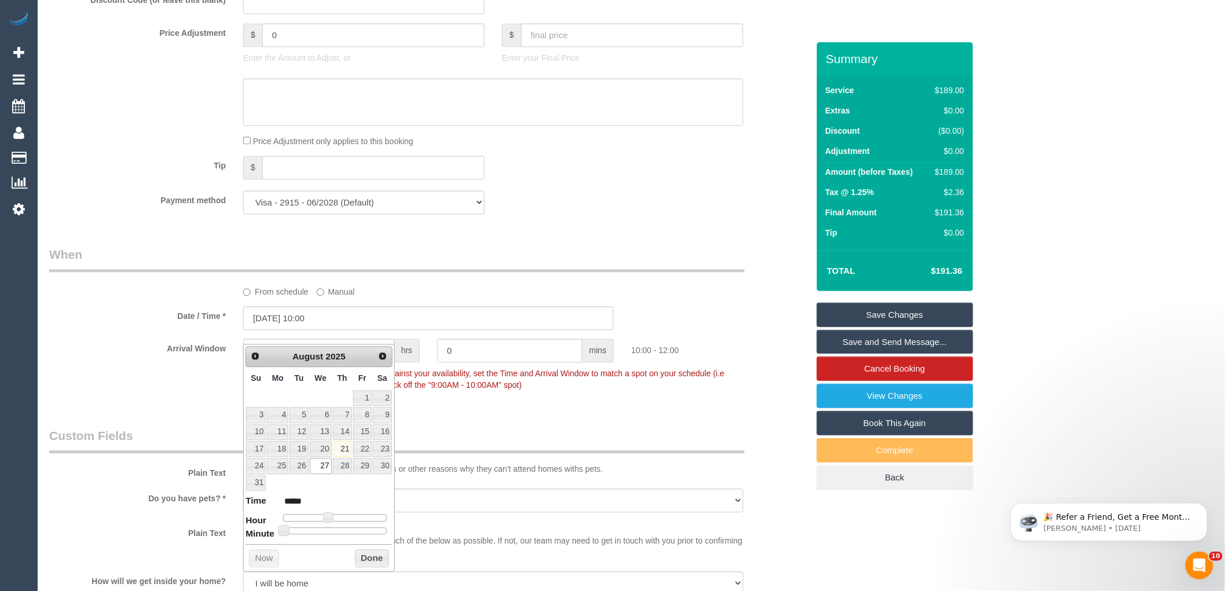
drag, startPoint x: 319, startPoint y: 512, endPoint x: 310, endPoint y: 513, distance: 9.3
click at [310, 513] on dl "Time ***** Hour Minute Second Millisecond Microsecond Time Zone ***** ***** ***…" at bounding box center [318, 514] width 147 height 40
type input "[DATE] 09:00"
type input "*****"
type input "[DATE] 08:00"
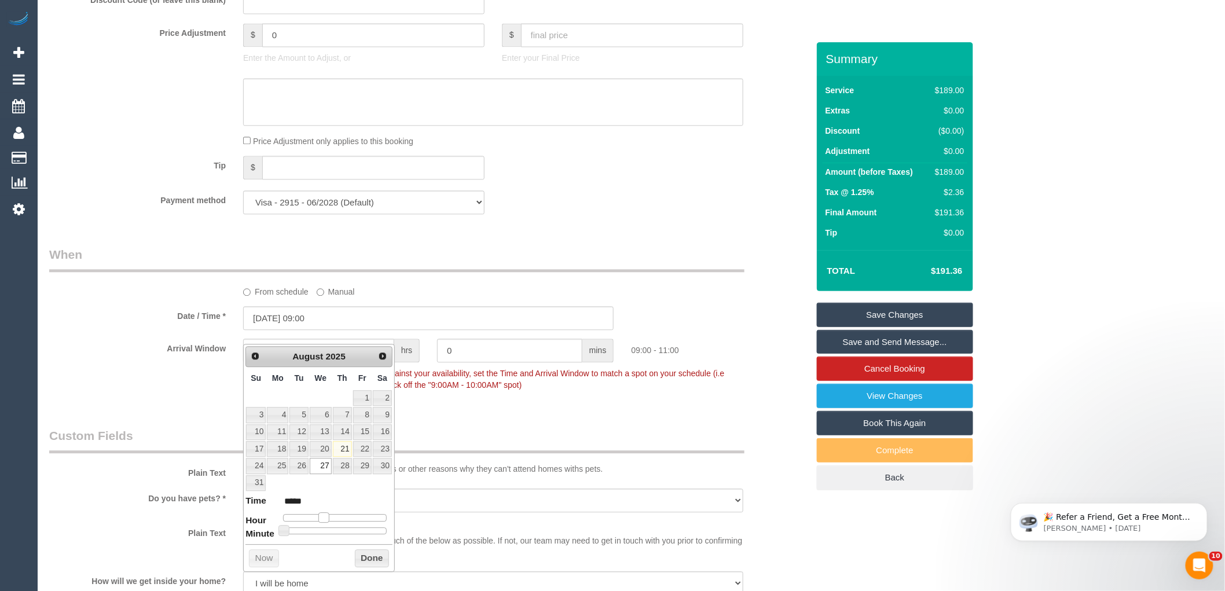
type input "*****"
type input "[DATE] 07:00"
type input "*****"
type input "[DATE] 08:00"
type input "*****"
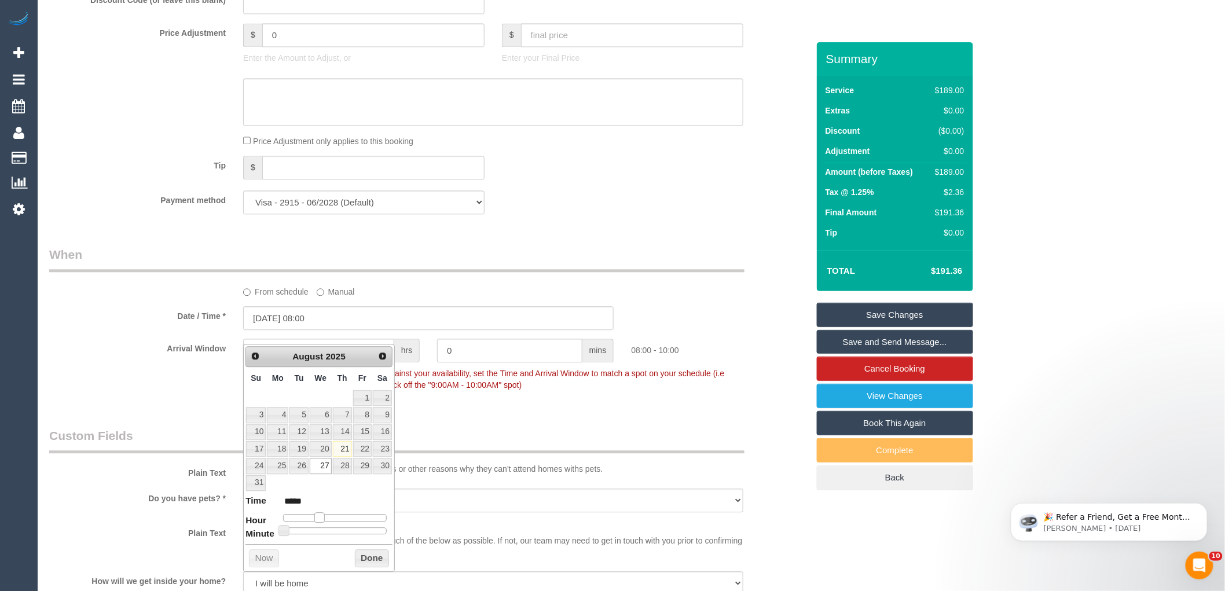
drag, startPoint x: 325, startPoint y: 518, endPoint x: 317, endPoint y: 518, distance: 7.5
click at [317, 518] on span at bounding box center [319, 517] width 10 height 10
click at [367, 557] on button "Done" at bounding box center [372, 558] width 34 height 19
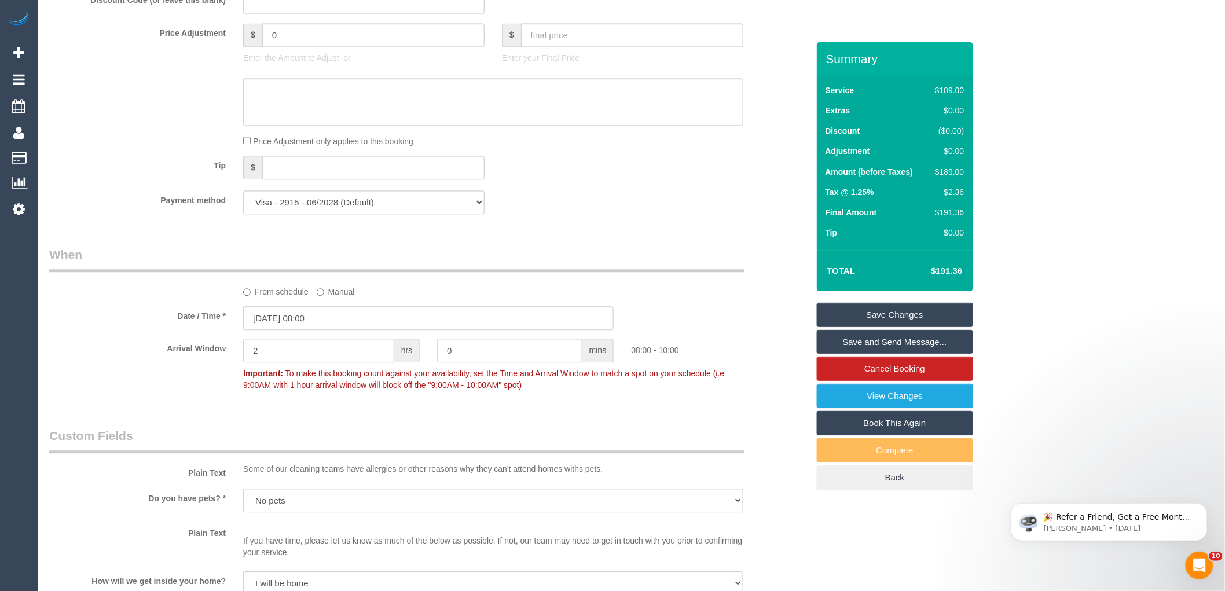
click at [728, 405] on fieldset "When From schedule Manual Date / Time * [DATE] 08:00 Arrival Window 2 hrs 0 min…" at bounding box center [428, 325] width 759 height 159
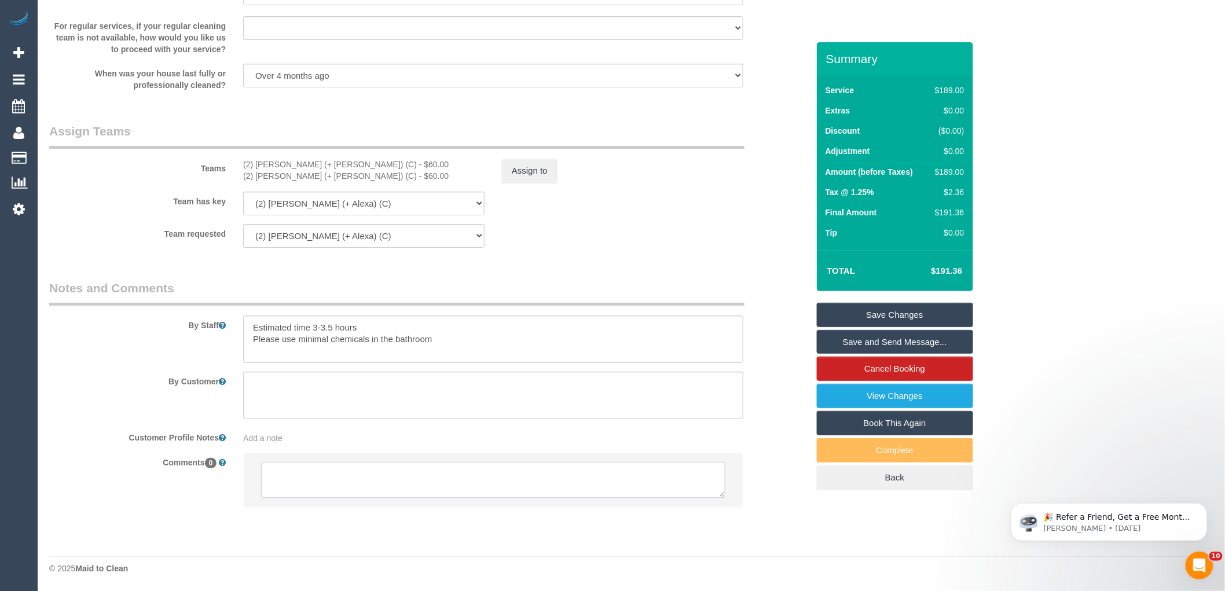
click at [352, 487] on textarea at bounding box center [493, 480] width 464 height 36
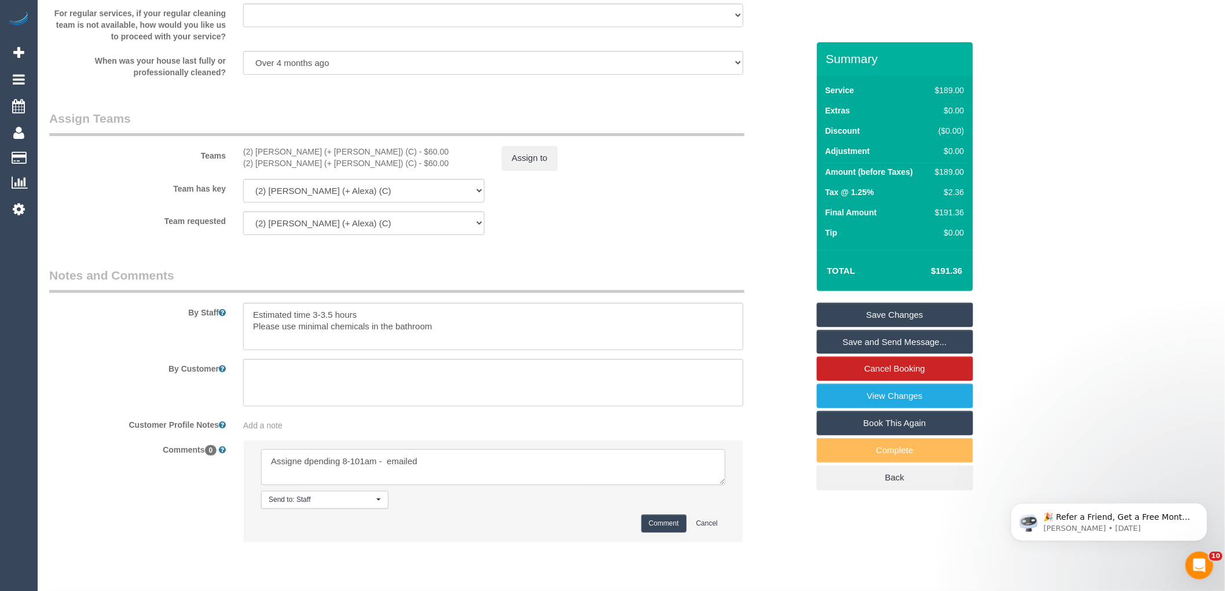
click at [308, 473] on textarea at bounding box center [493, 467] width 464 height 36
click at [499, 482] on textarea at bounding box center [493, 467] width 464 height 36
click at [365, 475] on textarea at bounding box center [493, 467] width 464 height 36
type textarea "Assigned pending 8-10am - emailed"
click at [652, 532] on button "Comment" at bounding box center [663, 523] width 45 height 18
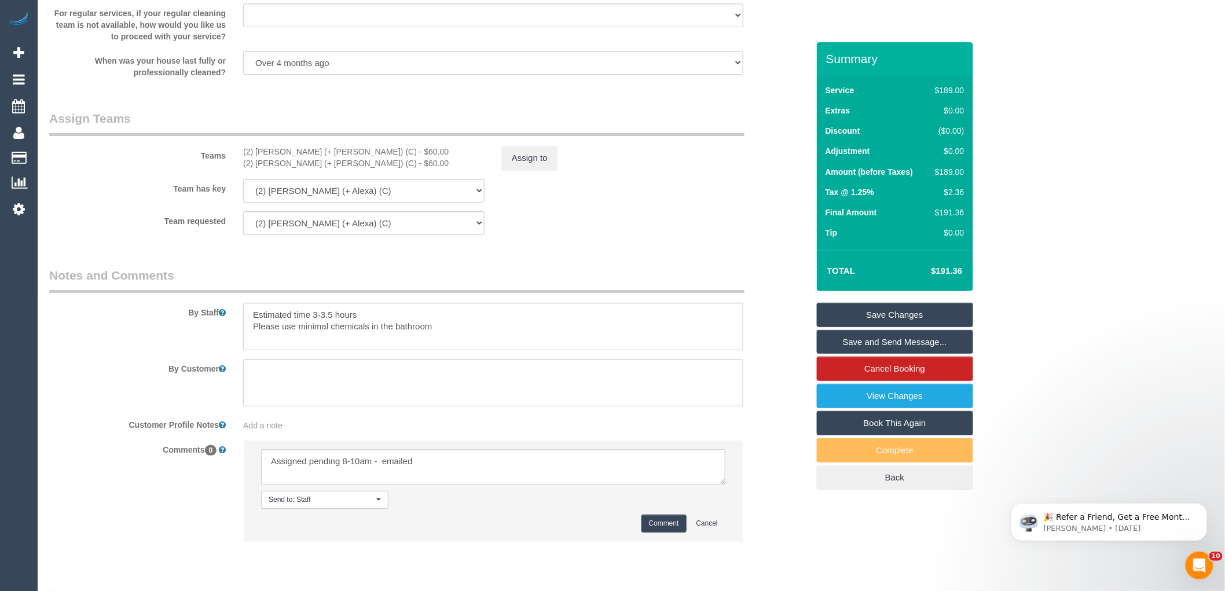
click at [784, 533] on div "Comments 0 Send to: Staff Nothing selected Send to: Staff Send to: Customer Sen…" at bounding box center [429, 496] width 776 height 113
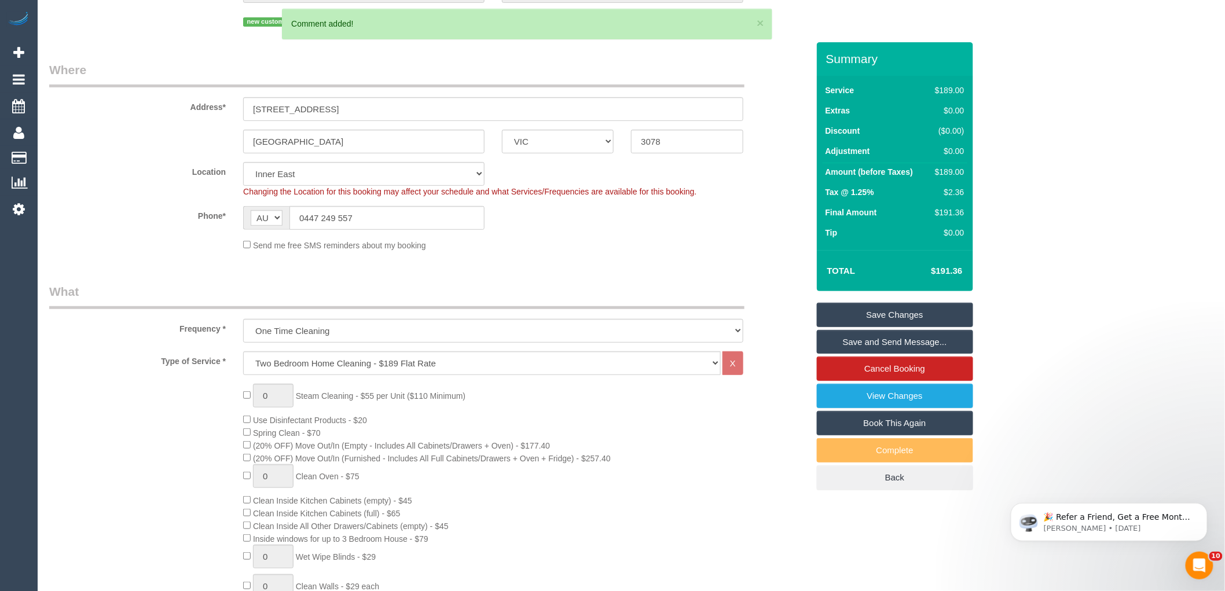
scroll to position [0, 0]
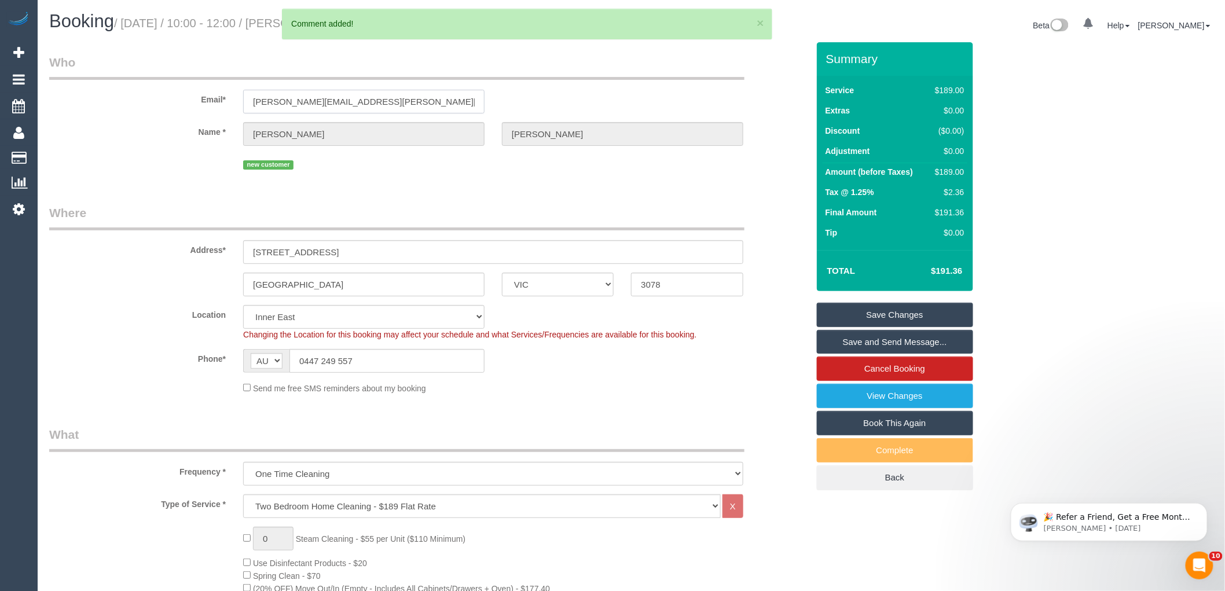
click at [333, 100] on input "[PERSON_NAME][EMAIL_ADDRESS][PERSON_NAME][DOMAIN_NAME]" at bounding box center [363, 102] width 241 height 24
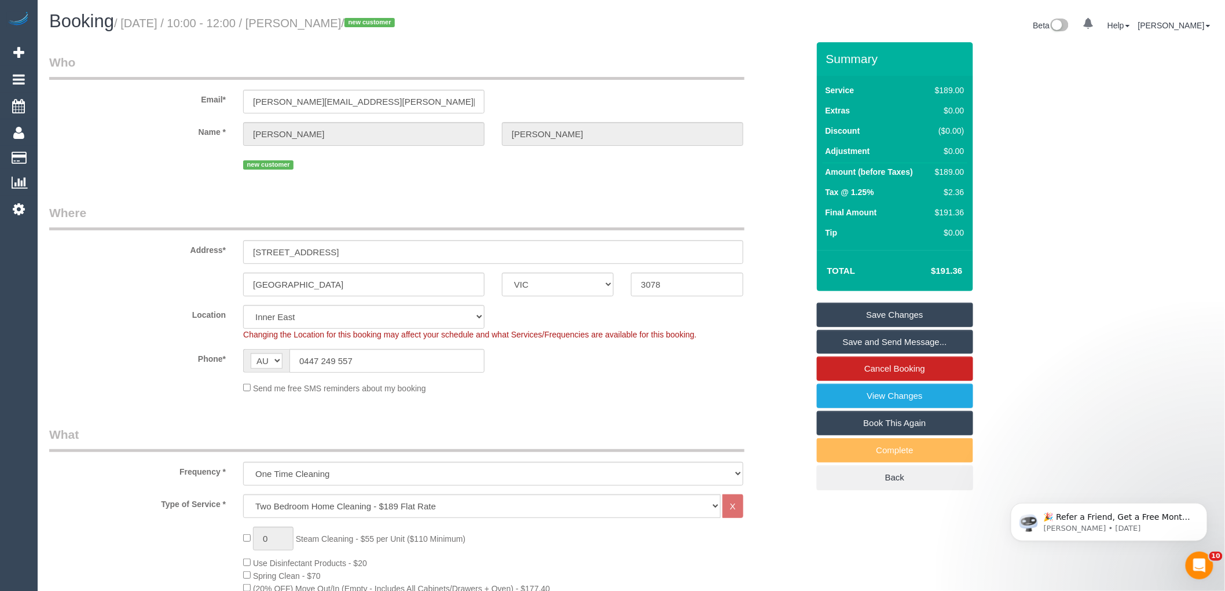
click at [718, 385] on div "Send me free SMS reminders about my booking" at bounding box center [492, 387] width 517 height 13
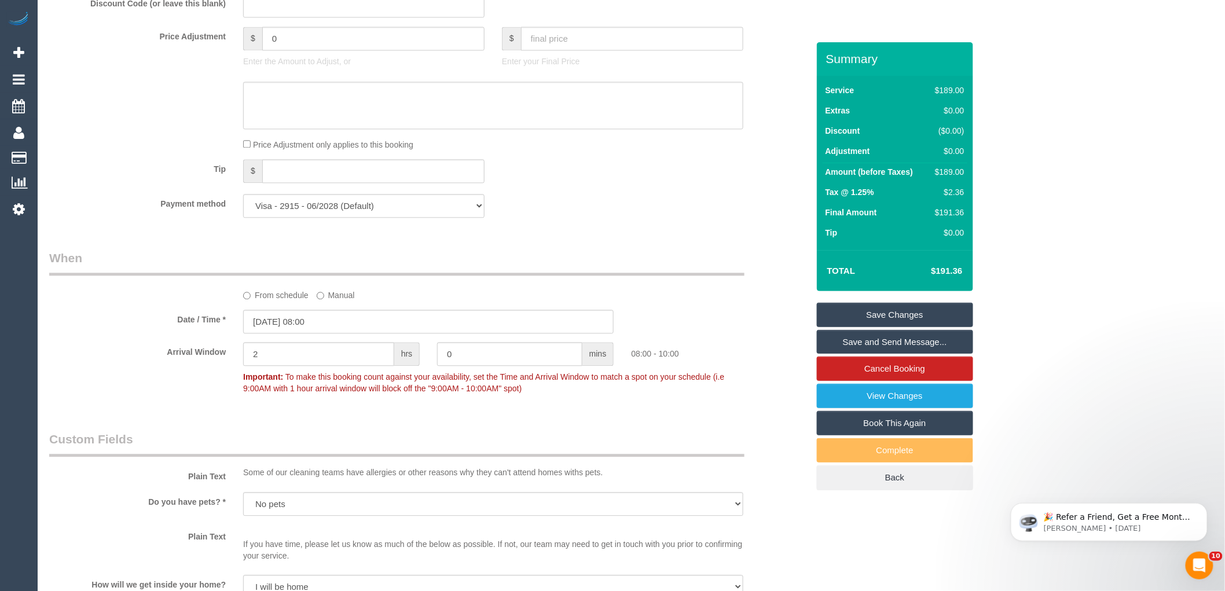
scroll to position [1028, 0]
click at [950, 316] on link "Save Changes" at bounding box center [895, 315] width 156 height 24
